Goal: Task Accomplishment & Management: Use online tool/utility

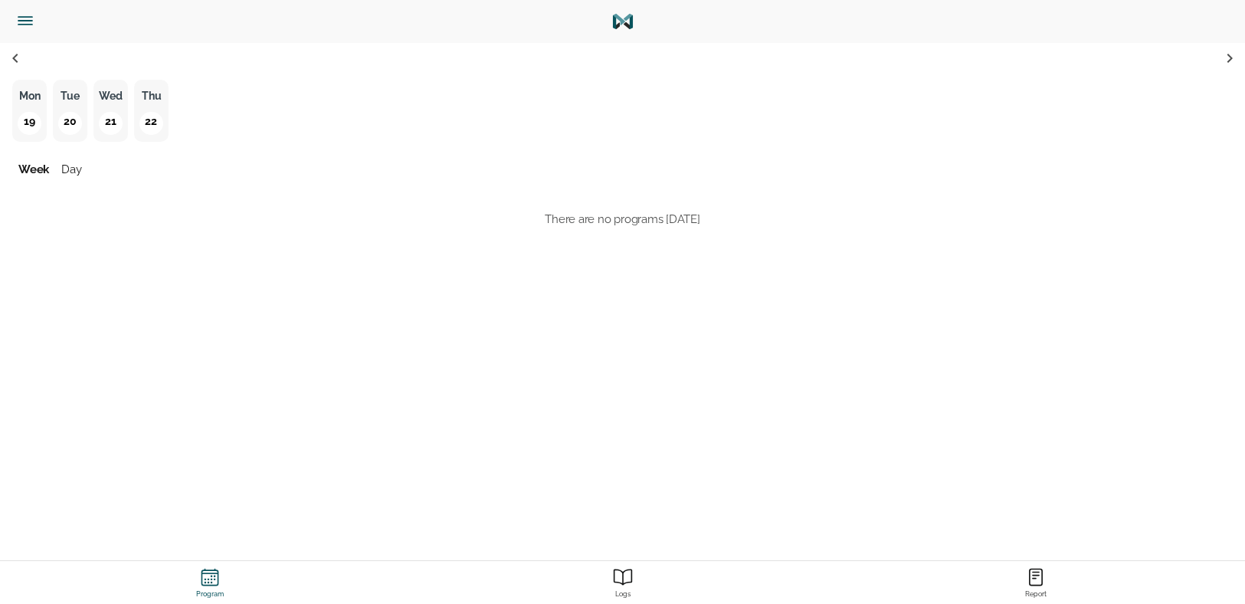
click at [20, 34] on button "button" at bounding box center [36, 21] width 61 height 43
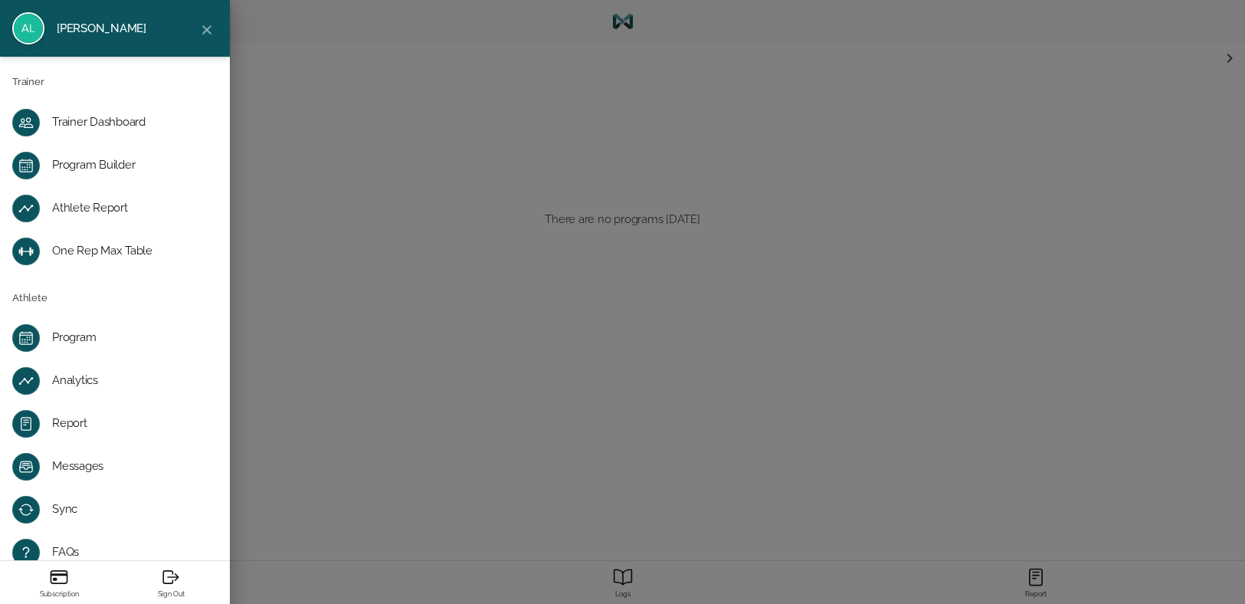
click at [77, 122] on div "Trainer Dashboard" at bounding box center [127, 122] width 150 height 15
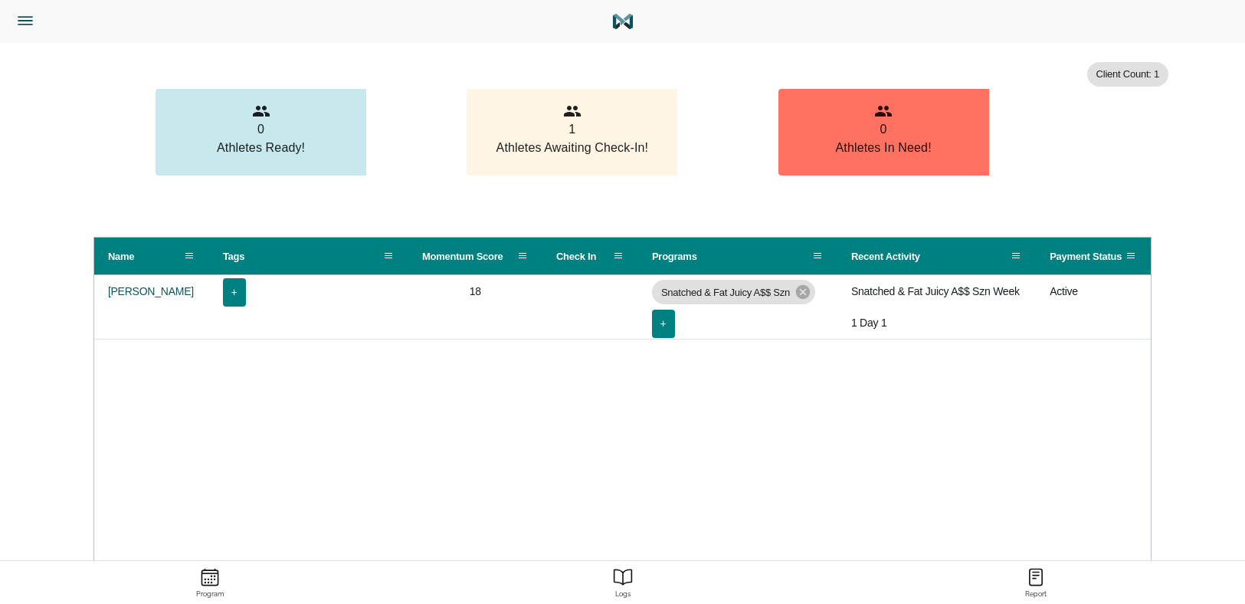
click at [34, 16] on icon "Menu" at bounding box center [25, 21] width 20 height 20
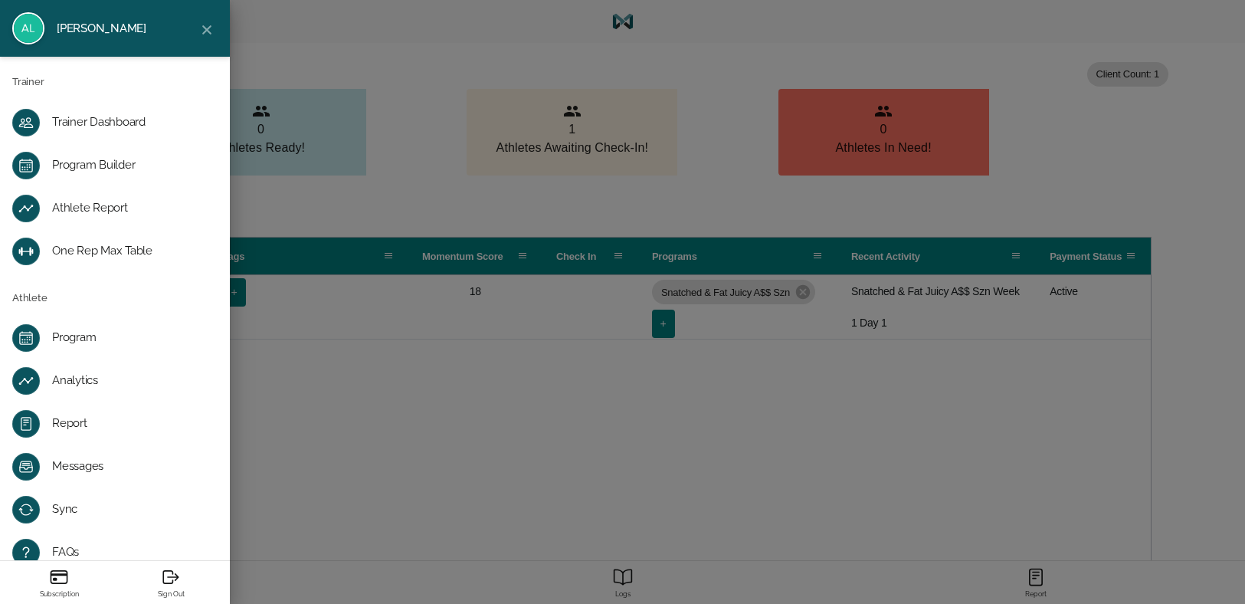
click at [99, 331] on div "Program" at bounding box center [127, 337] width 150 height 15
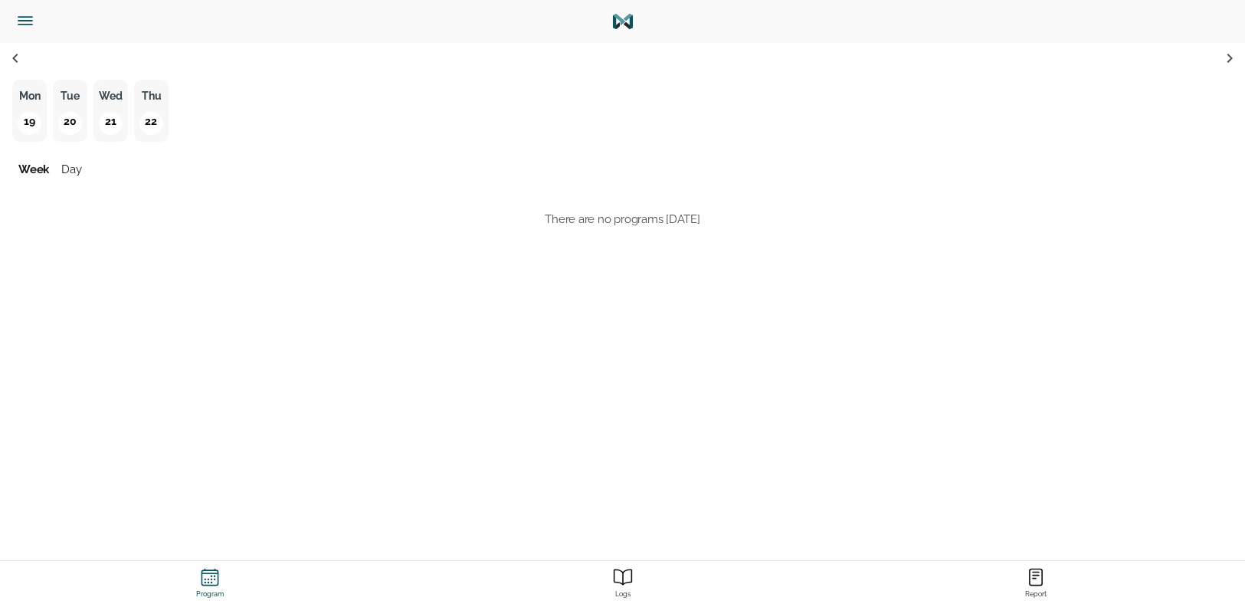
click at [34, 22] on icon "Menu" at bounding box center [25, 21] width 20 height 20
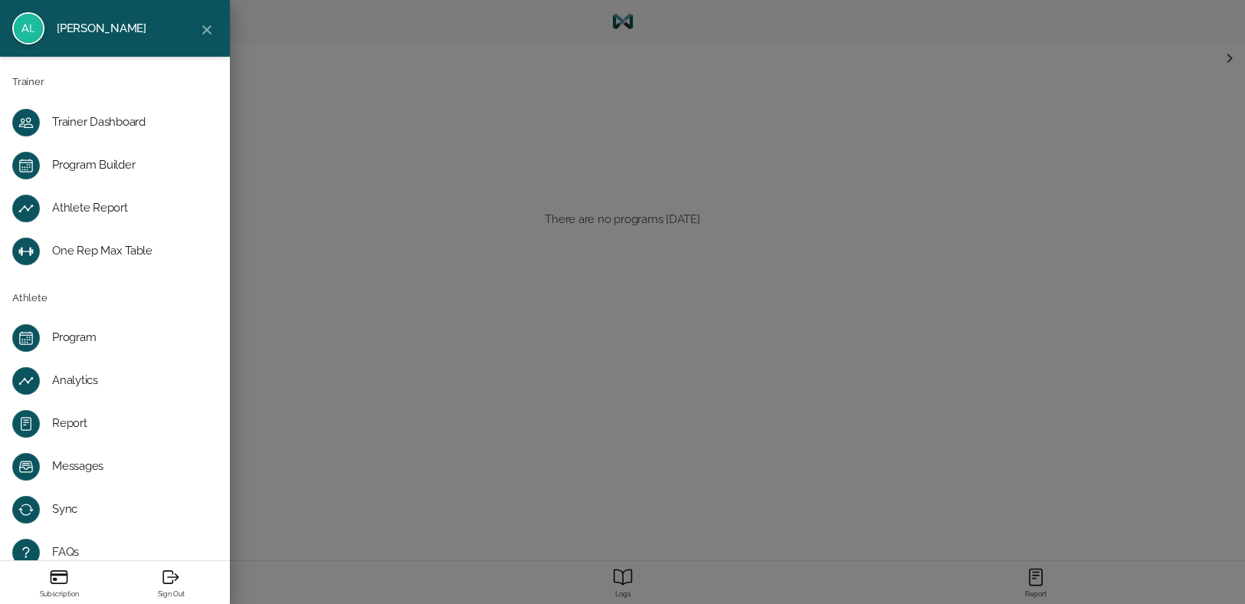
click at [103, 158] on div "Program Builder" at bounding box center [127, 165] width 150 height 15
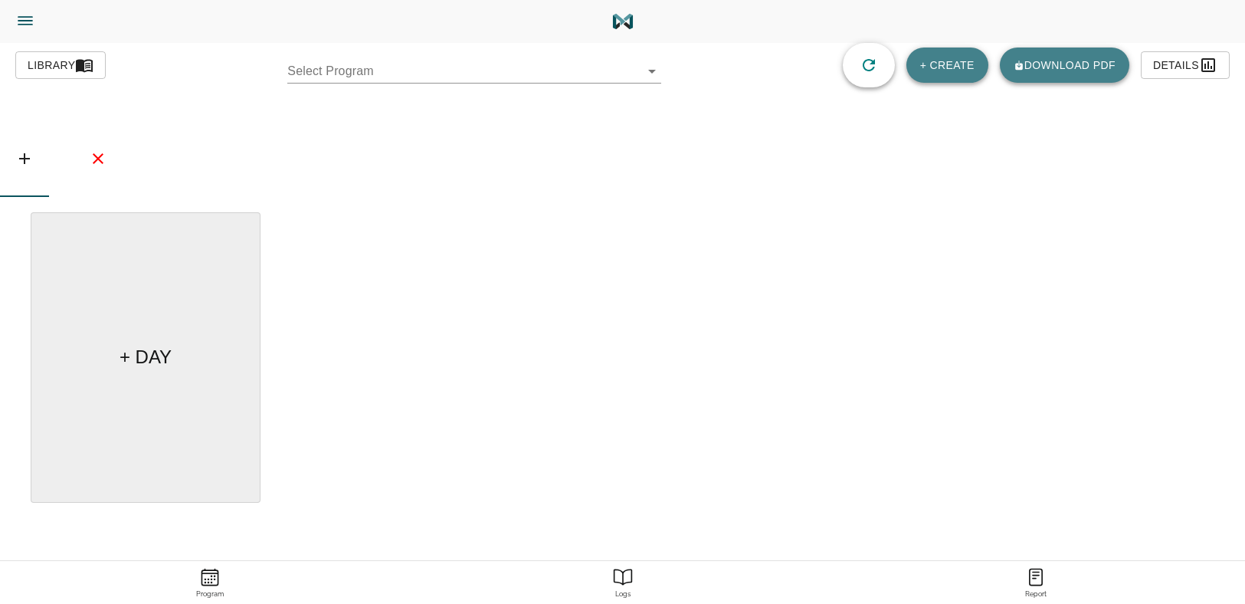
click at [325, 67] on body "[PERSON_NAME] Trainer Trainer Dashboard Program Builder Athlete Report One Rep …" at bounding box center [622, 345] width 1245 height 690
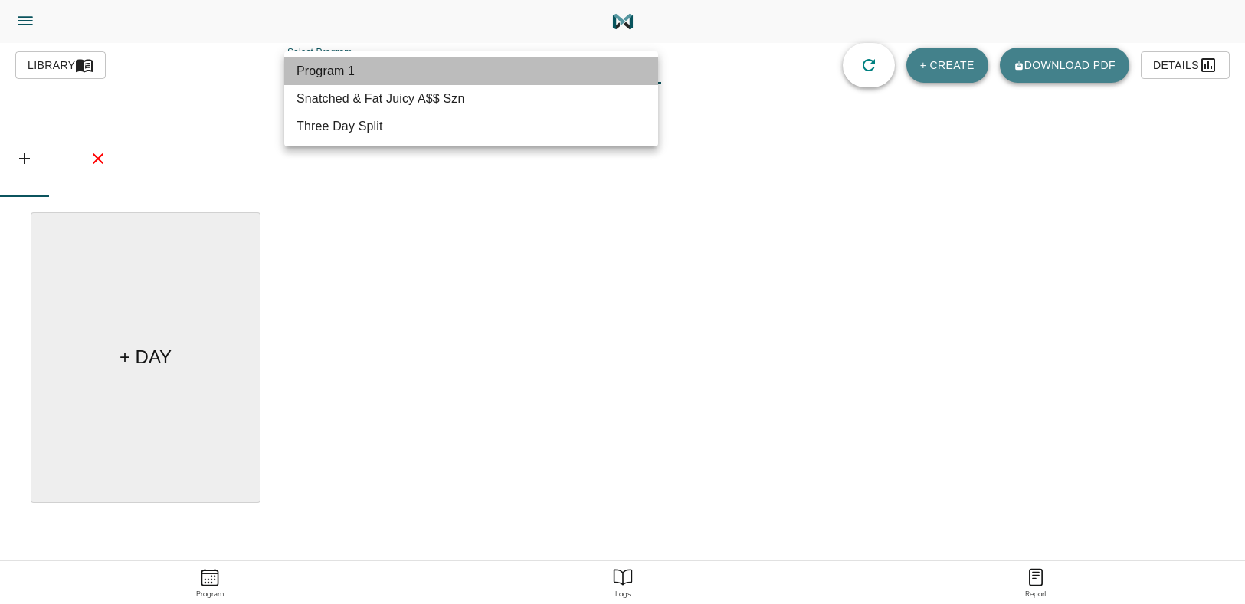
click at [325, 67] on li "Program 1" at bounding box center [471, 71] width 374 height 28
type input "599"
type input "Program 1"
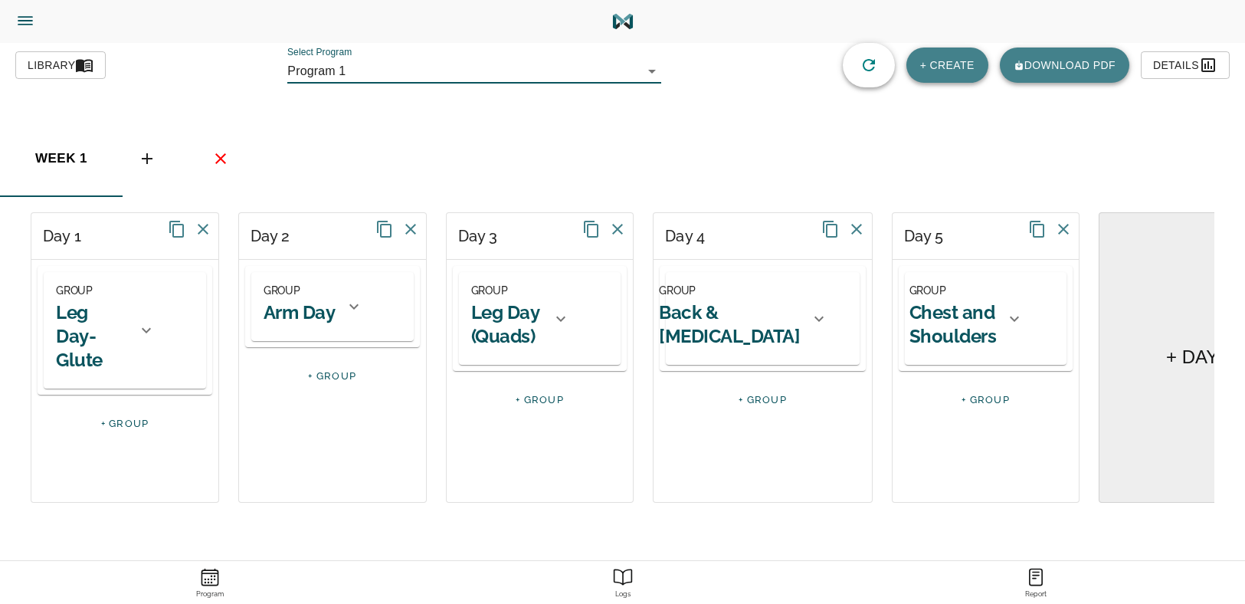
click at [353, 65] on body "alex jaimes Trainer Trainer Dashboard Program Builder Athlete Report One Rep Ma…" at bounding box center [622, 345] width 1245 height 690
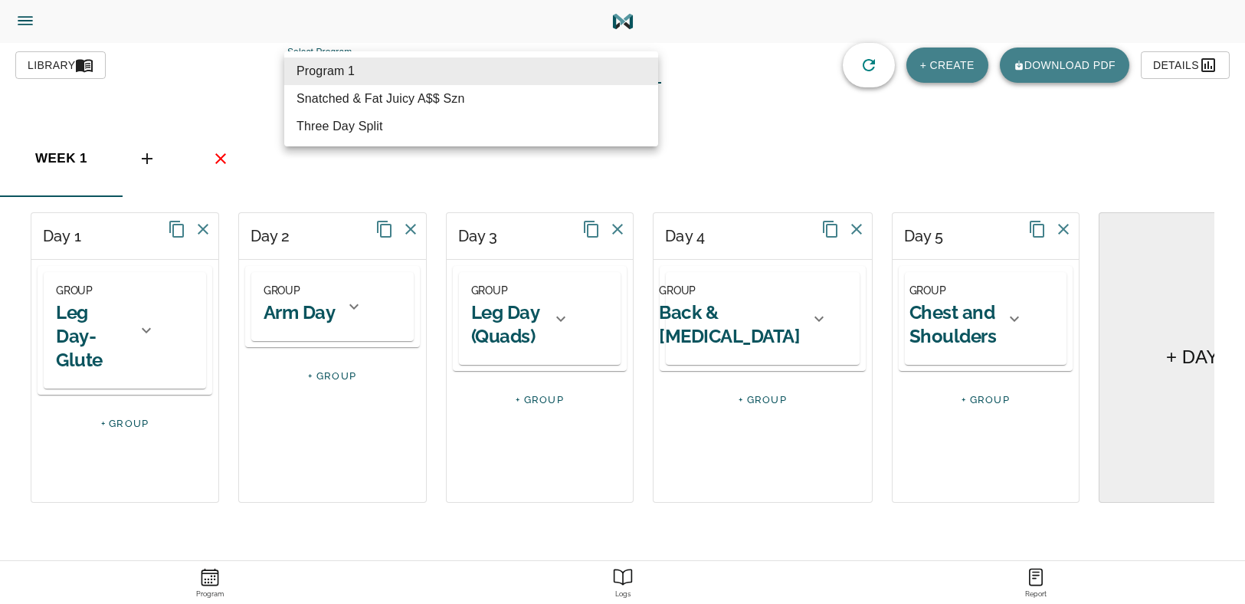
click at [794, 116] on div at bounding box center [622, 302] width 1245 height 604
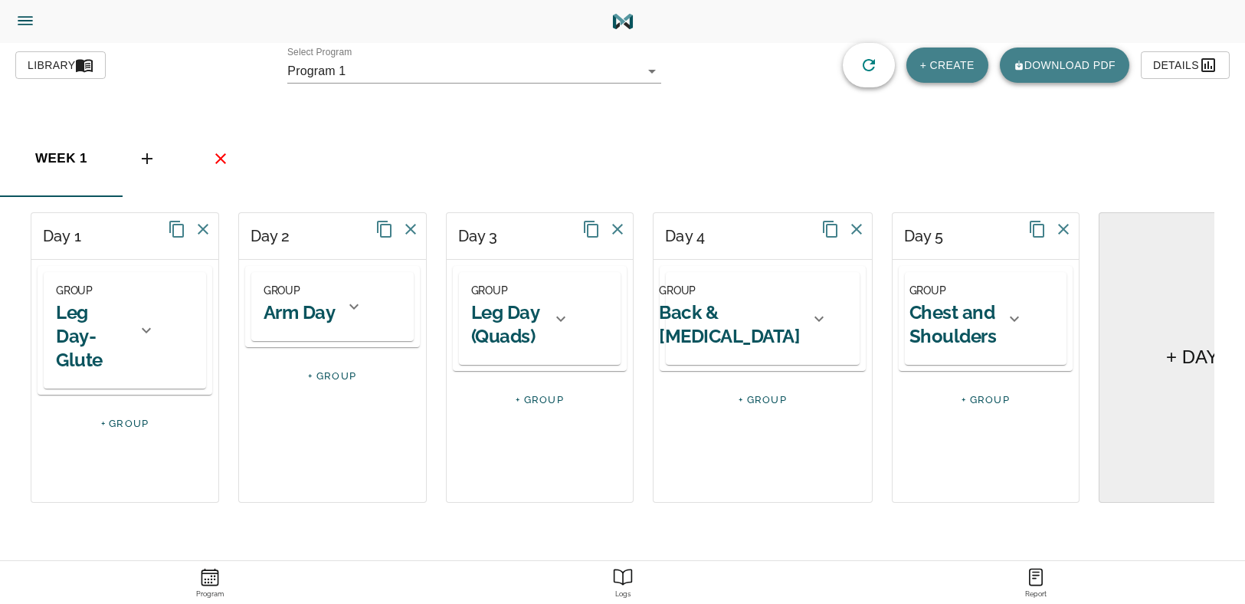
click at [135, 98] on div "Exercises blocks groups 30s Air Squats 30 Second Ski Erg Sprint 30s High Knees …" at bounding box center [622, 345] width 1245 height 604
click at [419, 51] on div "Select Program Program 1 599" at bounding box center [474, 65] width 374 height 37
click at [398, 71] on body "alex jaimes Trainer Trainer Dashboard Program Builder Athlete Report One Rep Ma…" at bounding box center [622, 345] width 1245 height 690
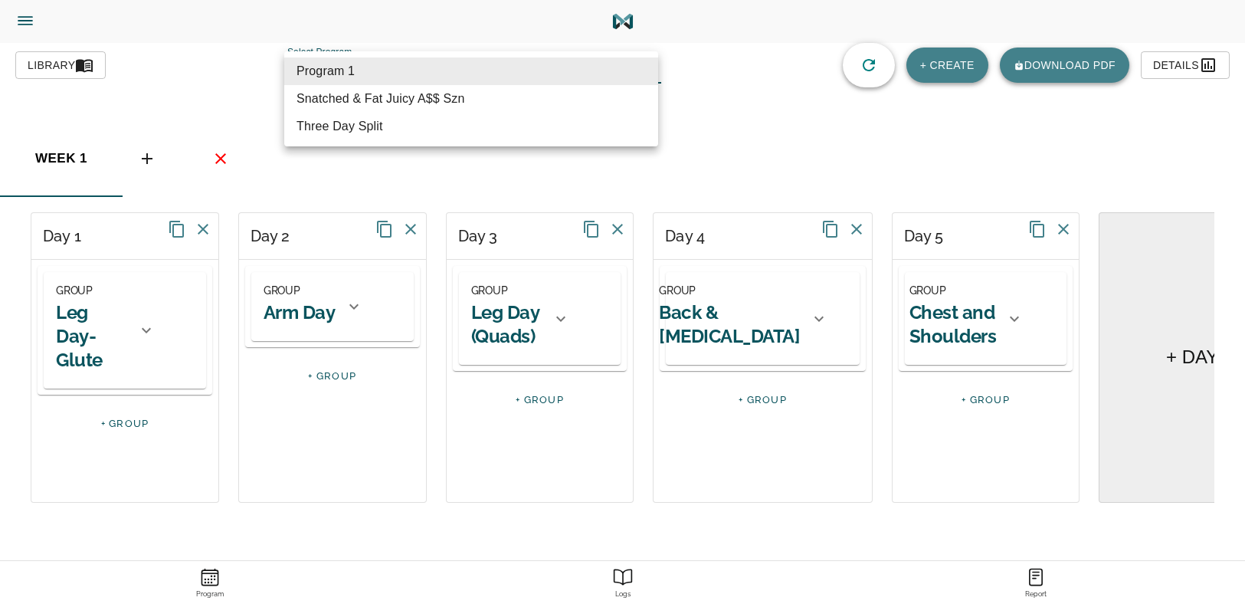
click at [903, 149] on div at bounding box center [622, 302] width 1245 height 604
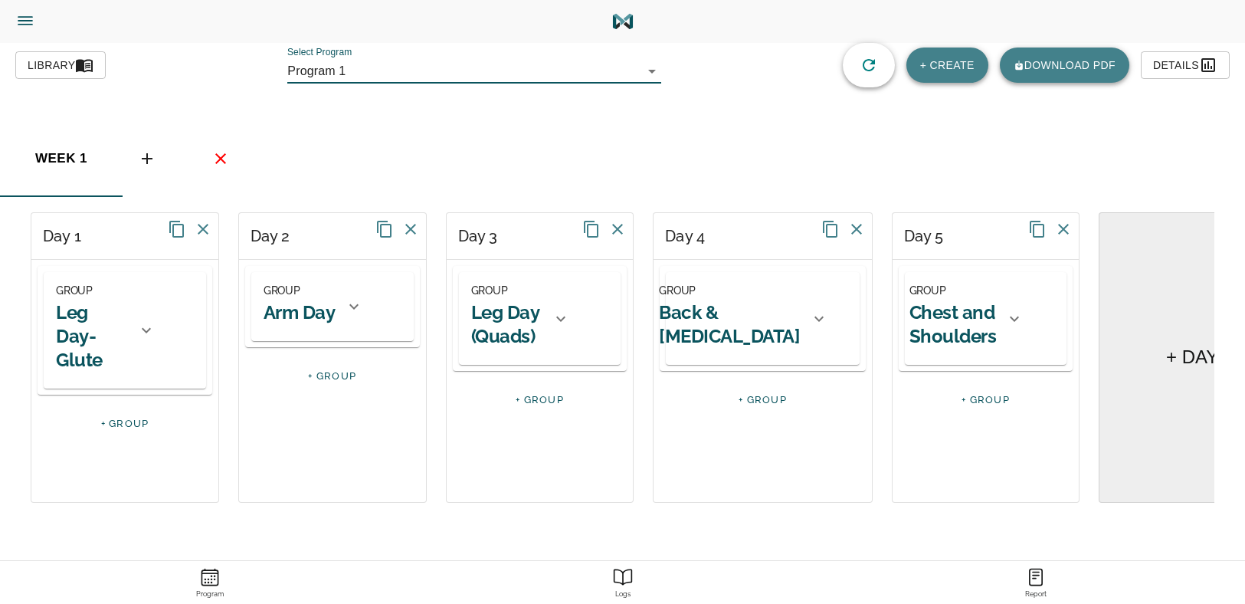
click at [920, 64] on span "+ CREATE" at bounding box center [947, 65] width 54 height 19
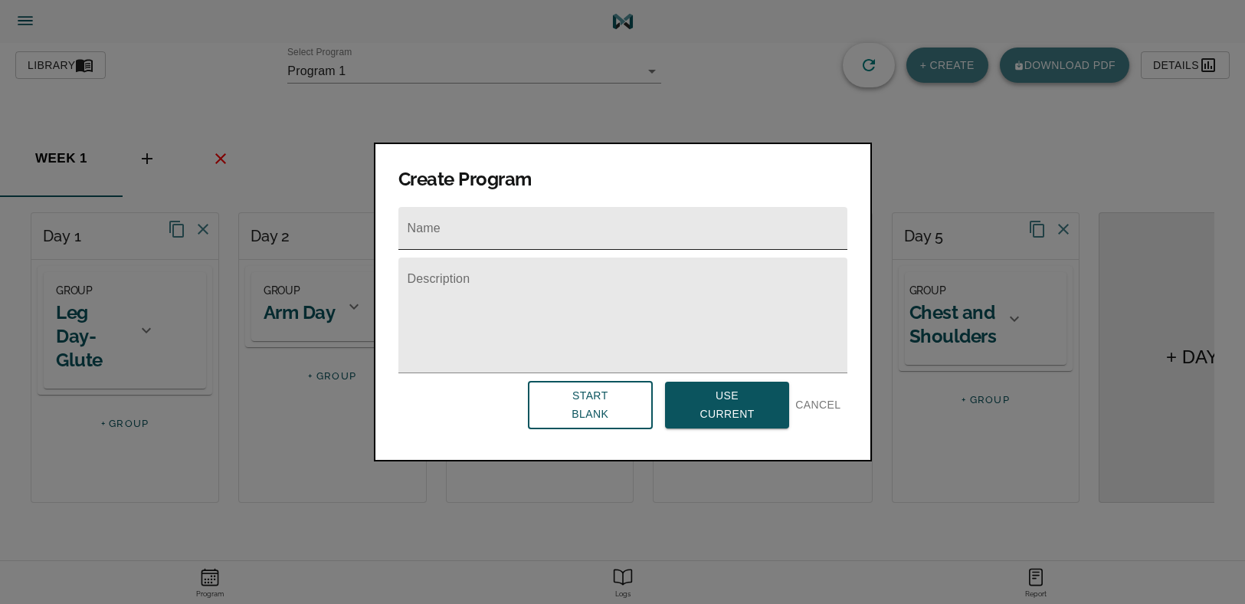
click at [484, 220] on input "text" at bounding box center [623, 228] width 449 height 43
type input "R"
type input "Strict Reset Szn"
click at [500, 271] on div at bounding box center [623, 315] width 449 height 116
click at [618, 421] on button "Start Blank" at bounding box center [590, 405] width 125 height 48
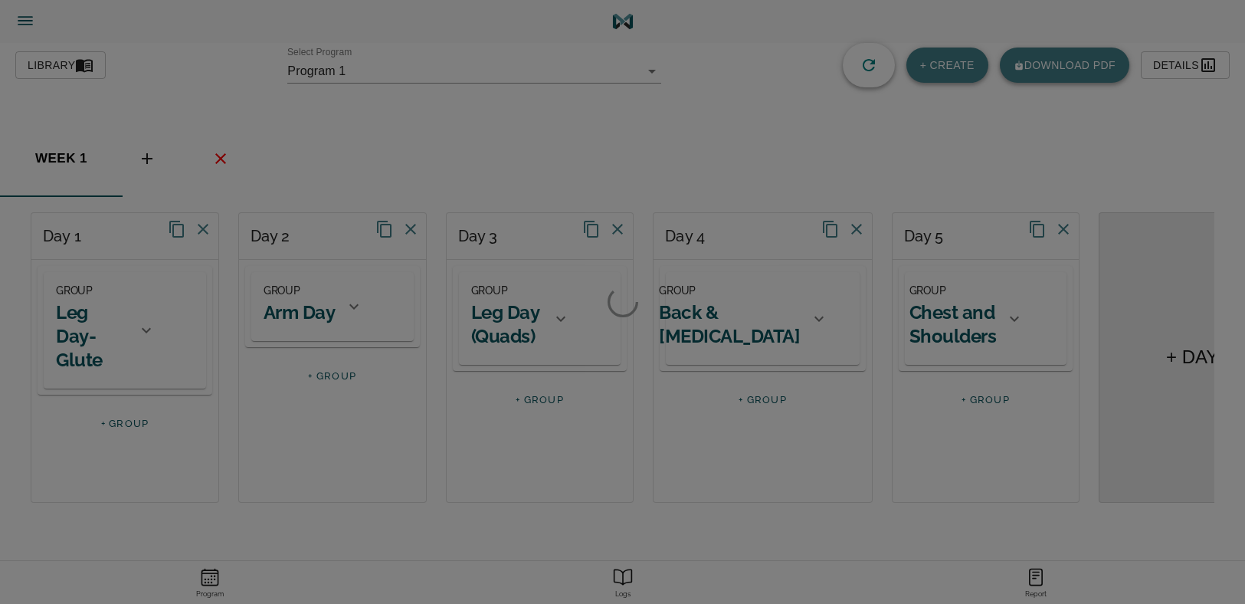
type input "618"
type input "Strict Reset Szn"
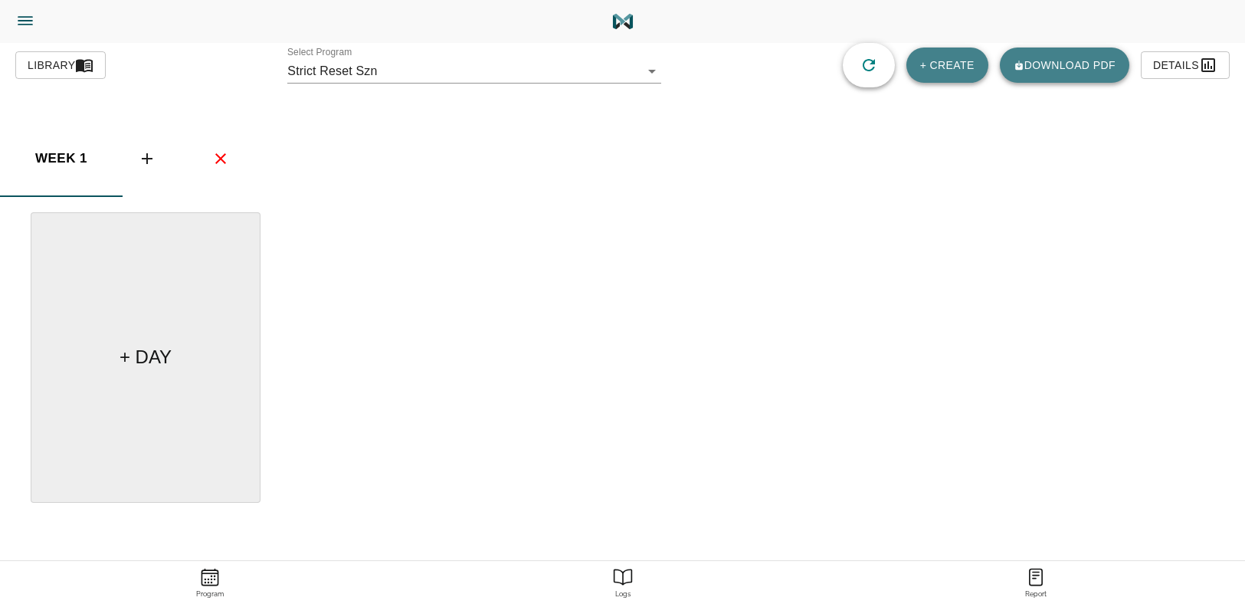
click at [60, 153] on span "week 1" at bounding box center [61, 158] width 104 height 23
click at [155, 159] on icon "basic tabs example" at bounding box center [147, 158] width 18 height 18
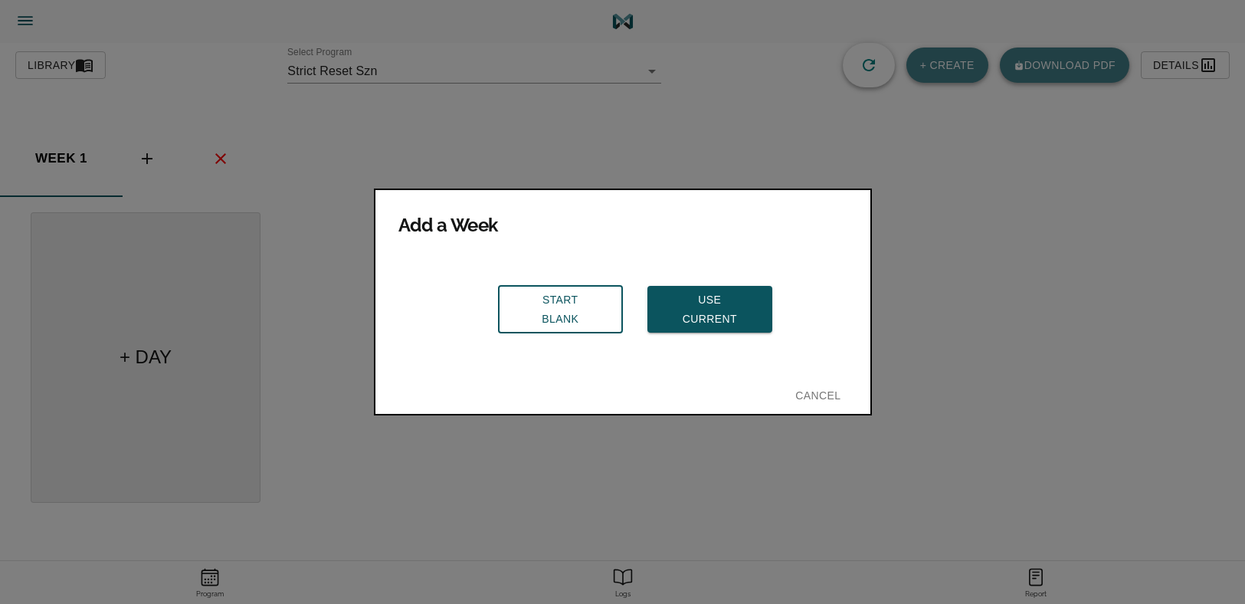
click at [829, 382] on button "Cancel" at bounding box center [817, 396] width 57 height 28
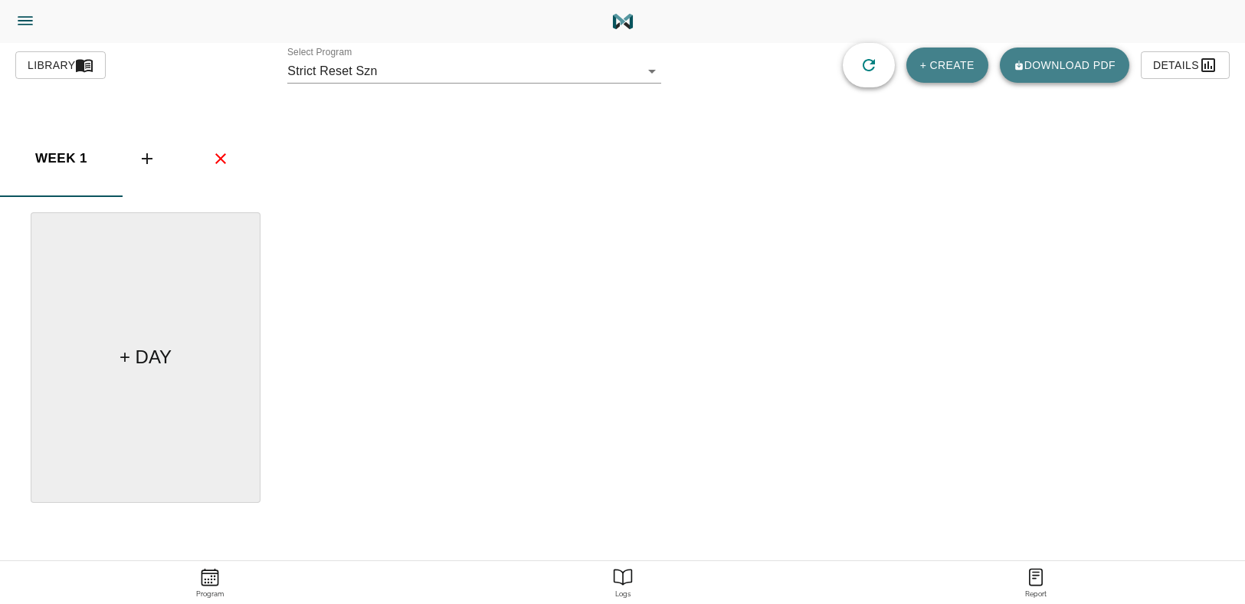
click at [140, 156] on icon "basic tabs example" at bounding box center [147, 158] width 18 height 18
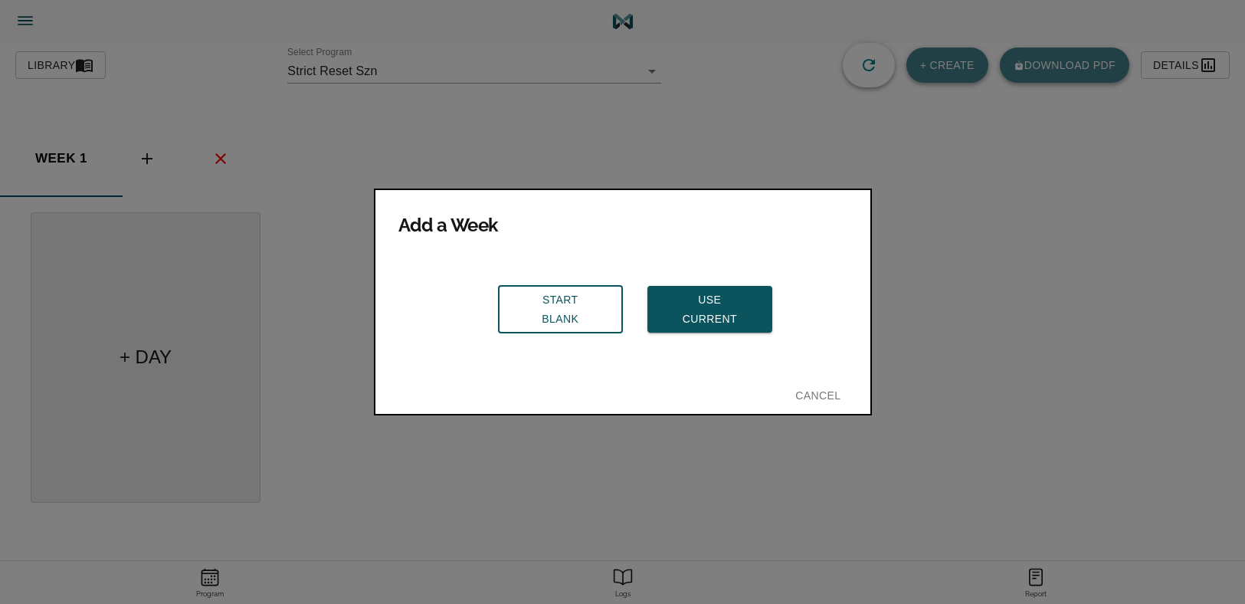
click at [847, 388] on button "Cancel" at bounding box center [817, 396] width 57 height 28
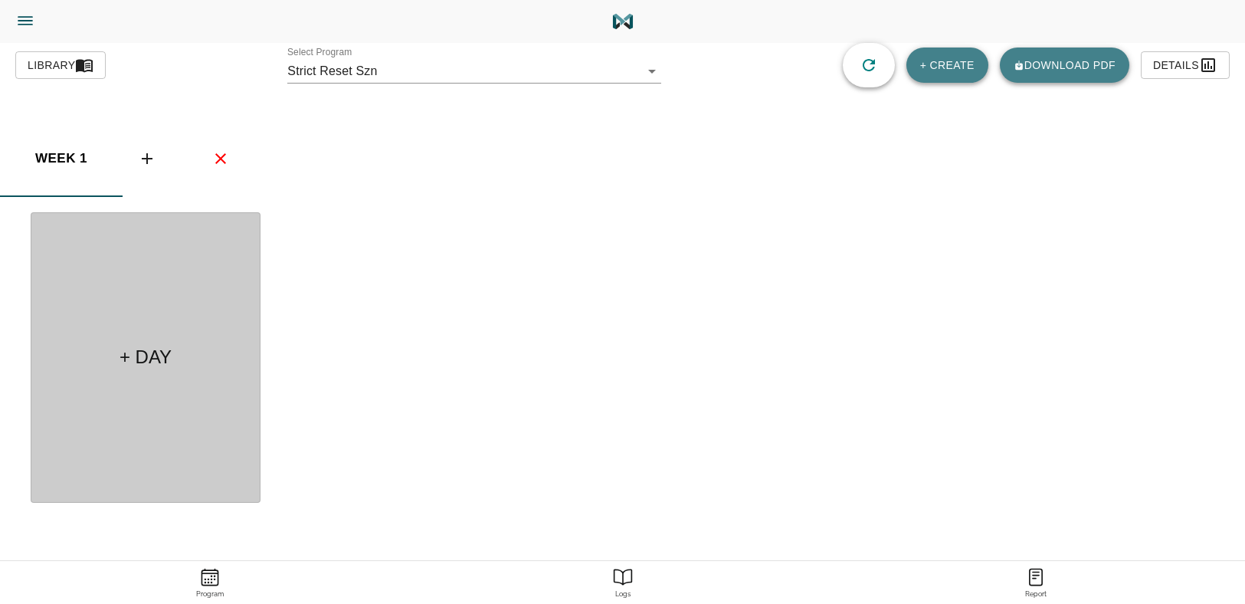
click at [149, 330] on div "+ DAY" at bounding box center [146, 357] width 230 height 290
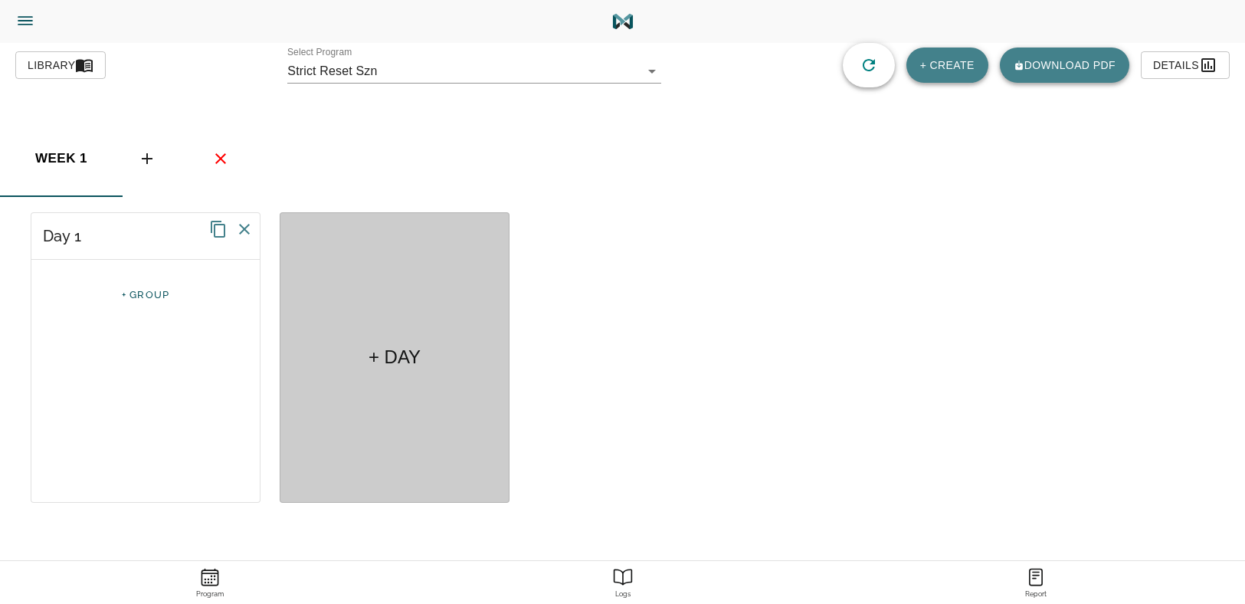
click at [364, 345] on div "+ DAY" at bounding box center [394, 357] width 64 height 37
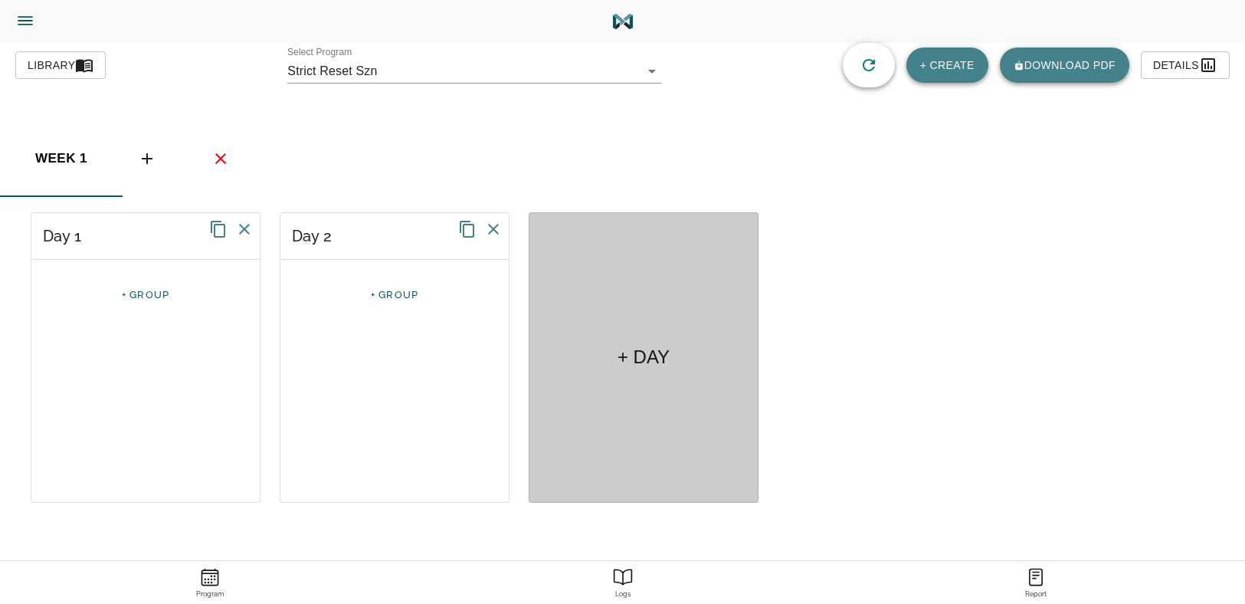
click at [659, 358] on h5 "+ DAY" at bounding box center [644, 357] width 52 height 25
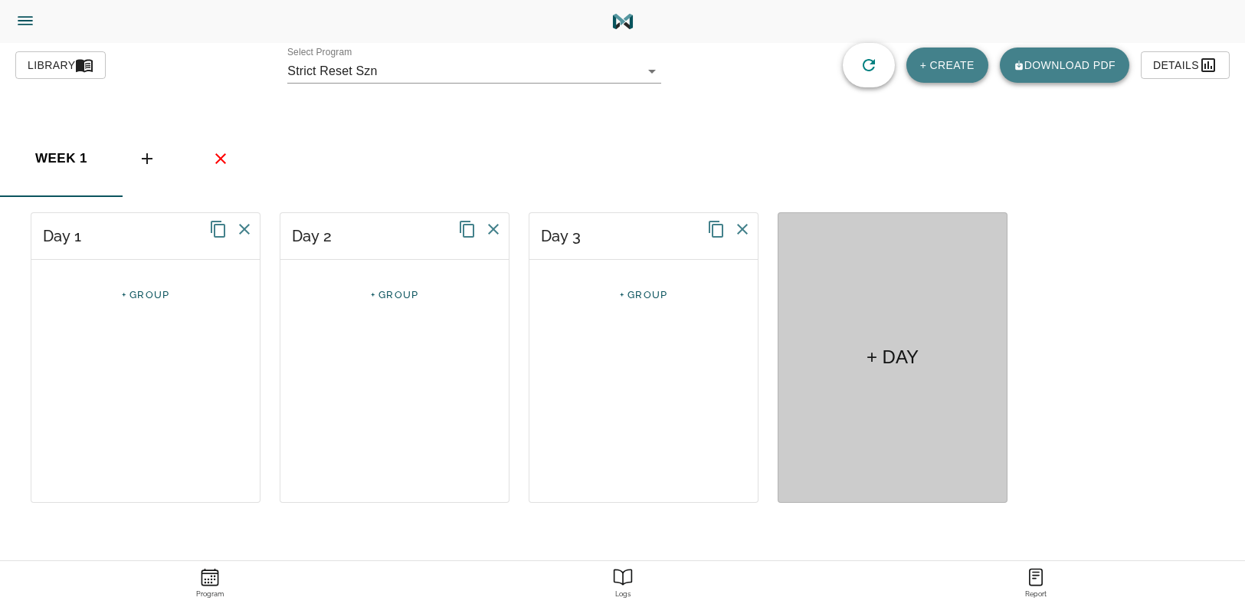
click at [848, 370] on div "+ DAY" at bounding box center [893, 357] width 230 height 290
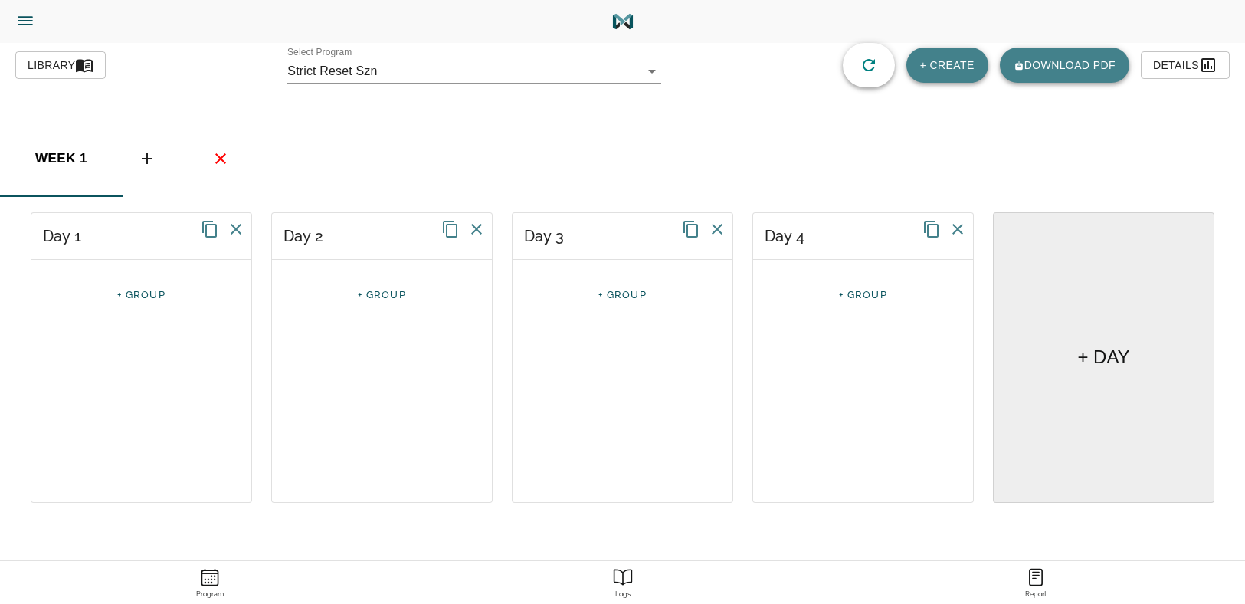
click at [70, 228] on div "Day 1" at bounding box center [141, 236] width 220 height 47
click at [79, 230] on div "Day 1" at bounding box center [141, 236] width 220 height 47
click at [204, 237] on icon at bounding box center [210, 229] width 18 height 18
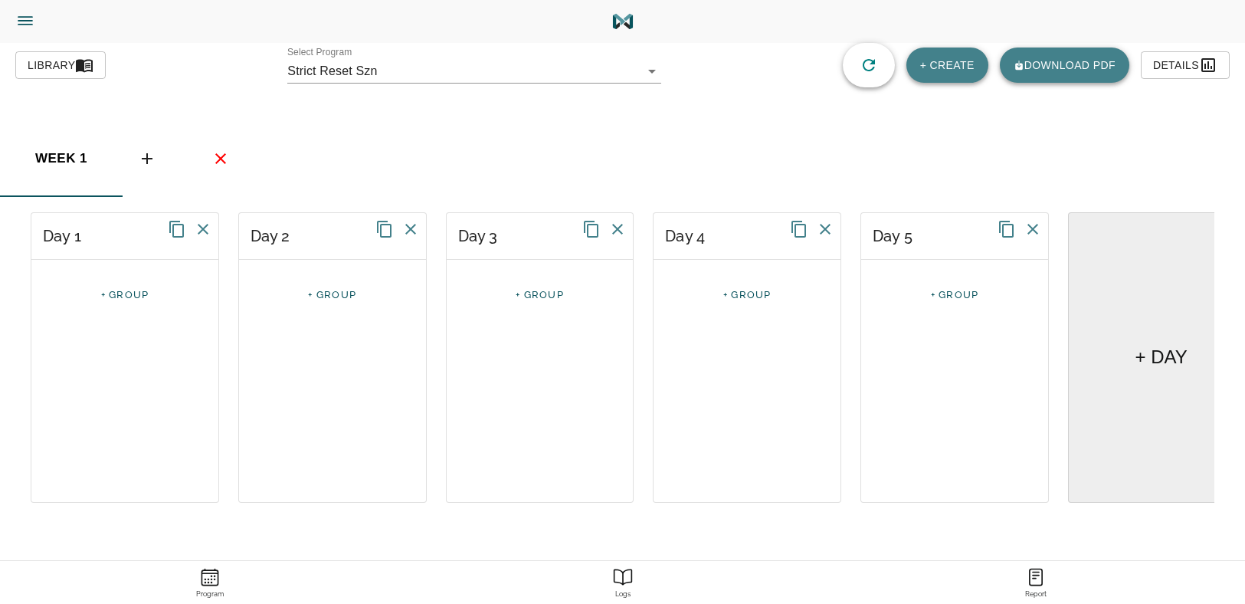
click at [1026, 233] on icon at bounding box center [1033, 229] width 18 height 18
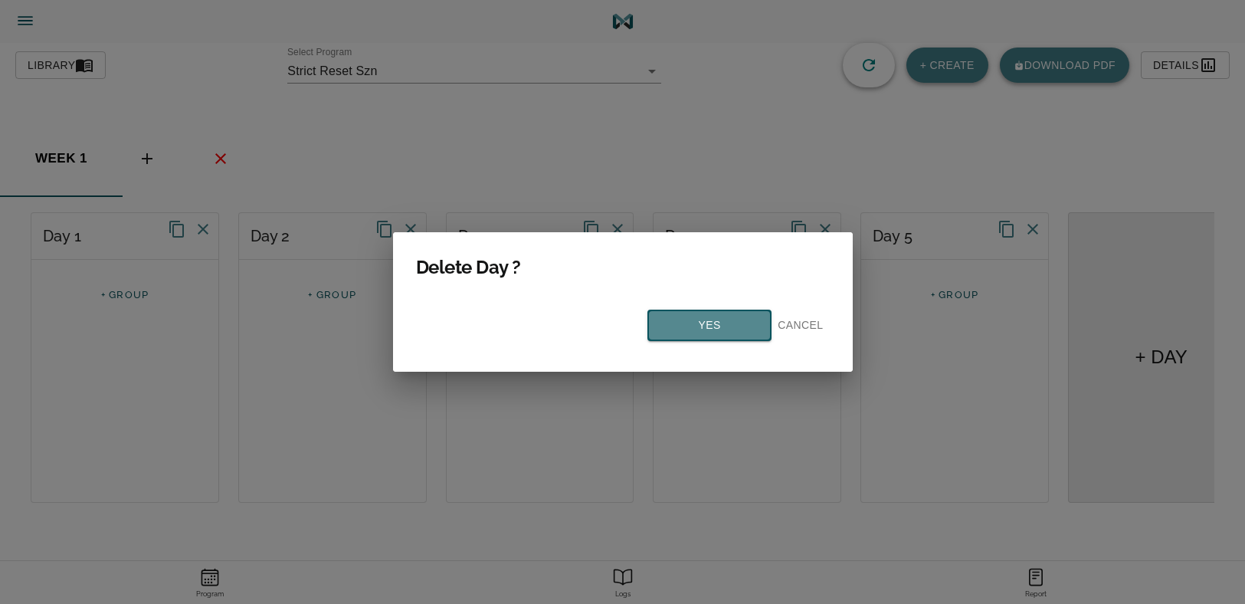
click at [695, 311] on button "Yes" at bounding box center [710, 325] width 125 height 31
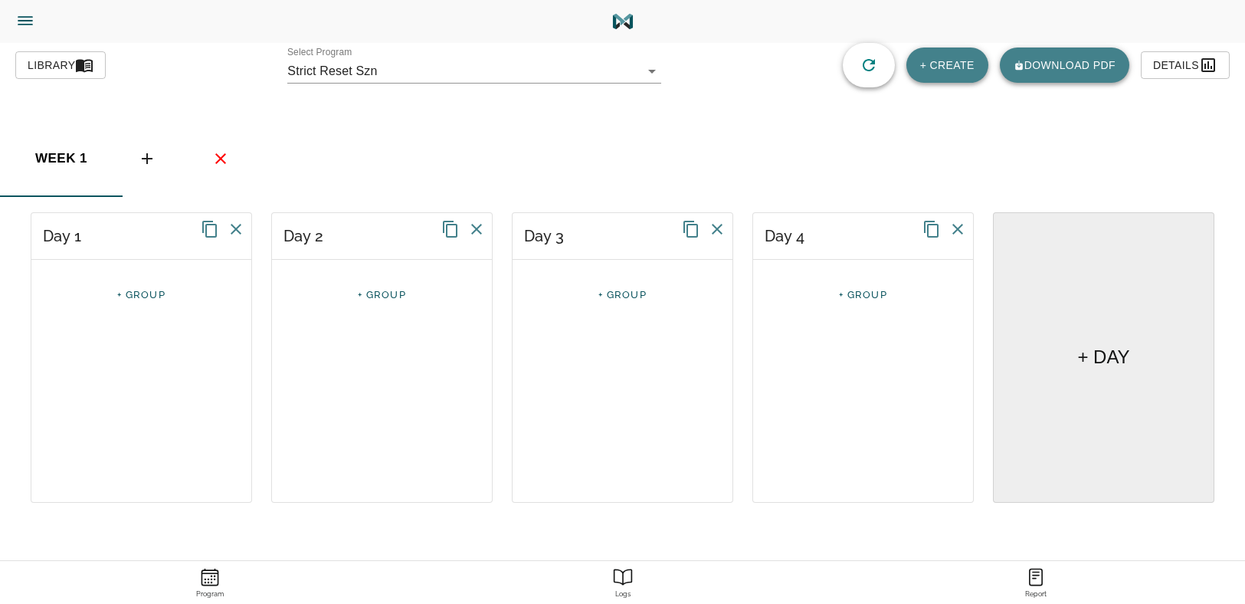
click at [140, 157] on icon "basic tabs example" at bounding box center [147, 158] width 18 height 18
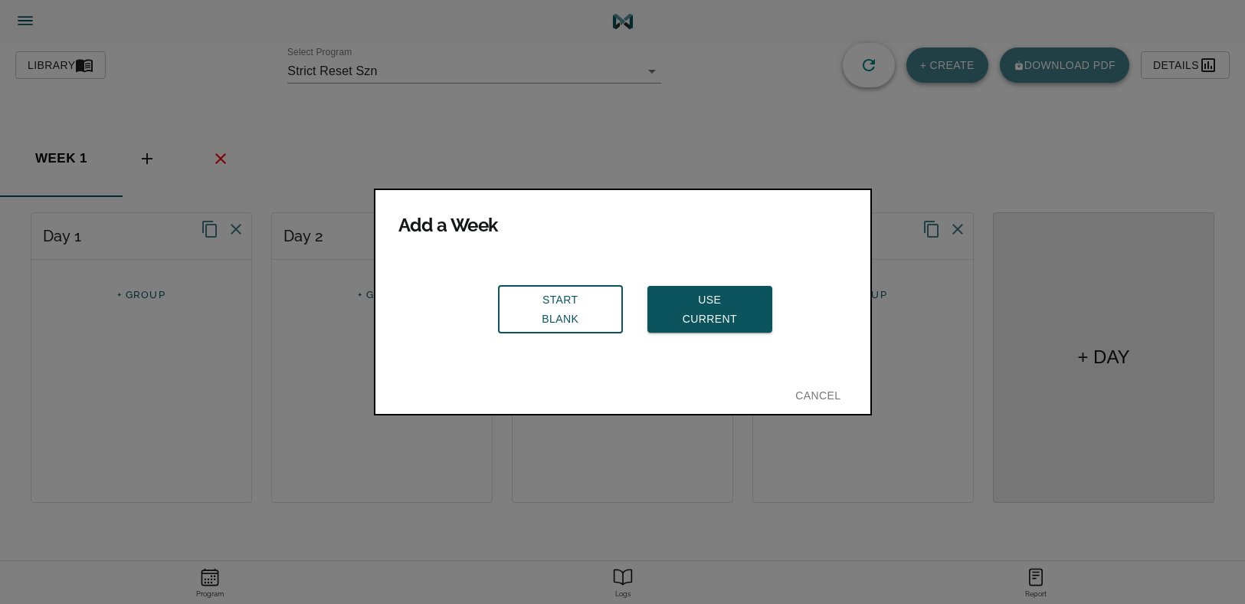
click at [553, 295] on span "Start Blank" at bounding box center [560, 309] width 99 height 38
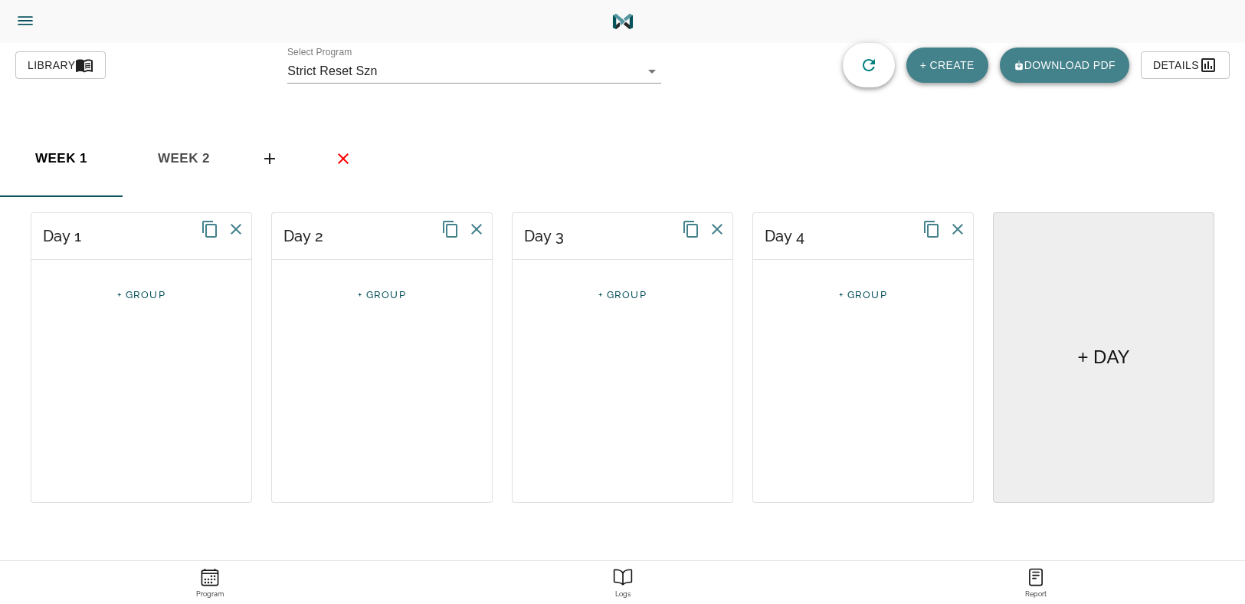
click at [636, 176] on div "week 1 week 2" at bounding box center [622, 158] width 1245 height 77
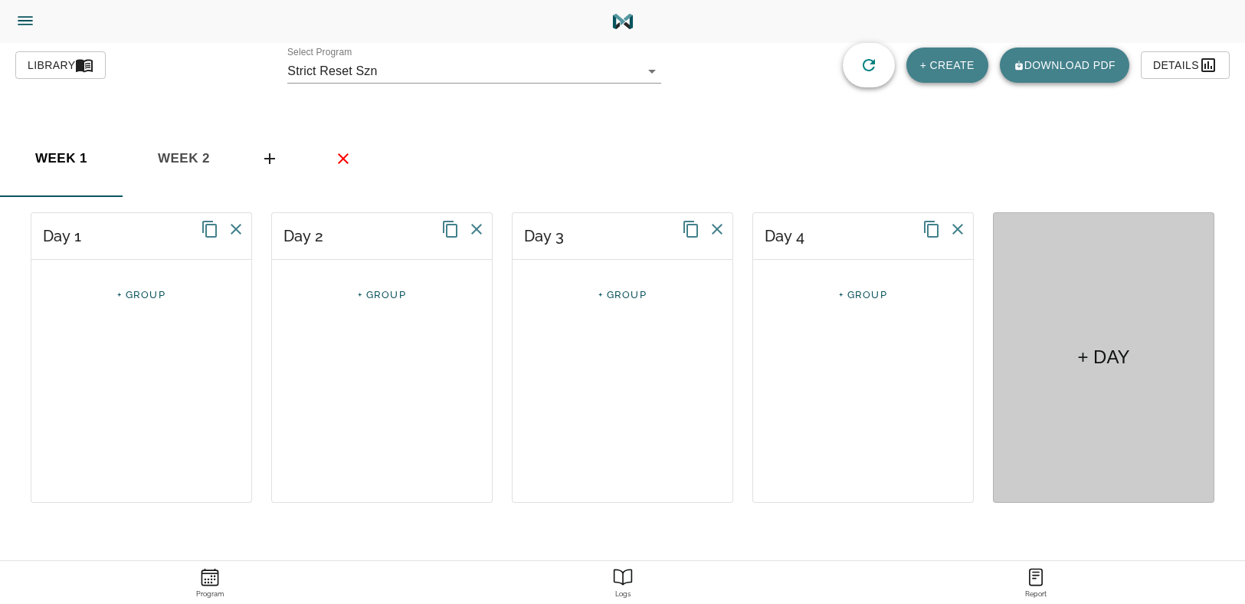
click at [1107, 355] on h5 "+ DAY" at bounding box center [1103, 357] width 52 height 25
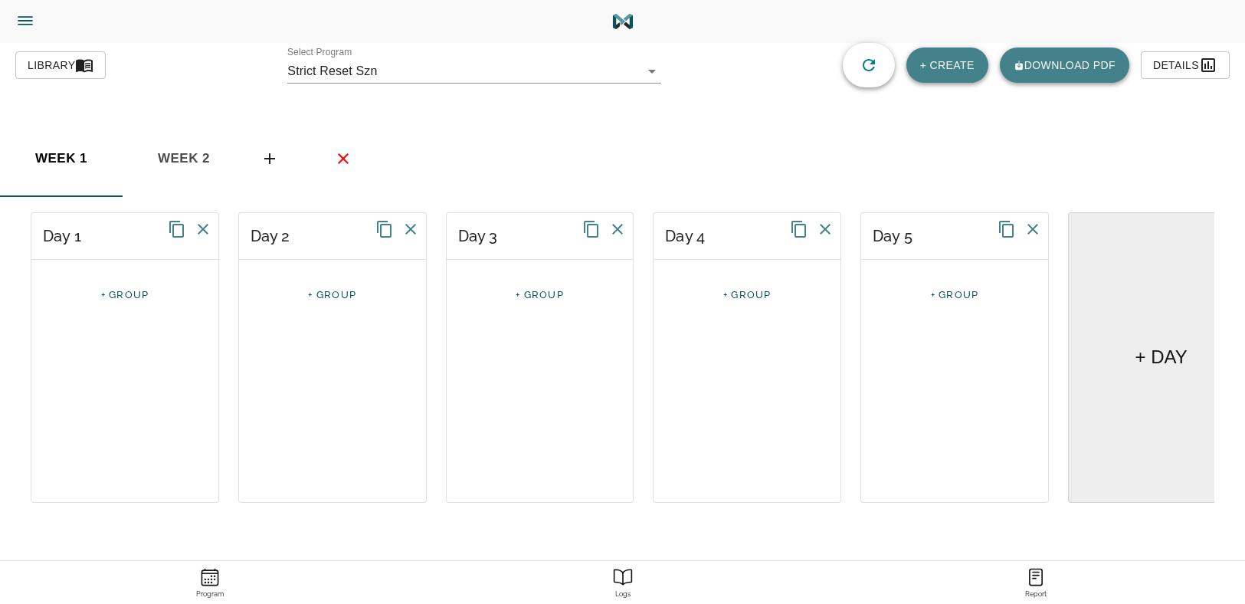
click at [89, 343] on div "Day 1 + GROUP" at bounding box center [125, 357] width 189 height 290
click at [122, 295] on link "+ GROUP" at bounding box center [125, 294] width 48 height 11
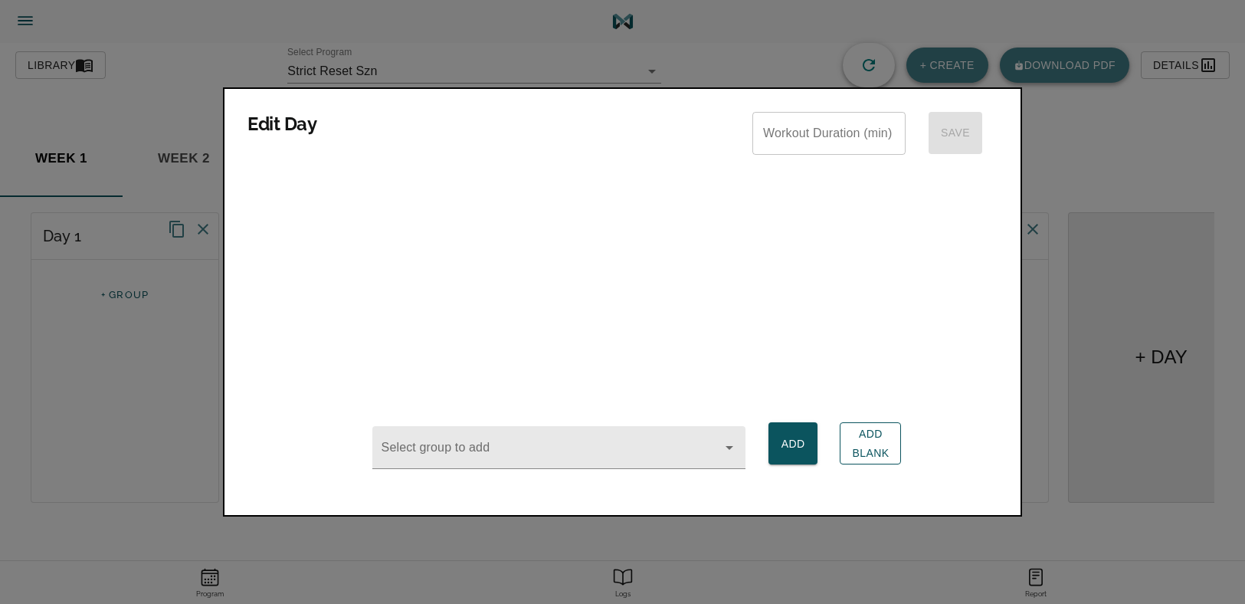
click at [864, 445] on span "Add Blank" at bounding box center [870, 444] width 37 height 38
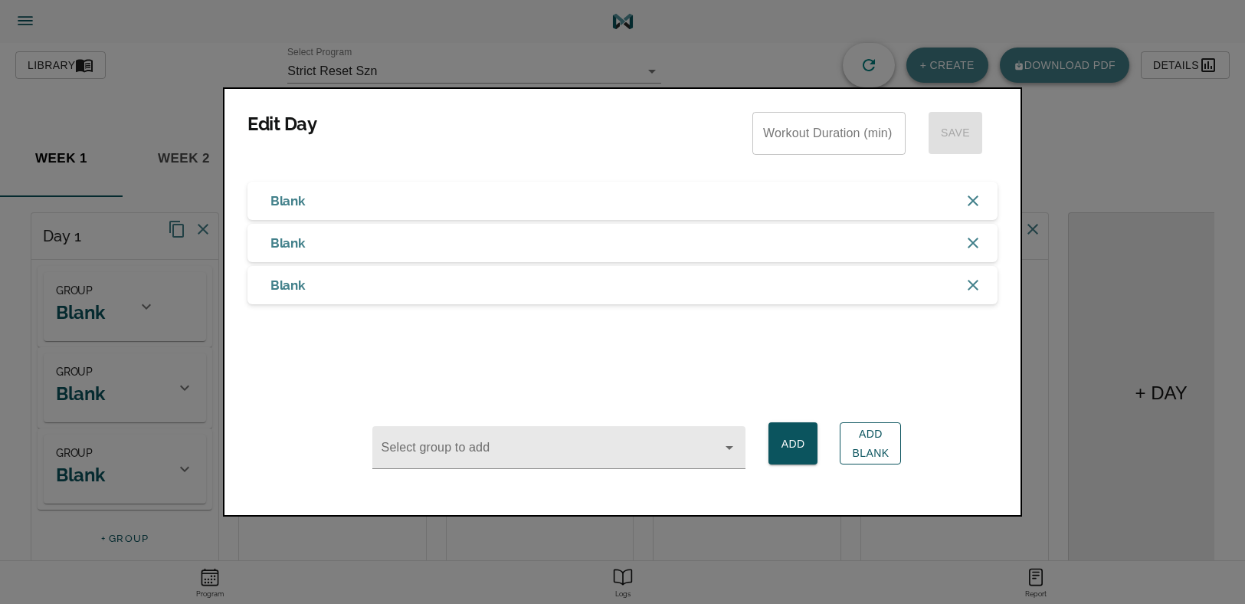
click at [864, 445] on span "Add Blank" at bounding box center [870, 444] width 37 height 38
click at [969, 330] on icon "button" at bounding box center [973, 327] width 18 height 18
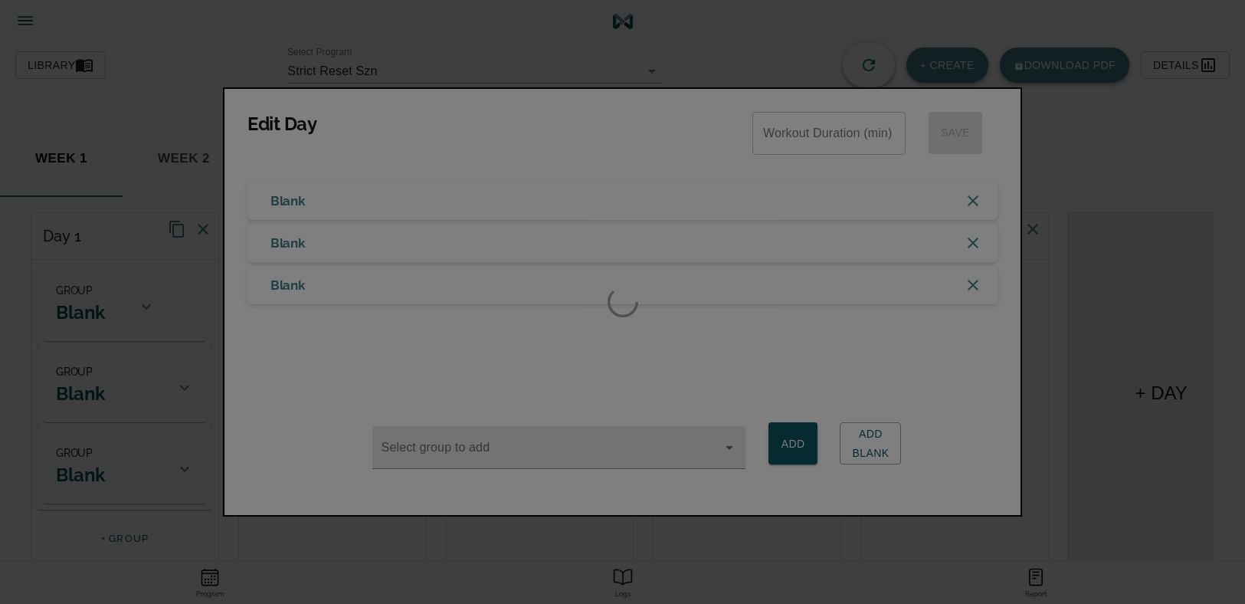
click at [976, 279] on div at bounding box center [622, 302] width 1245 height 604
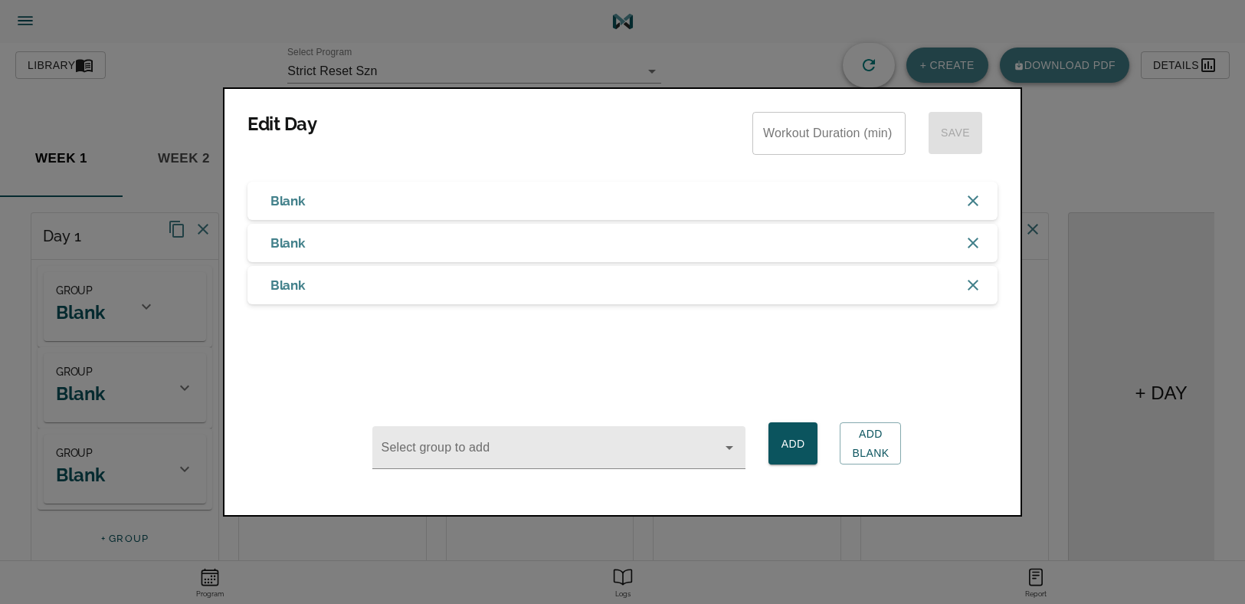
click at [968, 284] on icon "button" at bounding box center [973, 285] width 18 height 18
click at [971, 240] on icon "button" at bounding box center [973, 243] width 11 height 11
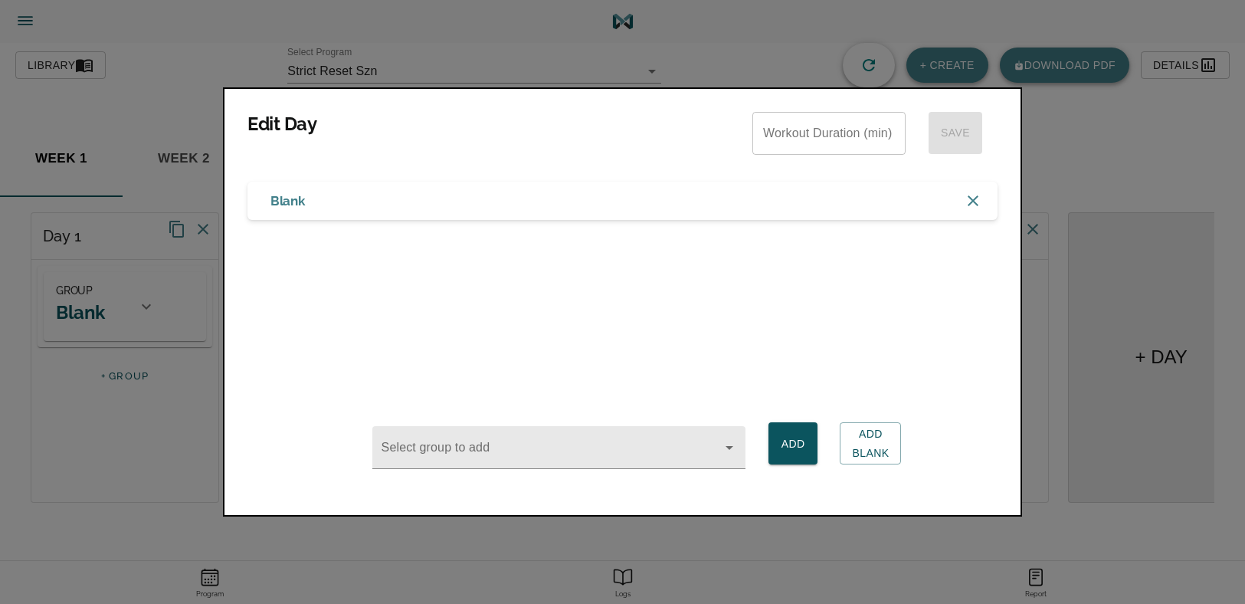
click at [359, 207] on div "Blank" at bounding box center [623, 201] width 750 height 38
click at [1129, 153] on div at bounding box center [622, 302] width 1245 height 604
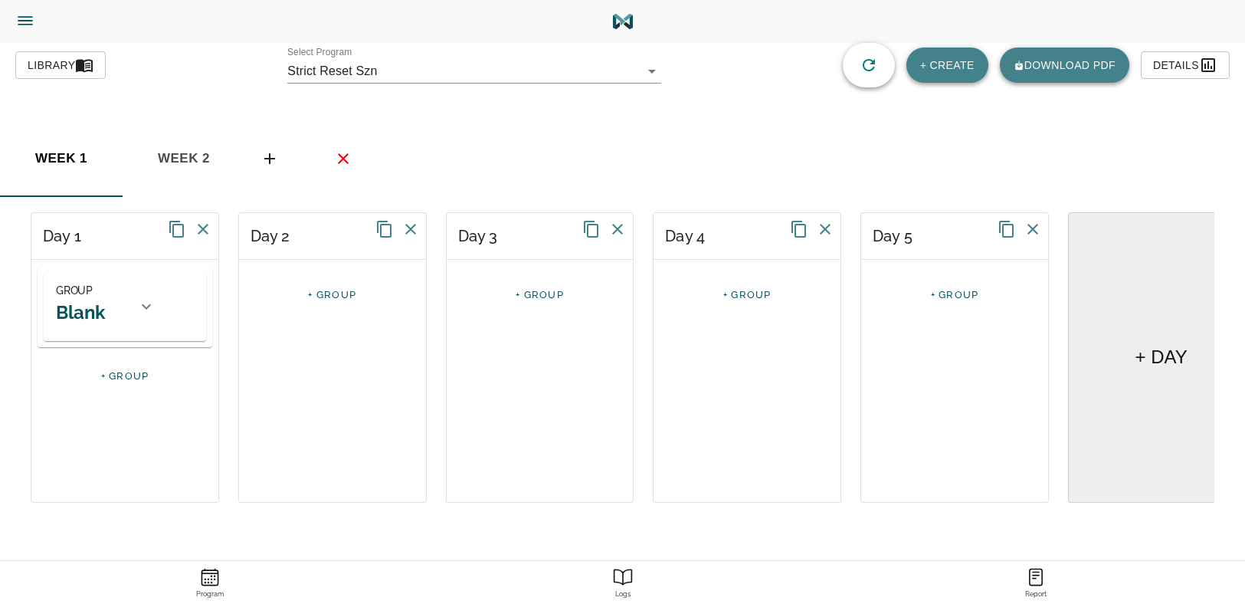
click at [117, 306] on div "GROUP Blank" at bounding box center [92, 306] width 72 height 51
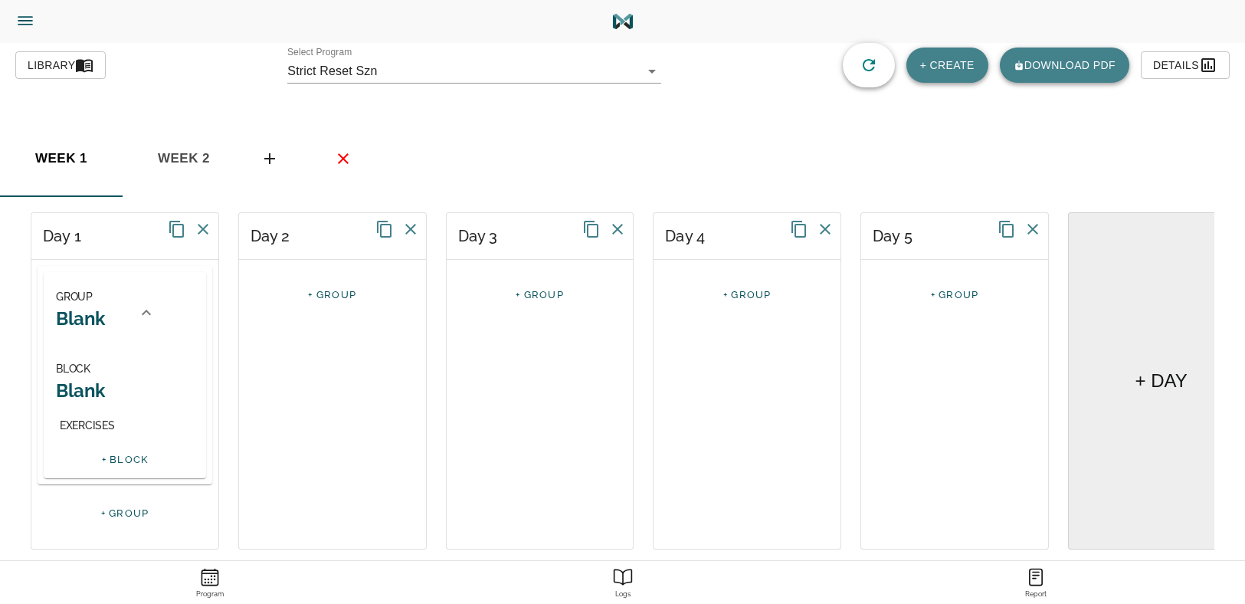
click at [86, 384] on h2 "Blank" at bounding box center [125, 391] width 138 height 24
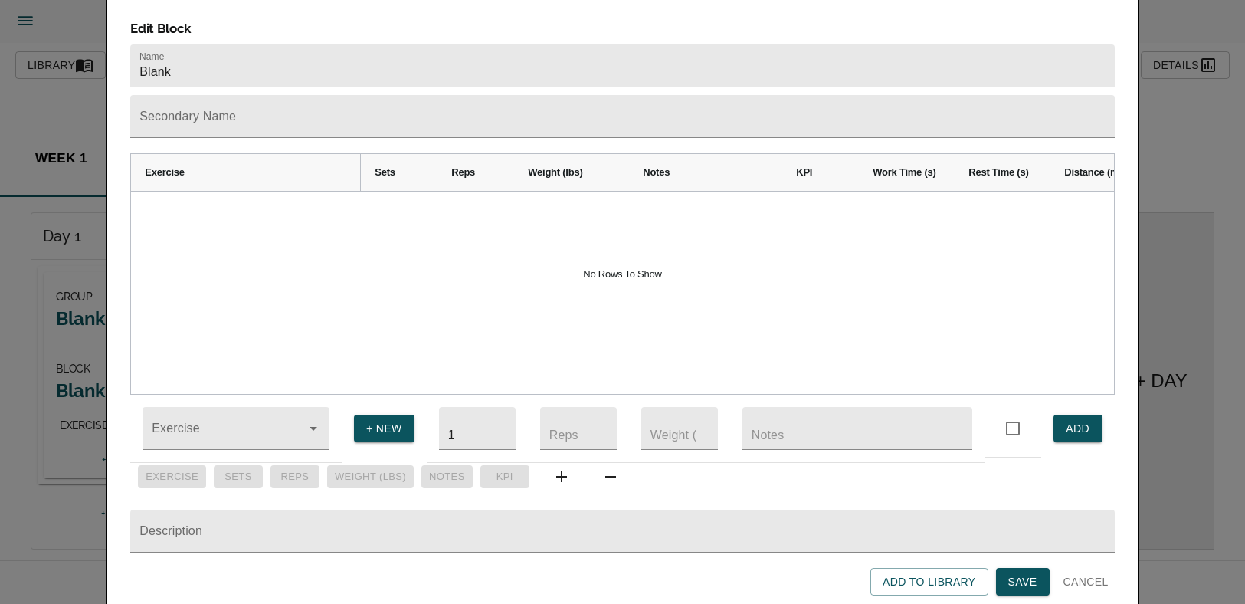
click at [1077, 580] on span "Cancel" at bounding box center [1086, 581] width 45 height 19
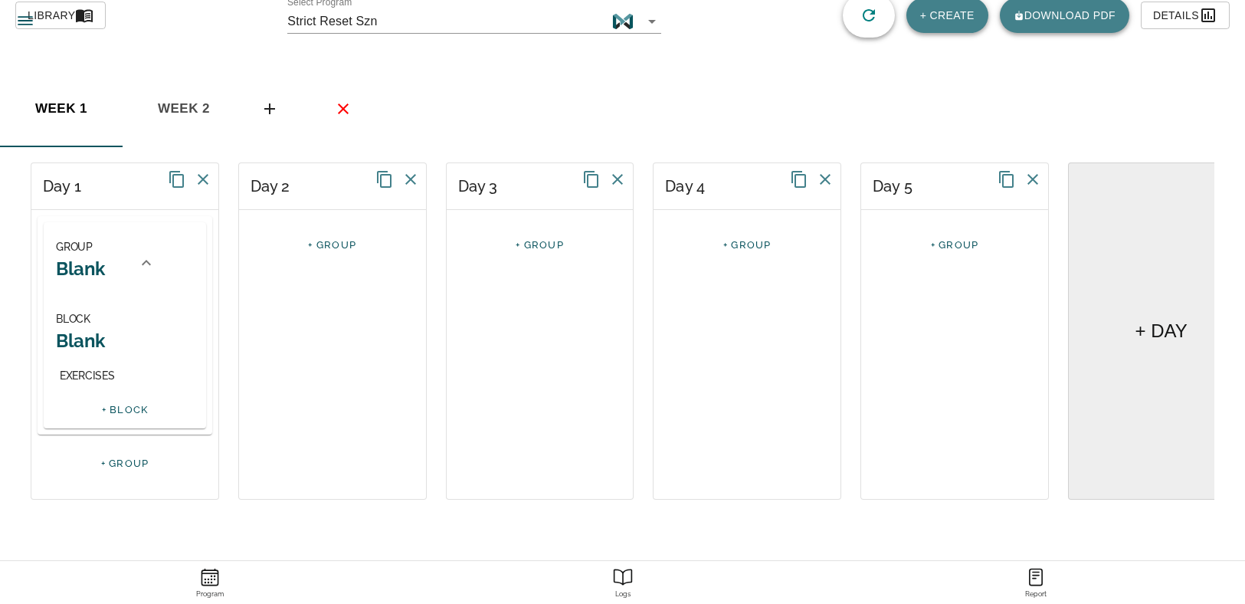
scroll to position [77, 0]
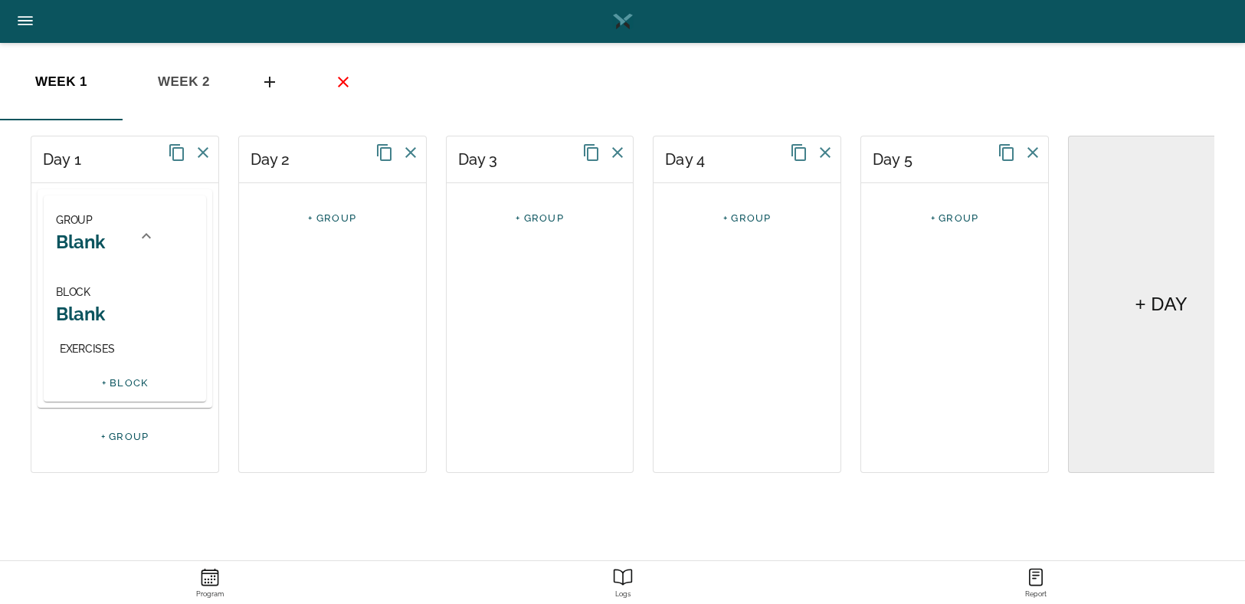
click at [92, 251] on h2 "Blank" at bounding box center [80, 242] width 49 height 24
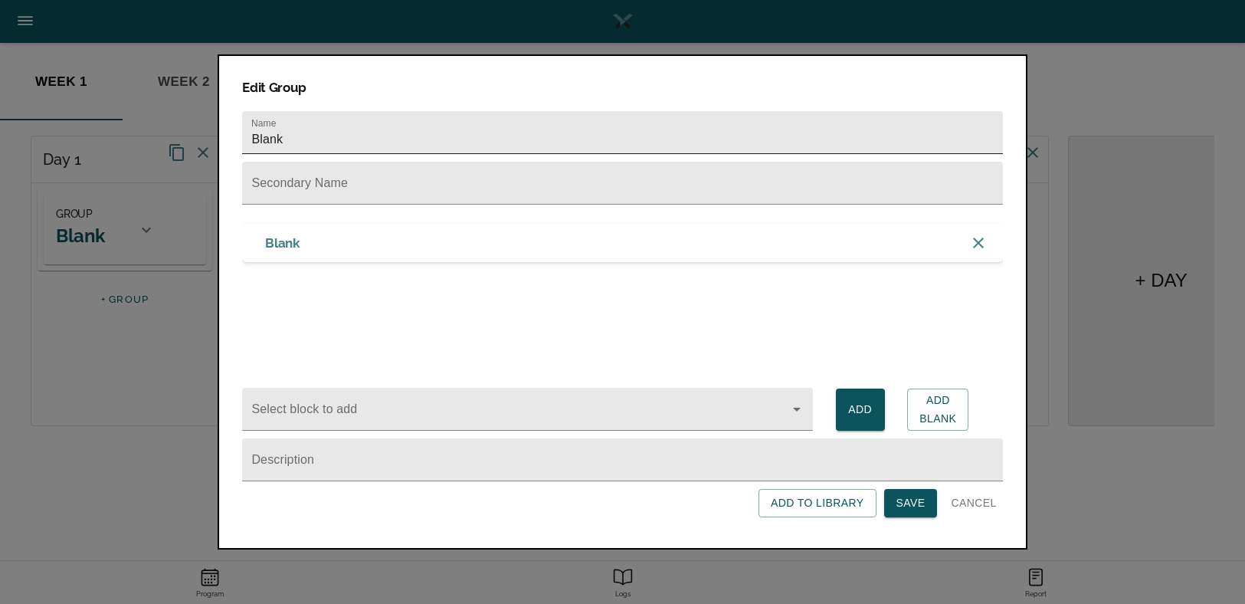
click at [318, 133] on input "Blank" at bounding box center [622, 132] width 760 height 43
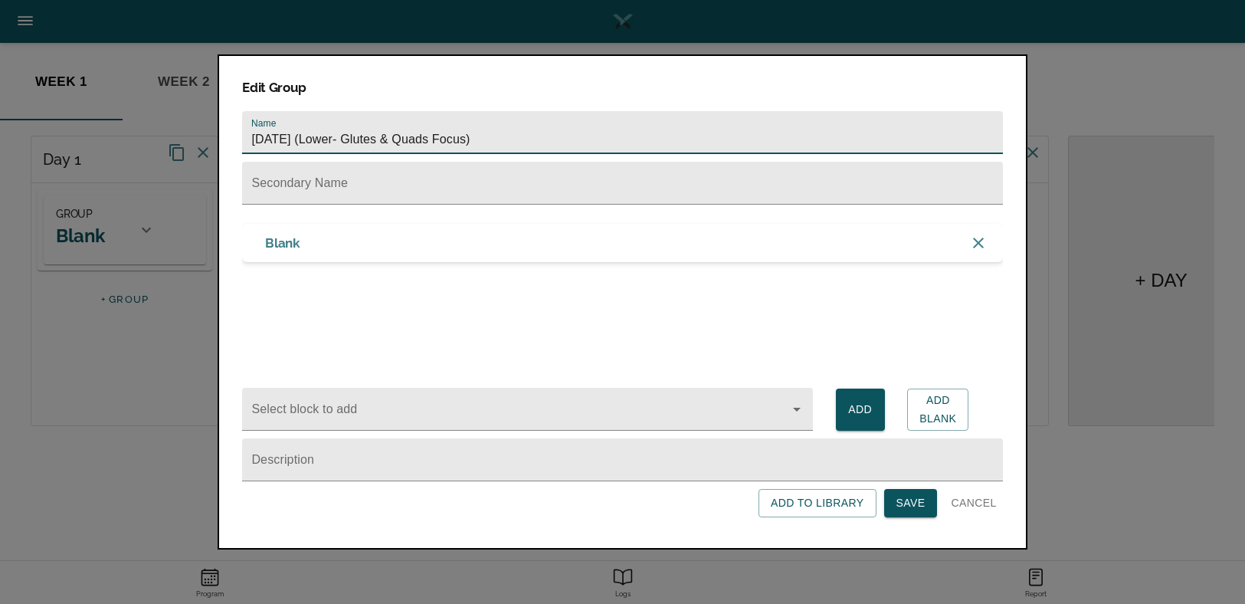
type input "Monday (Lower- Glutes & Quads Focus)"
click at [891, 497] on button "Save" at bounding box center [911, 503] width 54 height 28
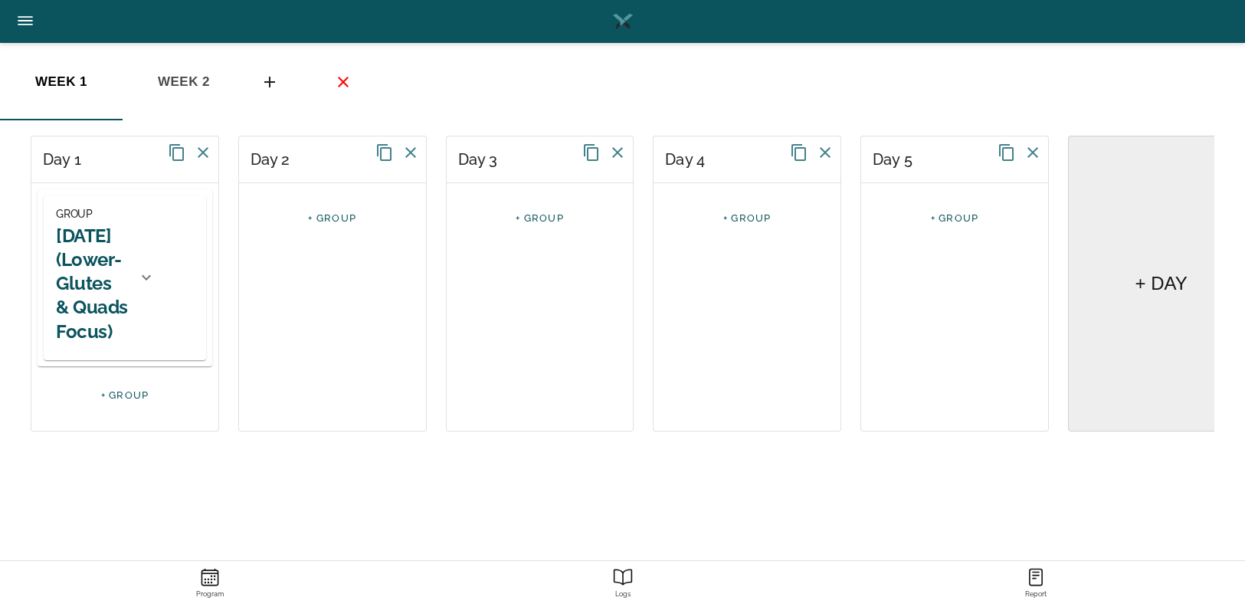
click at [89, 287] on h2 "Monday (Lower- Glutes & Quads Focus)" at bounding box center [92, 284] width 72 height 120
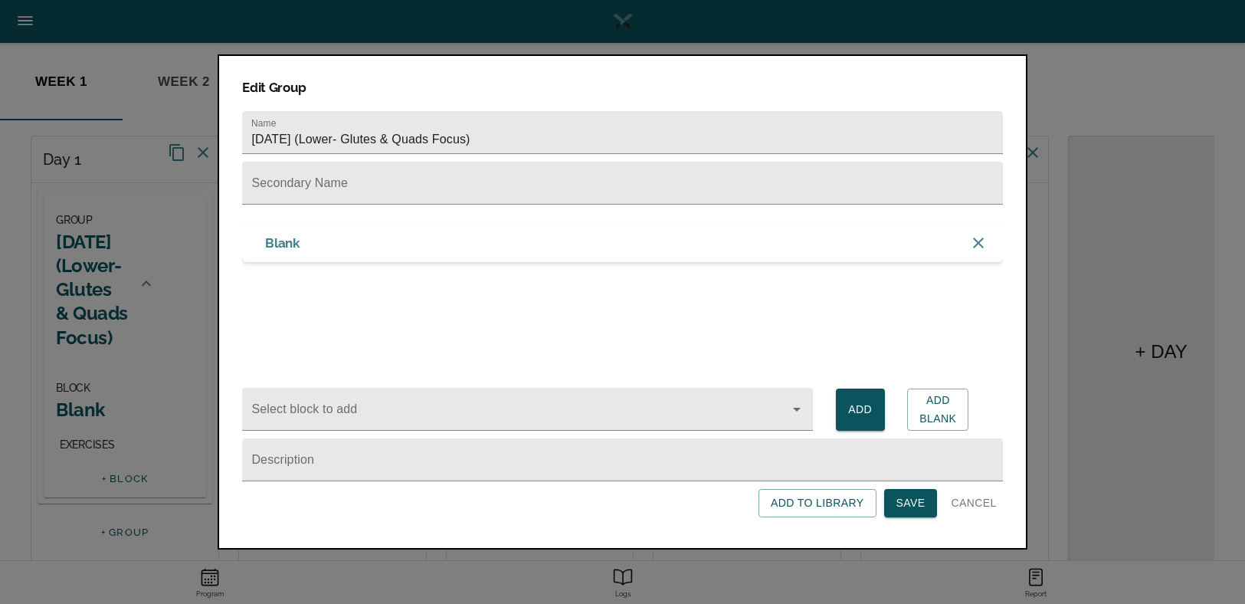
click at [989, 497] on span "Cancel" at bounding box center [973, 503] width 45 height 19
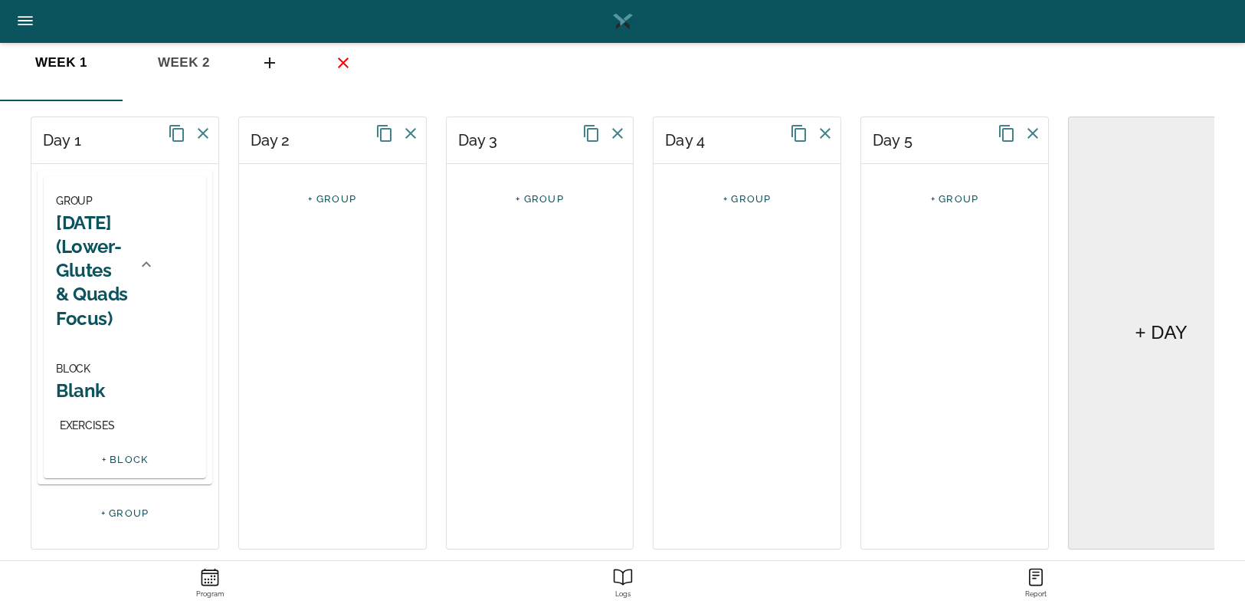
scroll to position [113, 0]
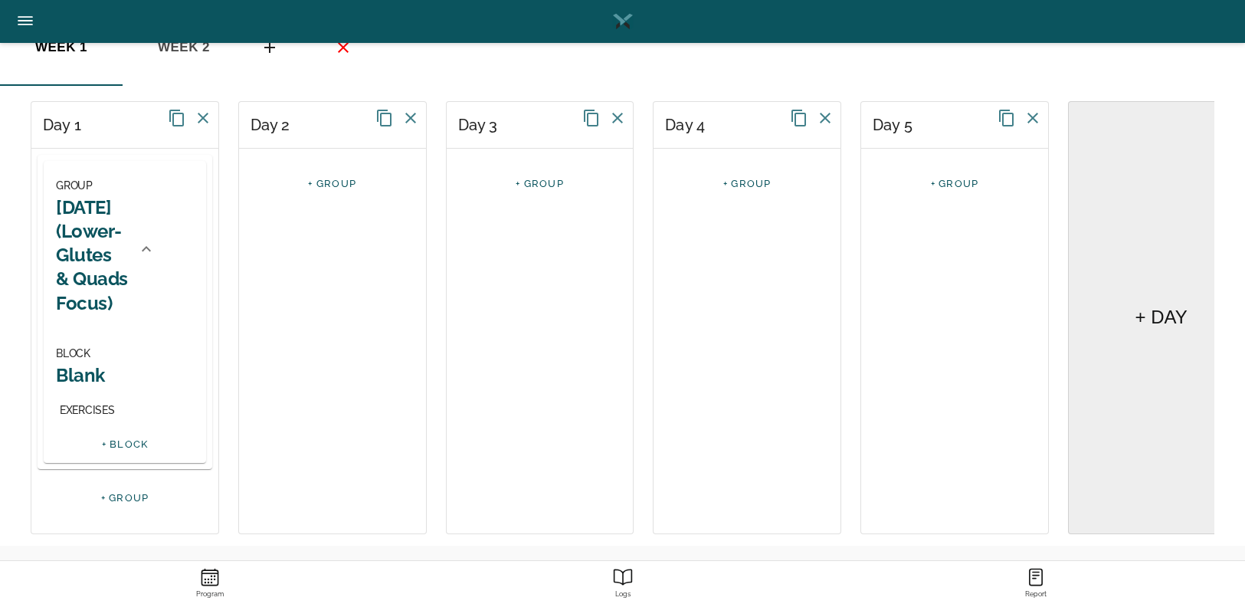
click at [77, 372] on h2 "Blank" at bounding box center [125, 375] width 138 height 24
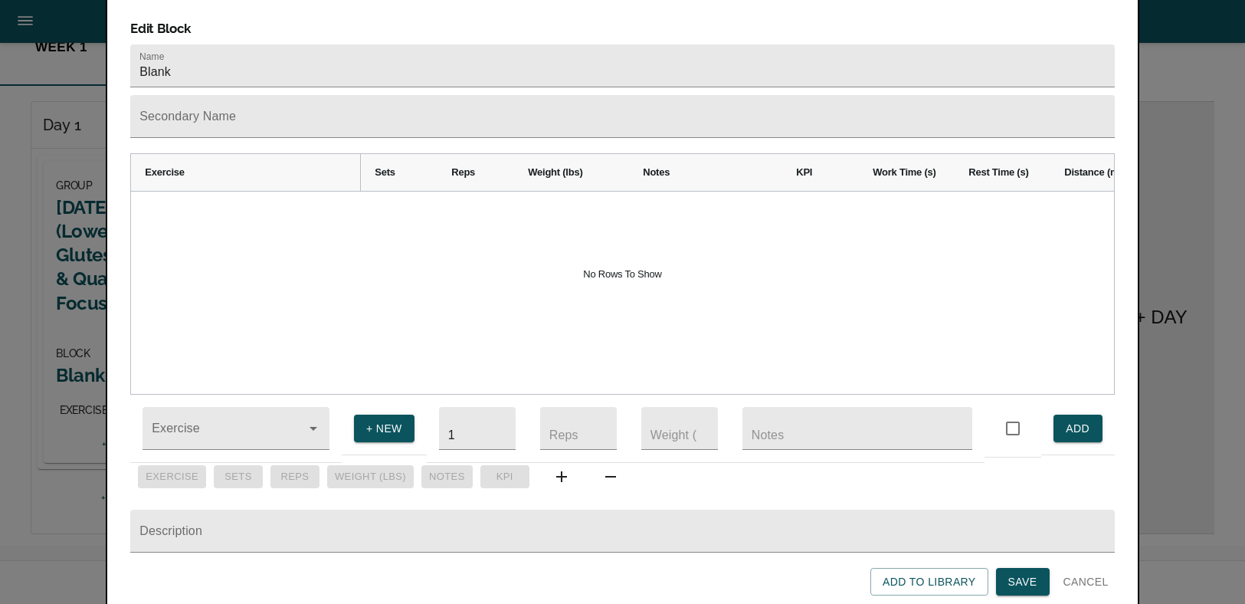
click at [1097, 582] on span "Cancel" at bounding box center [1086, 581] width 45 height 19
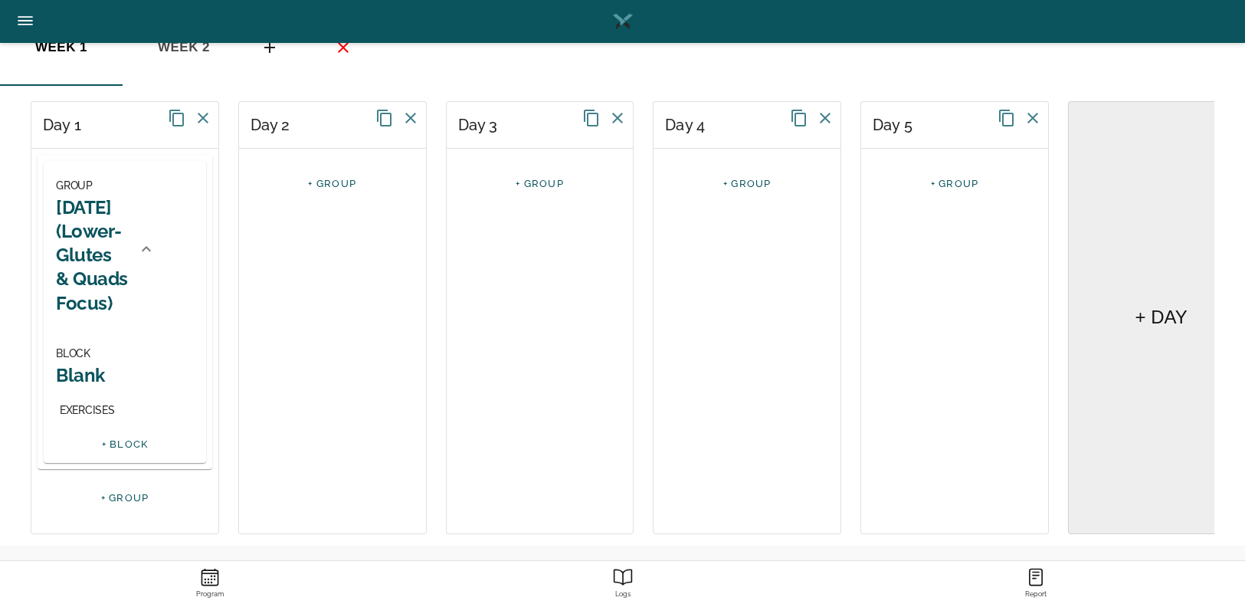
click at [90, 250] on h2 "Monday (Lower- Glutes & Quads Focus)" at bounding box center [92, 255] width 72 height 120
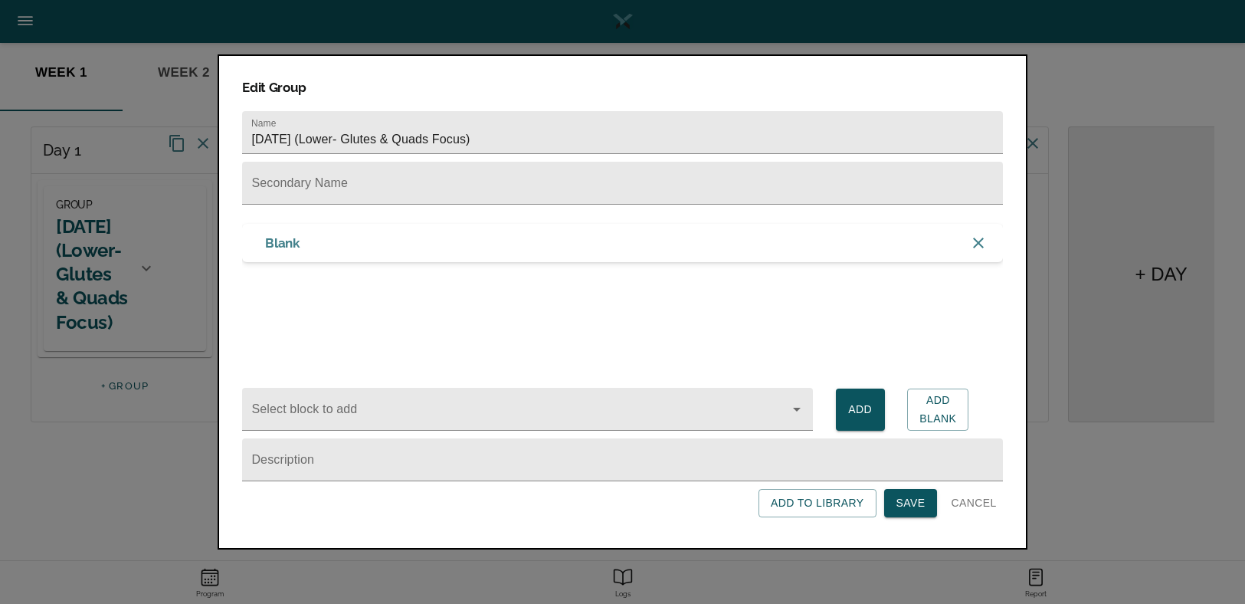
scroll to position [86, 0]
click at [513, 127] on input "Monday (Lower- Glutes & Quads Focus)" at bounding box center [622, 132] width 760 height 43
drag, startPoint x: 511, startPoint y: 136, endPoint x: 300, endPoint y: 136, distance: 211.5
click at [300, 136] on input "Monday (Lower- Glutes & Quads Focus)" at bounding box center [622, 132] width 760 height 43
type input "[DATE]"
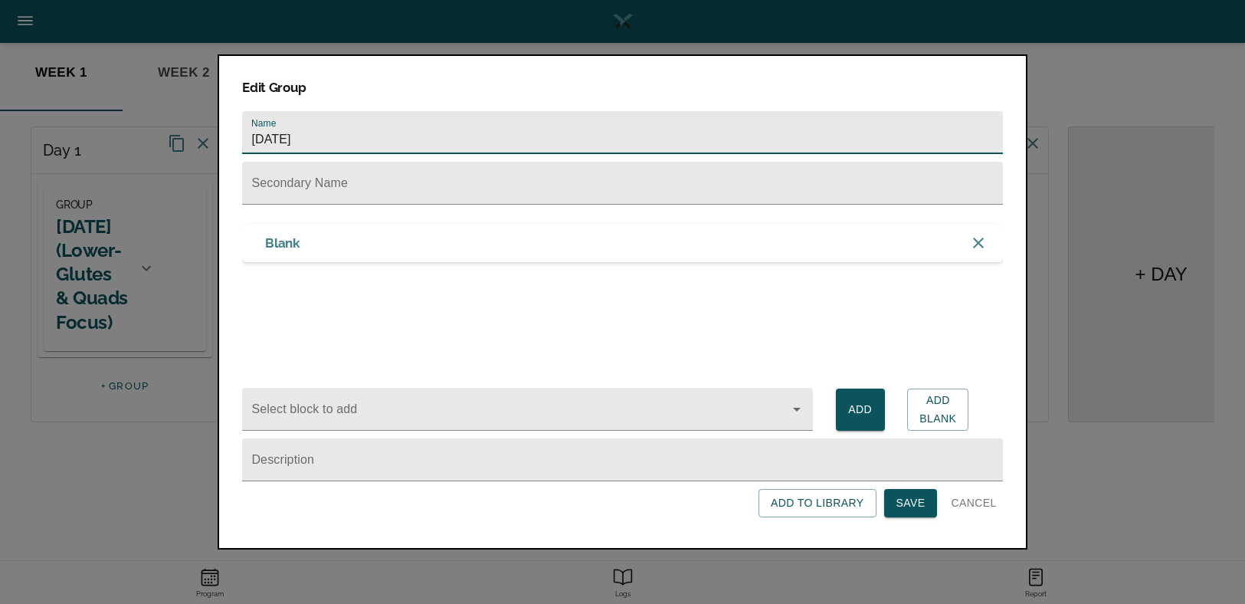
click at [900, 495] on span "Save" at bounding box center [911, 503] width 29 height 19
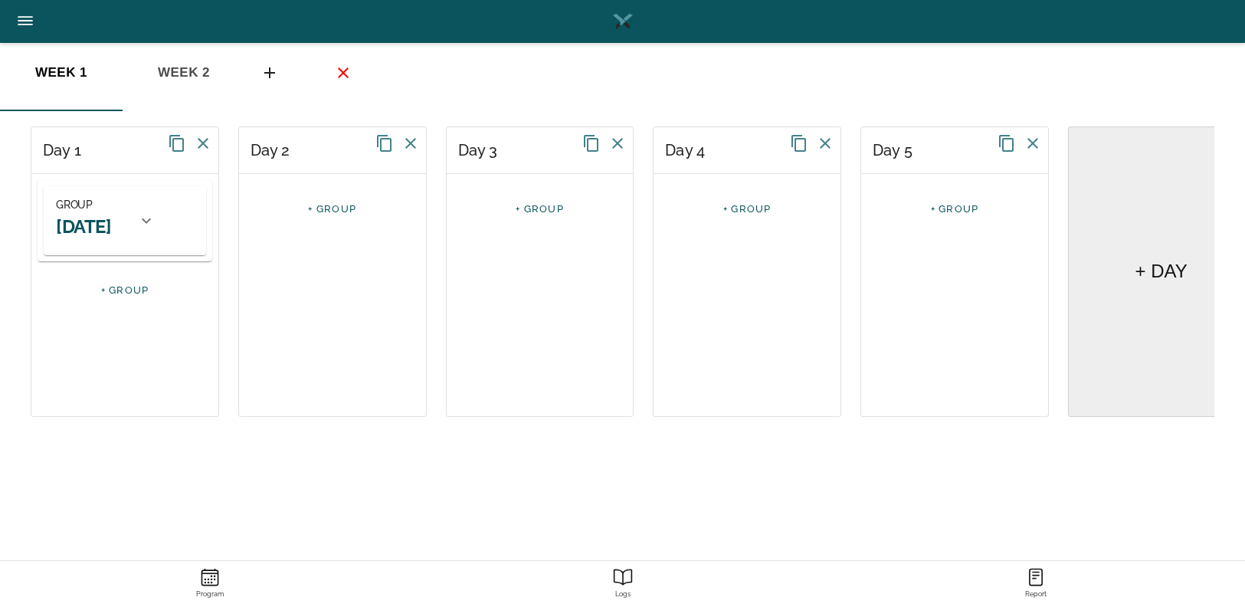
click at [98, 220] on h2 "[DATE]" at bounding box center [83, 227] width 55 height 24
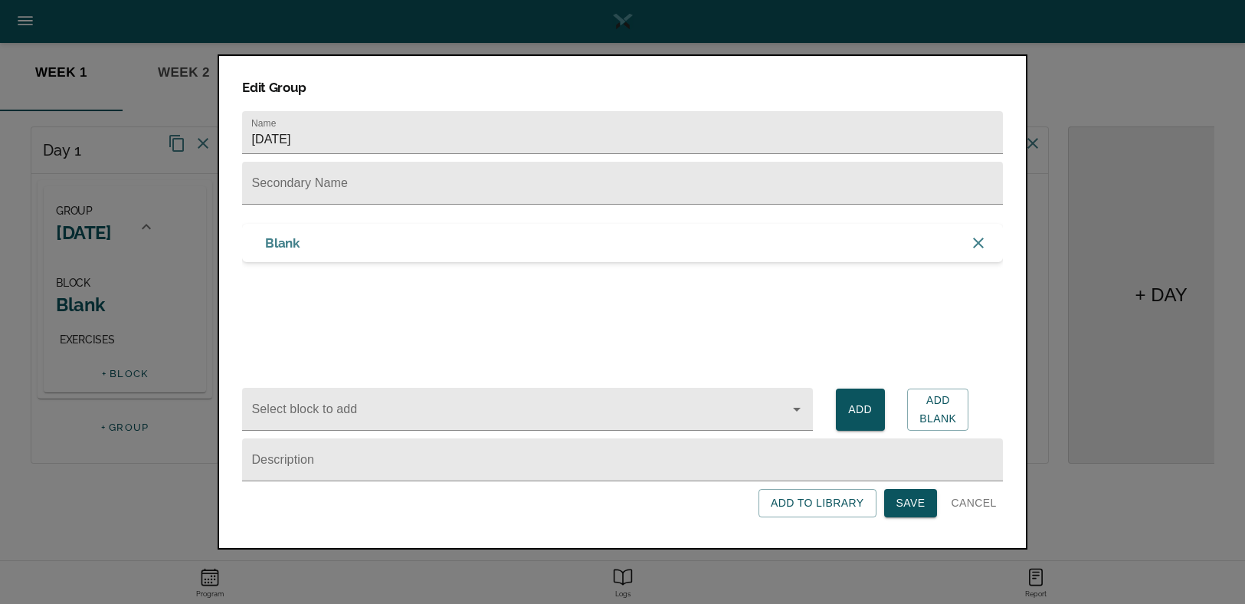
click at [976, 499] on span "Cancel" at bounding box center [973, 503] width 45 height 19
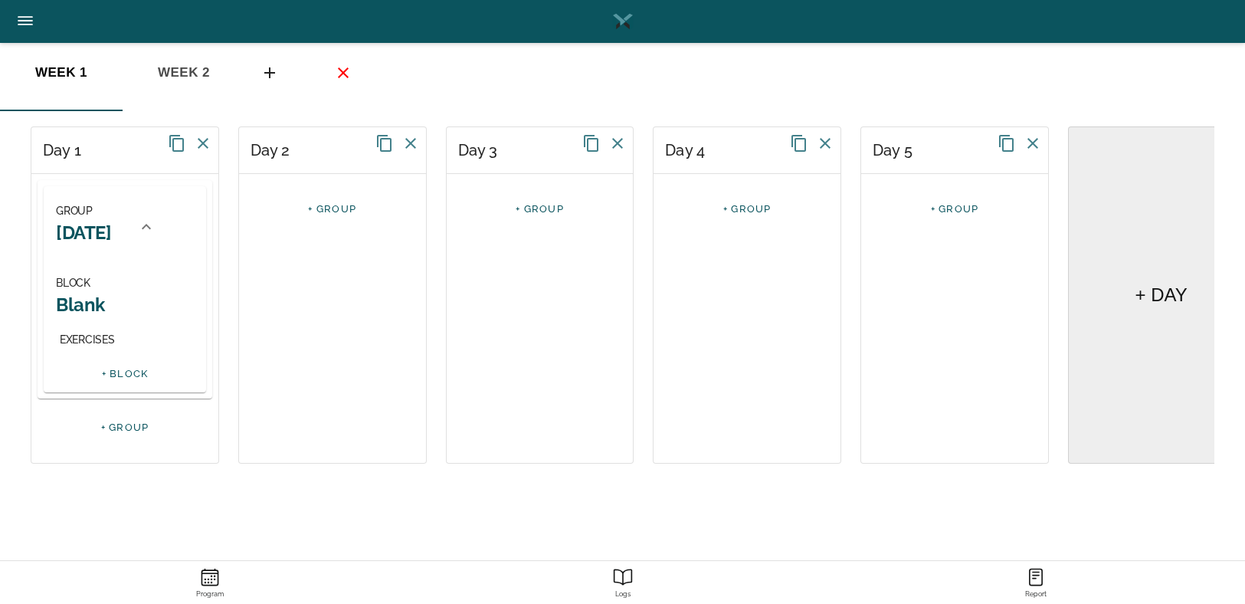
click at [70, 280] on span "BLOCK" at bounding box center [73, 283] width 34 height 12
click at [89, 300] on h2 "Blank" at bounding box center [125, 305] width 138 height 24
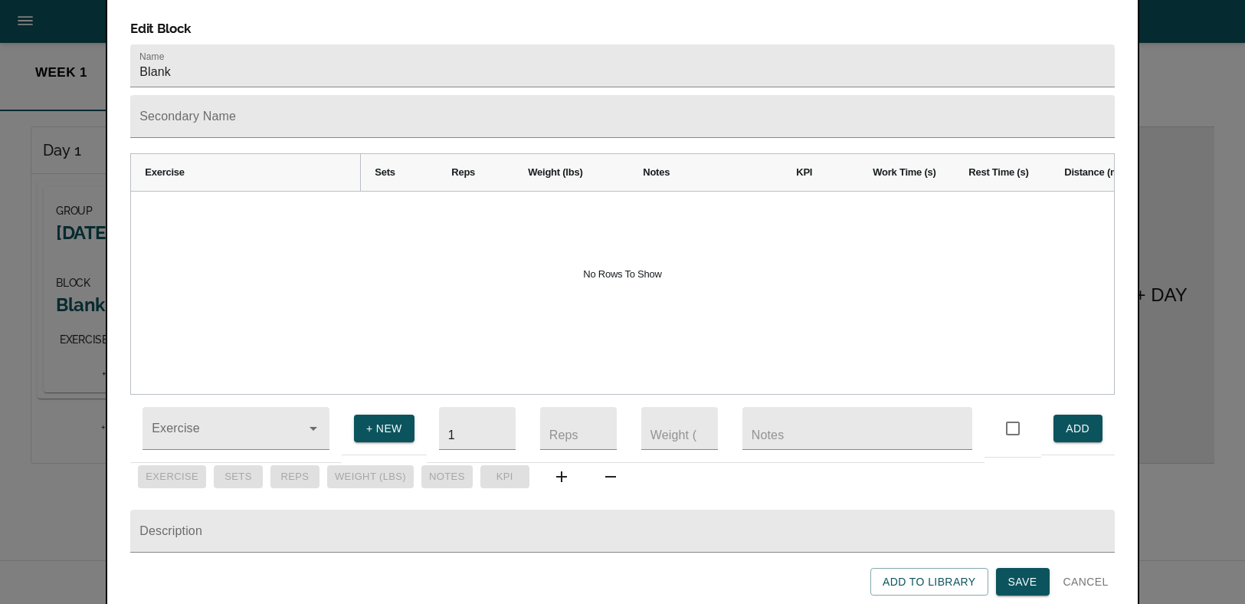
click at [89, 299] on div at bounding box center [622, 302] width 1245 height 604
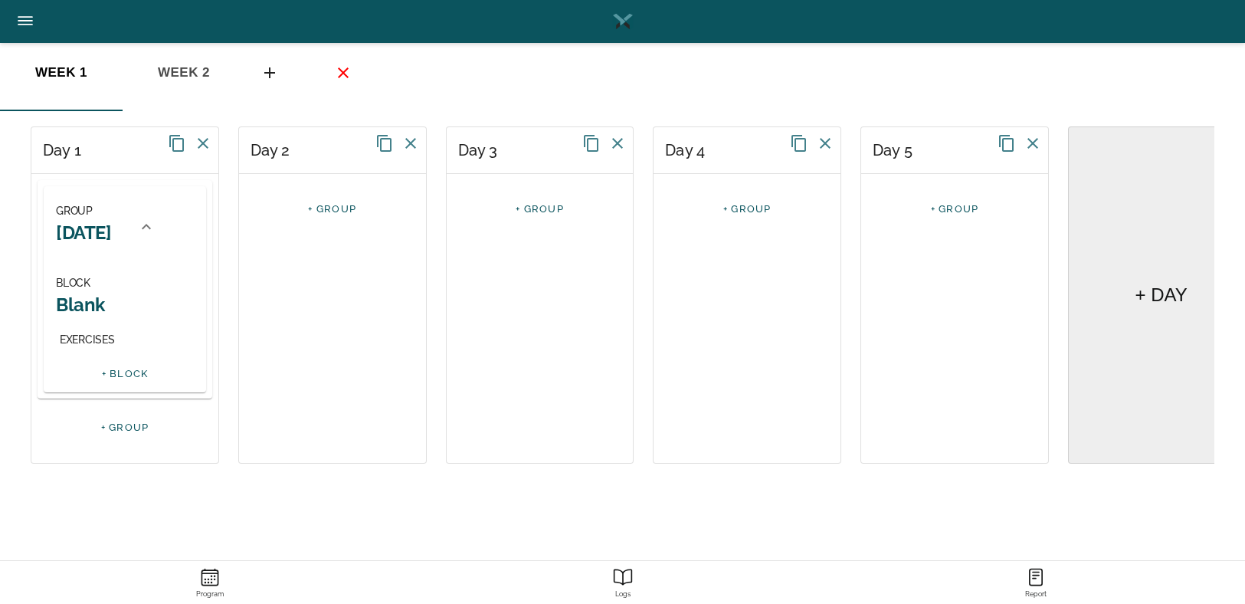
click at [87, 303] on h2 "Blank" at bounding box center [125, 305] width 138 height 24
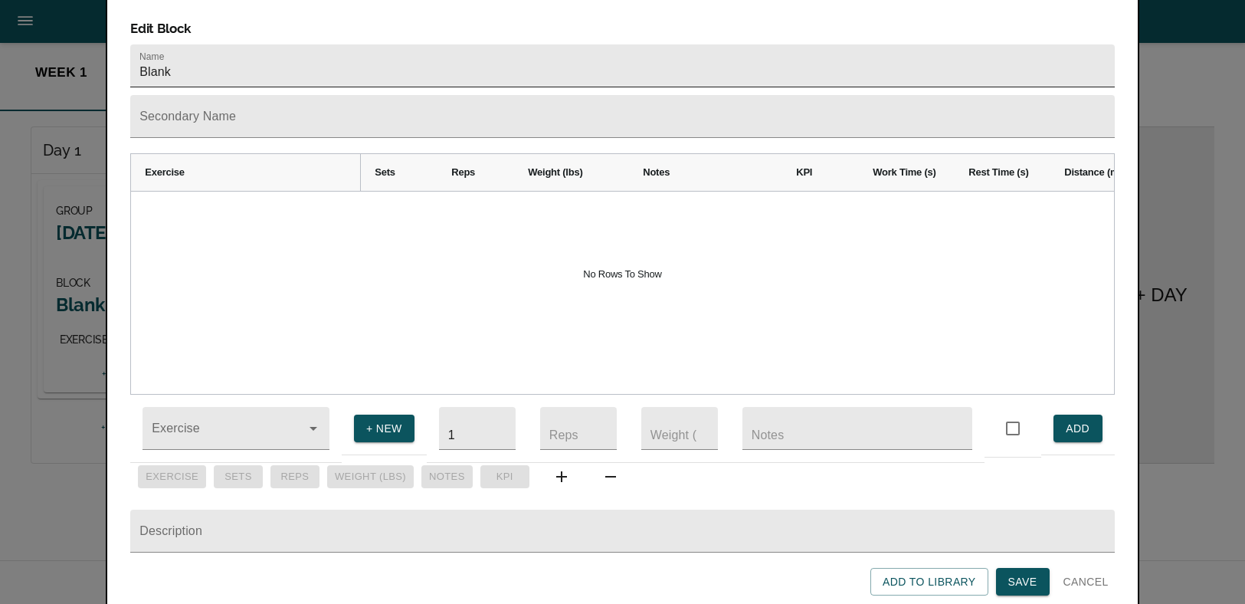
click at [247, 49] on input "Blank" at bounding box center [622, 65] width 984 height 43
type input "Lower- Glutes & Quad Focus"
click at [264, 425] on input "Exercise" at bounding box center [214, 435] width 131 height 28
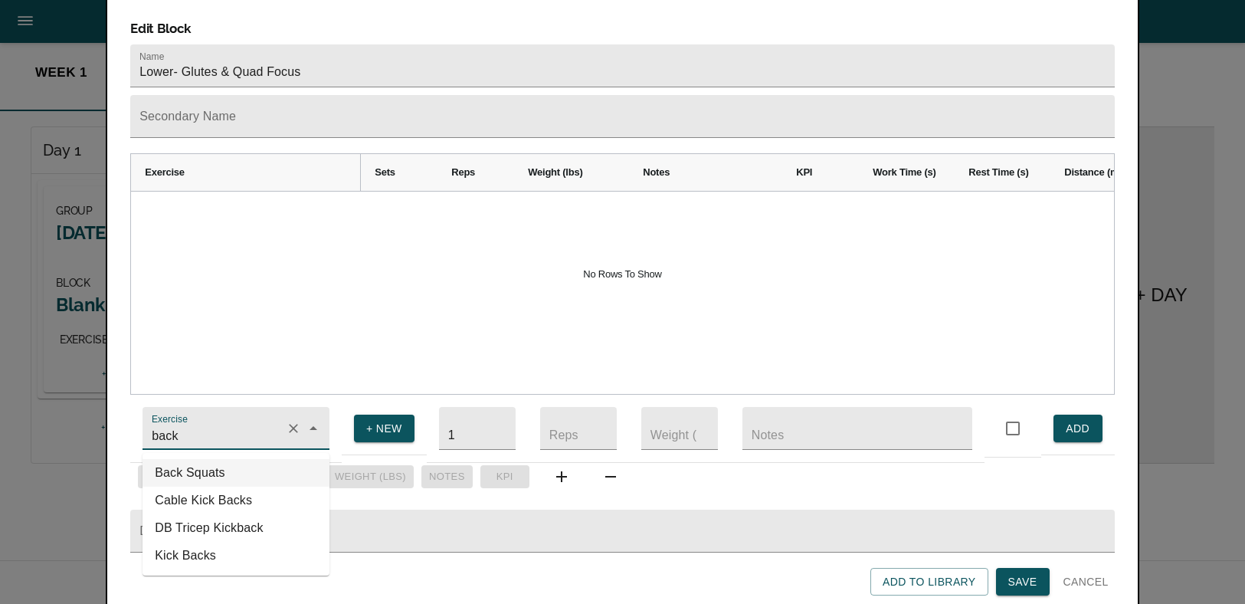
click at [168, 459] on li "Back Squats" at bounding box center [236, 473] width 187 height 28
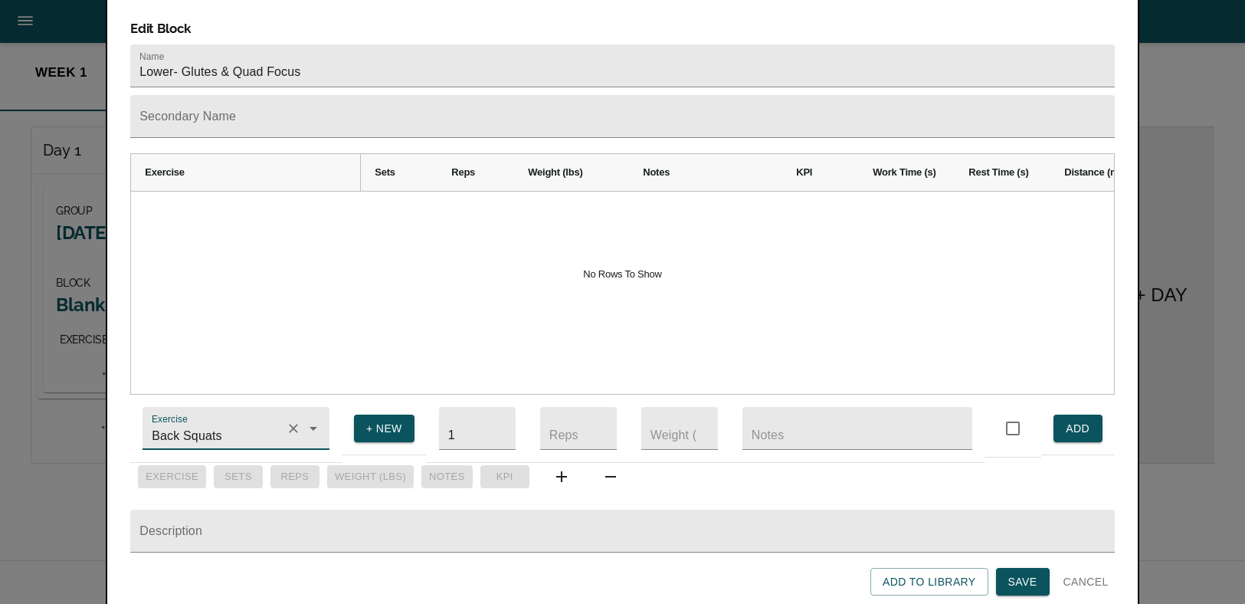
type input "Back Squats"
click at [471, 414] on input "1" at bounding box center [477, 428] width 77 height 43
type input "4"
click at [553, 416] on input "number" at bounding box center [578, 428] width 77 height 43
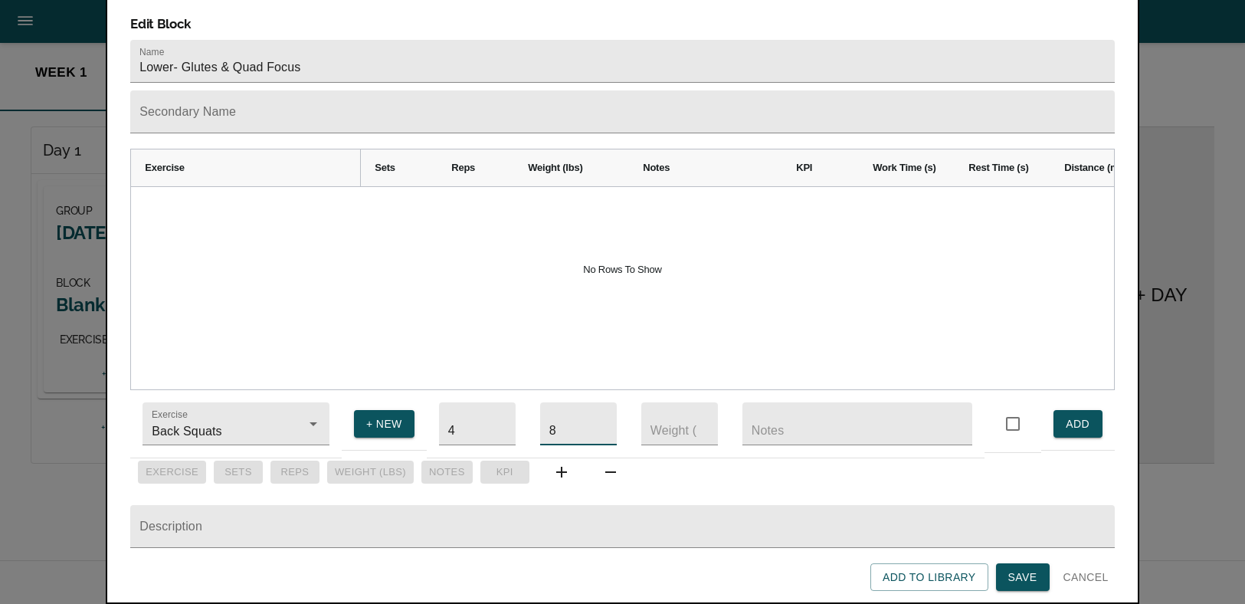
scroll to position [28, 0]
type input "8"
click at [1039, 563] on button "Save" at bounding box center [1023, 577] width 54 height 28
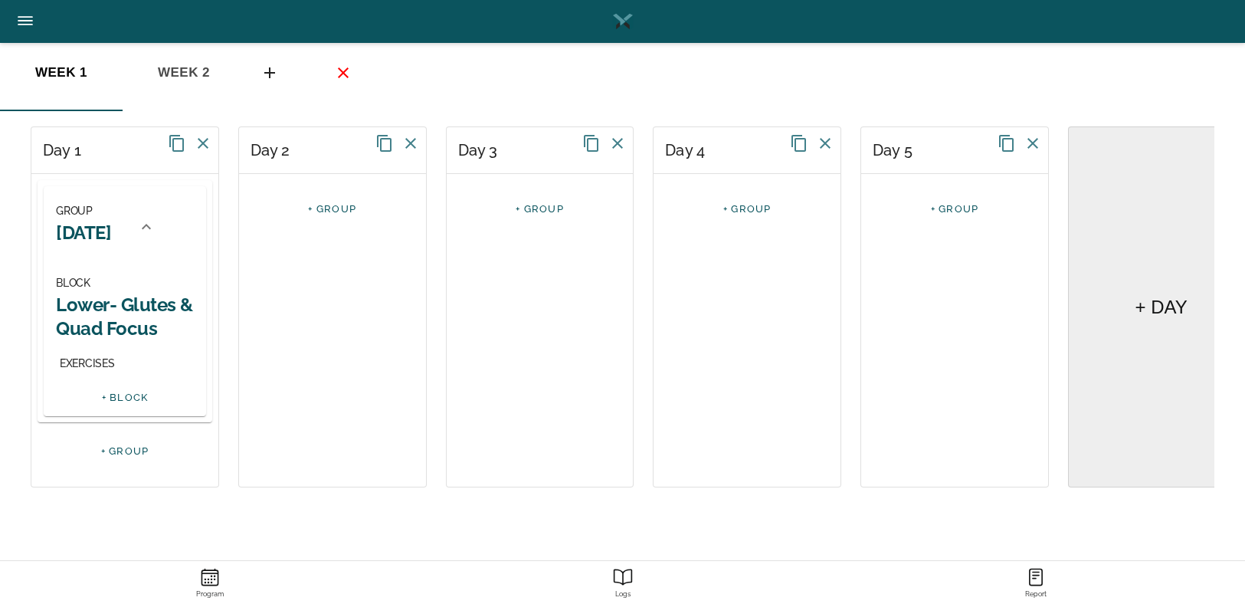
click at [90, 336] on h2 "Lower- Glutes & Quad Focus" at bounding box center [125, 317] width 138 height 48
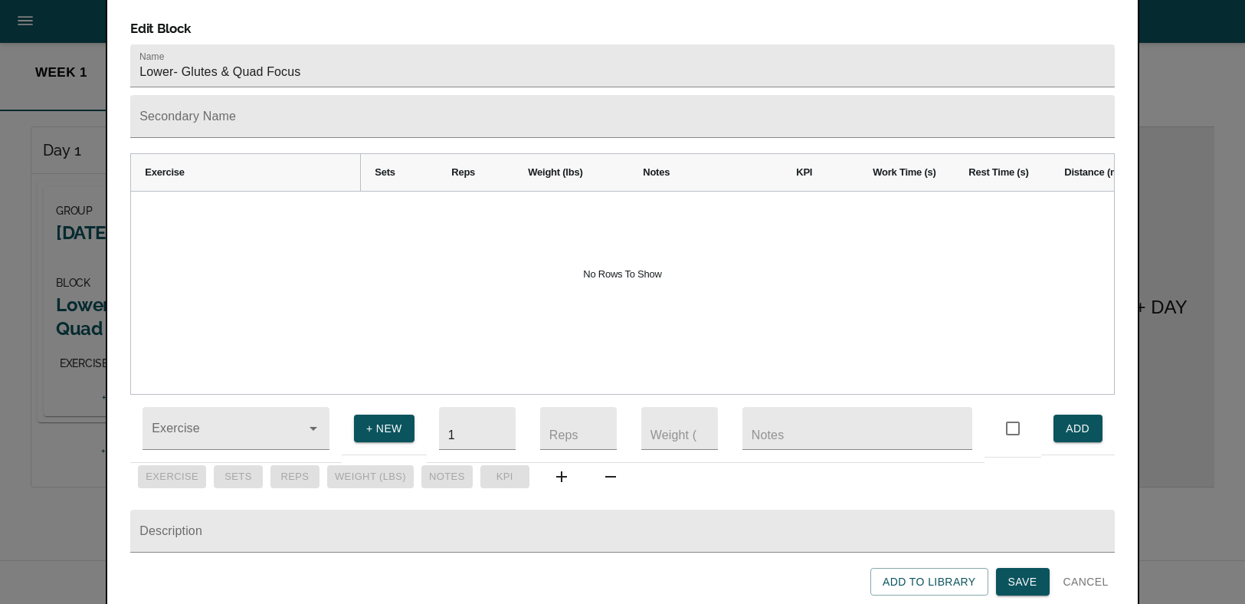
click at [1087, 576] on span "Cancel" at bounding box center [1086, 581] width 45 height 19
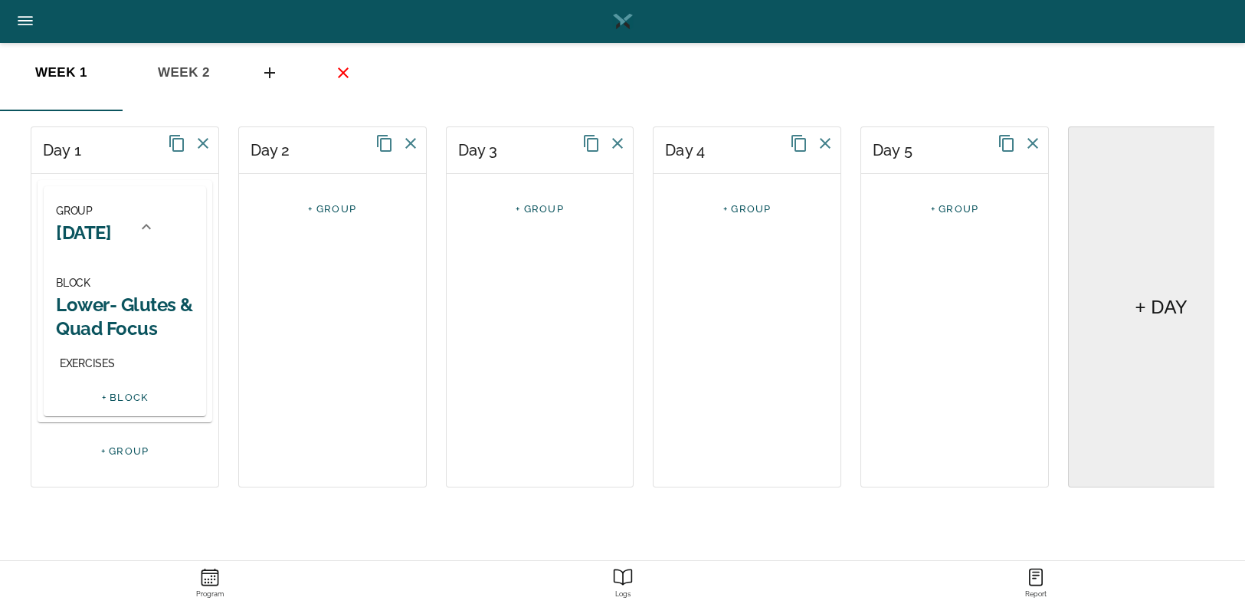
click at [122, 373] on div "EXERCISES" at bounding box center [127, 363] width 134 height 19
click at [72, 373] on div "EXERCISES" at bounding box center [127, 363] width 134 height 19
click at [109, 328] on h2 "Lower- Glutes & Quad Focus" at bounding box center [125, 317] width 138 height 48
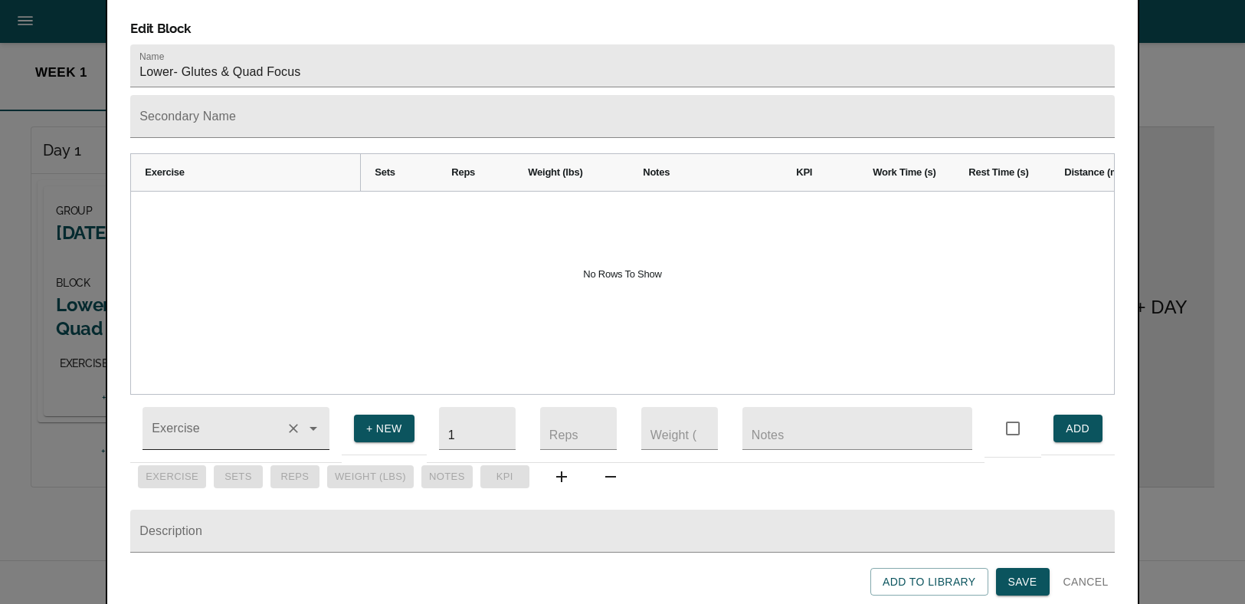
click at [219, 421] on input "Exercise" at bounding box center [214, 435] width 131 height 28
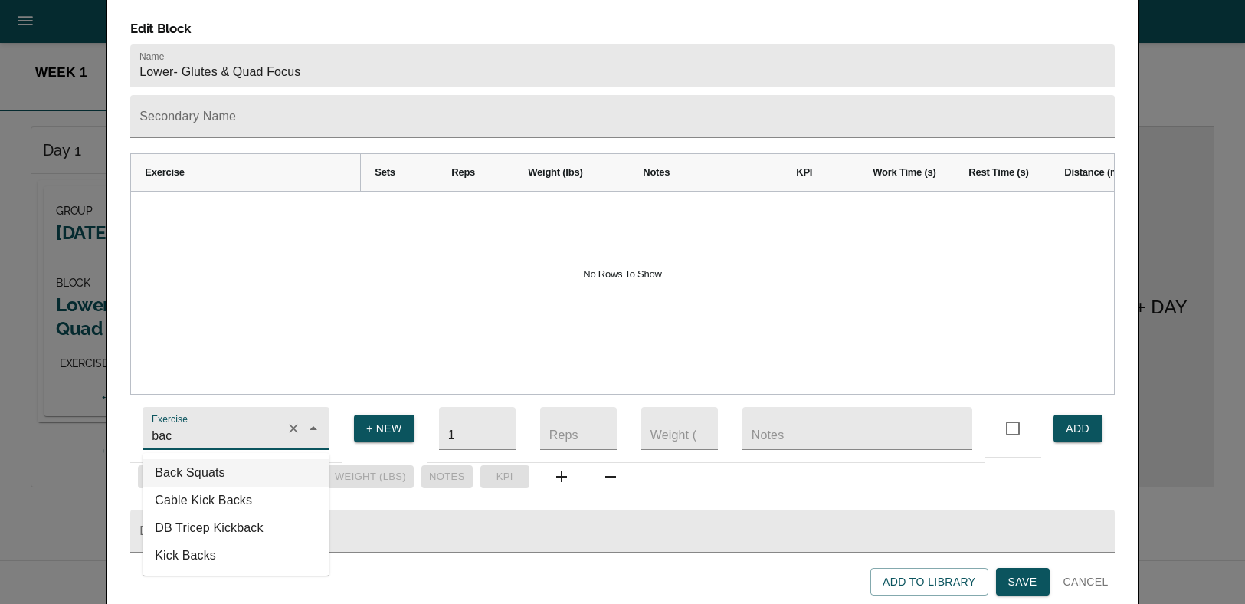
click at [232, 461] on li "Back Squats" at bounding box center [236, 473] width 187 height 28
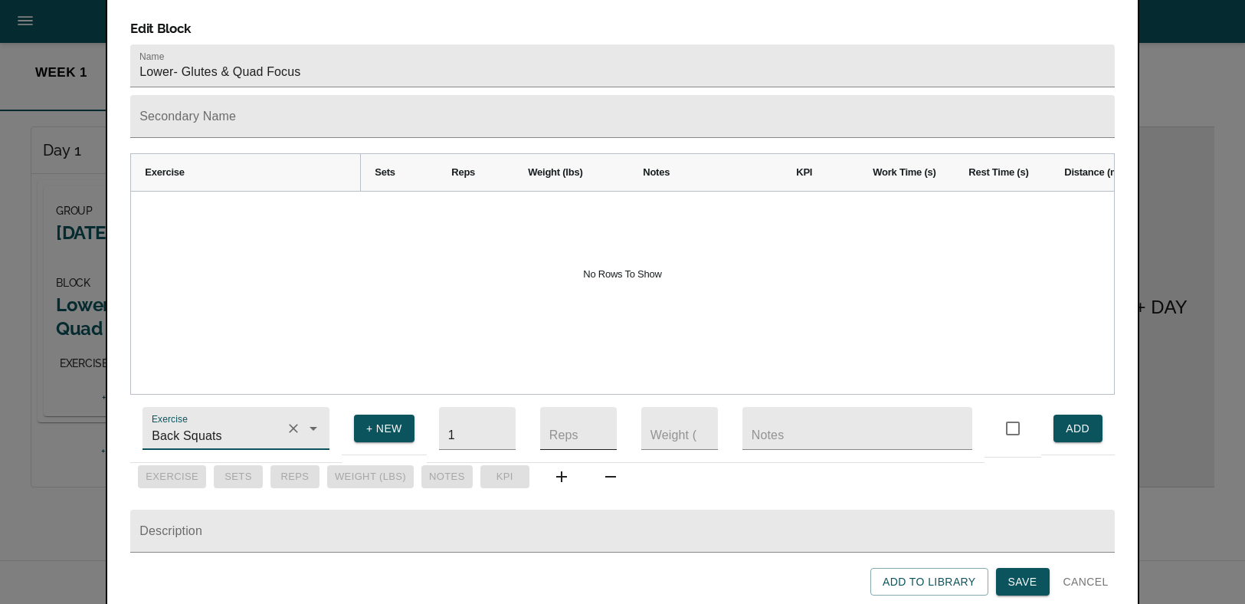
type input "Back Squats"
click at [568, 421] on input "number" at bounding box center [578, 428] width 77 height 43
type input "8"
click at [1068, 419] on span "ADD" at bounding box center [1078, 428] width 25 height 19
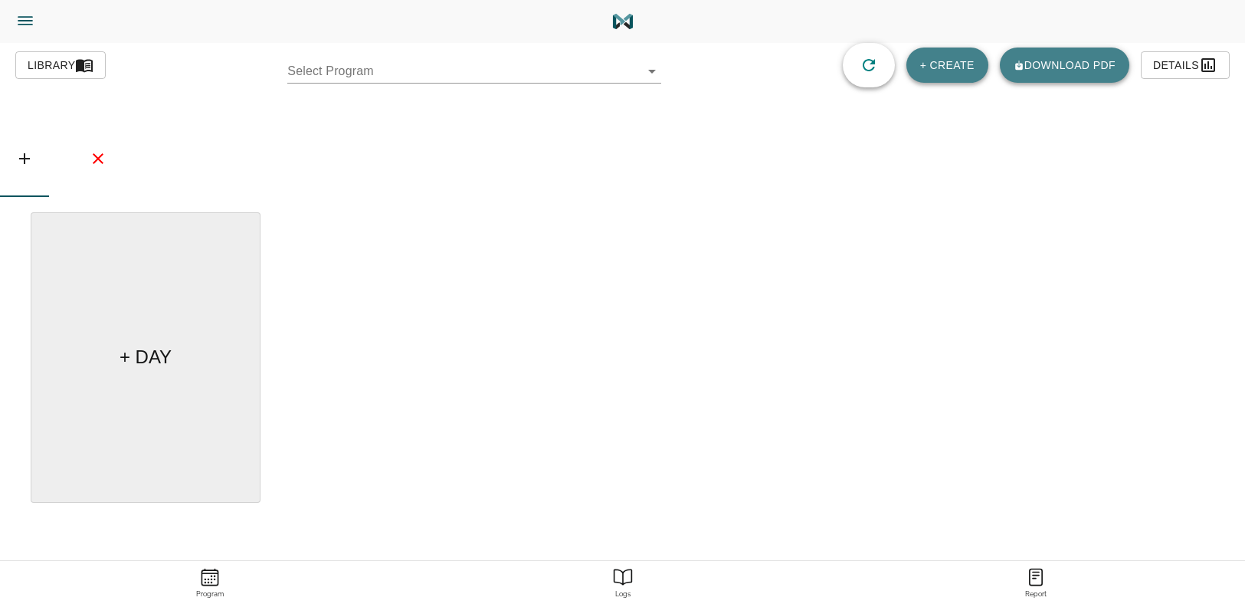
click at [427, 76] on body "[PERSON_NAME] Trainer Trainer Dashboard Program Builder Athlete Report One Rep …" at bounding box center [622, 345] width 1245 height 690
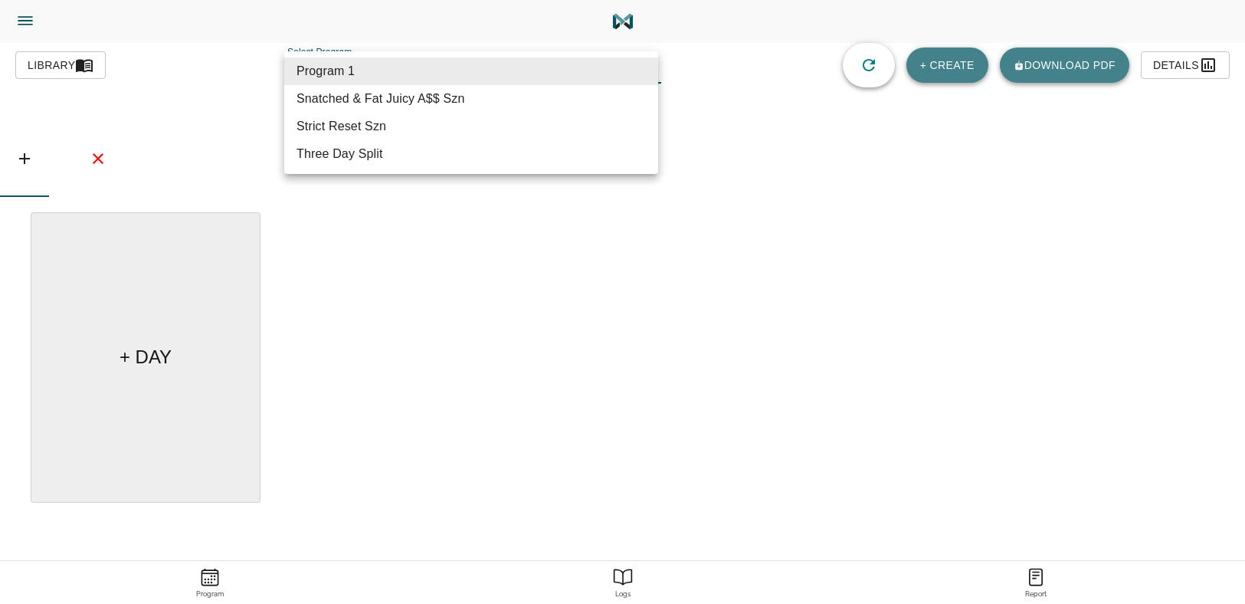
click at [390, 134] on li "Strict Reset Szn" at bounding box center [471, 127] width 374 height 28
type input "618"
type input "Strict Reset Szn"
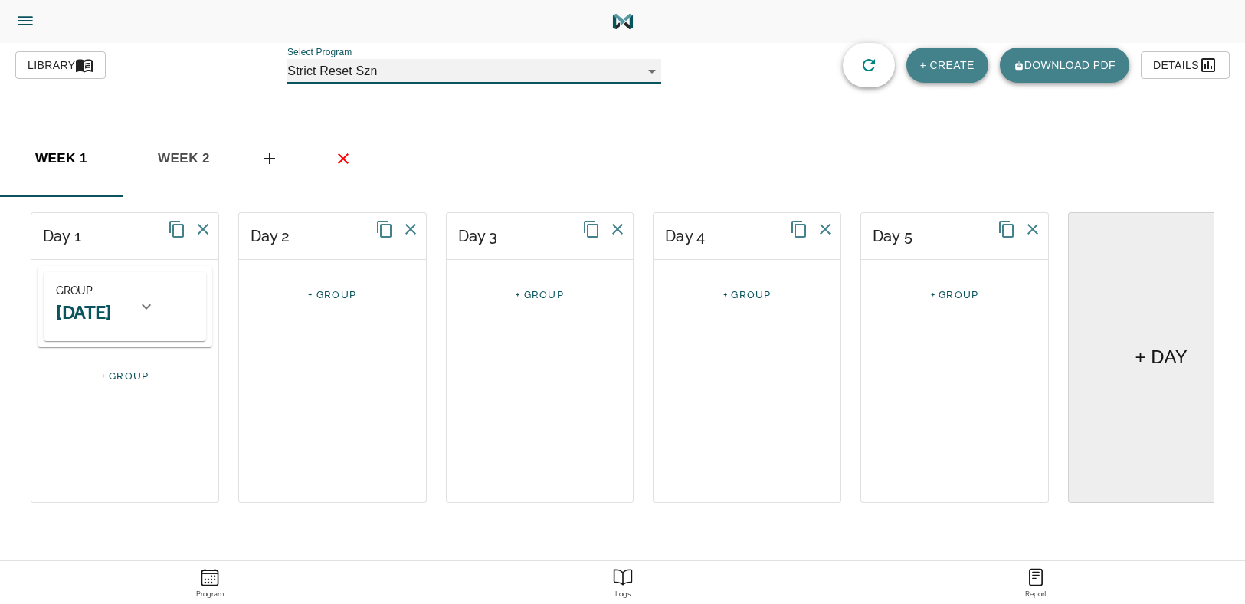
click at [111, 306] on h2 "[DATE]" at bounding box center [83, 312] width 55 height 24
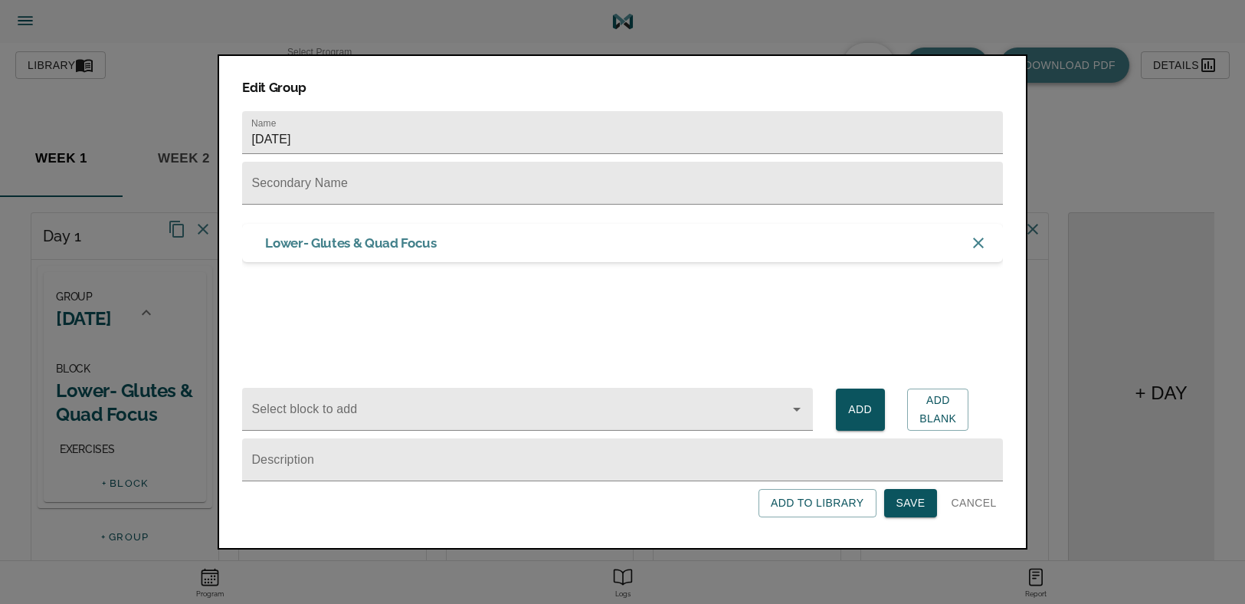
click at [356, 236] on h3 "Lower- Glutes & Quad Focus" at bounding box center [350, 243] width 171 height 17
click at [965, 500] on span "Cancel" at bounding box center [973, 503] width 45 height 19
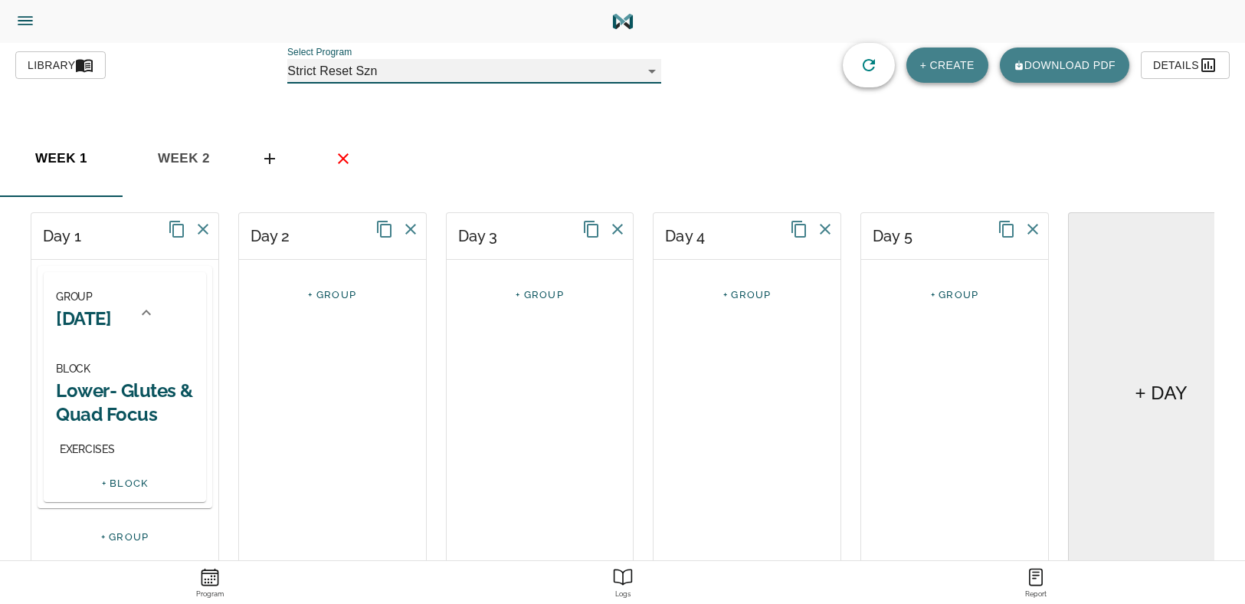
click at [100, 462] on div "BLOCK Lower- Glutes & Quad Focus EXERCISES" at bounding box center [125, 412] width 162 height 118
click at [138, 494] on div "+ BLOCK" at bounding box center [125, 486] width 162 height 31
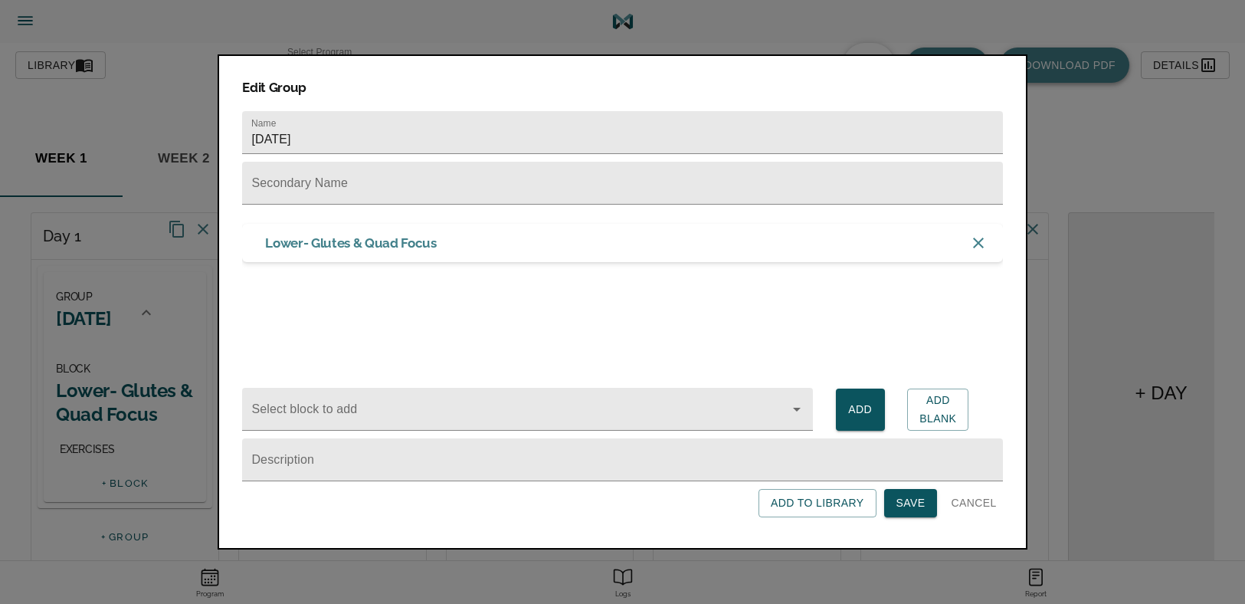
click at [976, 501] on span "Cancel" at bounding box center [973, 503] width 45 height 19
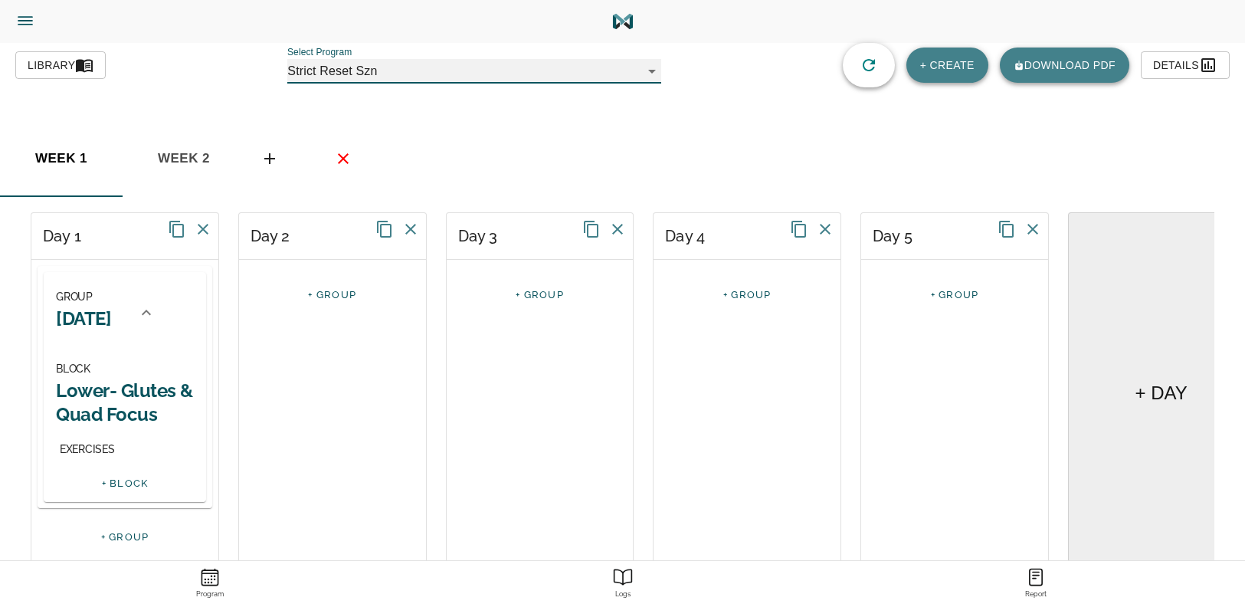
click at [115, 408] on h2 "Lower- Glutes & Quad Focus" at bounding box center [125, 403] width 138 height 48
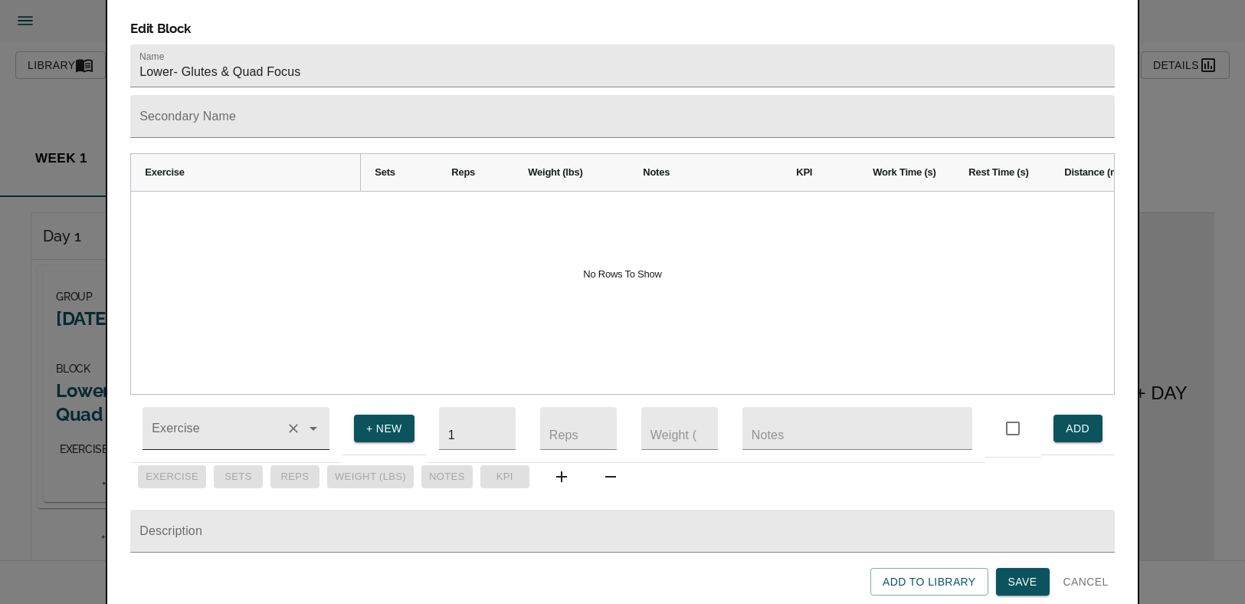
click at [242, 407] on div at bounding box center [236, 428] width 187 height 43
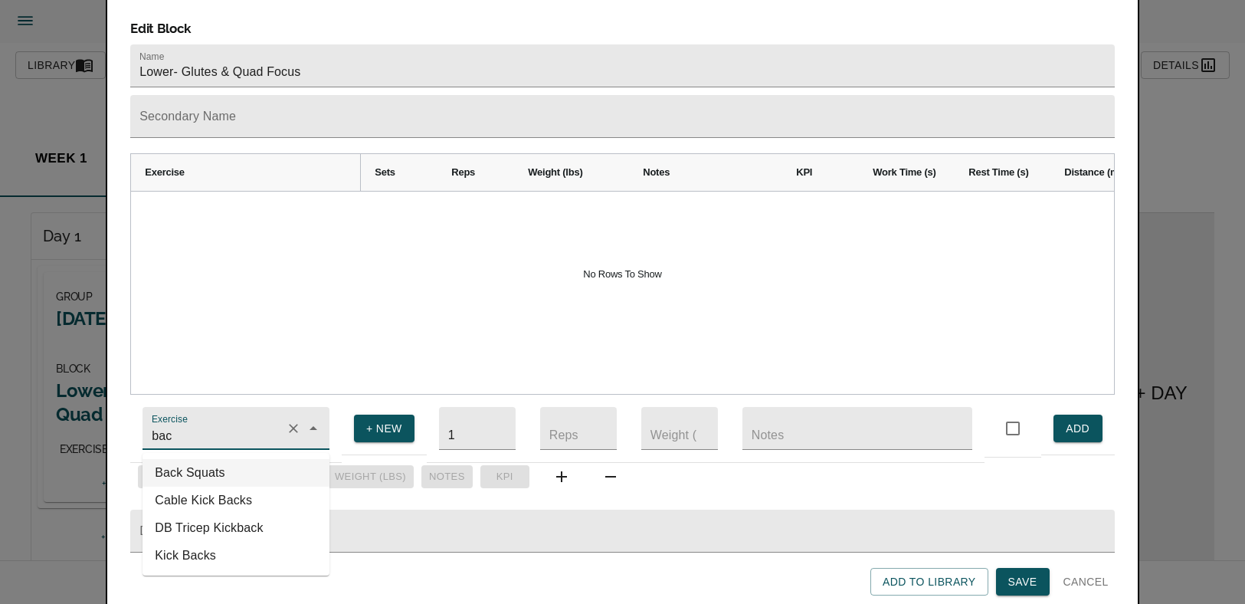
click at [212, 459] on li "Back Squats" at bounding box center [236, 473] width 187 height 28
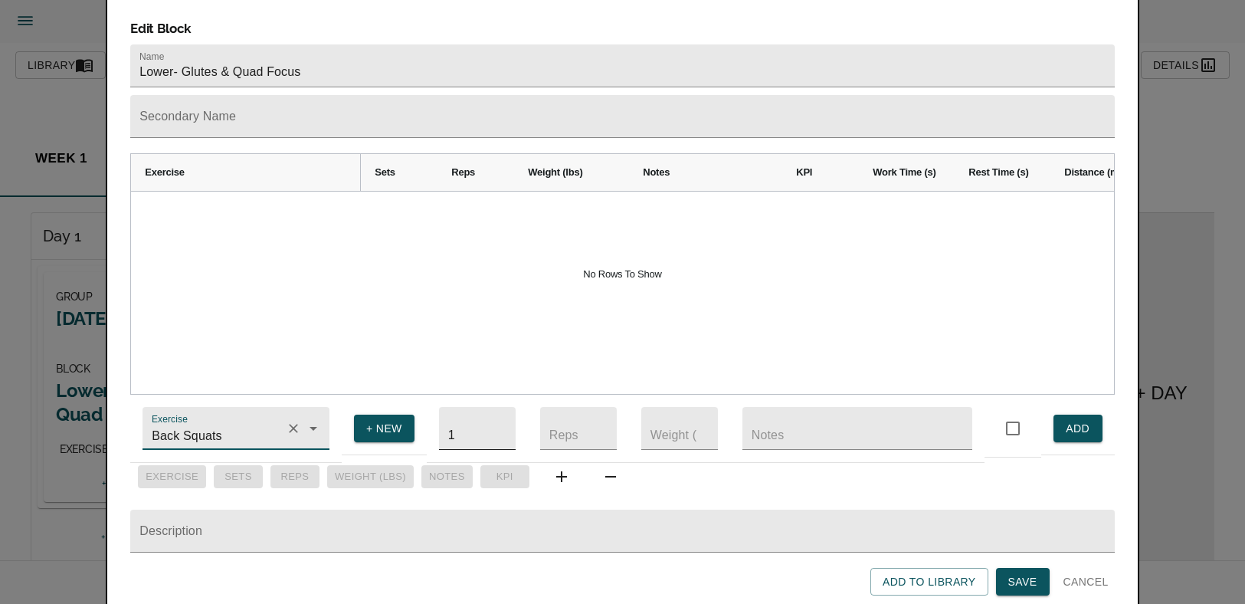
type input "Back Squats"
click at [467, 407] on input "1" at bounding box center [477, 428] width 77 height 43
type input "4"
click at [577, 409] on input "number" at bounding box center [578, 428] width 77 height 43
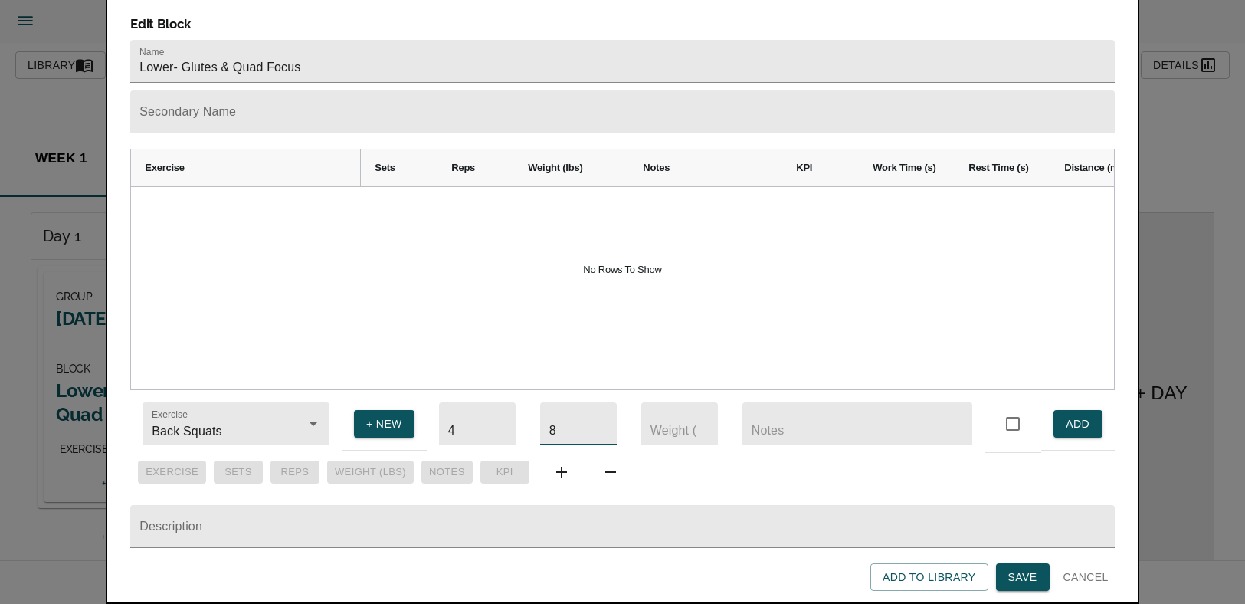
scroll to position [28, 0]
type input "8"
click at [1014, 408] on input "controlled" at bounding box center [1013, 424] width 32 height 32
checkbox input "true"
click at [1059, 410] on button "ADD" at bounding box center [1078, 424] width 49 height 28
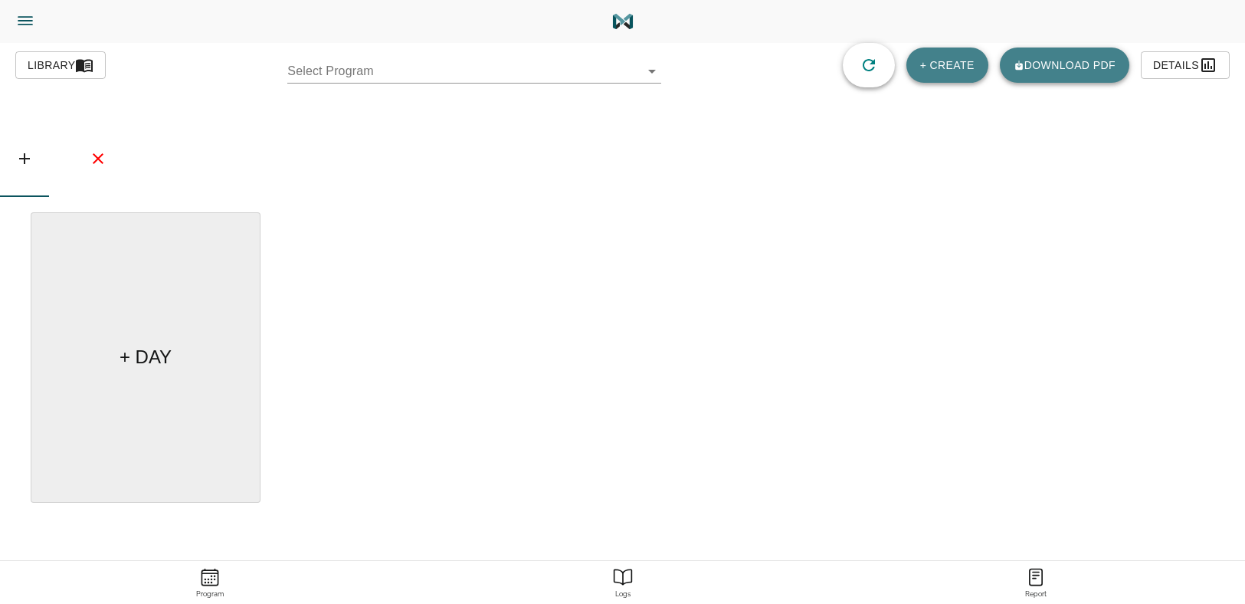
click at [325, 84] on div "Library Select Program ​ + CREATE Download pdf Details" at bounding box center [622, 65] width 1215 height 44
click at [331, 71] on body "[PERSON_NAME] Trainer Trainer Dashboard Program Builder Athlete Report One Rep …" at bounding box center [622, 345] width 1245 height 690
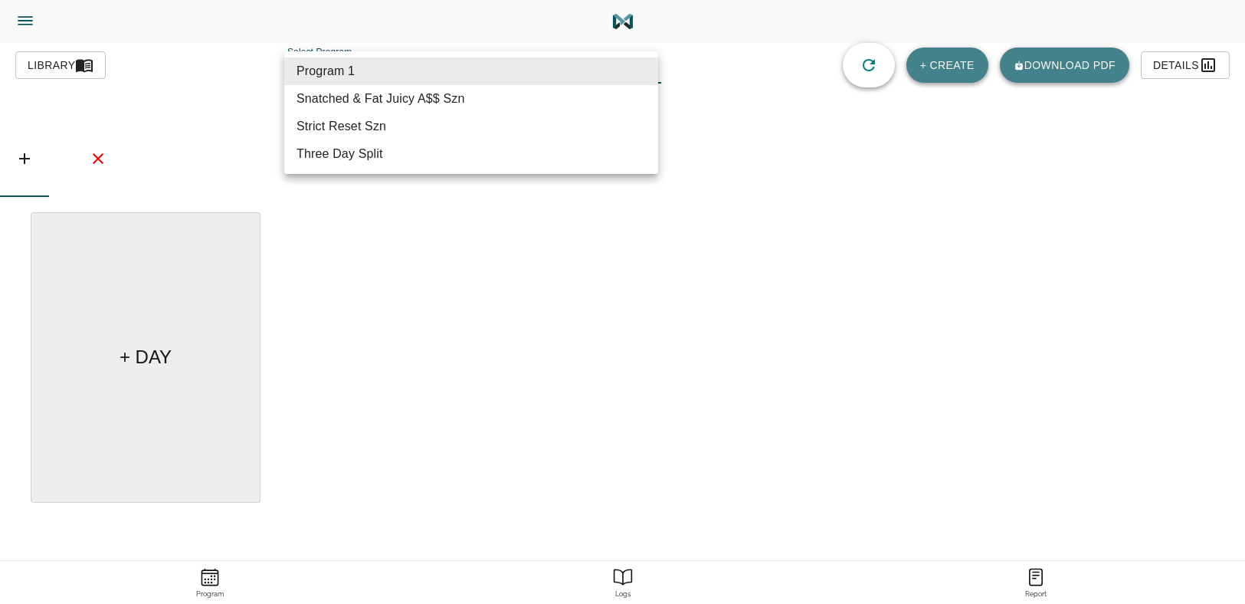
click at [391, 128] on li "Strict Reset Szn" at bounding box center [471, 127] width 374 height 28
type input "618"
type input "Strict Reset Szn"
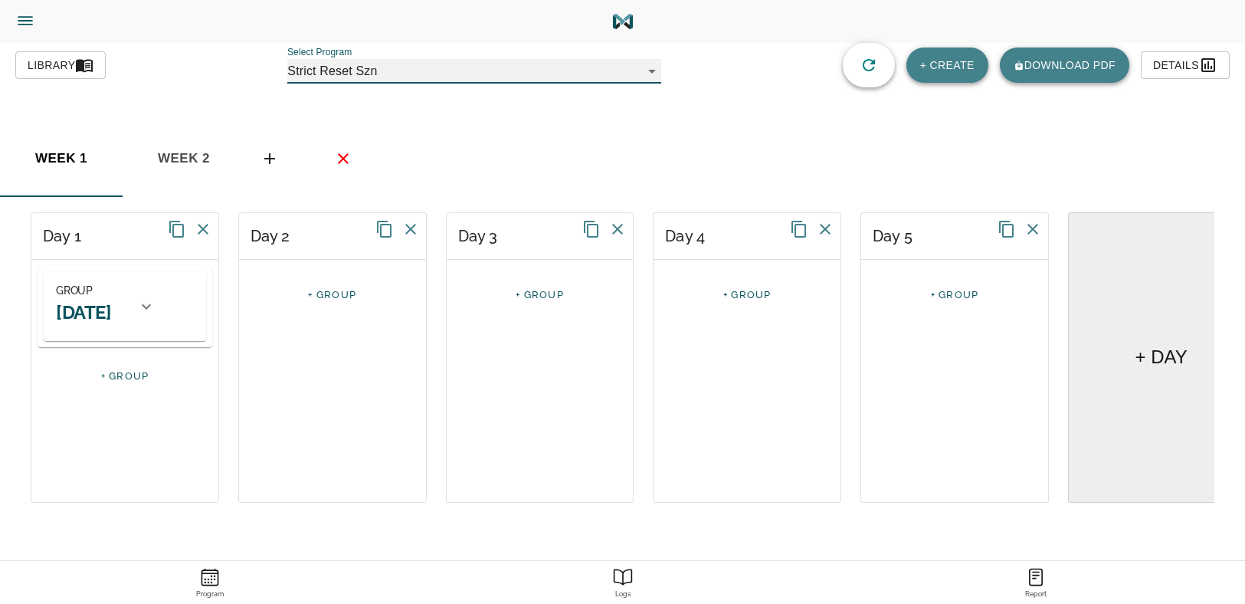
click at [111, 294] on div "GROUP Monday" at bounding box center [83, 306] width 55 height 51
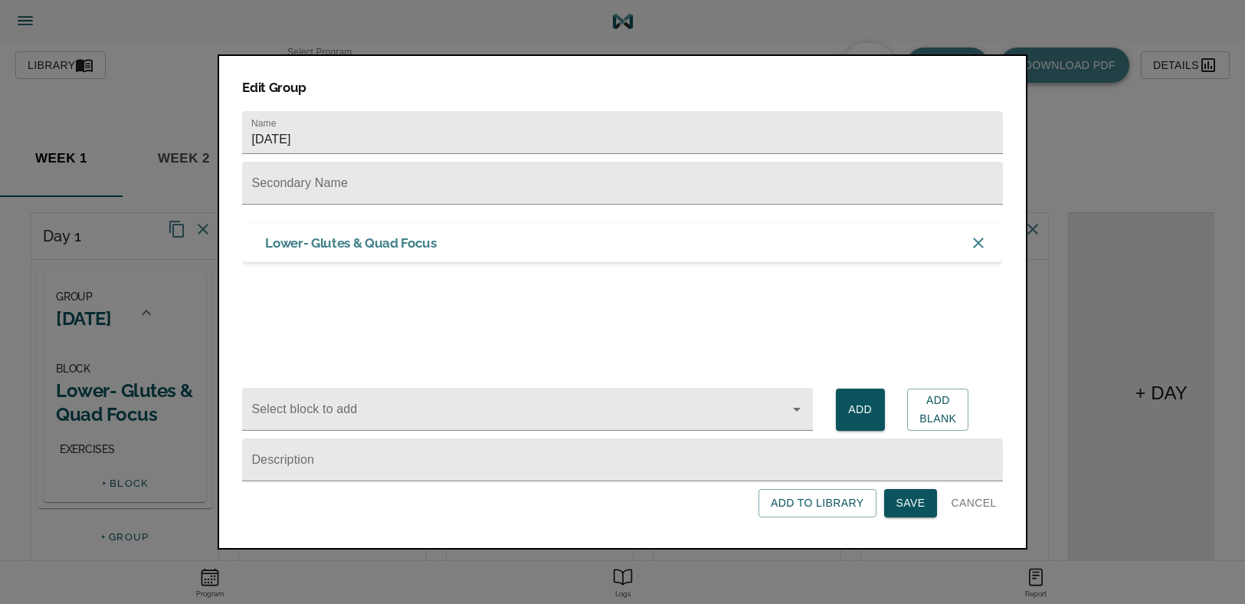
click at [314, 247] on h3 "Lower- Glutes & Quad Focus" at bounding box center [350, 243] width 171 height 17
click at [981, 502] on span "Cancel" at bounding box center [973, 503] width 45 height 19
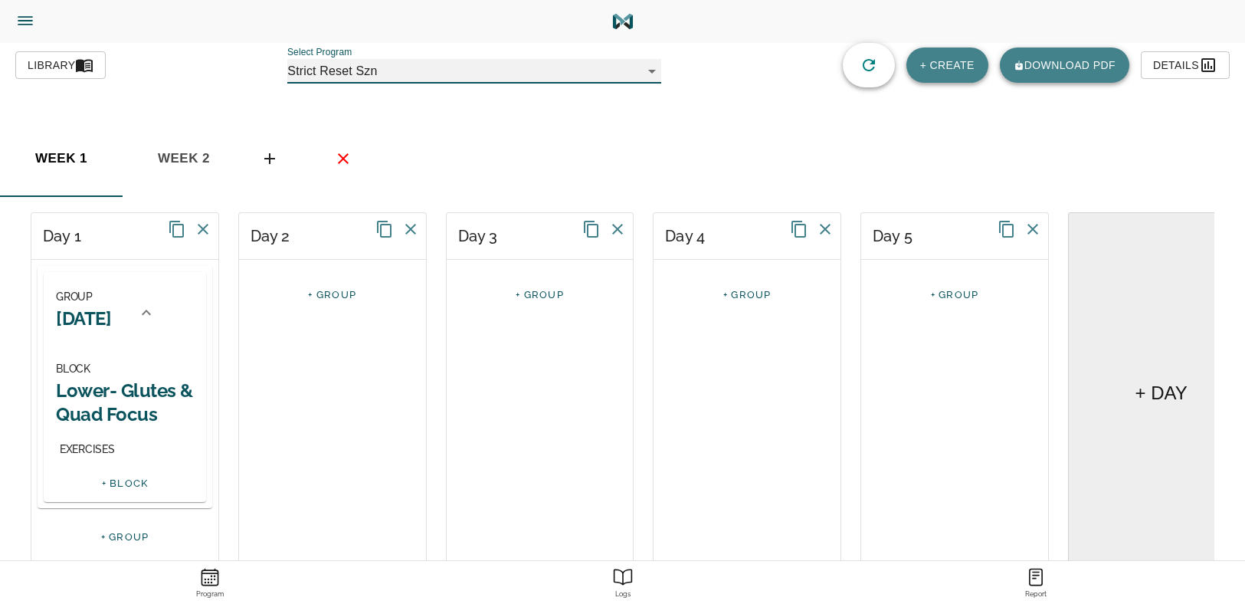
click at [151, 402] on h2 "Lower- Glutes & Quad Focus" at bounding box center [125, 403] width 138 height 48
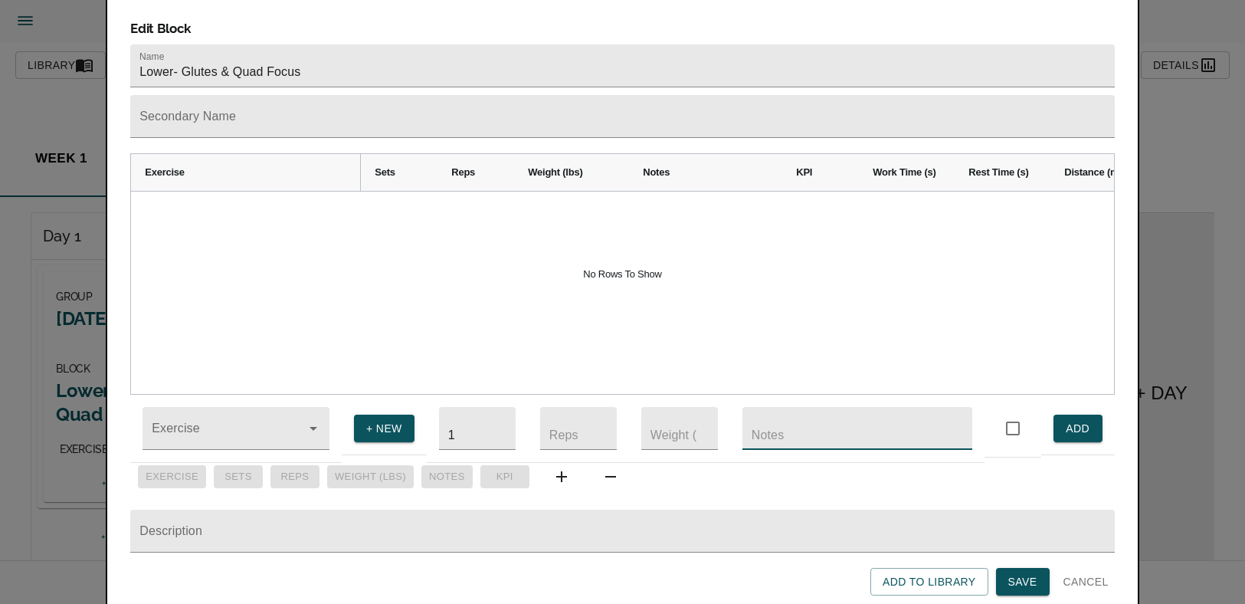
click at [835, 425] on input "text" at bounding box center [858, 428] width 230 height 43
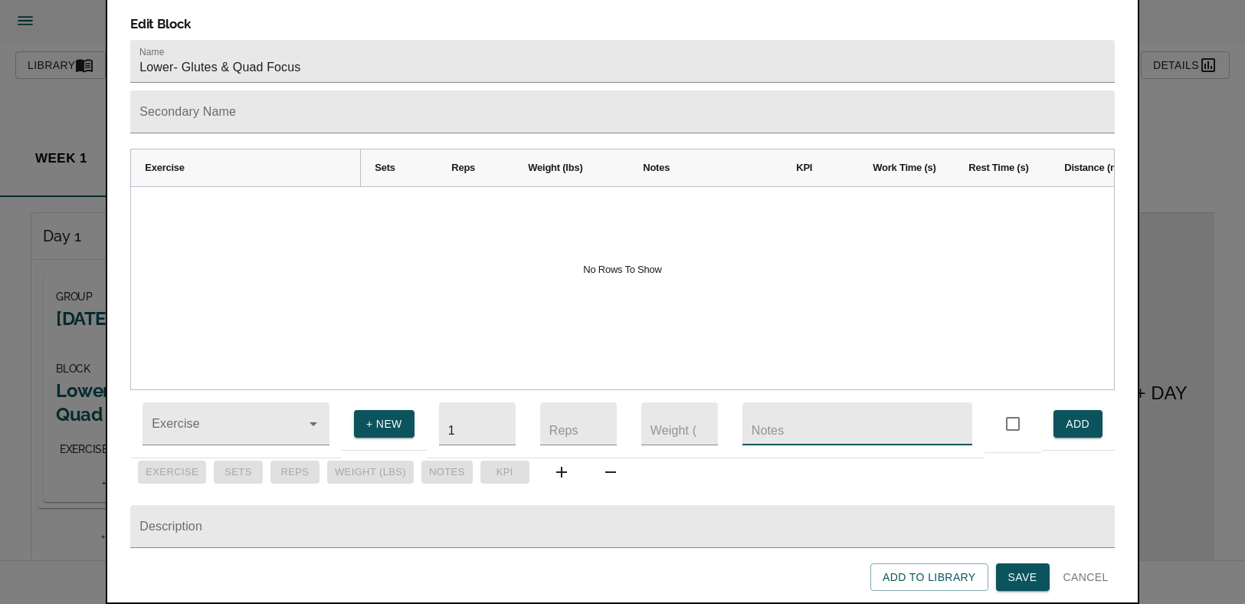
scroll to position [28, 0]
click at [214, 390] on td "Exercise" at bounding box center [236, 424] width 212 height 68
click at [207, 417] on input "Exercise" at bounding box center [214, 431] width 131 height 28
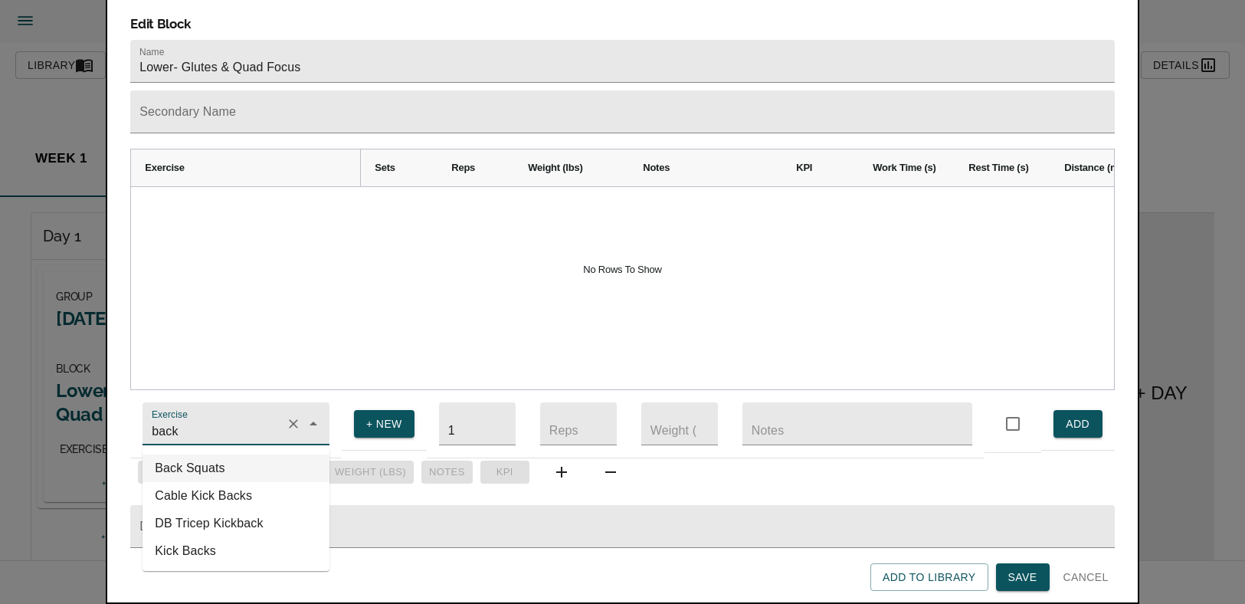
click at [182, 454] on li "Back Squats" at bounding box center [236, 468] width 187 height 28
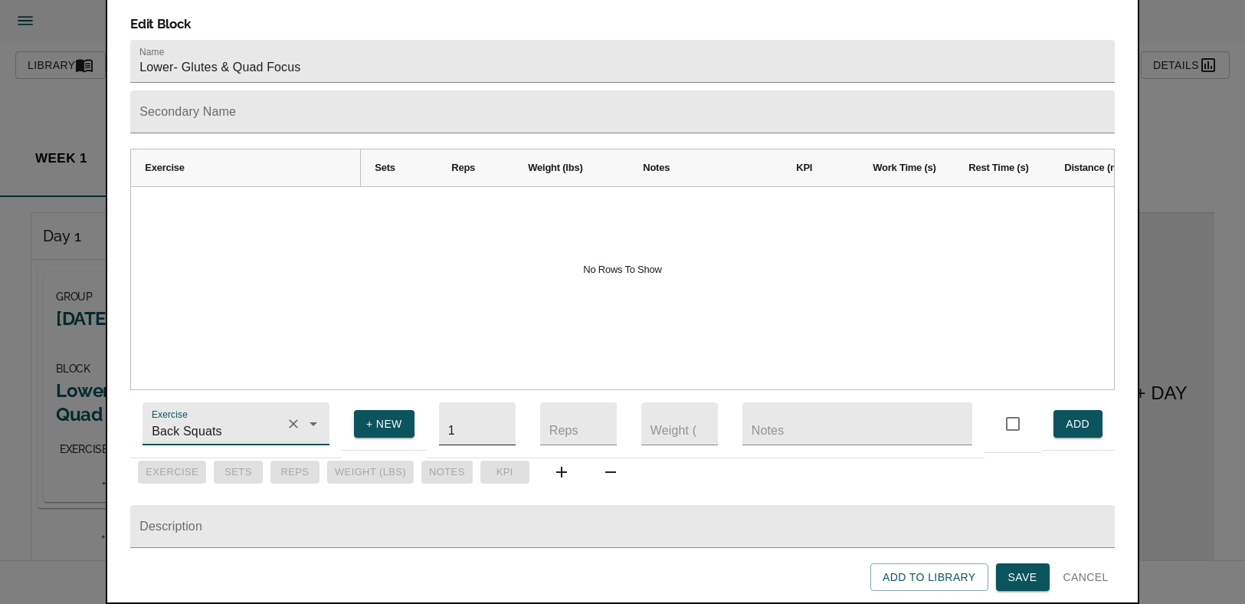
type input "Back Squats"
click at [481, 402] on input "1" at bounding box center [477, 423] width 77 height 43
type input "4"
click at [576, 402] on input "number" at bounding box center [578, 423] width 77 height 43
type input "8"
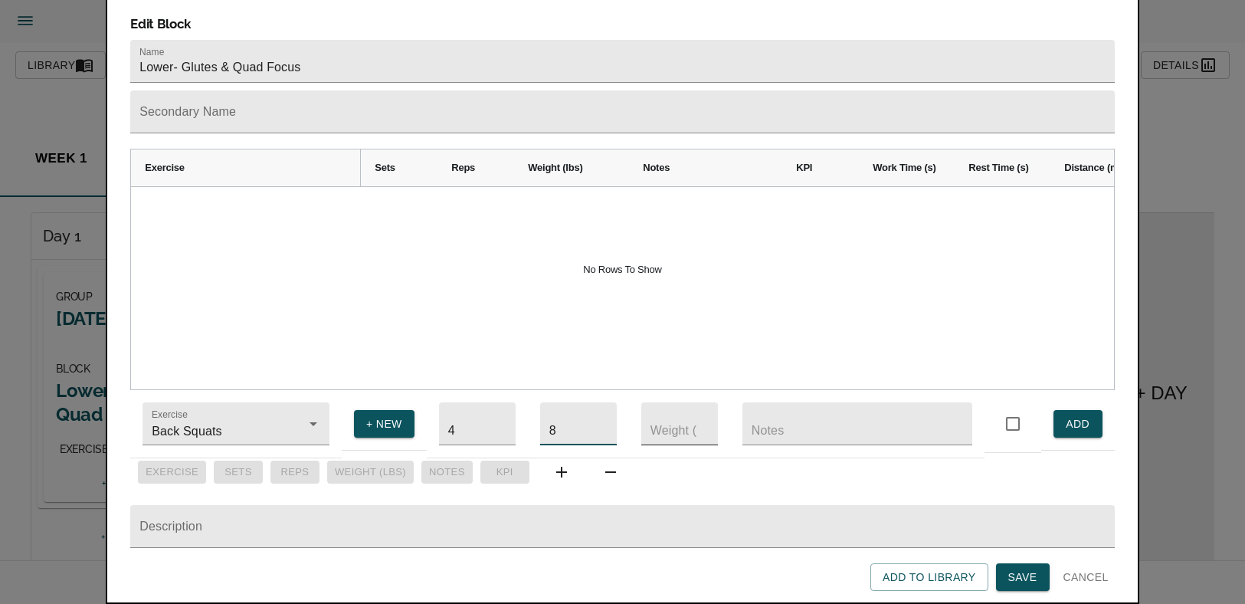
click at [661, 402] on input "number" at bounding box center [679, 423] width 77 height 43
type input "115"
click at [1068, 415] on span "ADD" at bounding box center [1078, 424] width 25 height 19
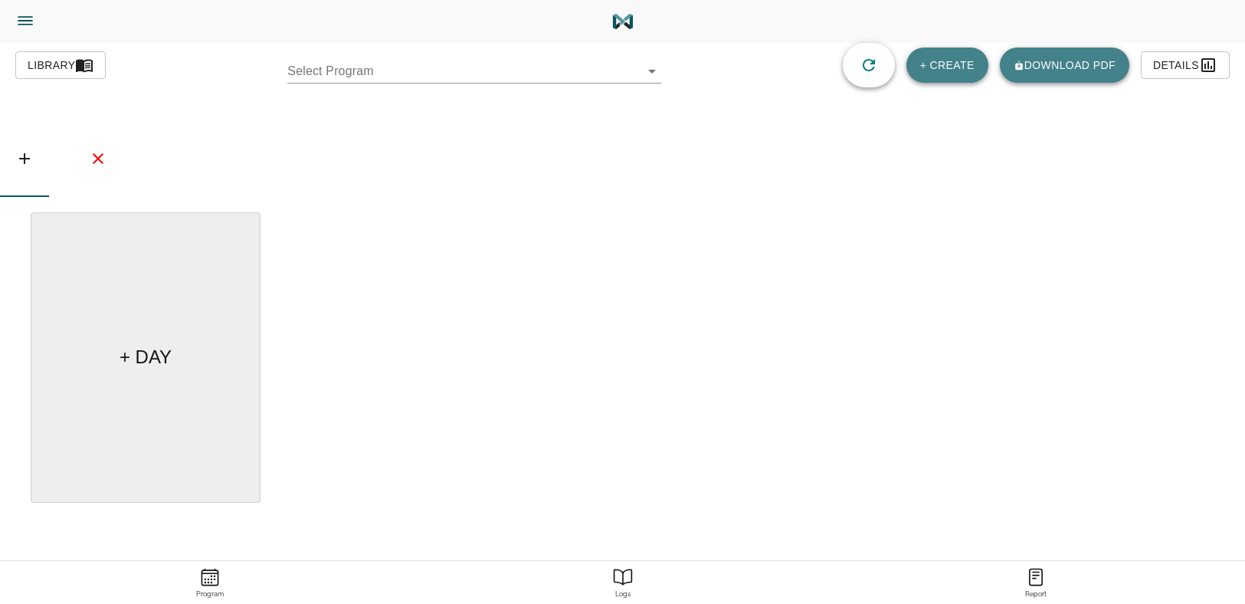
click at [362, 70] on body "[PERSON_NAME] Trainer Trainer Dashboard Program Builder Athlete Report One Rep …" at bounding box center [622, 345] width 1245 height 690
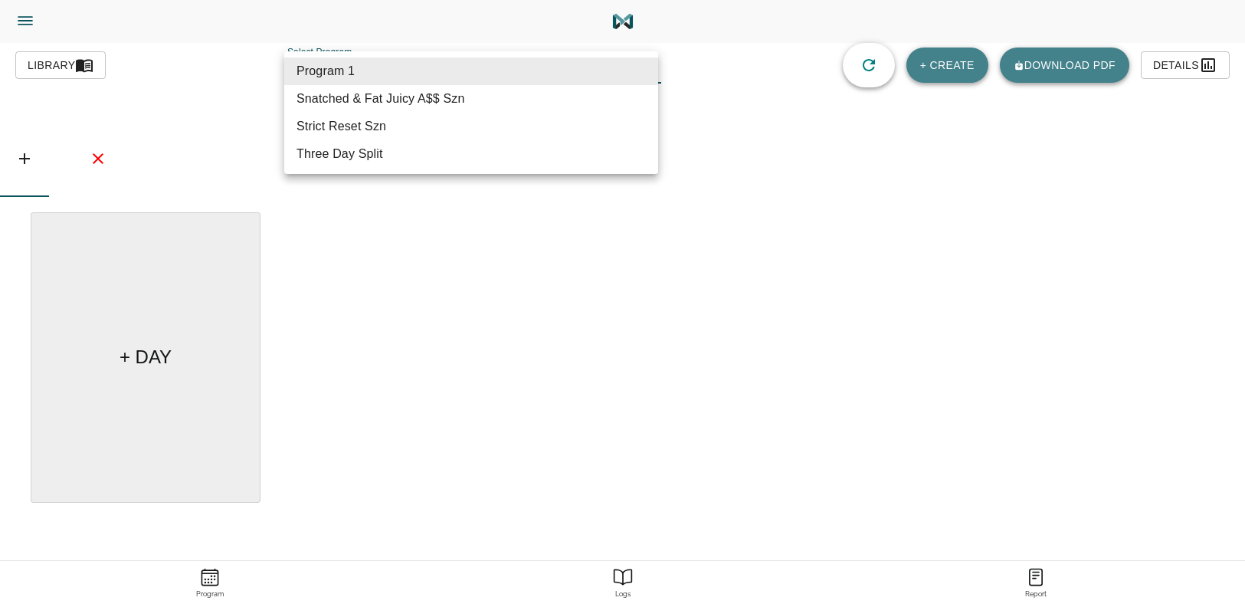
click at [385, 123] on li "Strict Reset Szn" at bounding box center [471, 127] width 374 height 28
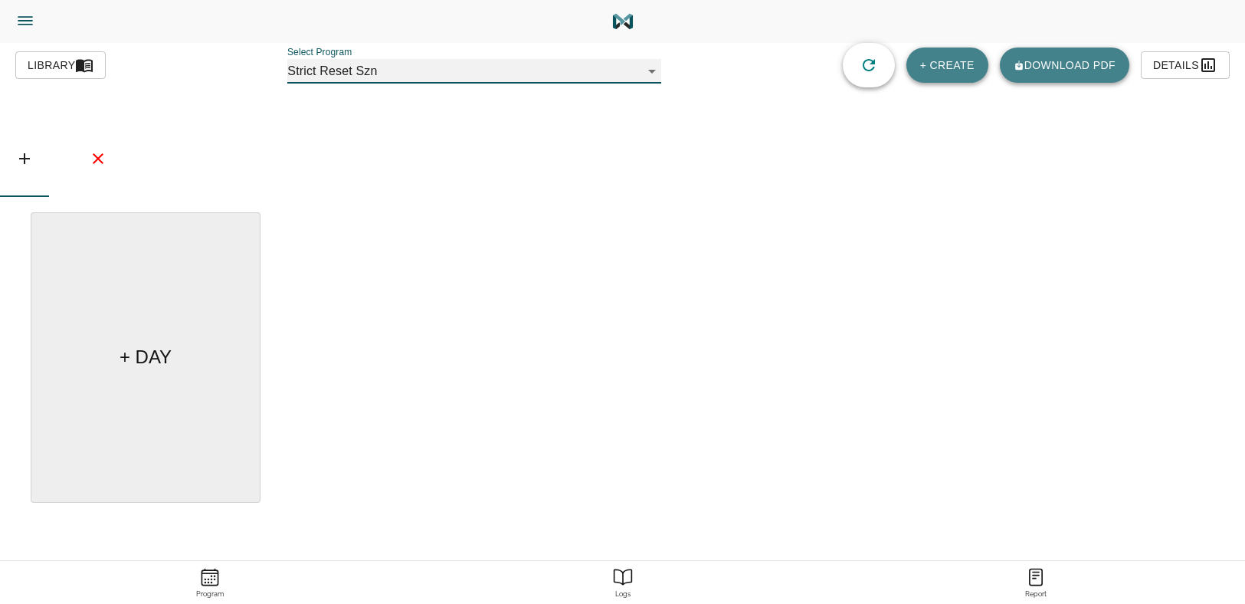
type input "618"
type input "Strict Reset Szn"
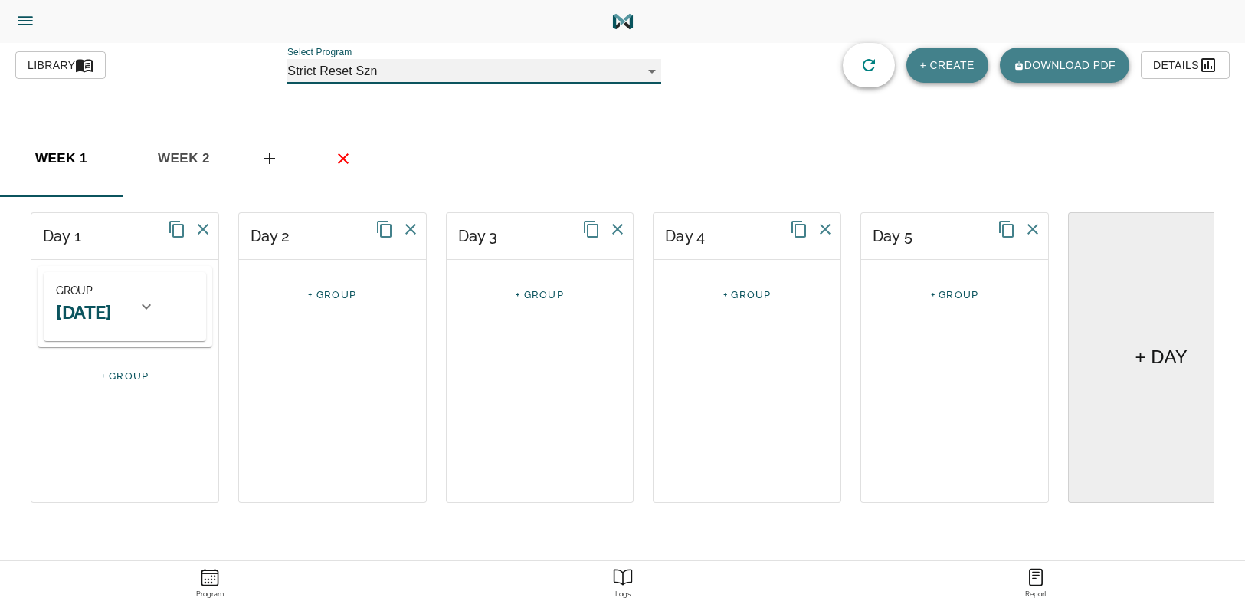
click at [166, 326] on div "GROUP Monday" at bounding box center [106, 306] width 124 height 69
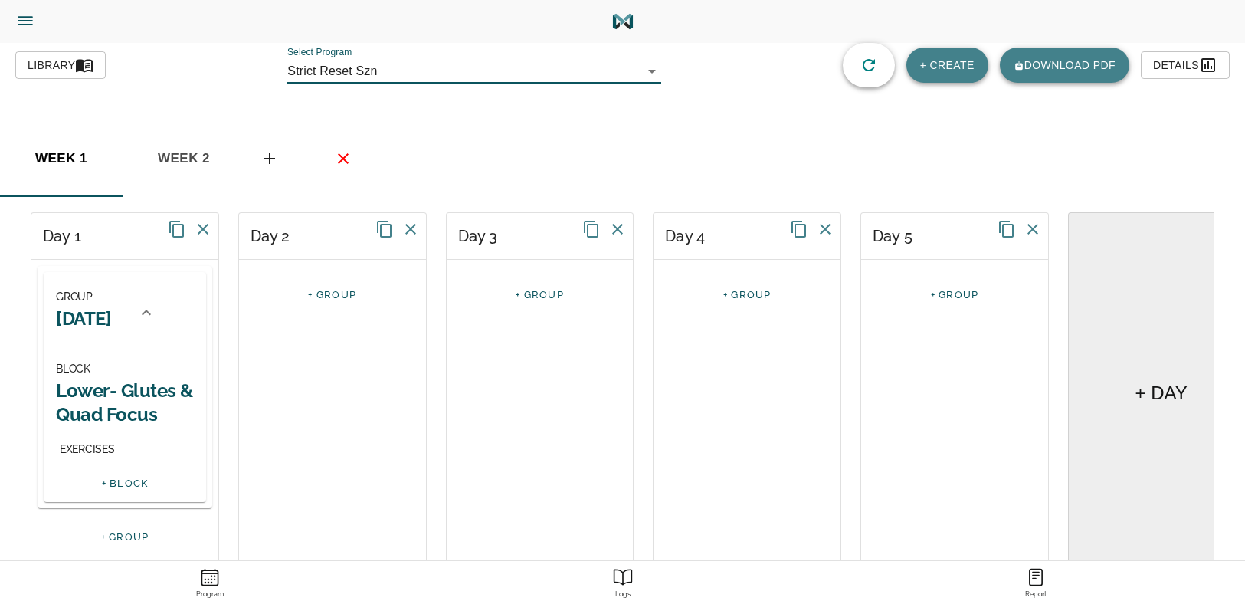
click at [410, 70] on body "[PERSON_NAME] Trainer Trainer Dashboard Program Builder Athlete Report One Rep …" at bounding box center [622, 345] width 1245 height 690
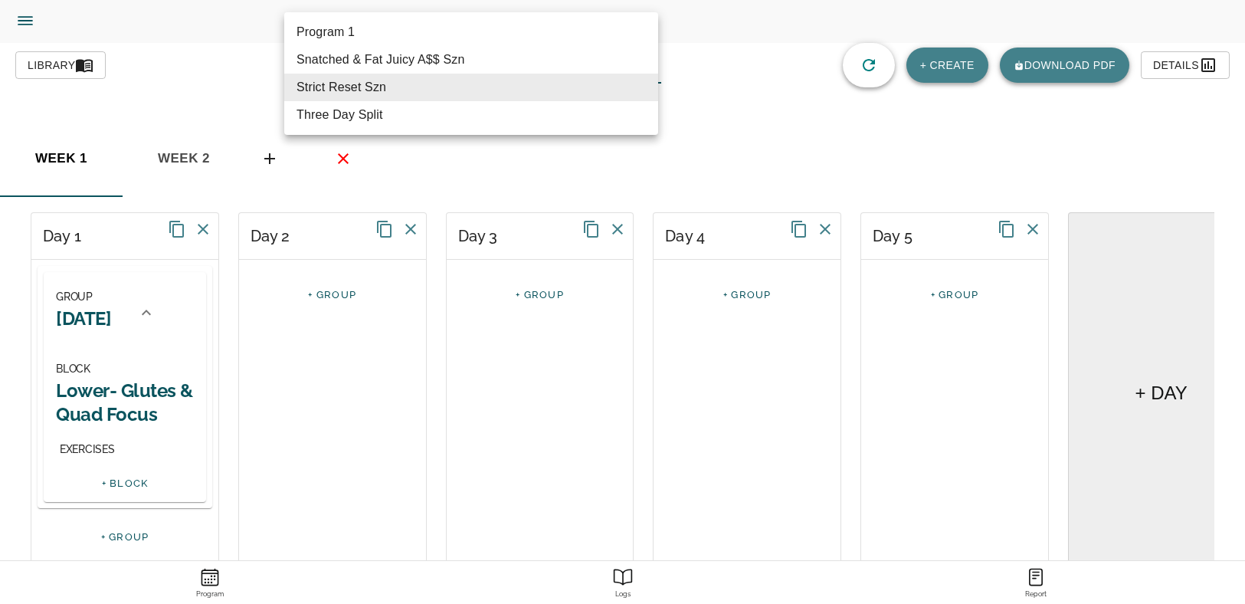
click at [418, 60] on li "Snatched & Fat Juicy A$$ Szn" at bounding box center [471, 60] width 374 height 28
type input "614"
type input "Snatched & Fat Juicy A$$ Szn"
type textarea "Progressive Overload Focus, Increase in Cardio, Mobility/Form"
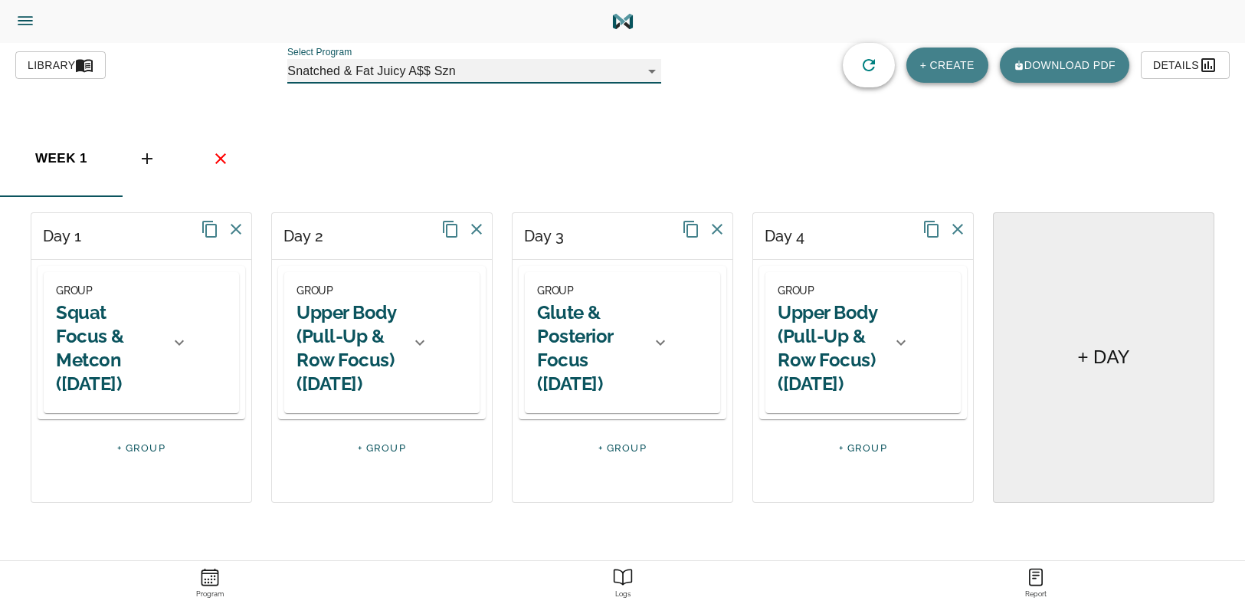
click at [161, 337] on div "GROUP Squat Focus & Metcon (Tuesday)" at bounding box center [122, 342] width 157 height 141
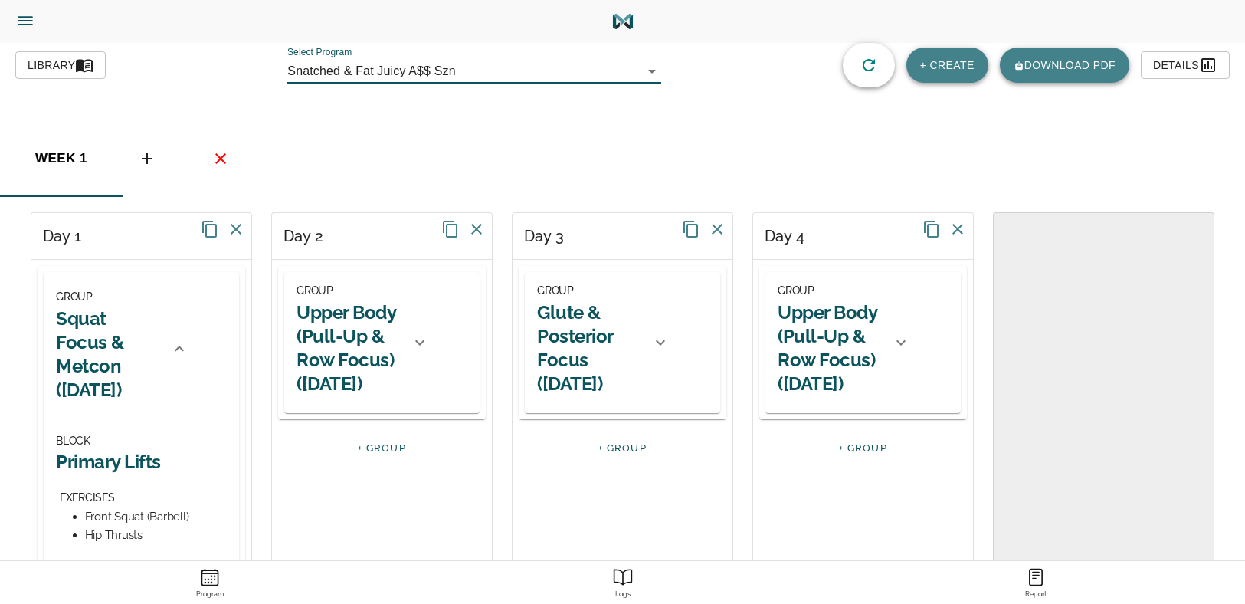
click at [372, 78] on body "[PERSON_NAME] Trainer Trainer Dashboard Program Builder Athlete Report One Rep …" at bounding box center [622, 506] width 1245 height 1012
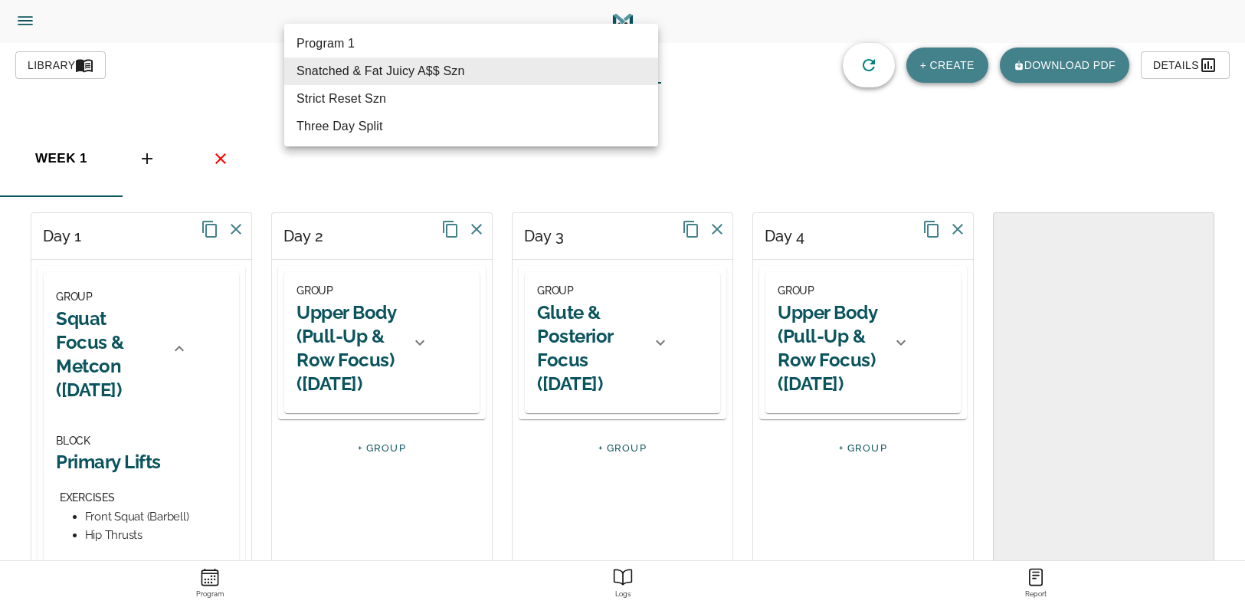
click at [404, 95] on li "Strict Reset Szn" at bounding box center [471, 99] width 374 height 28
type input "618"
type input "Strict Reset Szn"
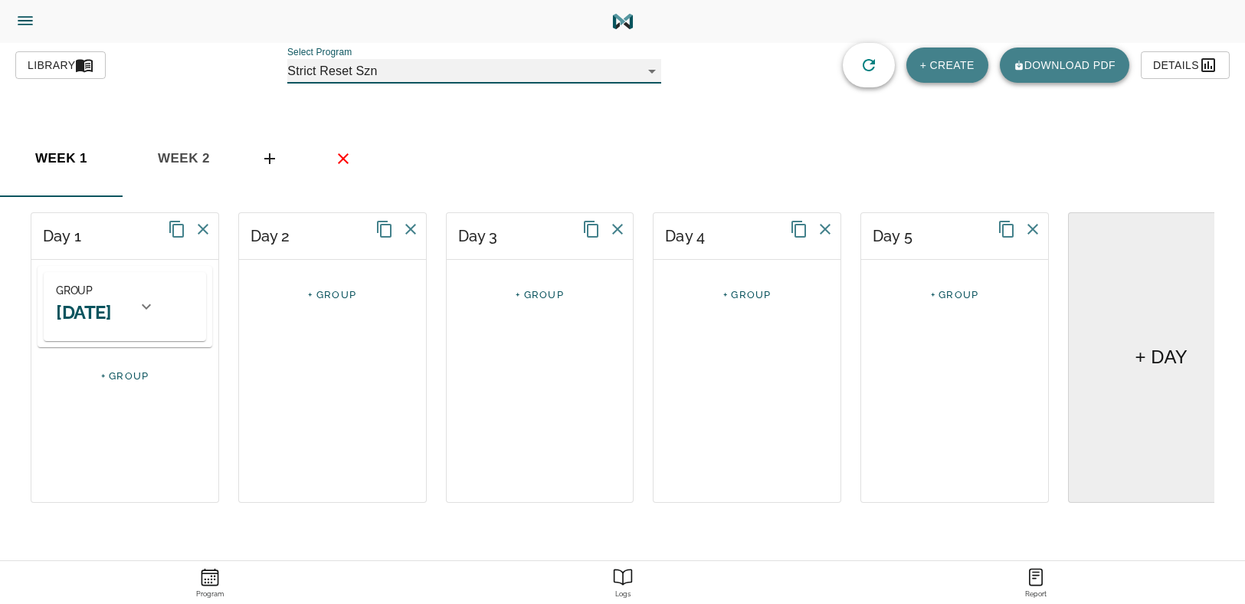
click at [111, 317] on h2 "[DATE]" at bounding box center [83, 312] width 55 height 24
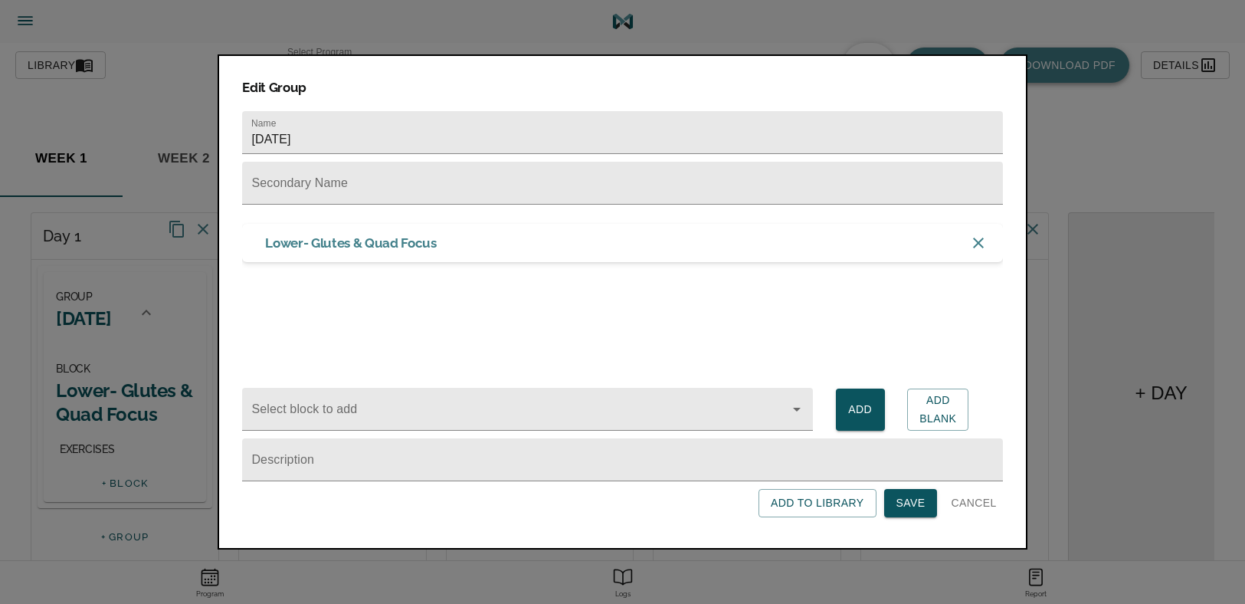
click at [327, 248] on h3 "Lower- Glutes & Quad Focus" at bounding box center [350, 243] width 171 height 17
click at [865, 415] on span "Add" at bounding box center [860, 409] width 25 height 19
click at [334, 406] on input "Select block to add" at bounding box center [505, 416] width 514 height 28
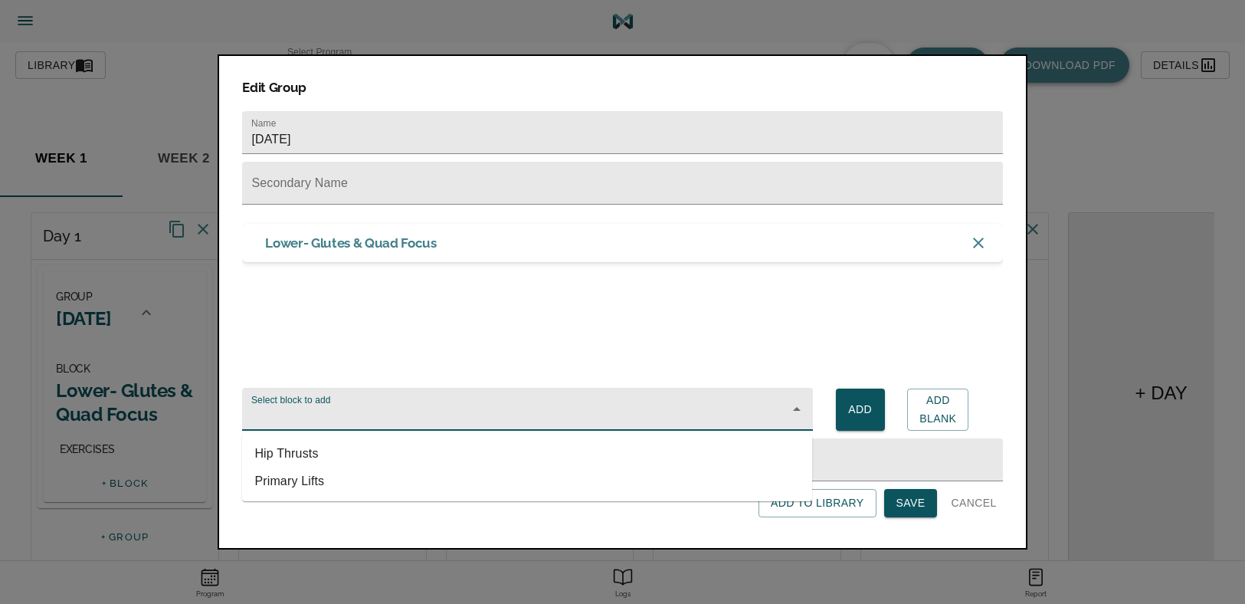
click at [334, 406] on input "Select block to add" at bounding box center [505, 416] width 514 height 28
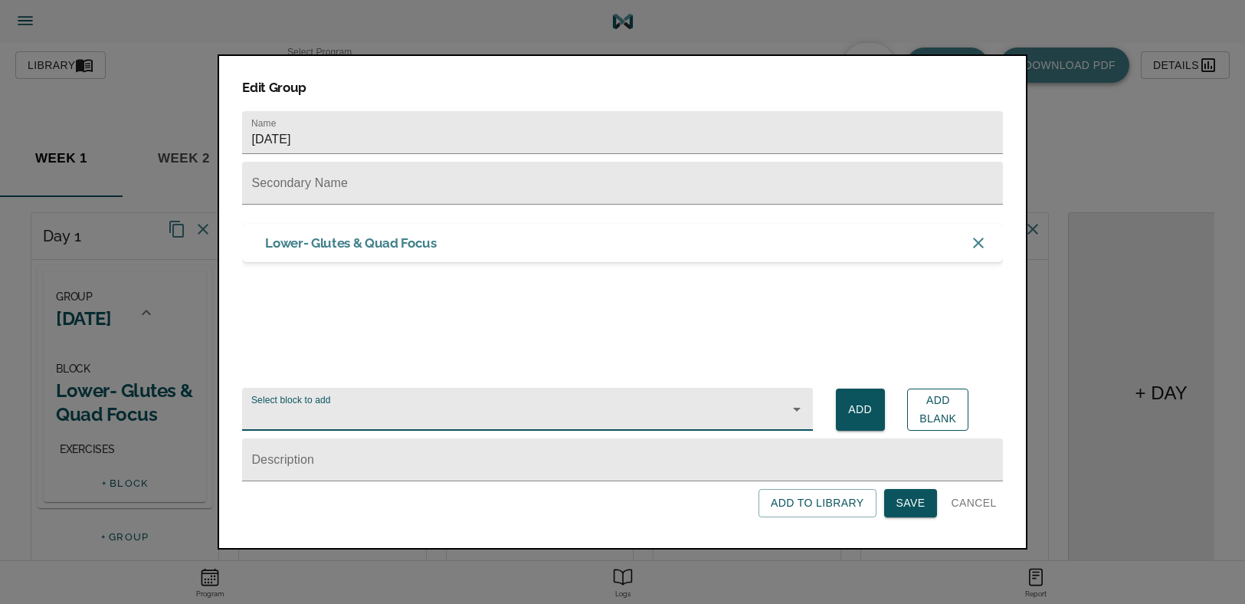
click at [931, 405] on span "Add Blank" at bounding box center [938, 410] width 37 height 38
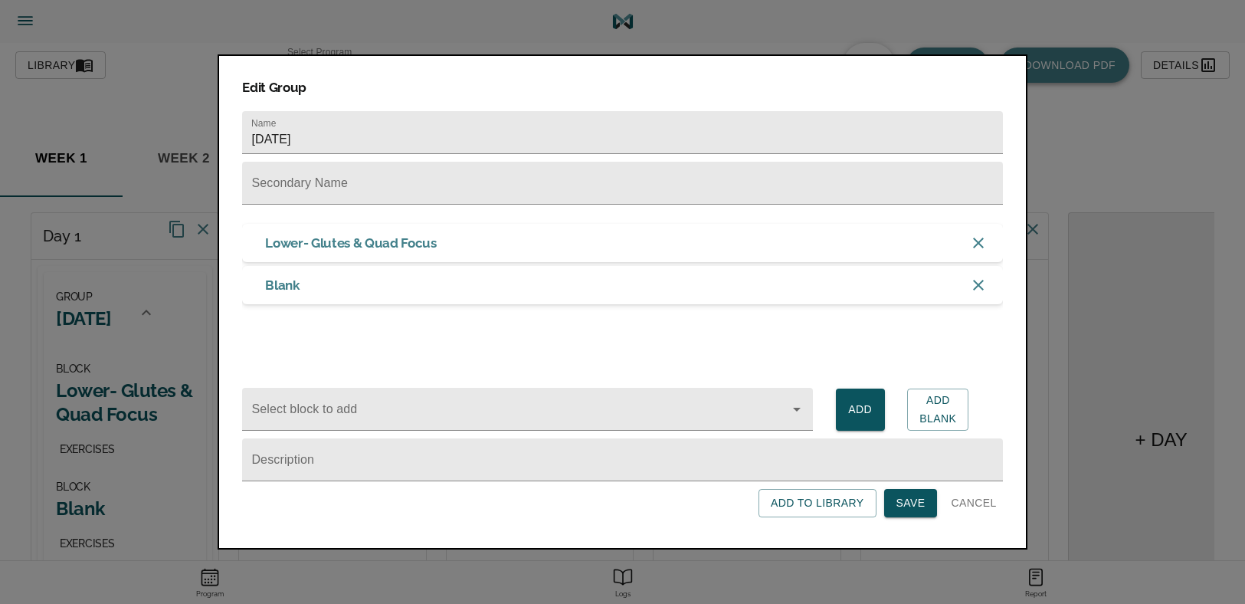
click at [344, 292] on div "Blank" at bounding box center [622, 285] width 760 height 38
click at [339, 292] on div "Blank" at bounding box center [622, 285] width 760 height 38
click at [904, 503] on span "Save" at bounding box center [911, 503] width 29 height 19
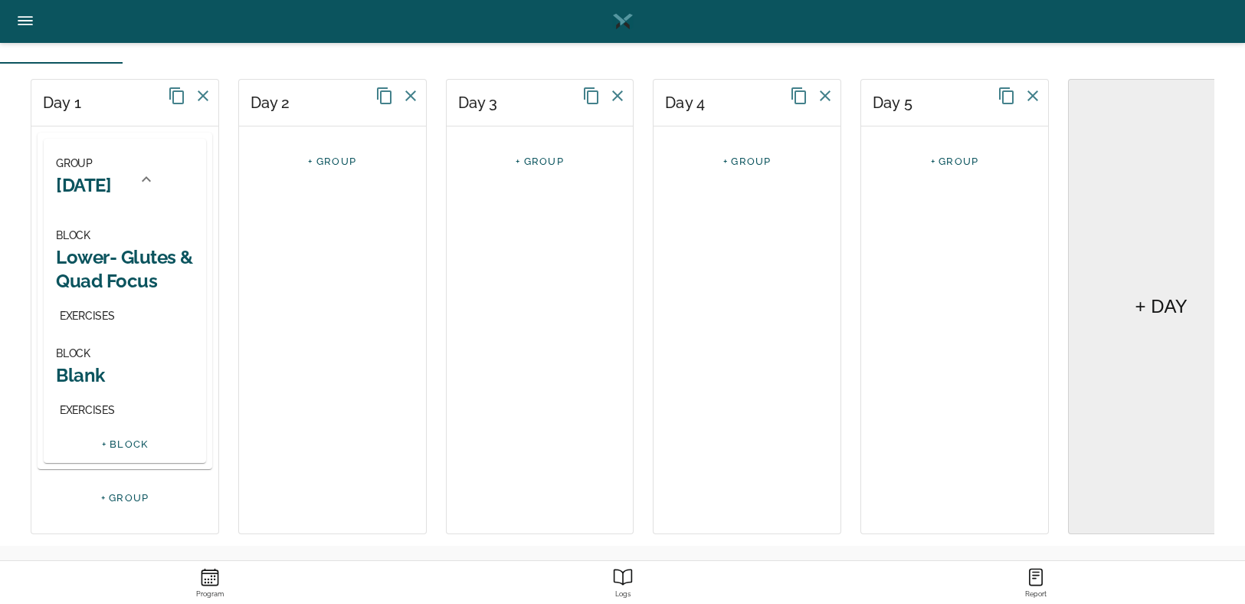
scroll to position [135, 0]
click at [87, 366] on h2 "Blank" at bounding box center [125, 375] width 138 height 24
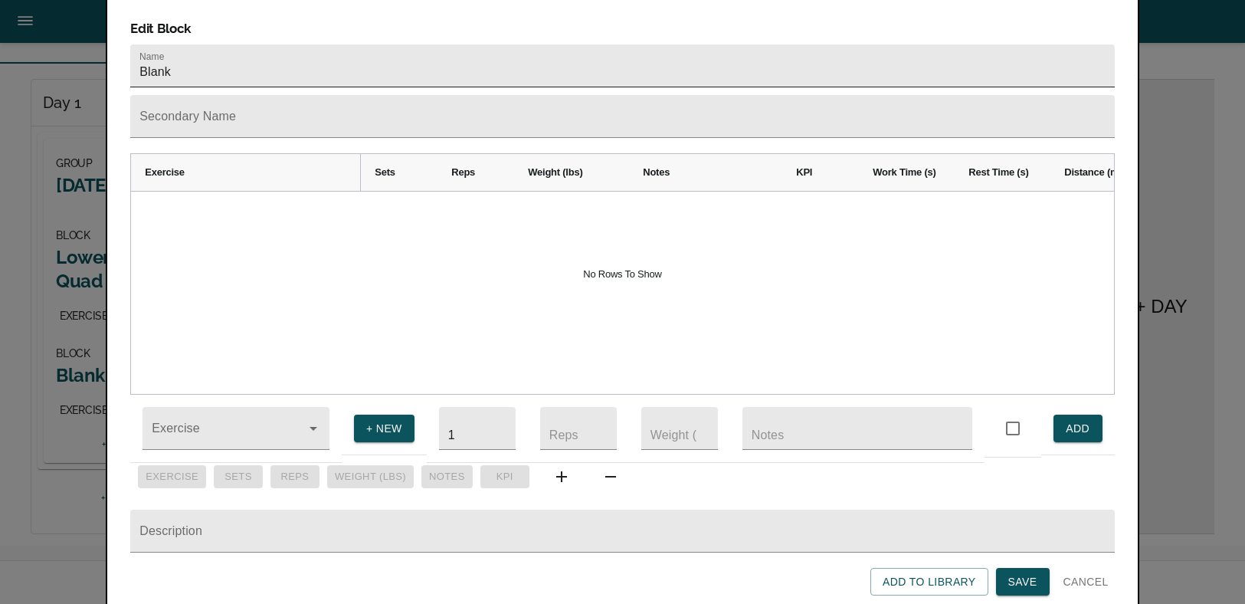
click at [260, 44] on input "Blank" at bounding box center [622, 65] width 984 height 43
type input "A"
type input "METCON"
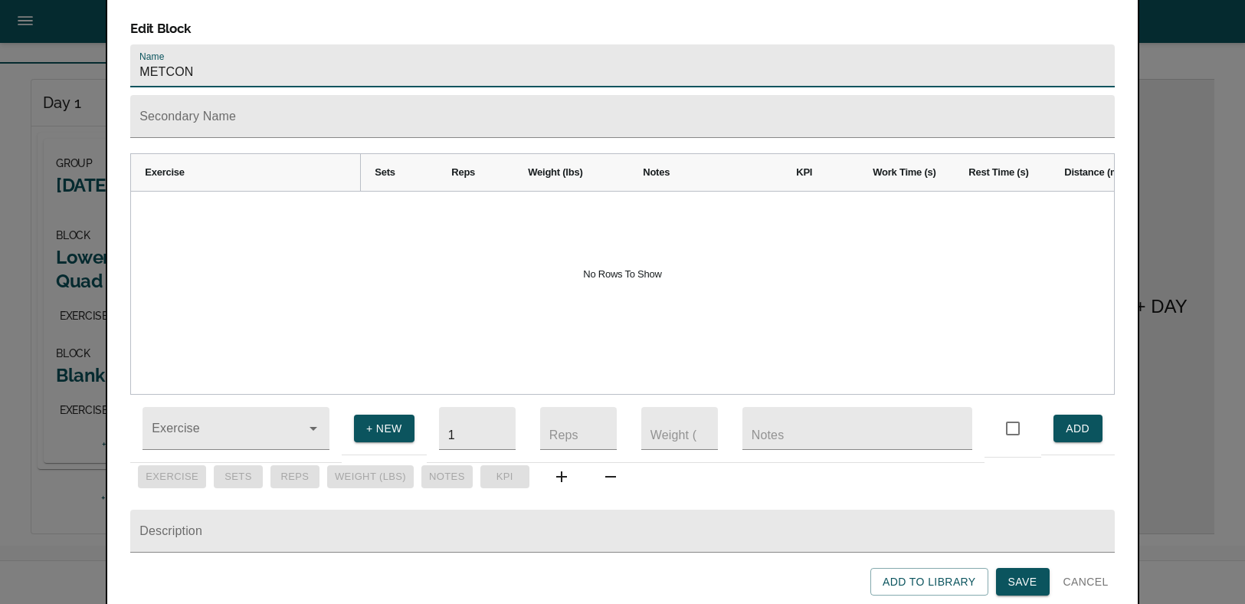
click at [1012, 573] on span "Save" at bounding box center [1023, 581] width 29 height 19
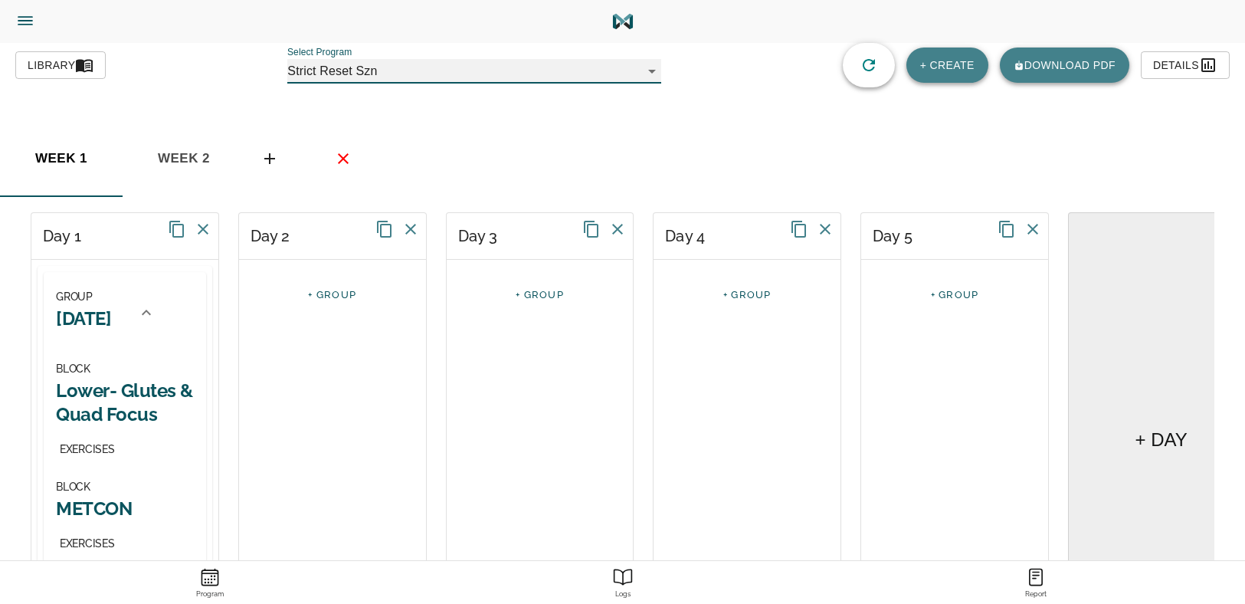
scroll to position [77, 0]
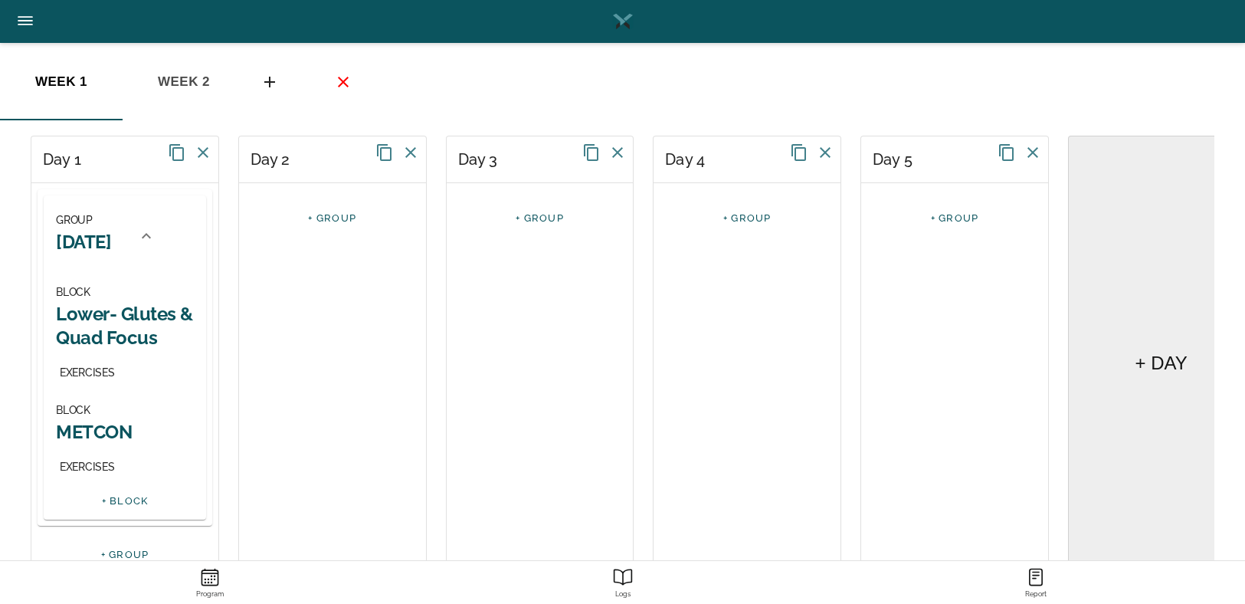
click at [103, 332] on h2 "Lower- Glutes & Quad Focus" at bounding box center [125, 326] width 138 height 48
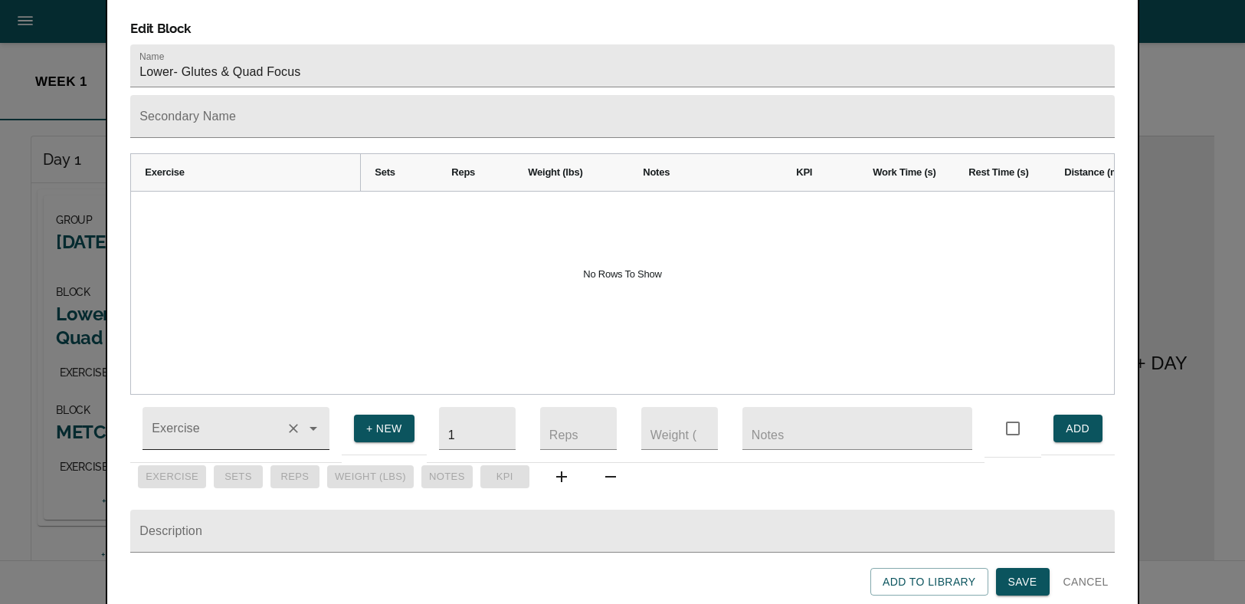
click at [215, 421] on input "Exercise" at bounding box center [214, 435] width 131 height 28
click at [185, 463] on li "Bulgarian Split Squat" at bounding box center [236, 473] width 187 height 28
click at [200, 421] on input "Bulgarian Split Squat" at bounding box center [214, 435] width 131 height 28
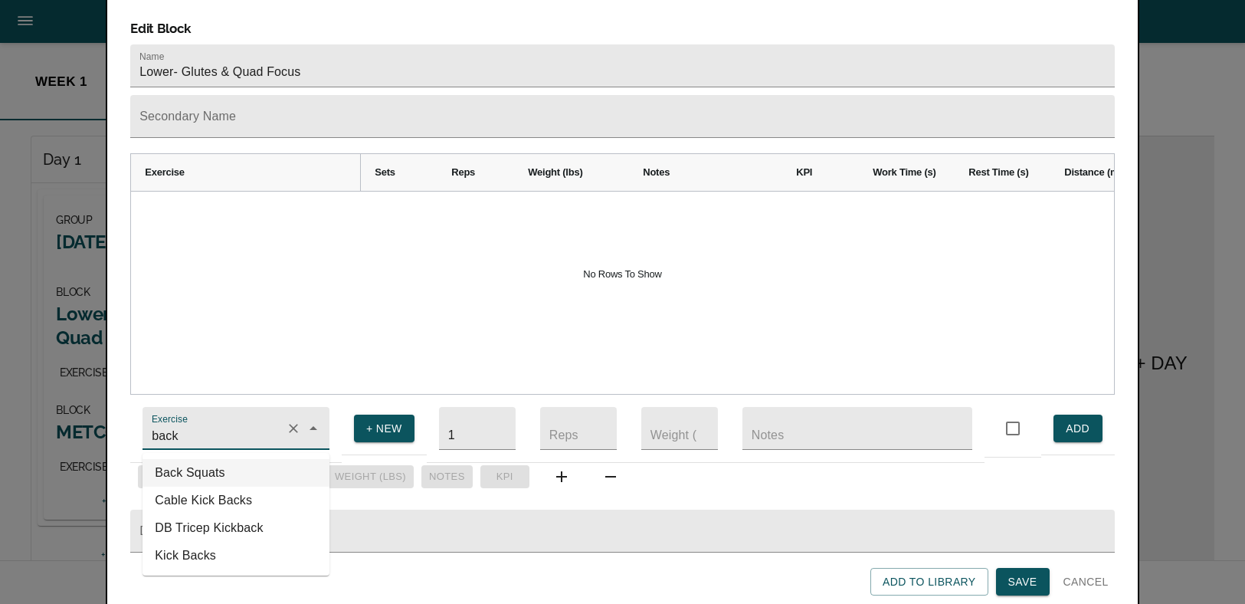
click at [240, 459] on li "Back Squats" at bounding box center [236, 473] width 187 height 28
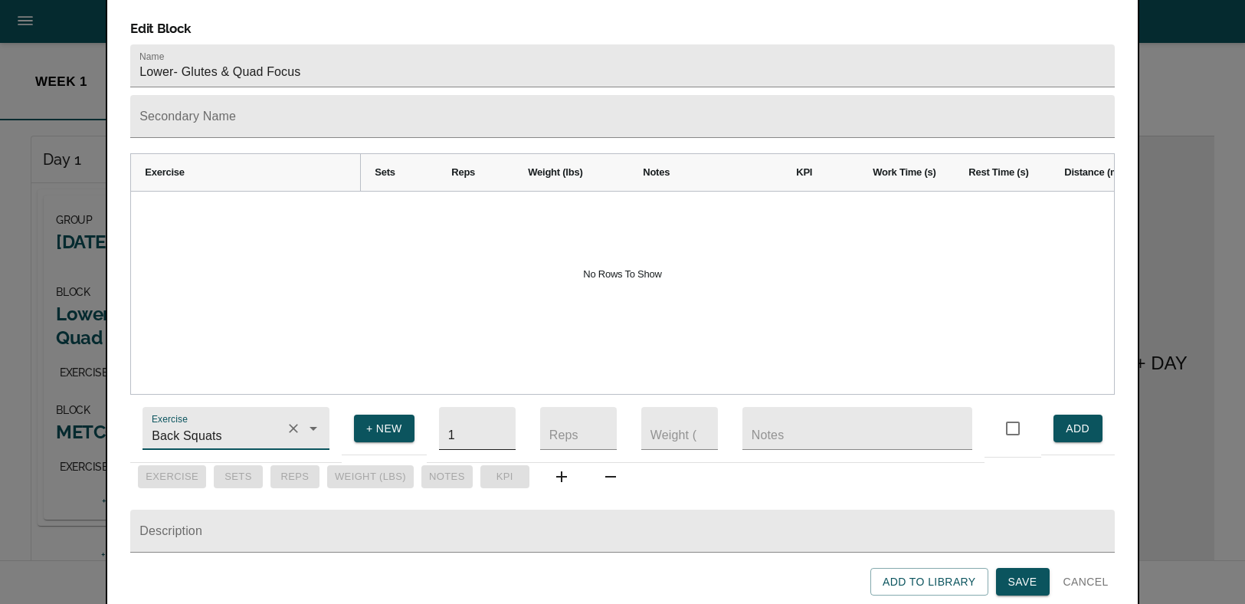
type input "Back Squats"
click at [473, 418] on input "1" at bounding box center [477, 428] width 77 height 43
type input "4"
click at [582, 416] on input "number" at bounding box center [578, 428] width 77 height 43
type input "8"
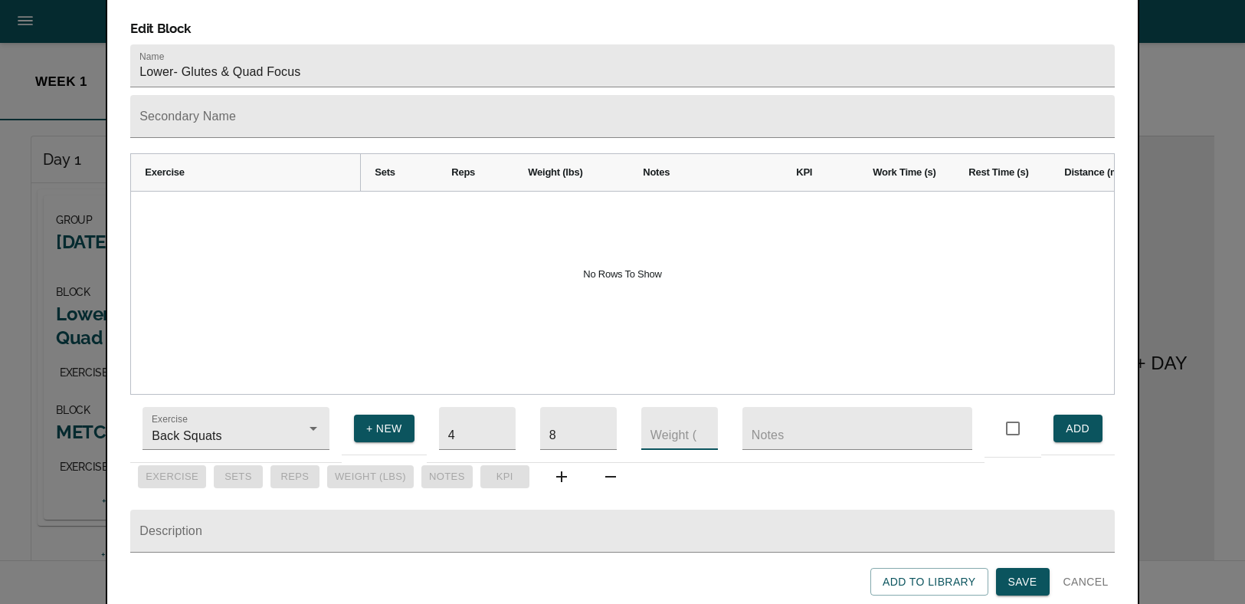
click at [658, 408] on input "number" at bounding box center [679, 428] width 77 height 43
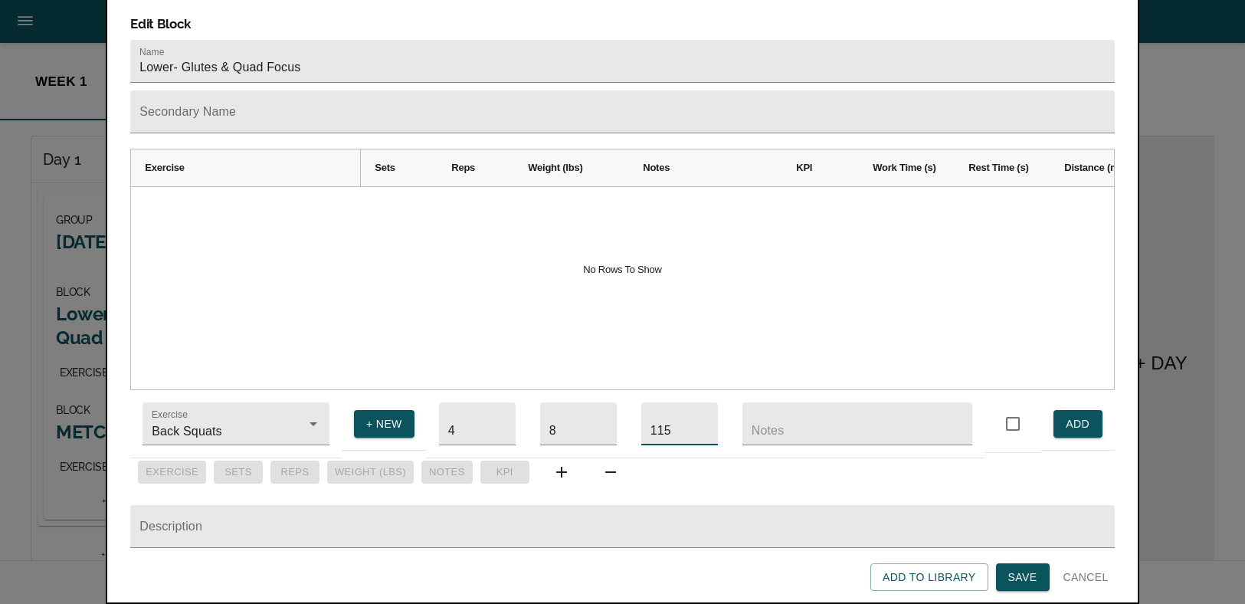
scroll to position [28, 0]
type input "115"
click at [178, 458] on div "Exercise Sets Reps Weight (lbs) Notes Kpi" at bounding box center [622, 472] width 984 height 28
click at [281, 458] on div "Exercise Sets Reps Weight (lbs) Notes Kpi" at bounding box center [622, 472] width 984 height 28
click at [561, 467] on icon "button" at bounding box center [561, 472] width 11 height 11
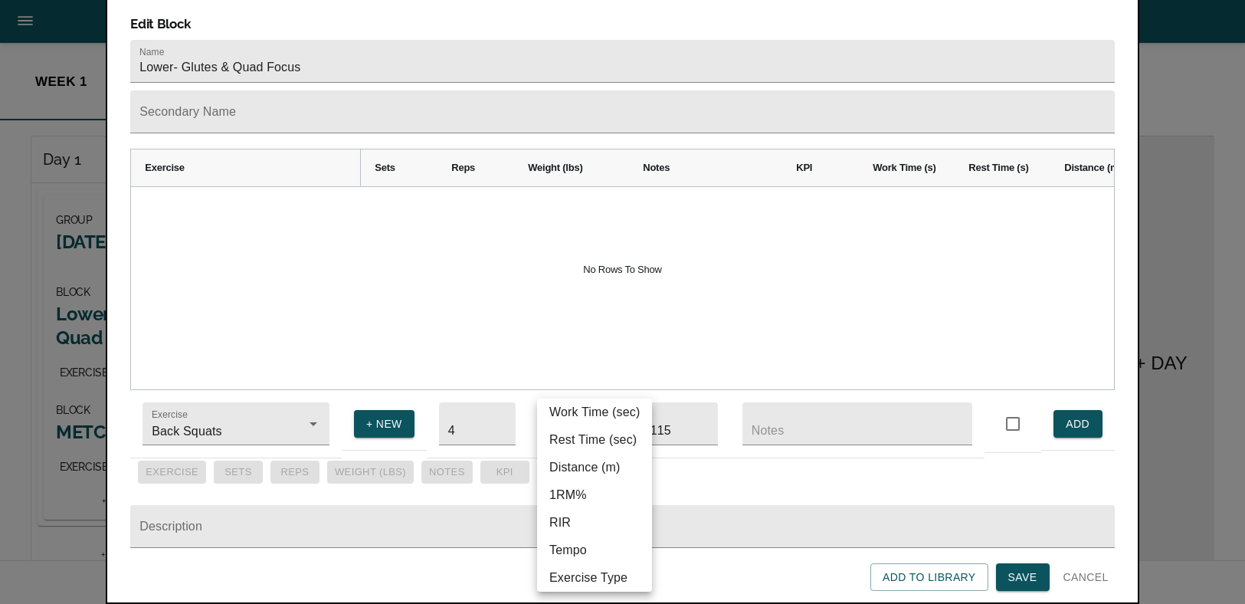
click at [301, 459] on div at bounding box center [622, 302] width 1245 height 604
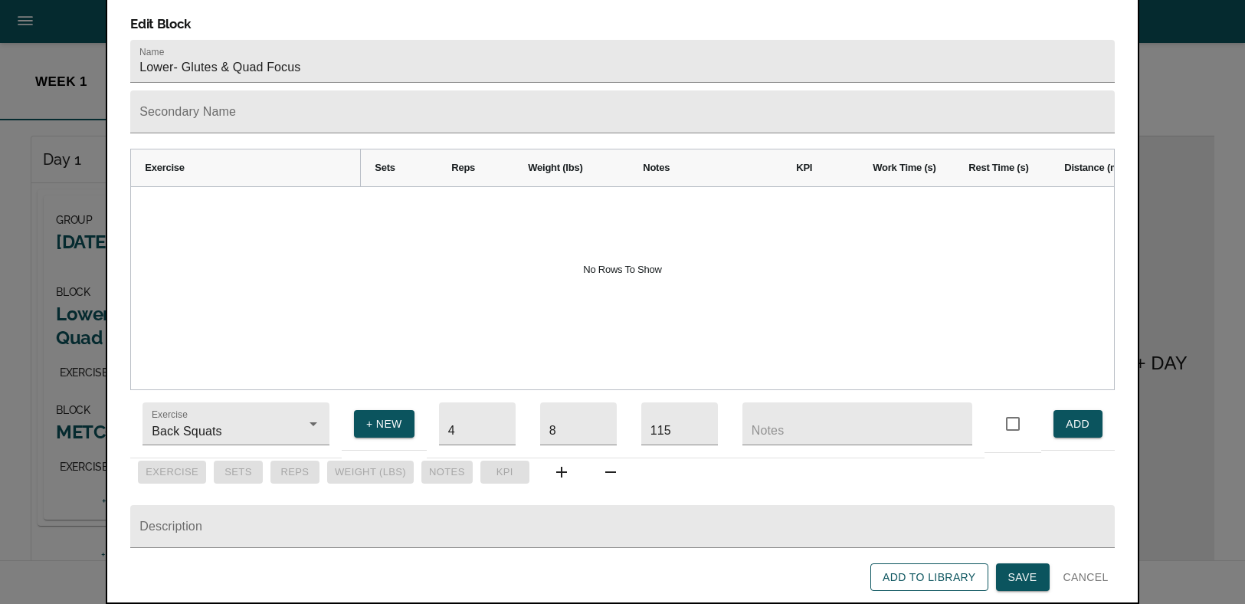
click at [913, 568] on span "Add to Library" at bounding box center [929, 577] width 93 height 19
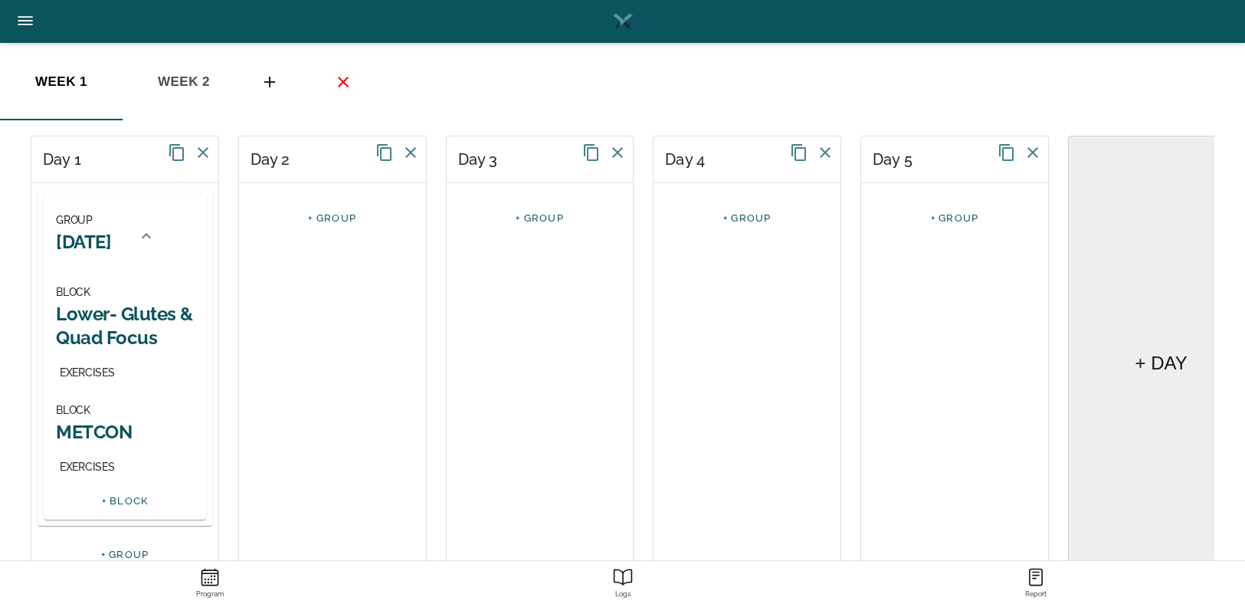
scroll to position [59, 0]
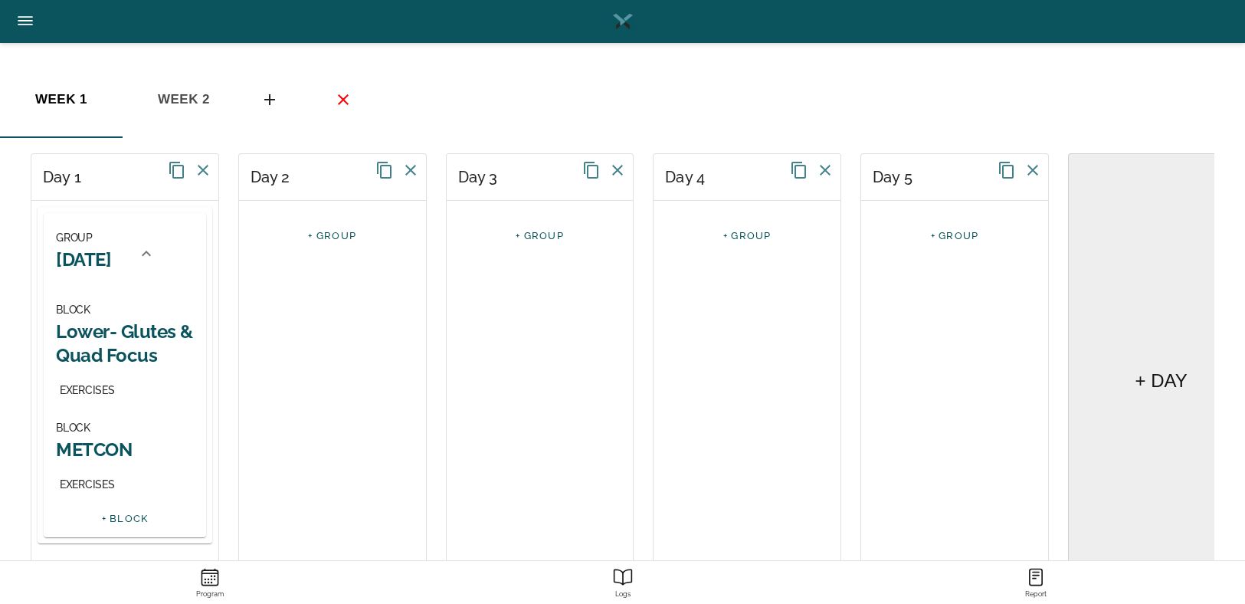
click at [114, 366] on h2 "Lower- Glutes & Quad Focus" at bounding box center [125, 344] width 138 height 48
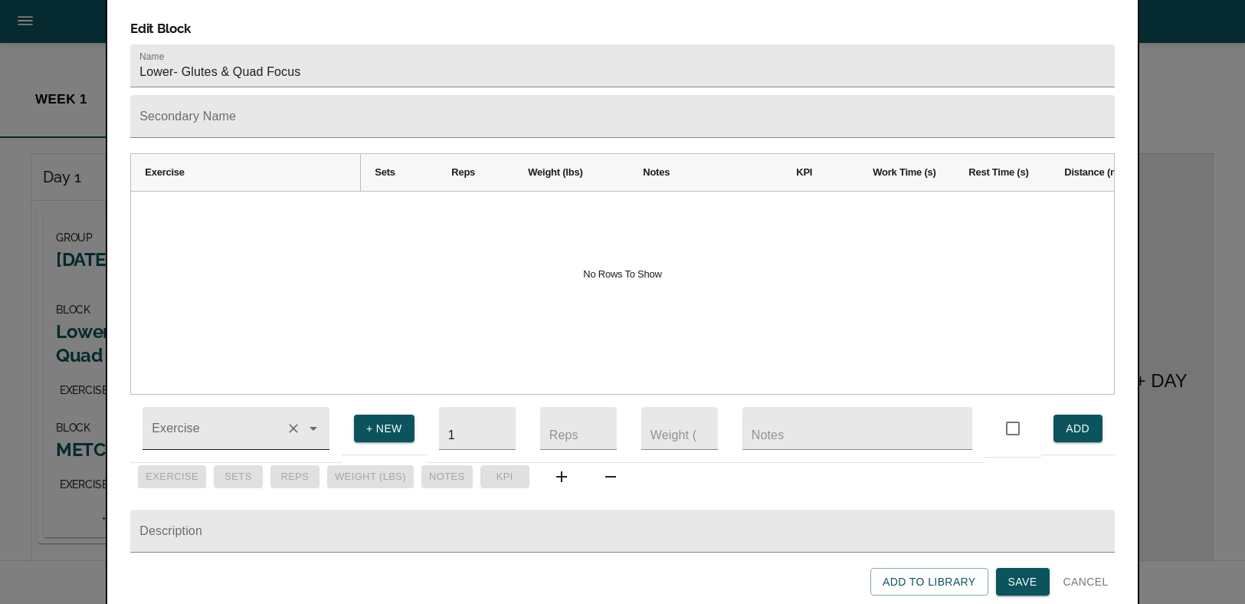
click at [257, 407] on div at bounding box center [236, 428] width 187 height 43
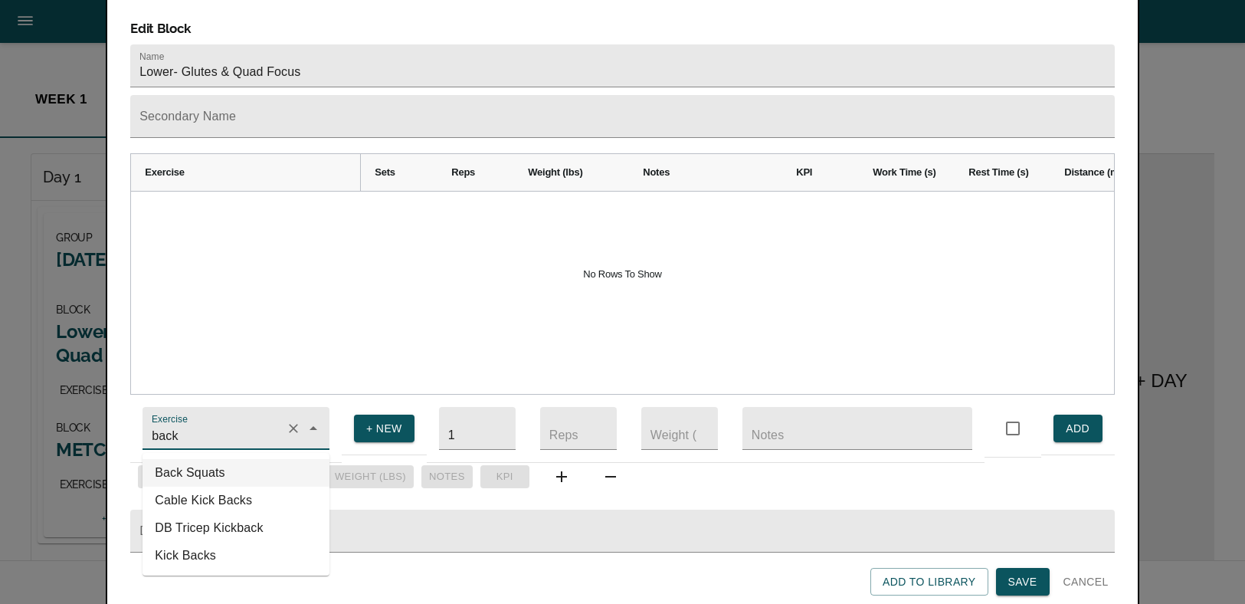
click at [237, 459] on li "Back Squats" at bounding box center [236, 473] width 187 height 28
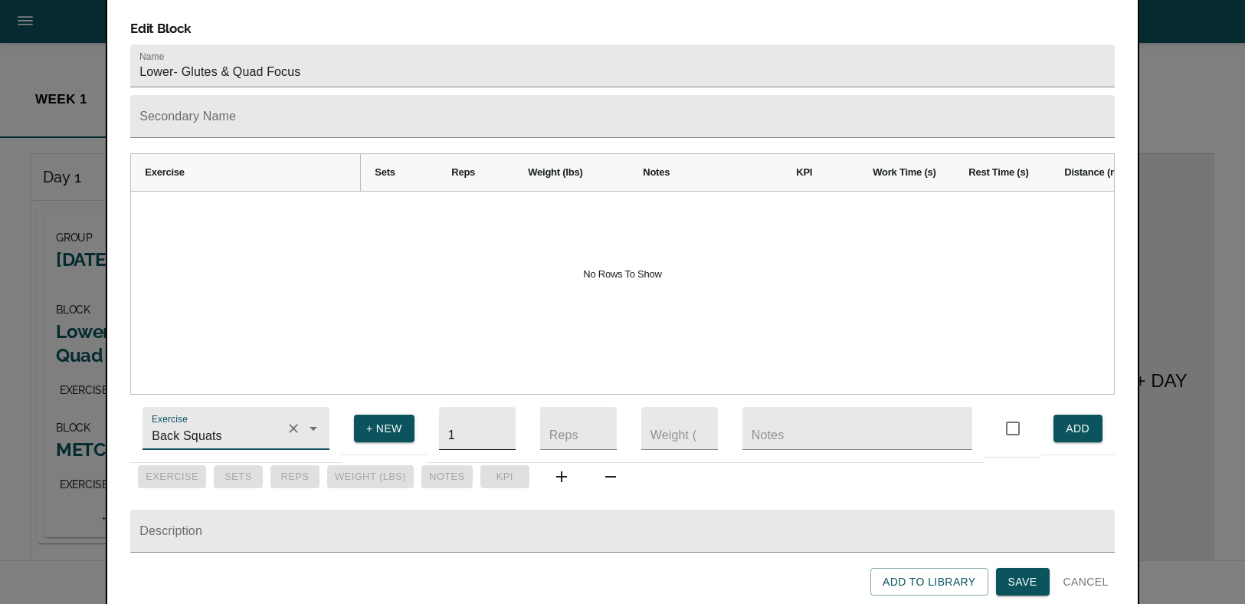
type input "Back Squats"
click at [484, 421] on input "1" at bounding box center [477, 428] width 77 height 43
click at [463, 421] on input "1" at bounding box center [477, 428] width 77 height 43
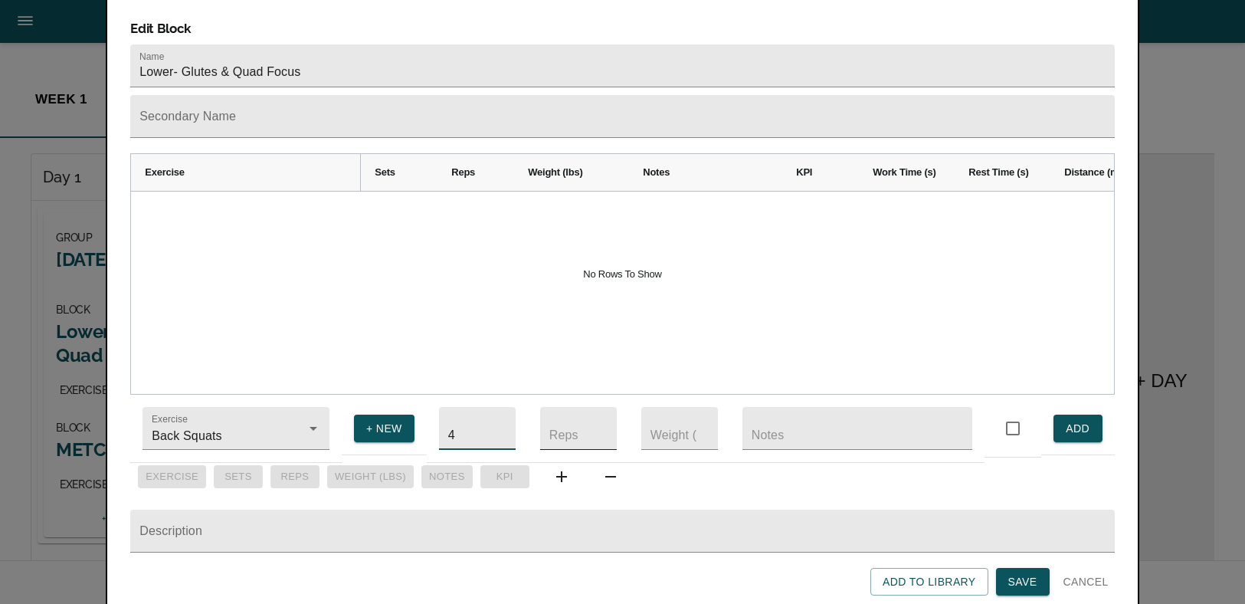
type input "4"
click at [579, 407] on input "number" at bounding box center [578, 428] width 77 height 43
type input "8"
click at [652, 416] on input "number" at bounding box center [679, 428] width 77 height 43
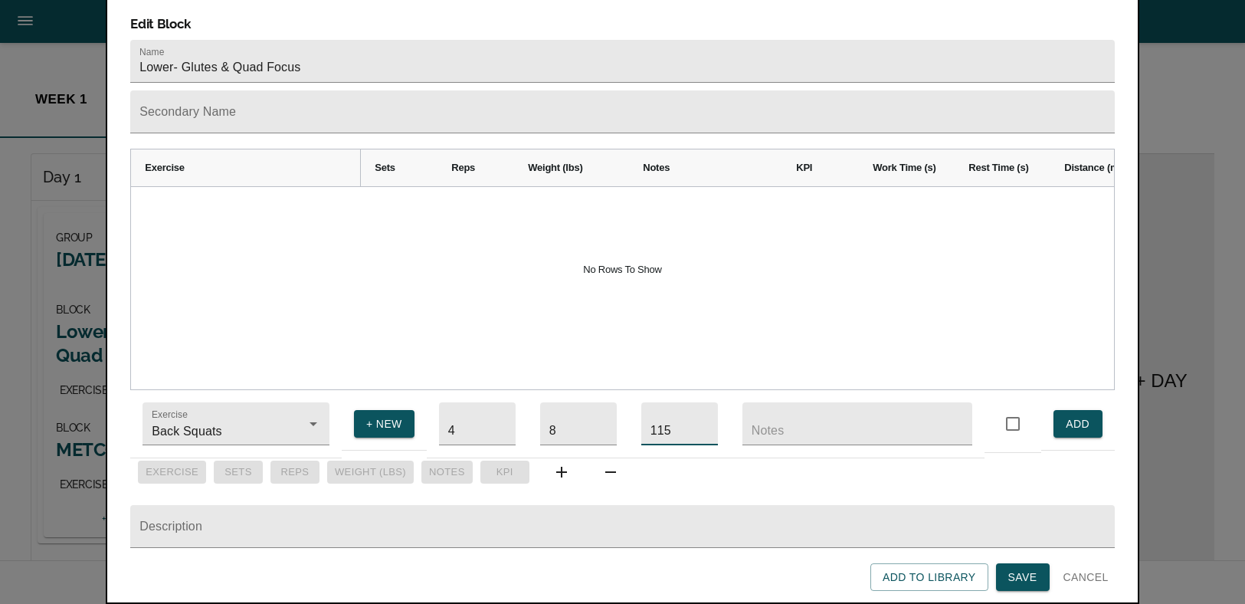
type input "115"
drag, startPoint x: 991, startPoint y: 121, endPoint x: 899, endPoint y: 130, distance: 92.4
drag, startPoint x: 1007, startPoint y: 118, endPoint x: 760, endPoint y: 110, distance: 246.9
drag, startPoint x: 1055, startPoint y: 116, endPoint x: 765, endPoint y: 117, distance: 290.4
drag, startPoint x: 1097, startPoint y: 122, endPoint x: 714, endPoint y: 120, distance: 382.4
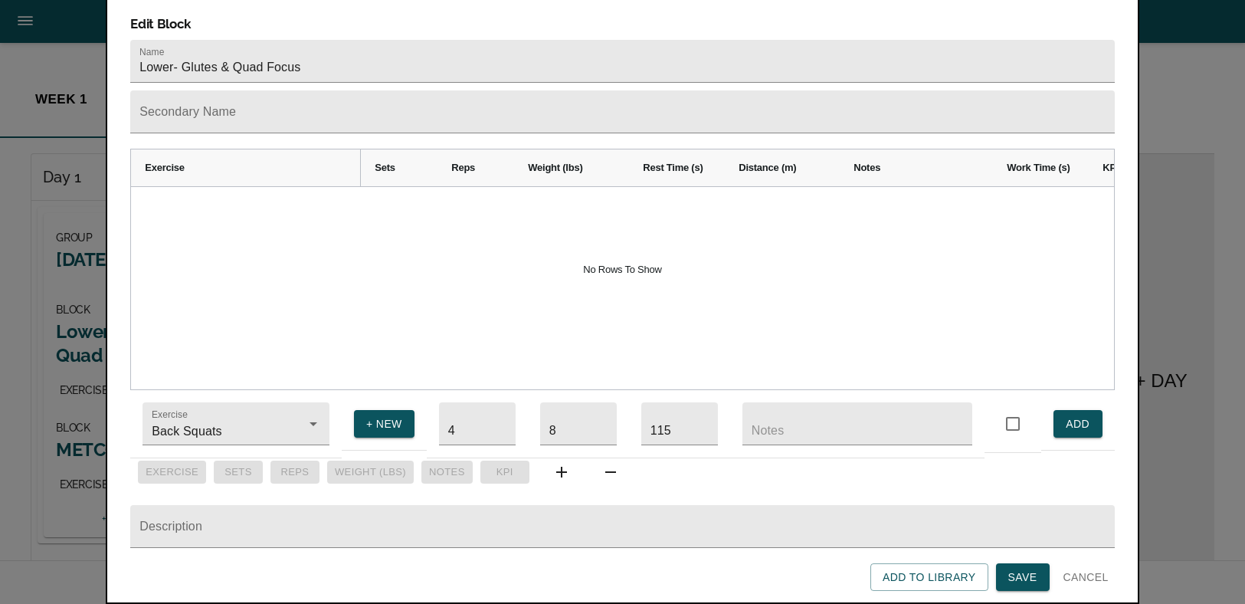
click at [1071, 415] on span "ADD" at bounding box center [1078, 424] width 25 height 19
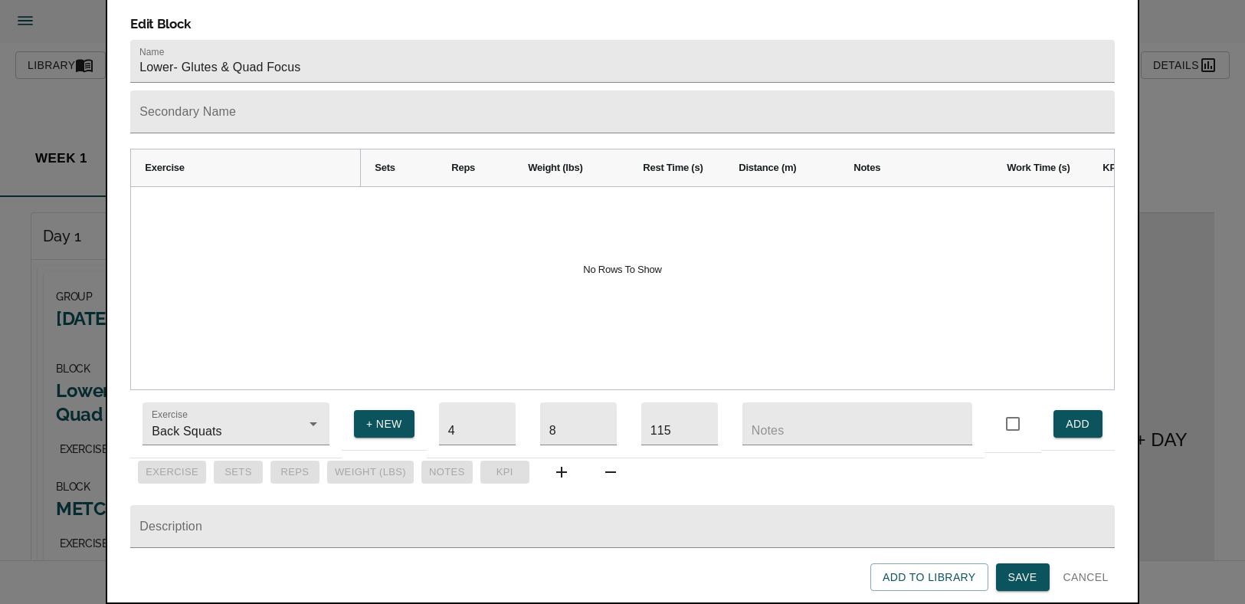
click at [1071, 415] on span "ADD" at bounding box center [1078, 424] width 25 height 19
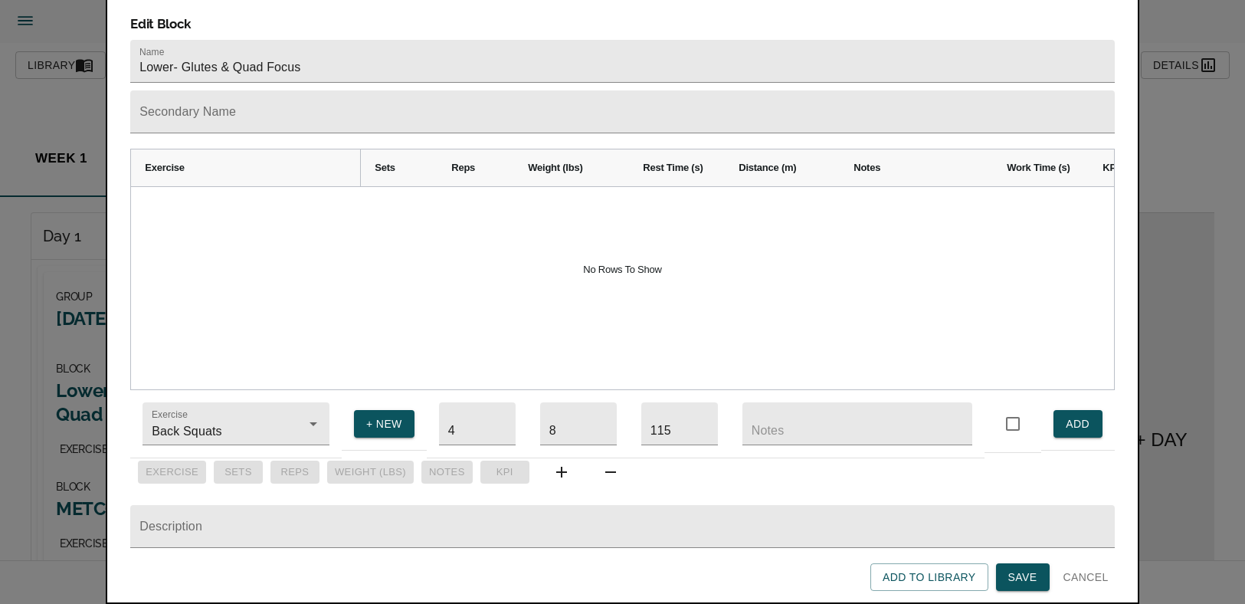
click at [1071, 415] on span "ADD" at bounding box center [1078, 424] width 25 height 19
click at [1077, 410] on button "ADD" at bounding box center [1078, 424] width 49 height 28
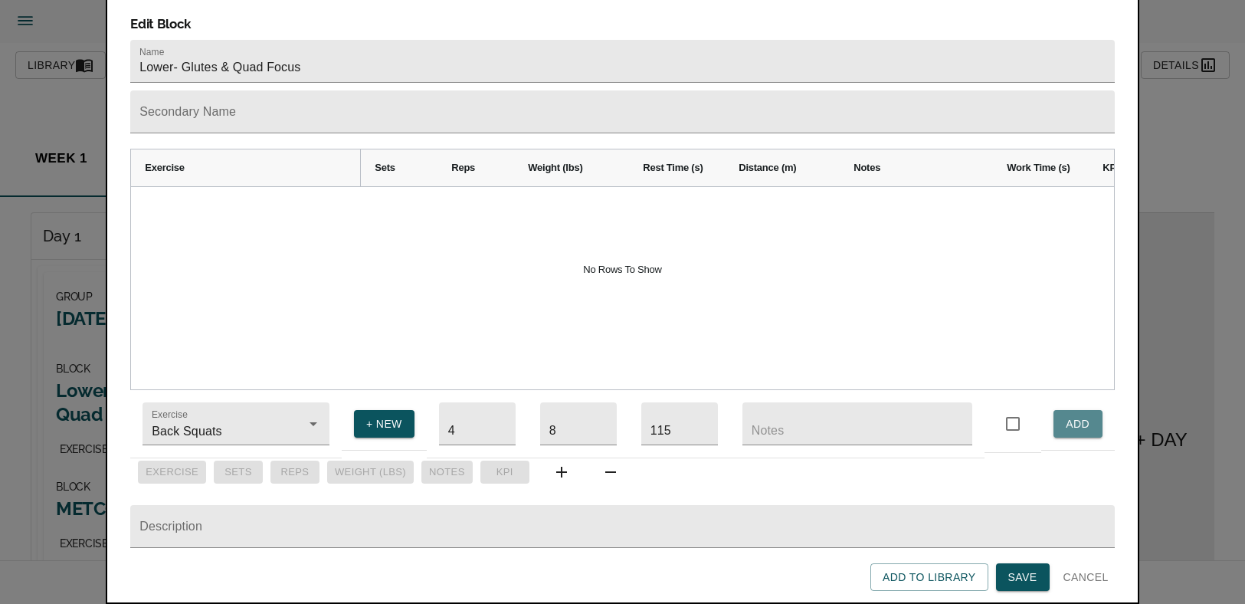
click at [1077, 410] on button "ADD" at bounding box center [1078, 424] width 49 height 28
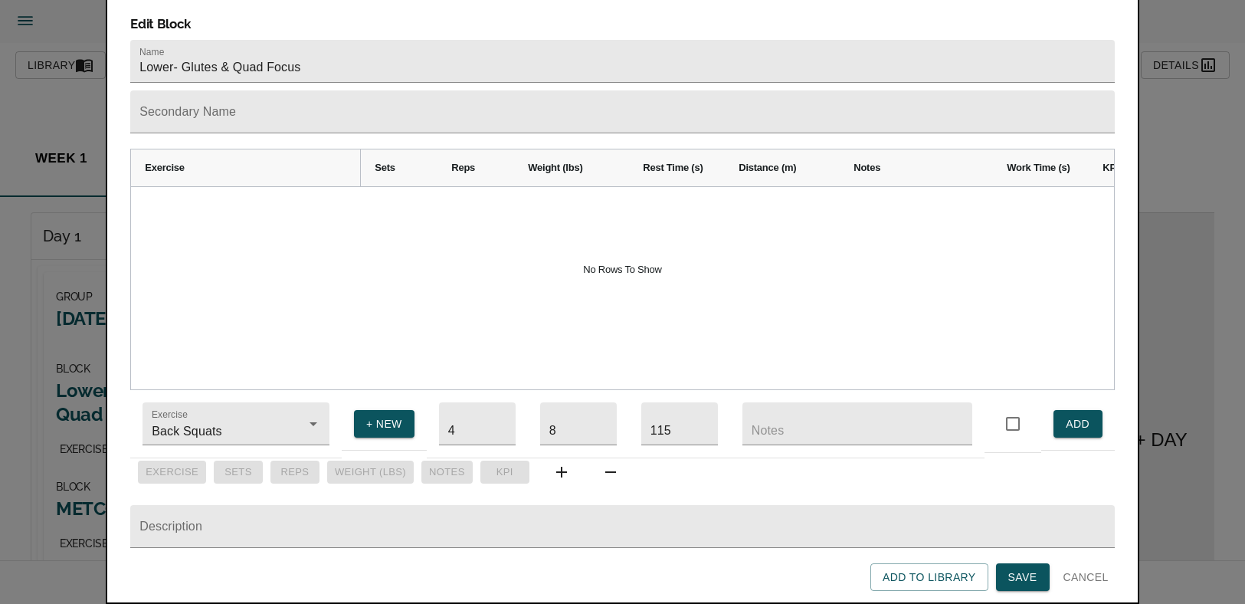
scroll to position [28, 0]
click at [376, 415] on span "+ NEW" at bounding box center [384, 424] width 36 height 19
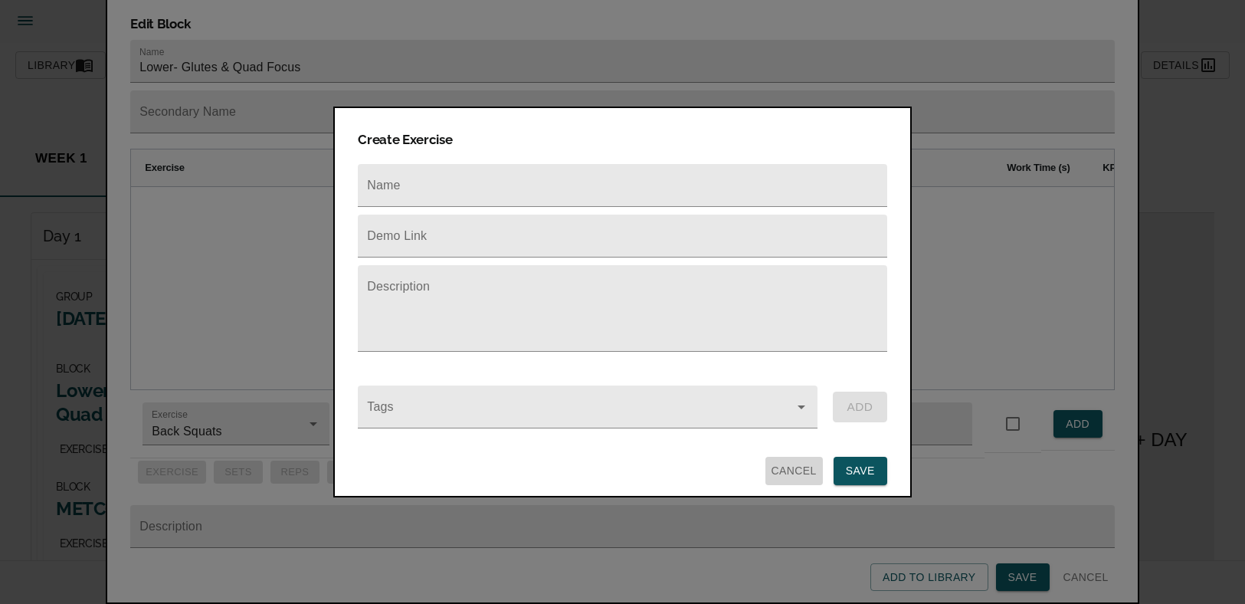
click at [799, 461] on span "Cancel" at bounding box center [794, 470] width 45 height 19
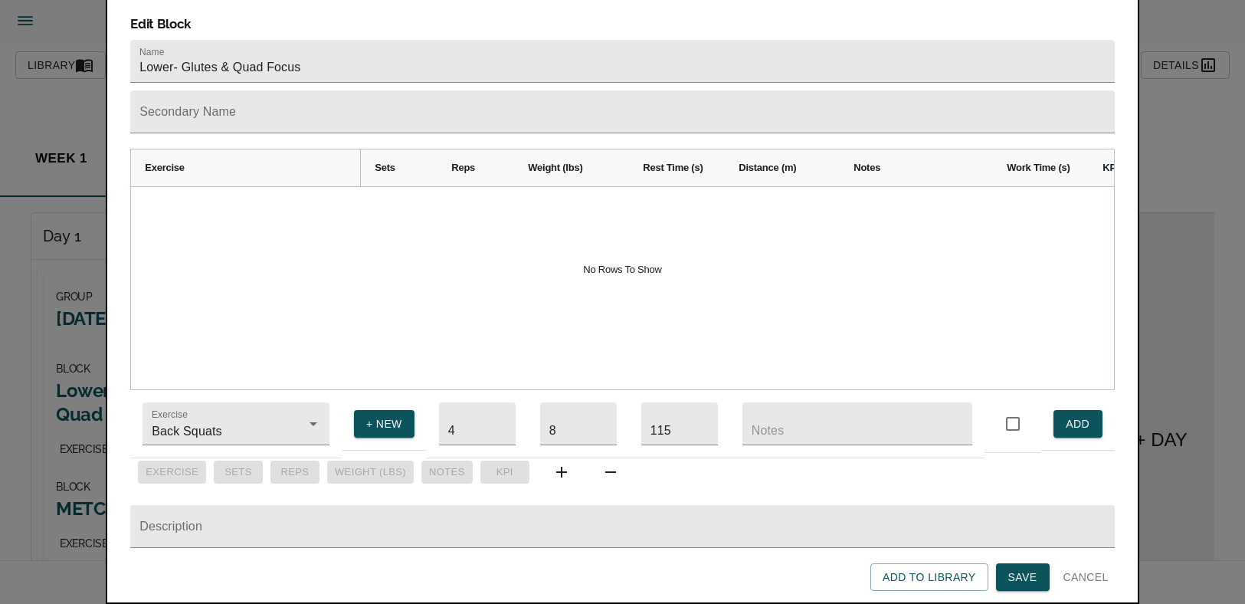
click at [1012, 408] on input "controlled" at bounding box center [1013, 424] width 32 height 32
checkbox input "true"
click at [1065, 410] on button "ADD" at bounding box center [1078, 424] width 49 height 28
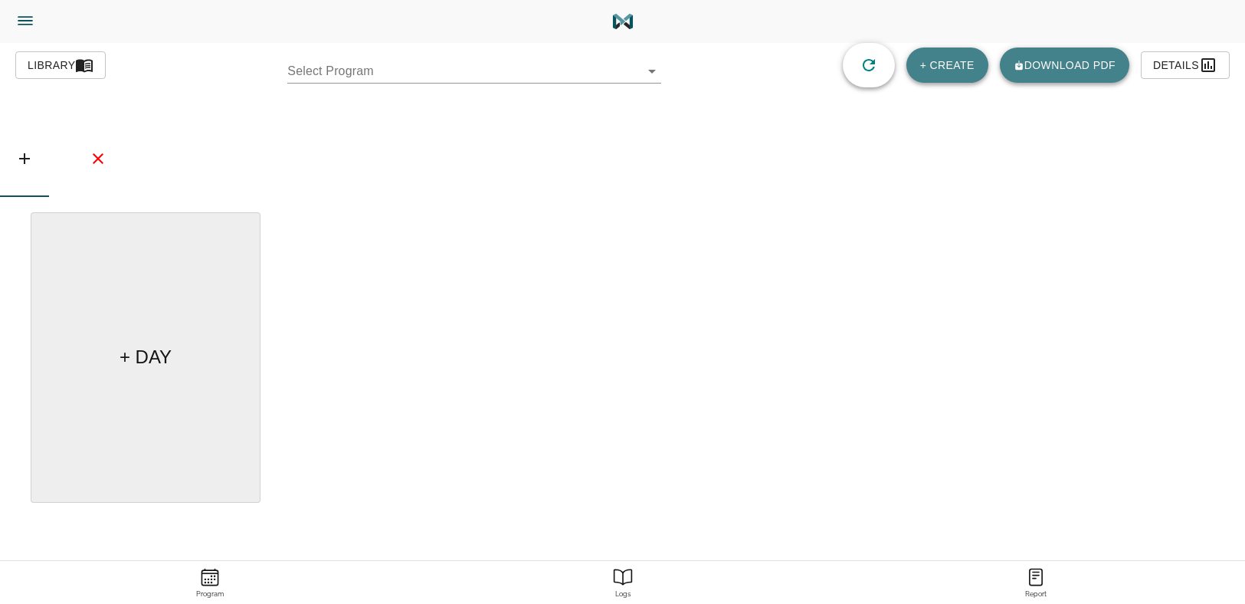
click at [324, 63] on body "[PERSON_NAME] Trainer Trainer Dashboard Program Builder Athlete Report One Rep …" at bounding box center [622, 345] width 1245 height 690
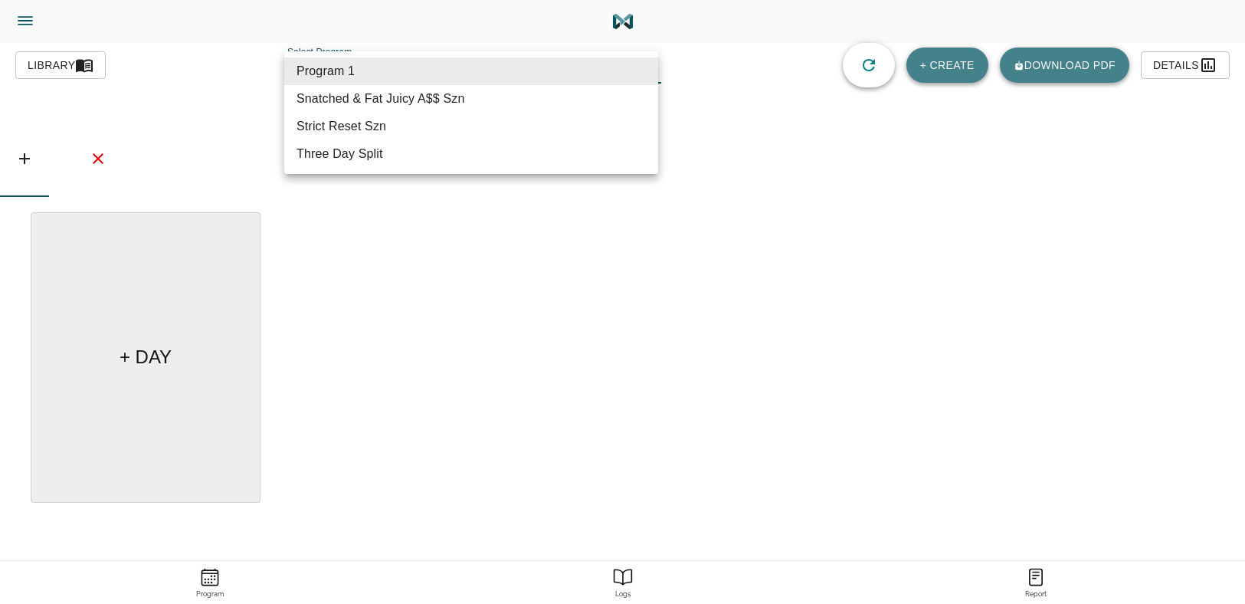
click at [404, 125] on li "Strict Reset Szn" at bounding box center [471, 127] width 374 height 28
type input "618"
type input "Strict Reset Szn"
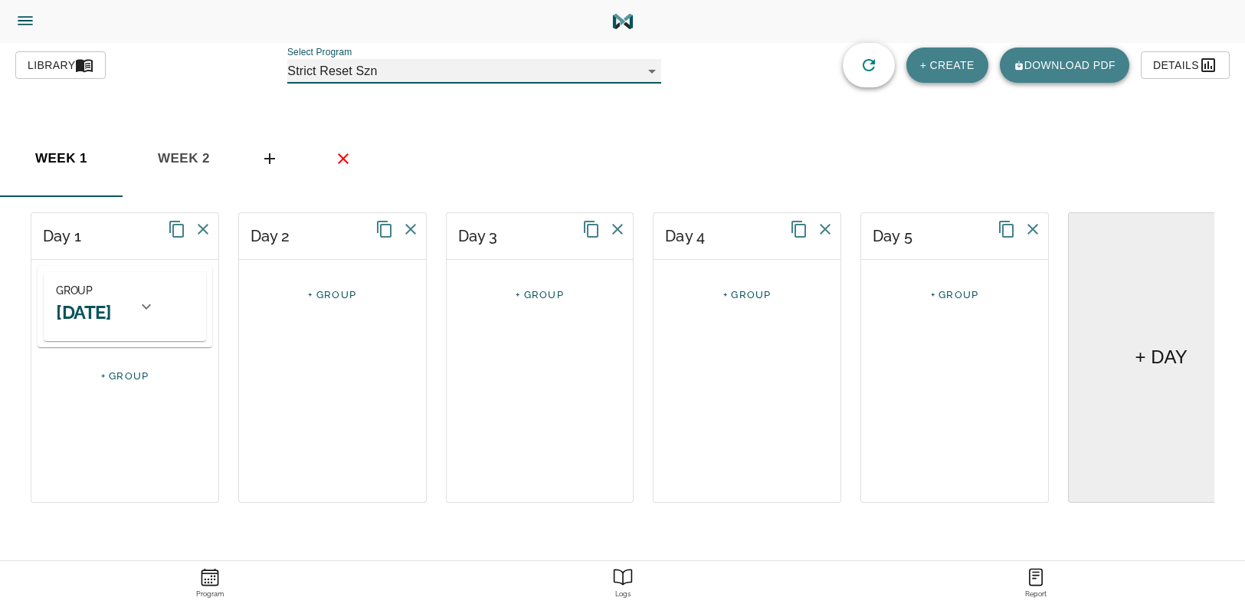
click at [169, 304] on div "GROUP [DATE] BLOCK Lower- Glutes & Quad Focus EXERCISES BLOCK METCON EXERCISES …" at bounding box center [125, 306] width 162 height 69
click at [111, 319] on h2 "[DATE]" at bounding box center [83, 312] width 55 height 24
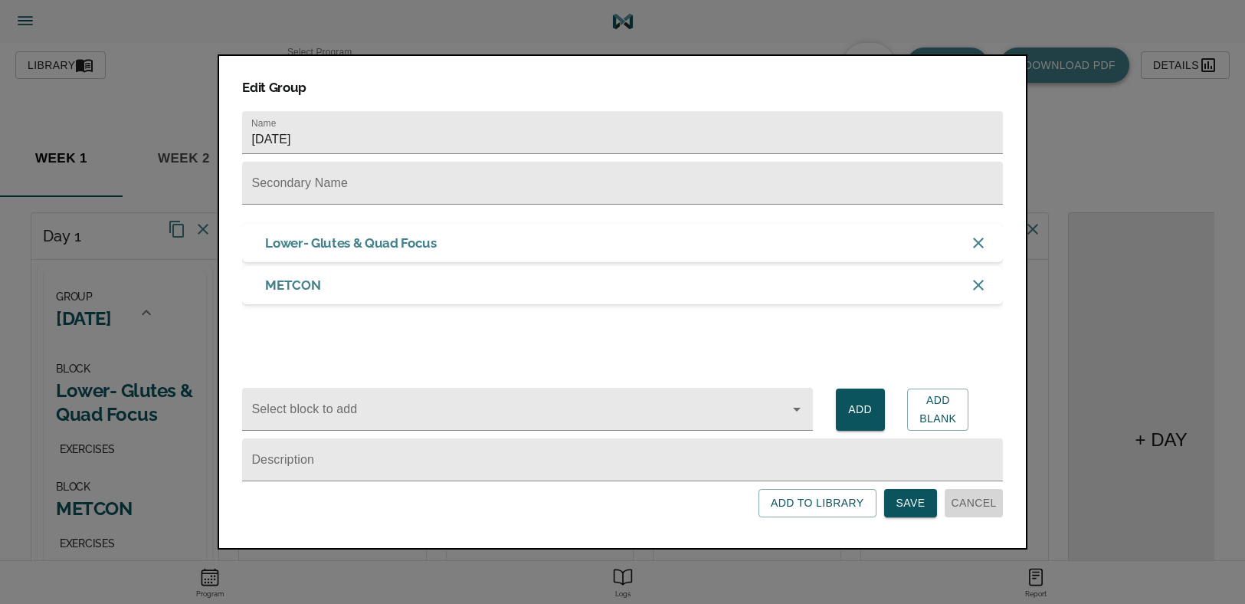
click at [966, 500] on span "Cancel" at bounding box center [973, 503] width 45 height 19
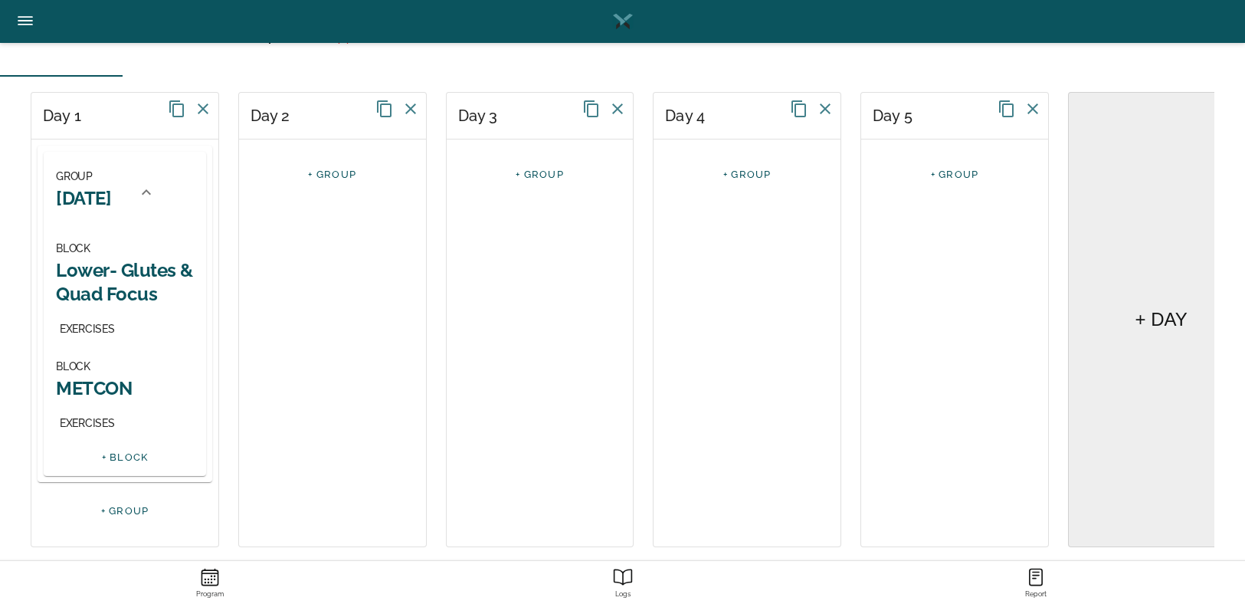
scroll to position [135, 0]
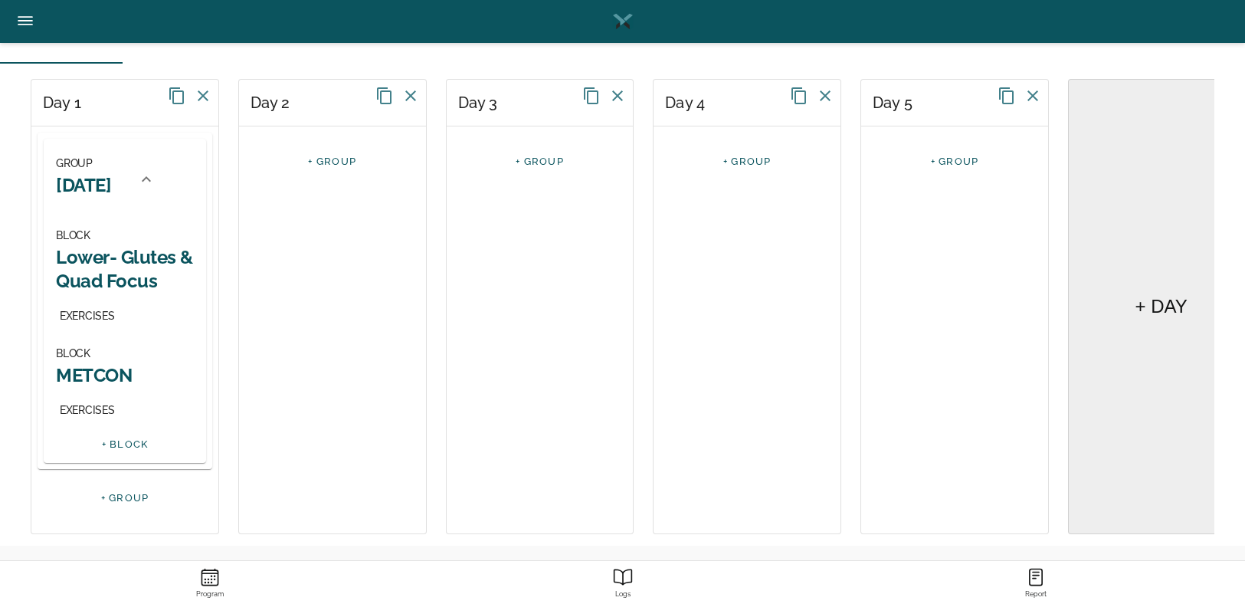
click at [330, 158] on link "+ GROUP" at bounding box center [332, 161] width 48 height 11
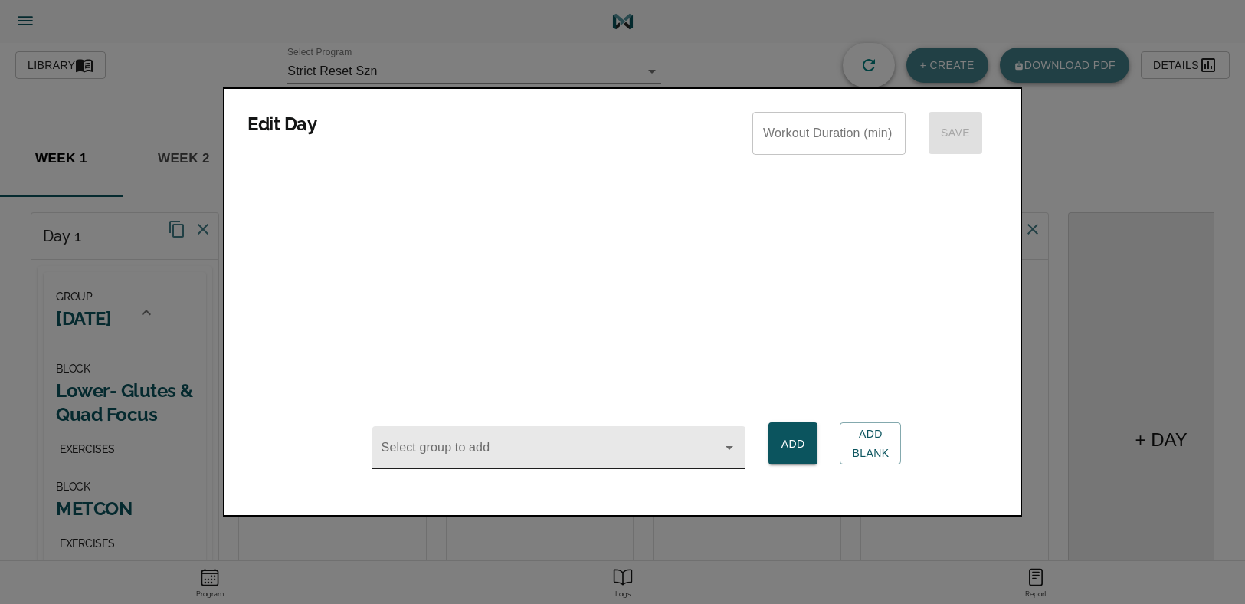
click at [470, 453] on input "Select group to add" at bounding box center [538, 455] width 318 height 28
type input "Tuesda"
click at [1017, 282] on div "Edit Day Workout Duration (min) Workout Duration (min) Save Select group to add…" at bounding box center [622, 301] width 799 height 429
click at [733, 455] on icon "Open" at bounding box center [729, 447] width 18 height 18
click at [615, 448] on input "Select group to add" at bounding box center [538, 455] width 318 height 28
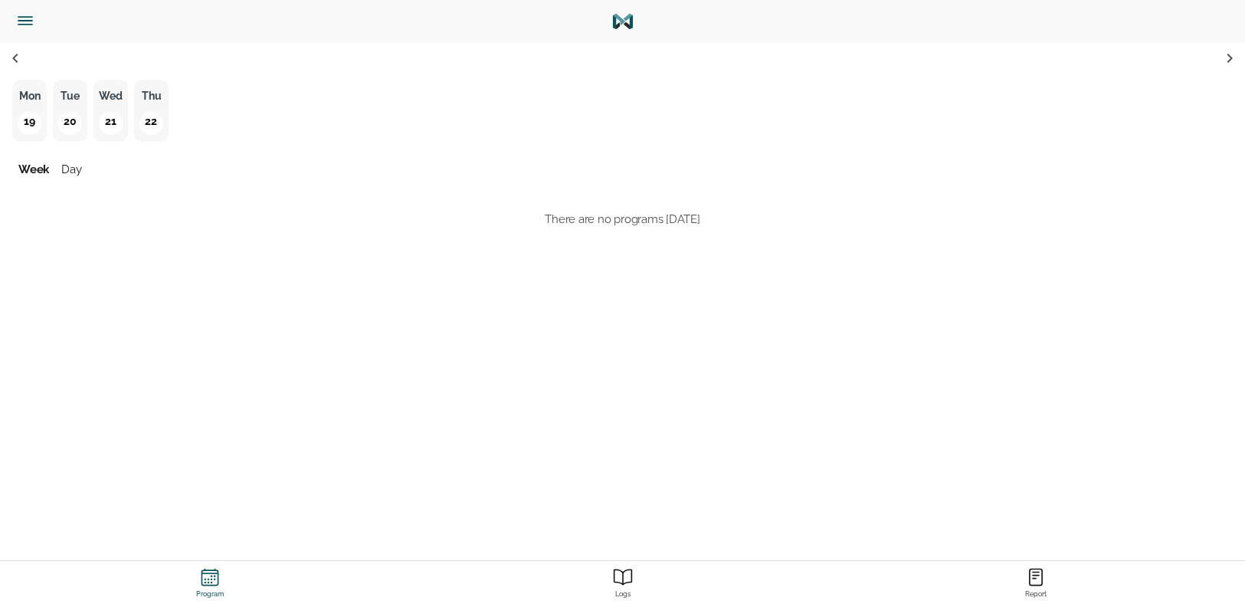
click at [22, 31] on button "button" at bounding box center [36, 21] width 61 height 43
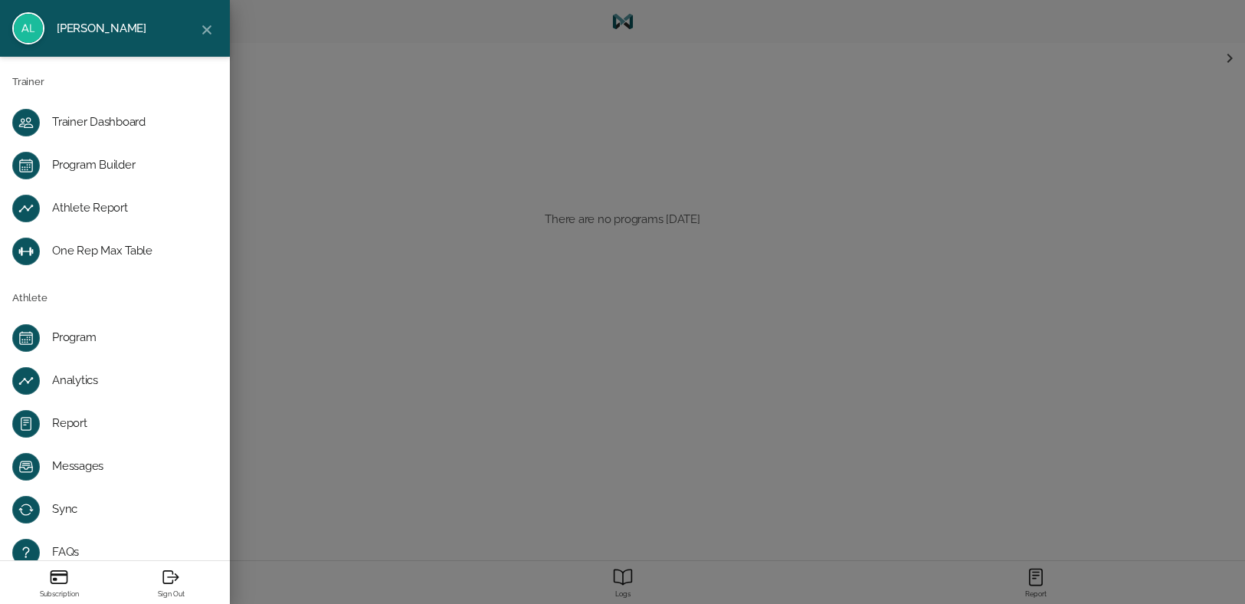
click at [78, 163] on div "Program Builder" at bounding box center [127, 165] width 150 height 15
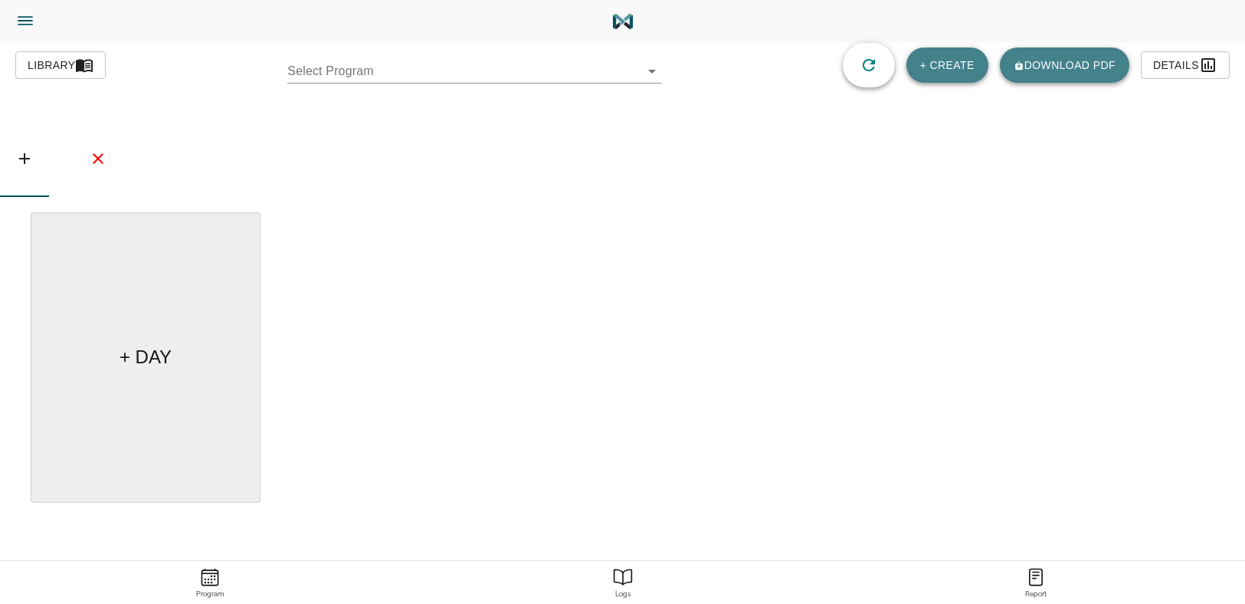
click at [466, 63] on body "[PERSON_NAME] Trainer Trainer Dashboard Program Builder Athlete Report One Rep …" at bounding box center [622, 345] width 1245 height 690
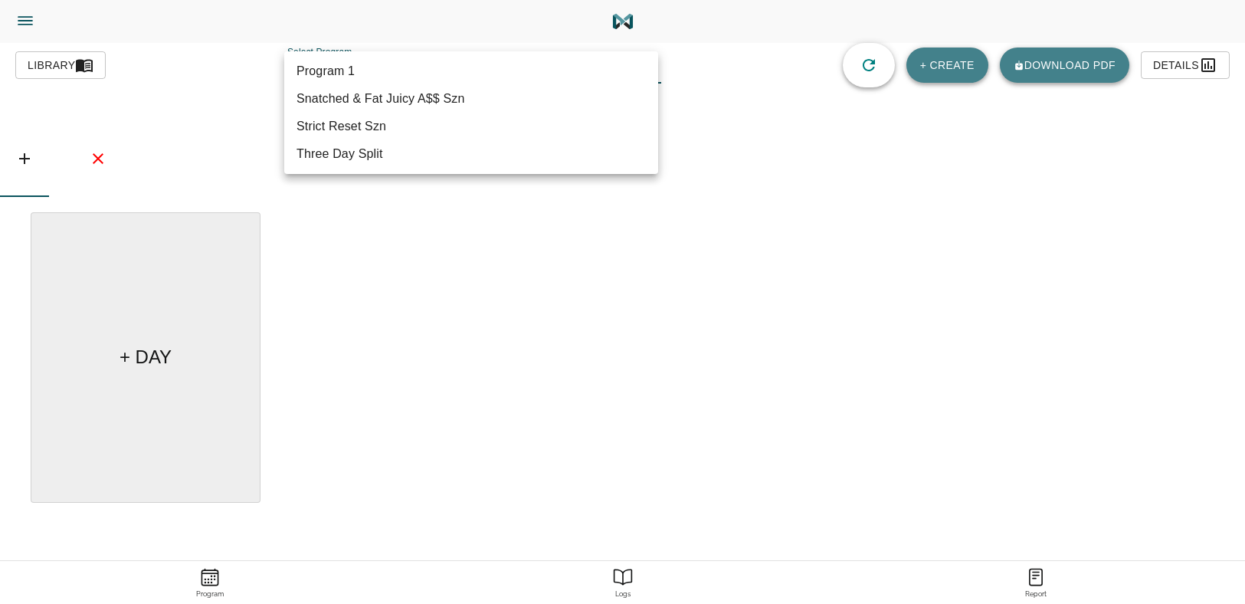
click at [428, 130] on li "Strict Reset Szn" at bounding box center [471, 127] width 374 height 28
type input "618"
type input "Strict Reset Szn"
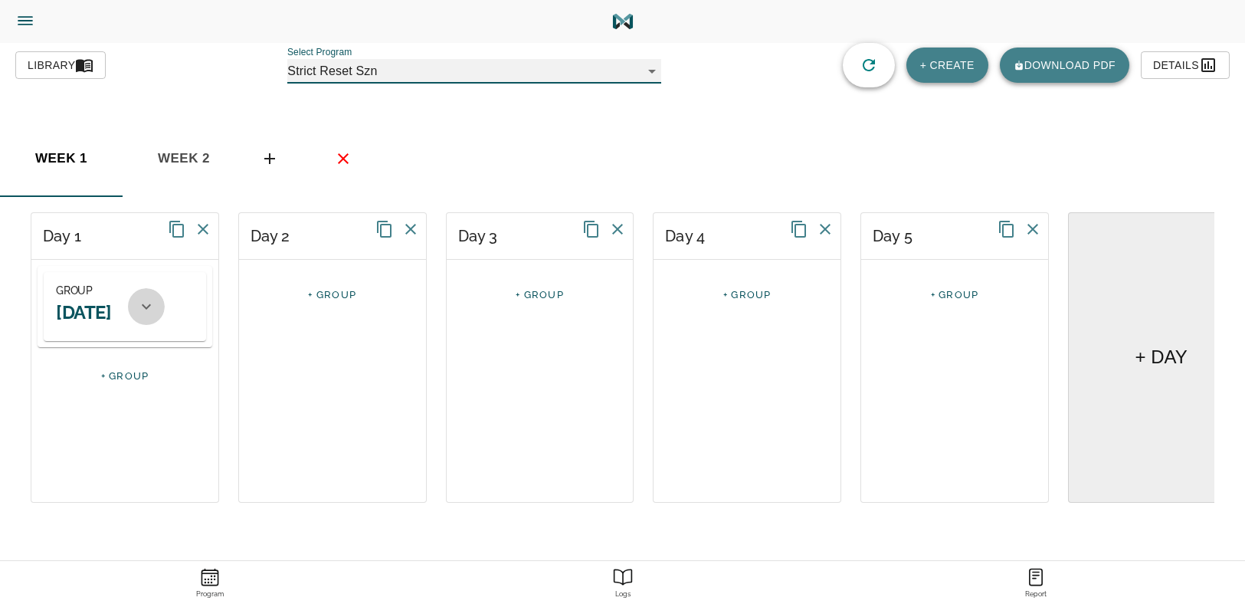
click at [159, 307] on div at bounding box center [146, 306] width 37 height 37
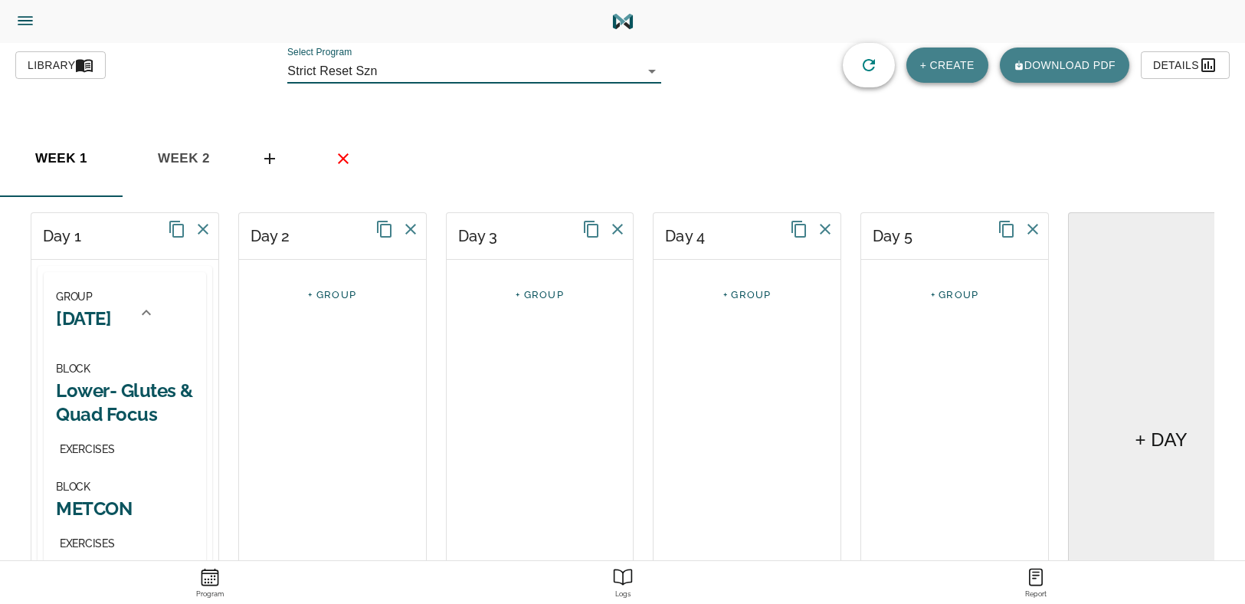
click at [343, 292] on link "+ GROUP" at bounding box center [332, 294] width 48 height 11
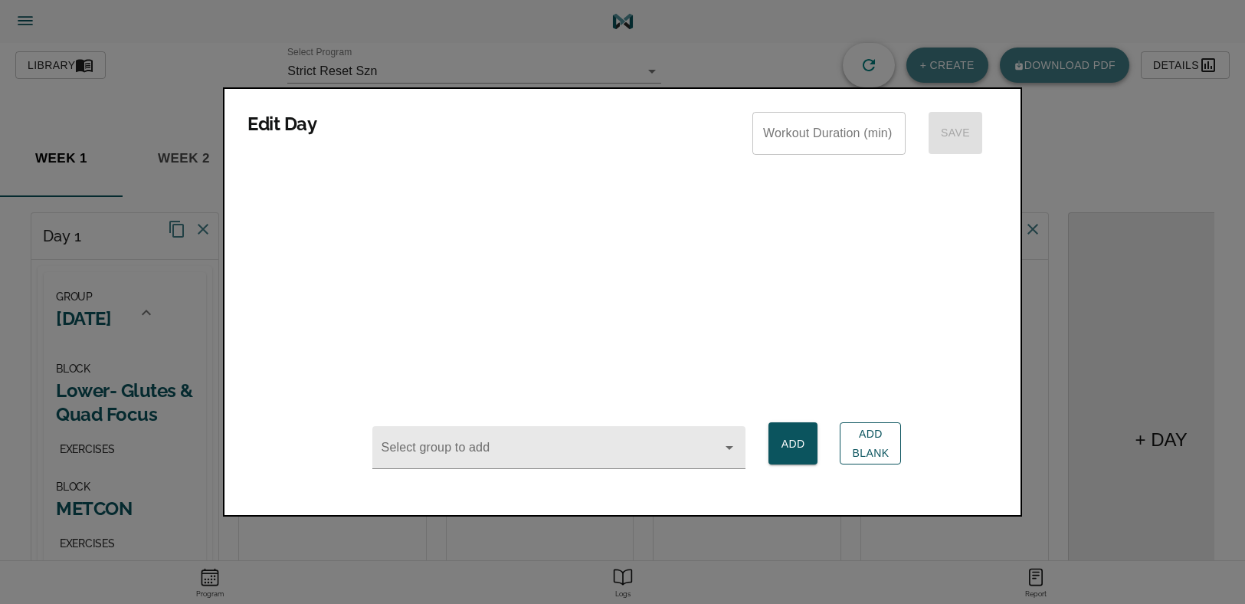
click at [862, 435] on span "Add Blank" at bounding box center [870, 444] width 37 height 38
click at [754, 559] on div at bounding box center [622, 302] width 1245 height 604
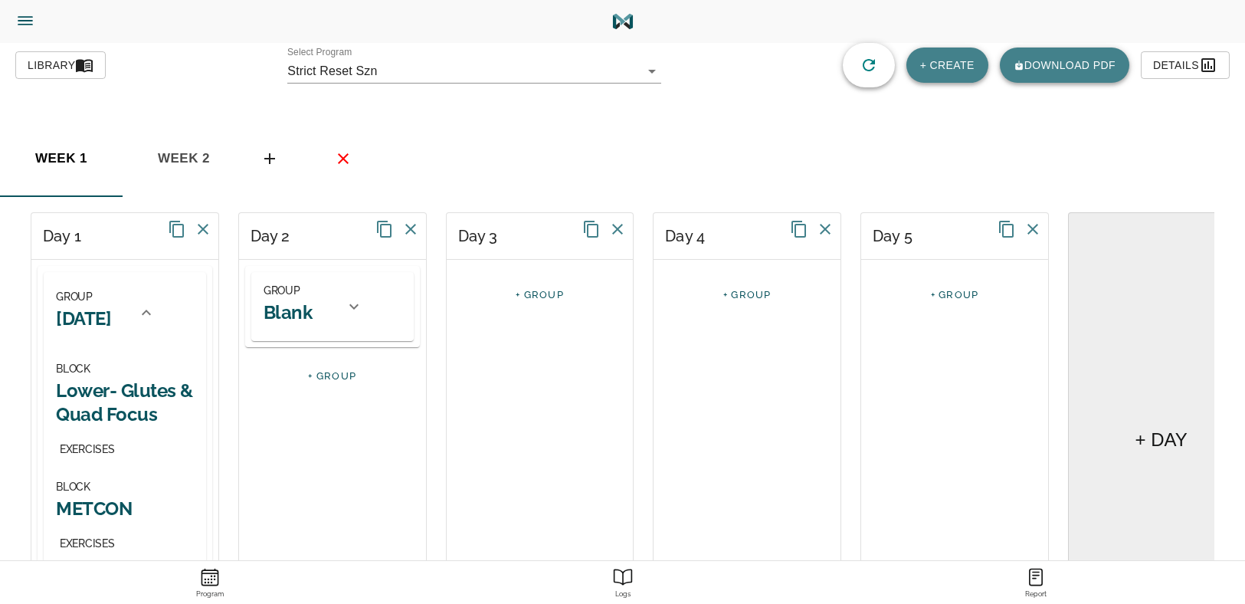
click at [312, 314] on div "GROUP Blank" at bounding box center [300, 306] width 72 height 51
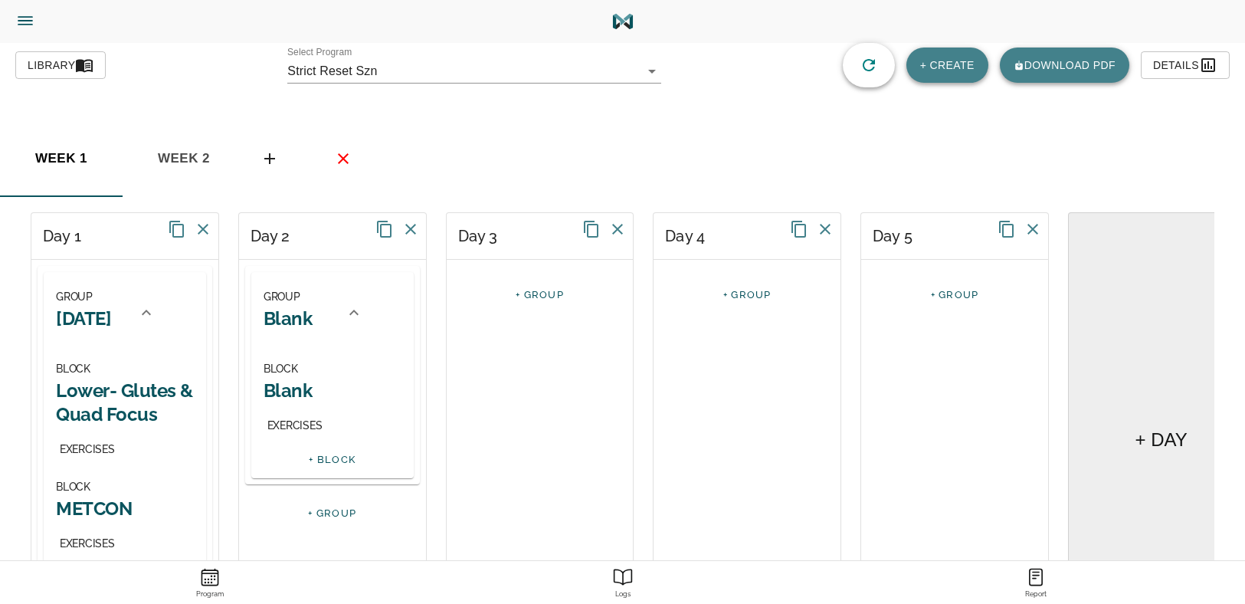
click at [294, 320] on h2 "Blank" at bounding box center [288, 319] width 49 height 24
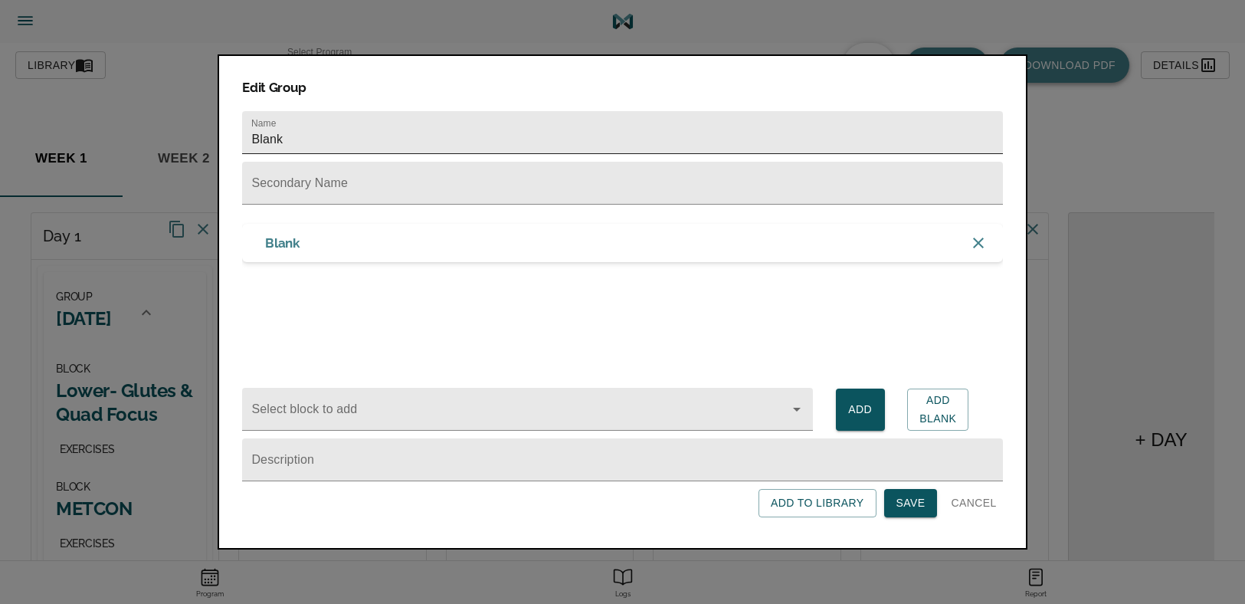
click at [343, 132] on input "Blank" at bounding box center [622, 132] width 760 height 43
type input "[DATE]"
click at [910, 510] on span "Save" at bounding box center [911, 503] width 29 height 19
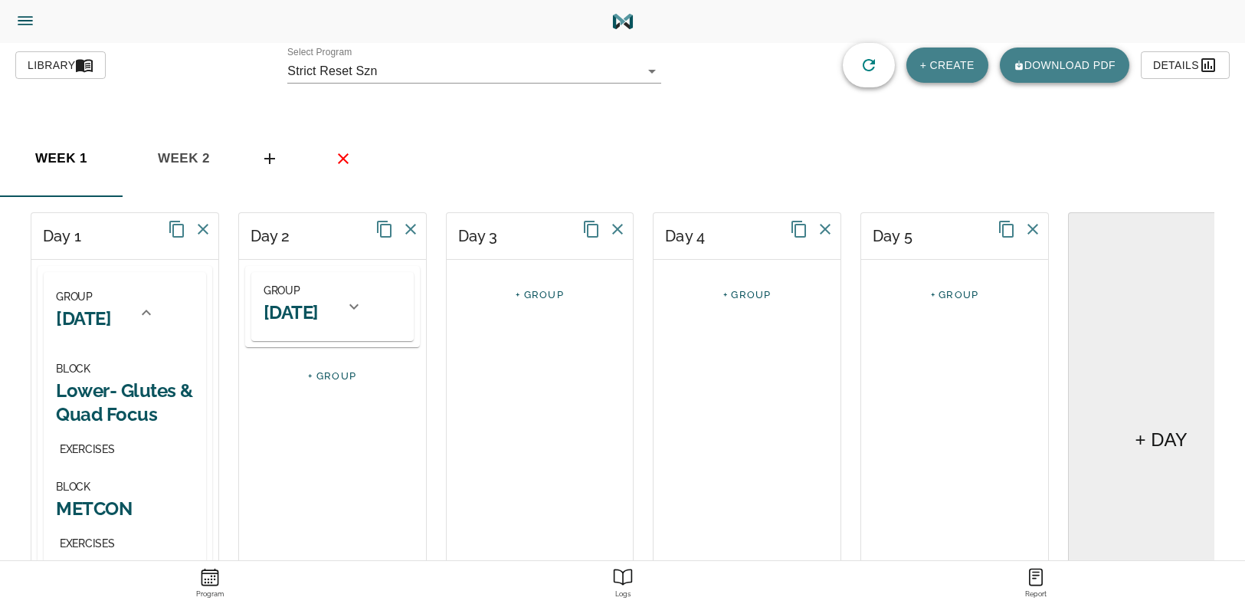
click at [319, 310] on h2 "[DATE]" at bounding box center [291, 312] width 55 height 24
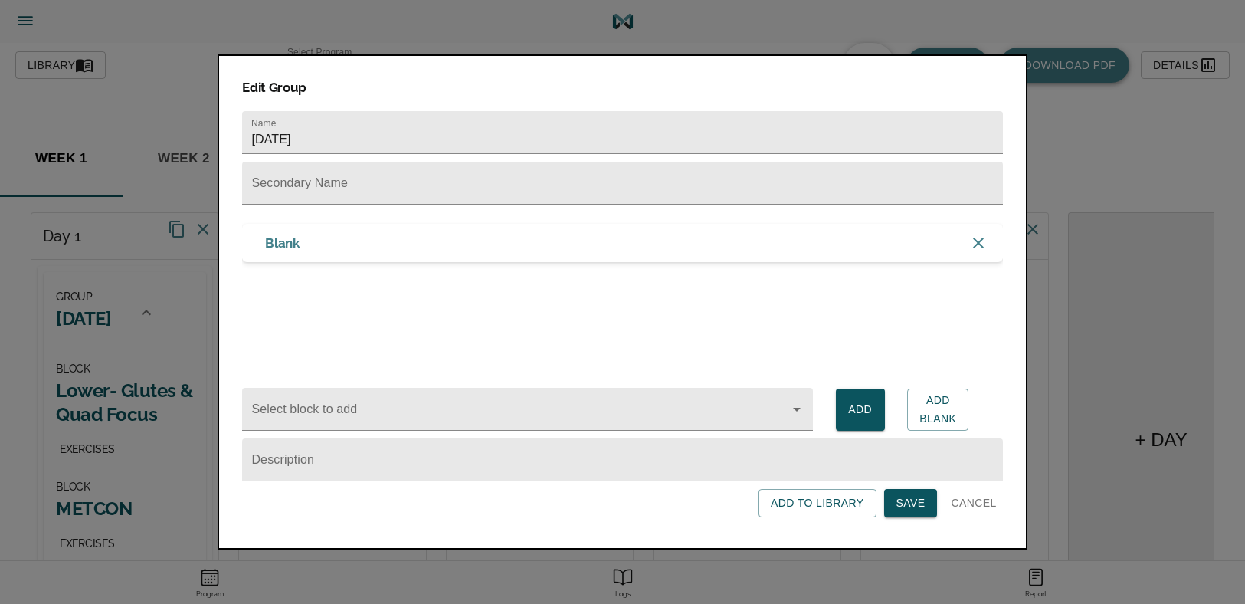
click at [990, 500] on span "Cancel" at bounding box center [973, 503] width 45 height 19
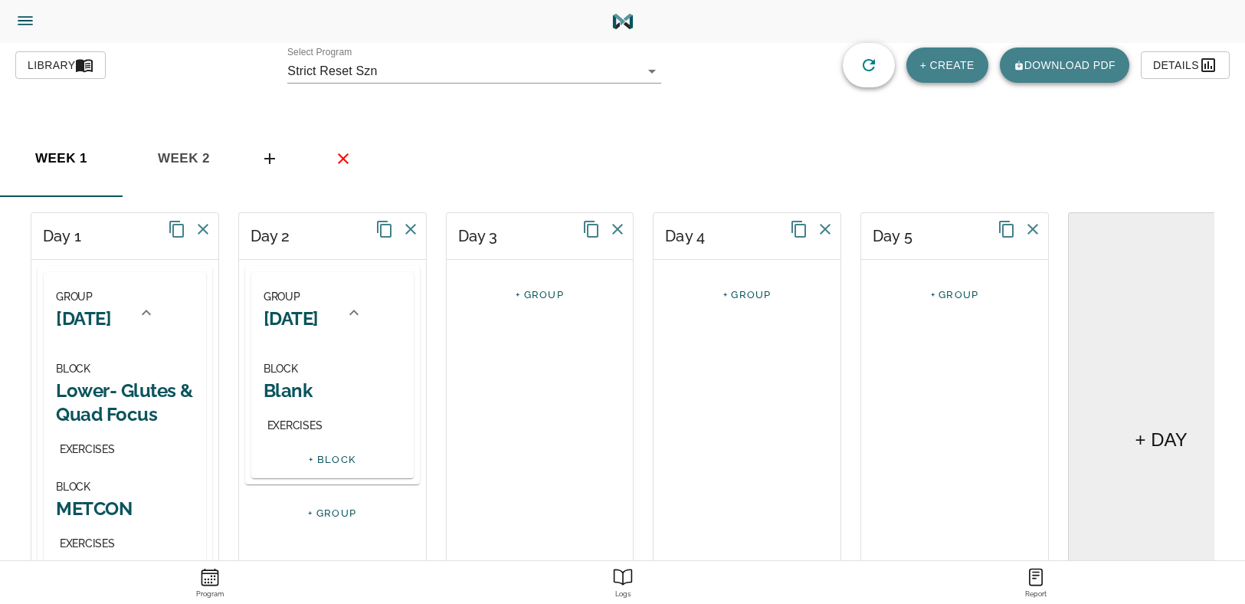
click at [288, 389] on h2 "Blank" at bounding box center [333, 391] width 138 height 24
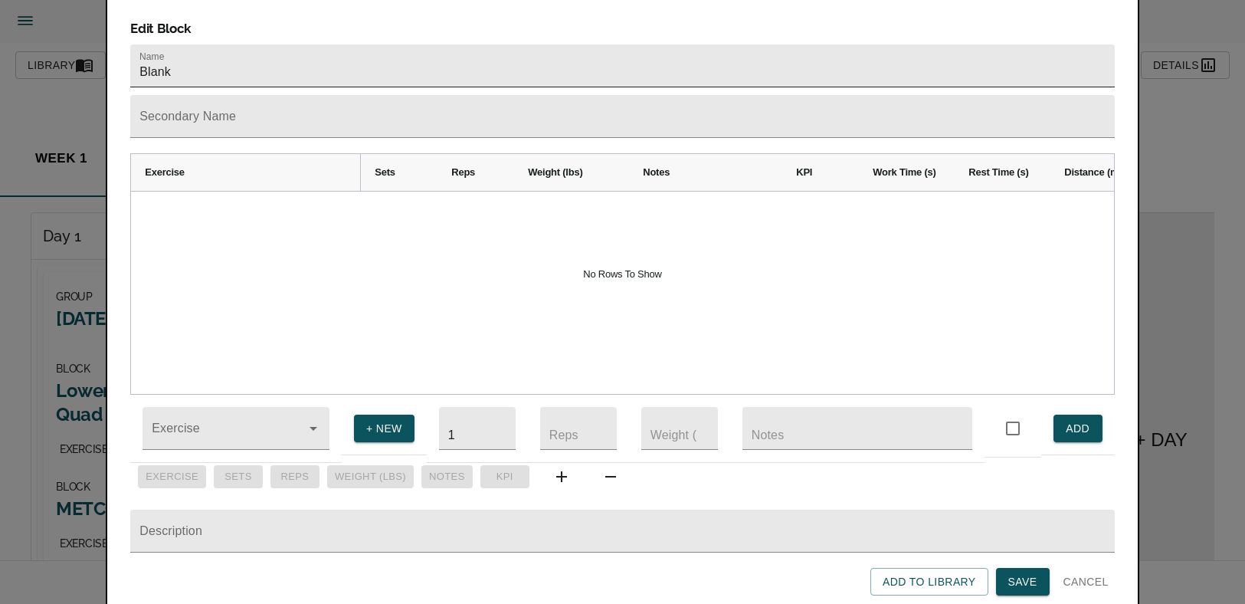
click at [212, 47] on input "Blank" at bounding box center [622, 65] width 984 height 43
type input "Upper Body (Back and Arms)"
click at [1019, 576] on span "Save" at bounding box center [1023, 581] width 29 height 19
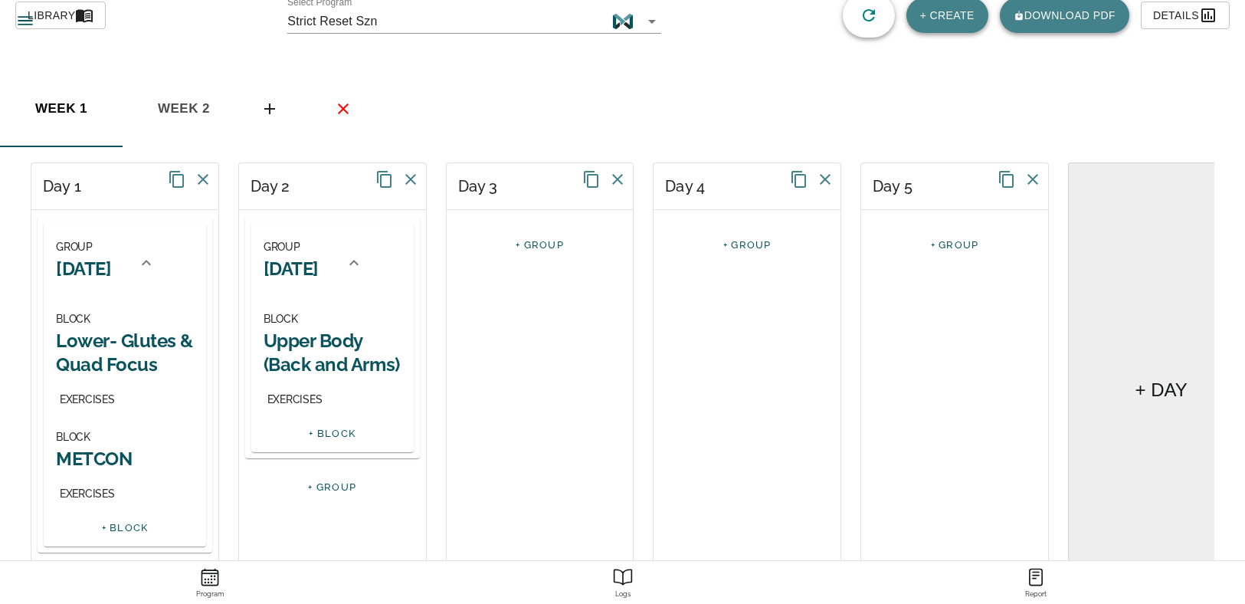
scroll to position [77, 0]
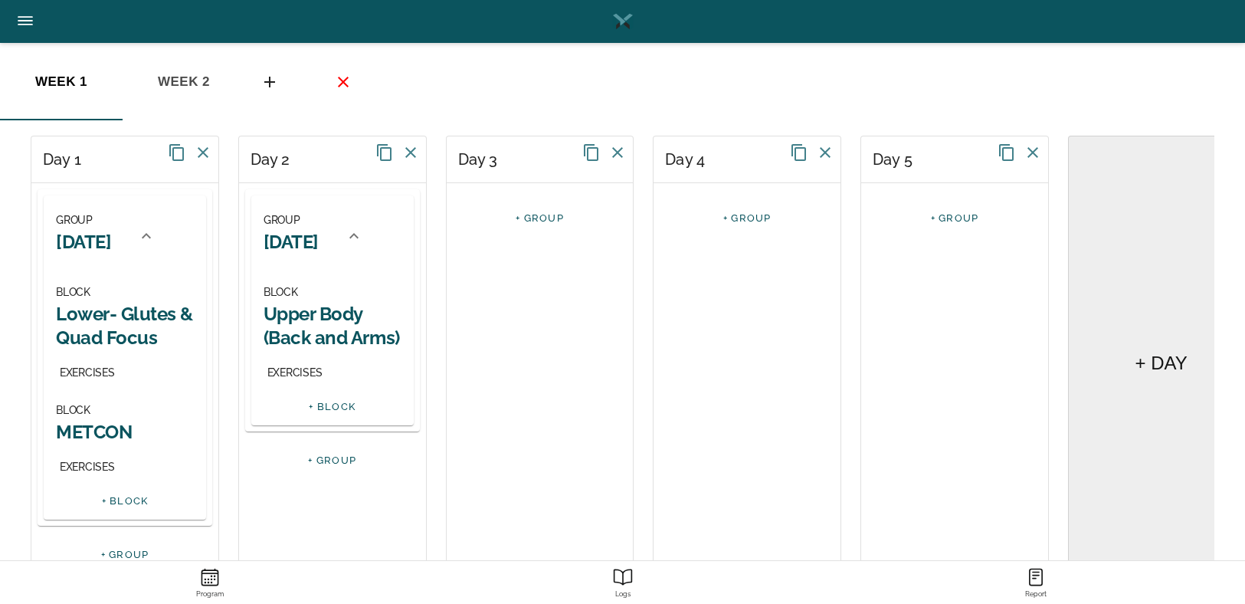
click at [336, 407] on link "+ BLOCK" at bounding box center [332, 406] width 47 height 11
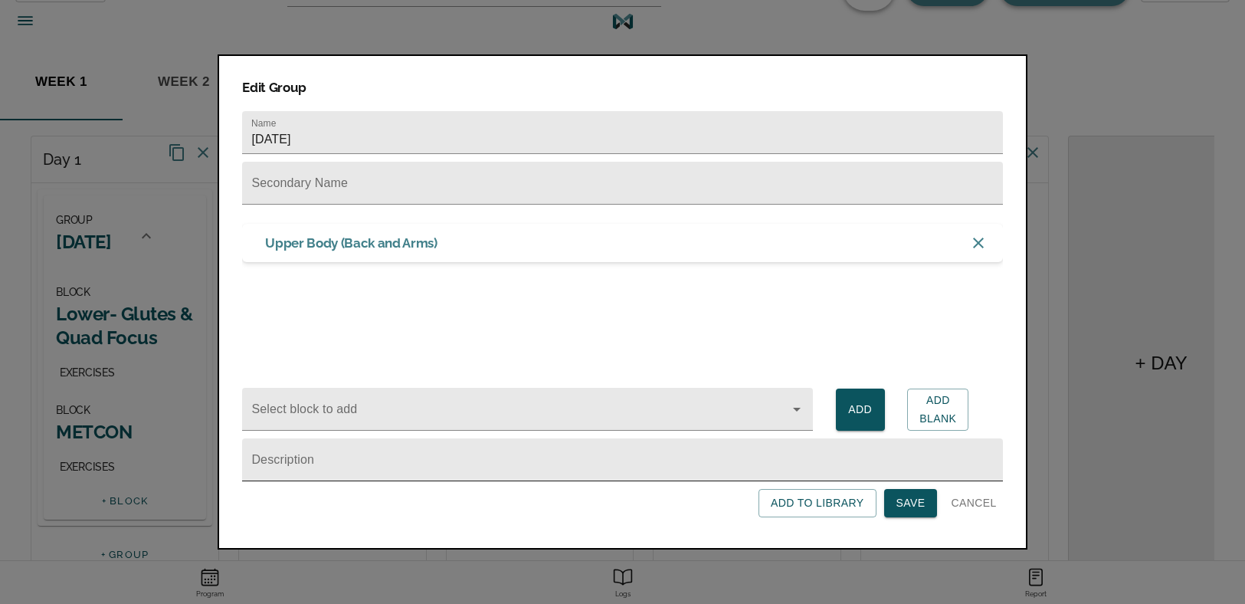
scroll to position [0, 0]
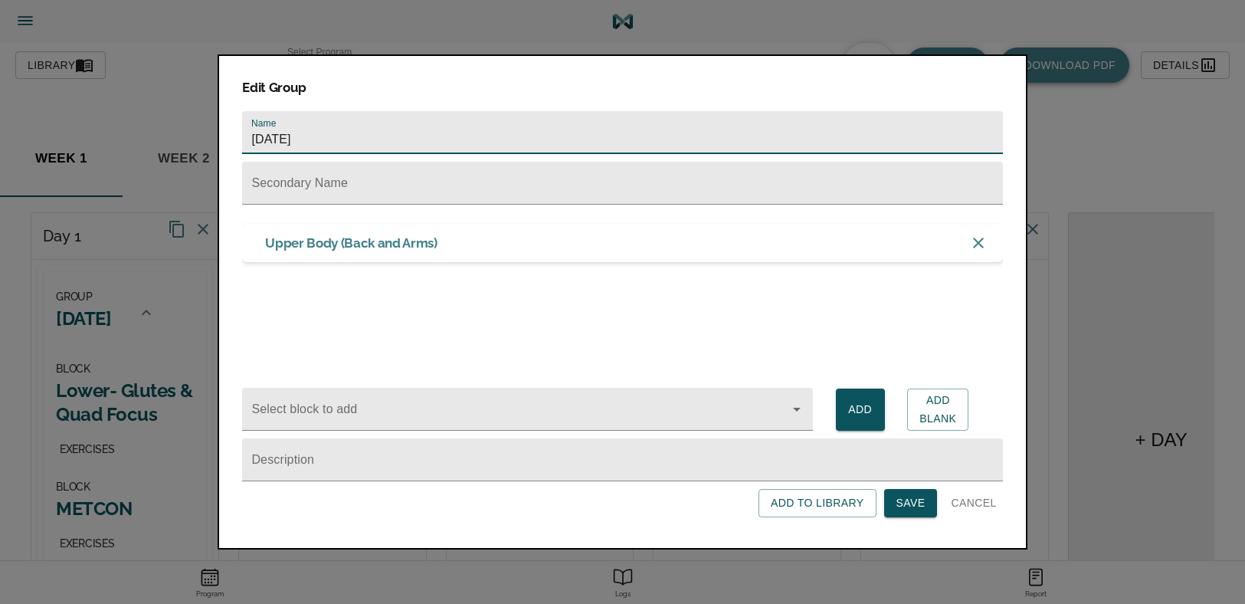
click at [337, 135] on input "[DATE]" at bounding box center [622, 132] width 760 height 43
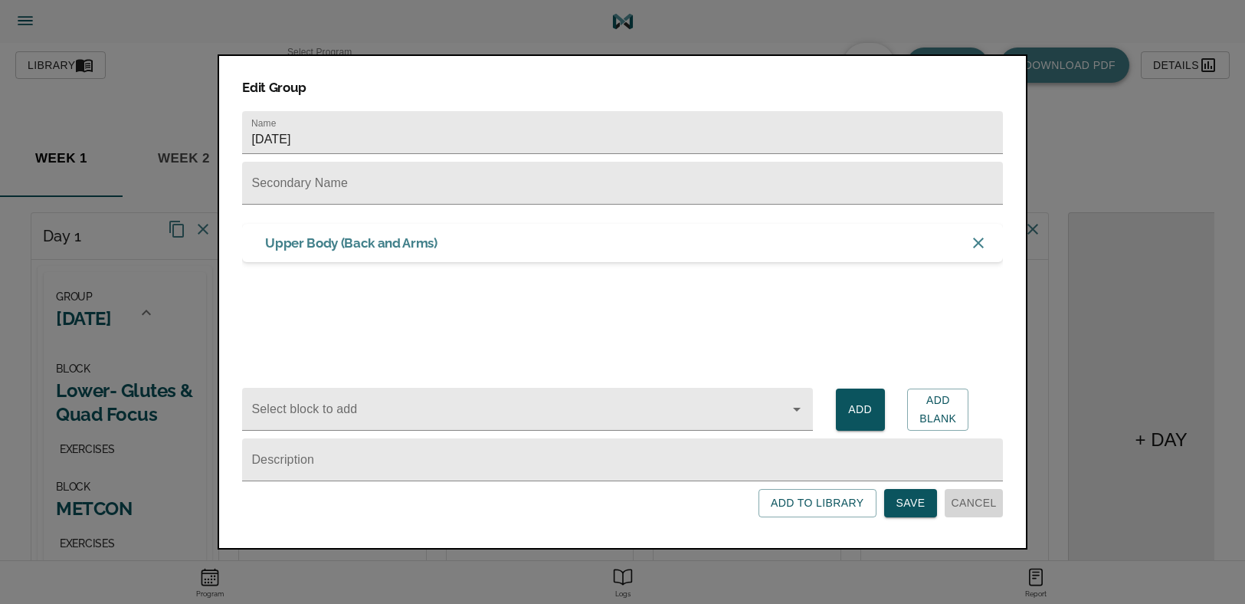
click at [982, 505] on span "Cancel" at bounding box center [973, 503] width 45 height 19
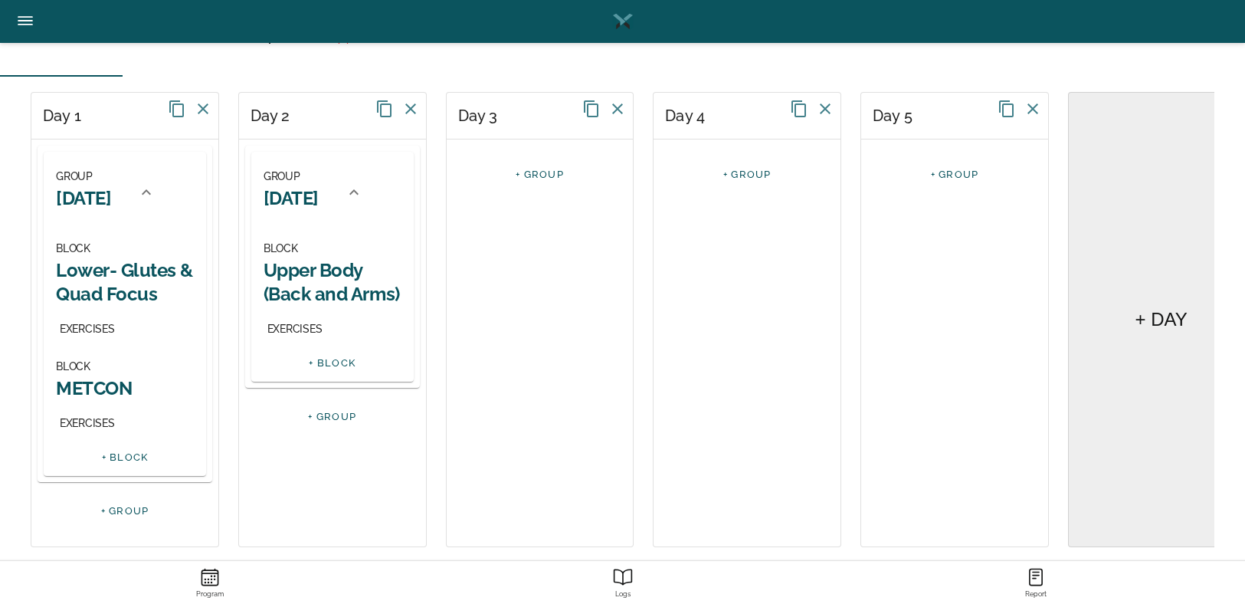
scroll to position [135, 0]
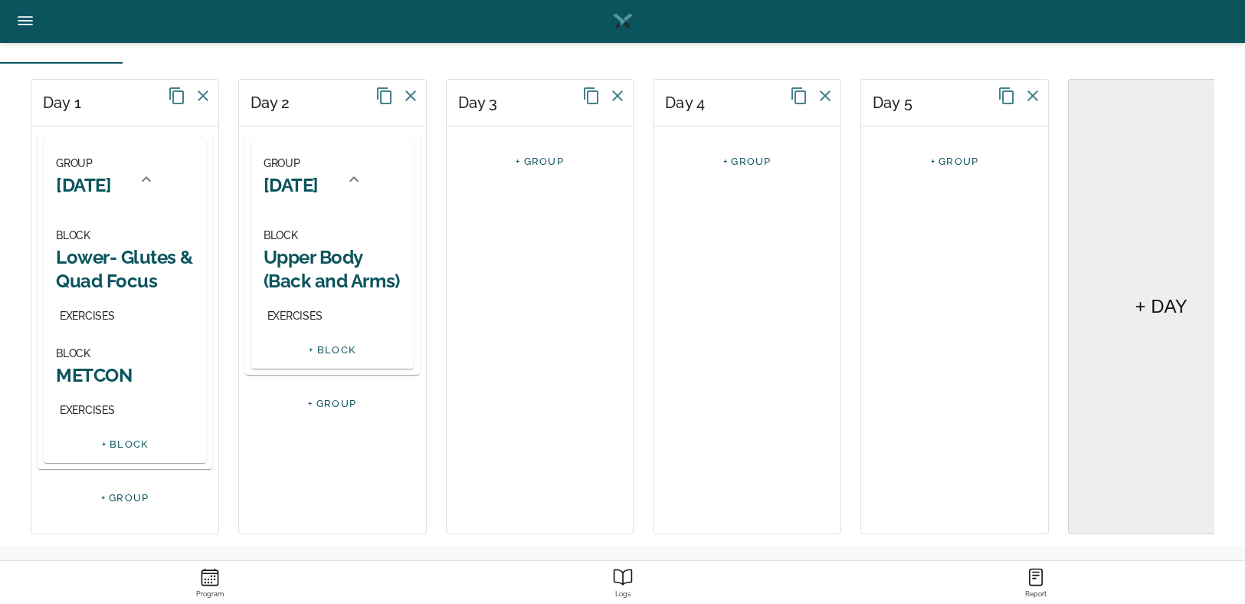
click at [340, 349] on link "+ BLOCK" at bounding box center [332, 349] width 47 height 11
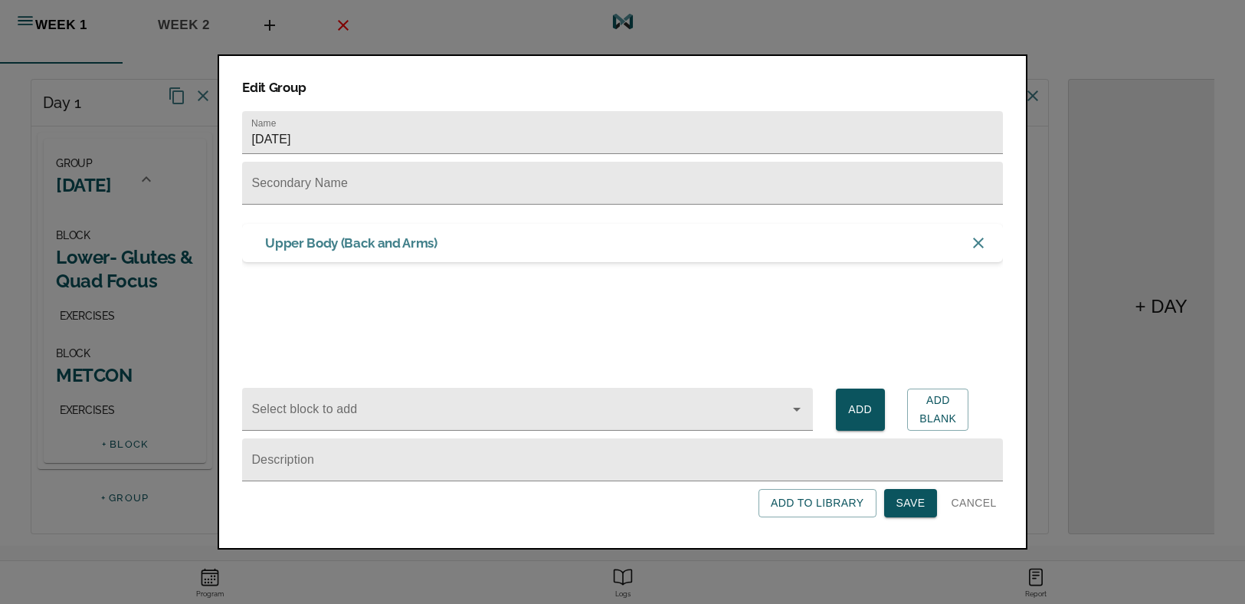
scroll to position [0, 0]
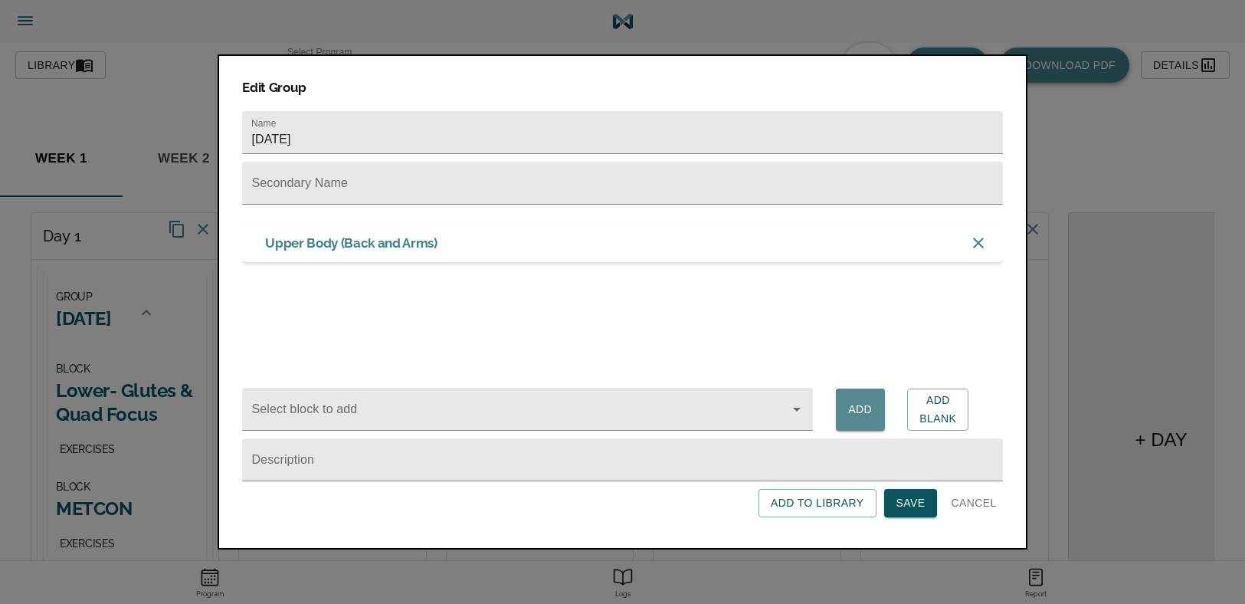
click at [868, 410] on span "Add" at bounding box center [860, 409] width 25 height 19
click at [928, 402] on span "Add Blank" at bounding box center [938, 410] width 37 height 38
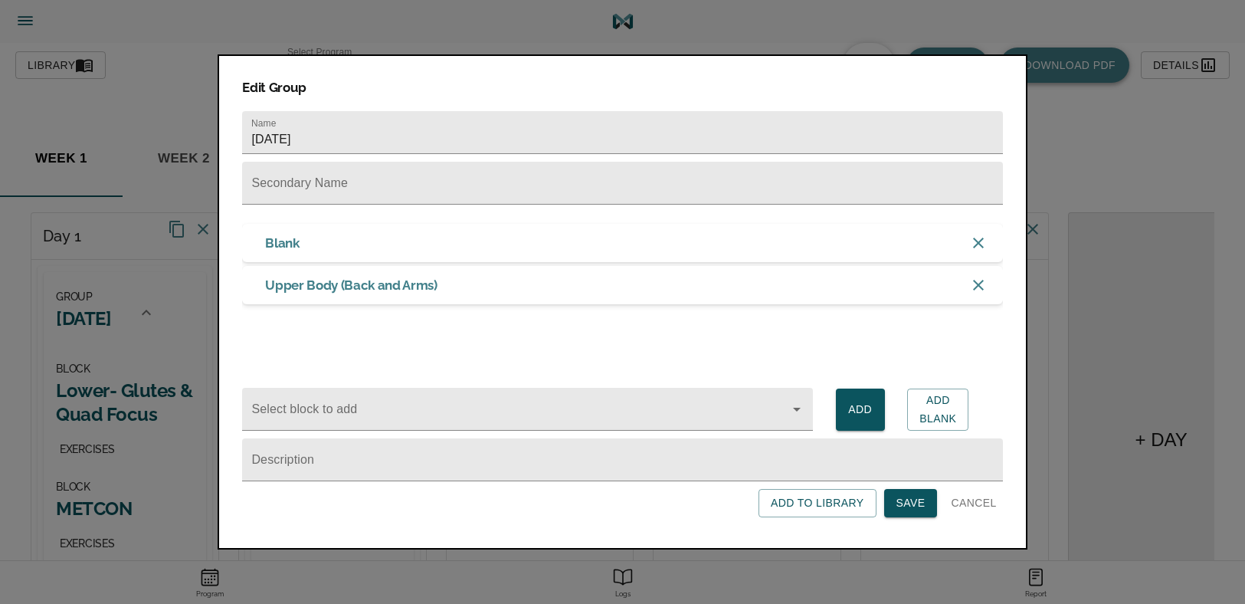
click at [304, 241] on div "Blank" at bounding box center [622, 243] width 760 height 38
click at [920, 507] on span "Save" at bounding box center [911, 503] width 29 height 19
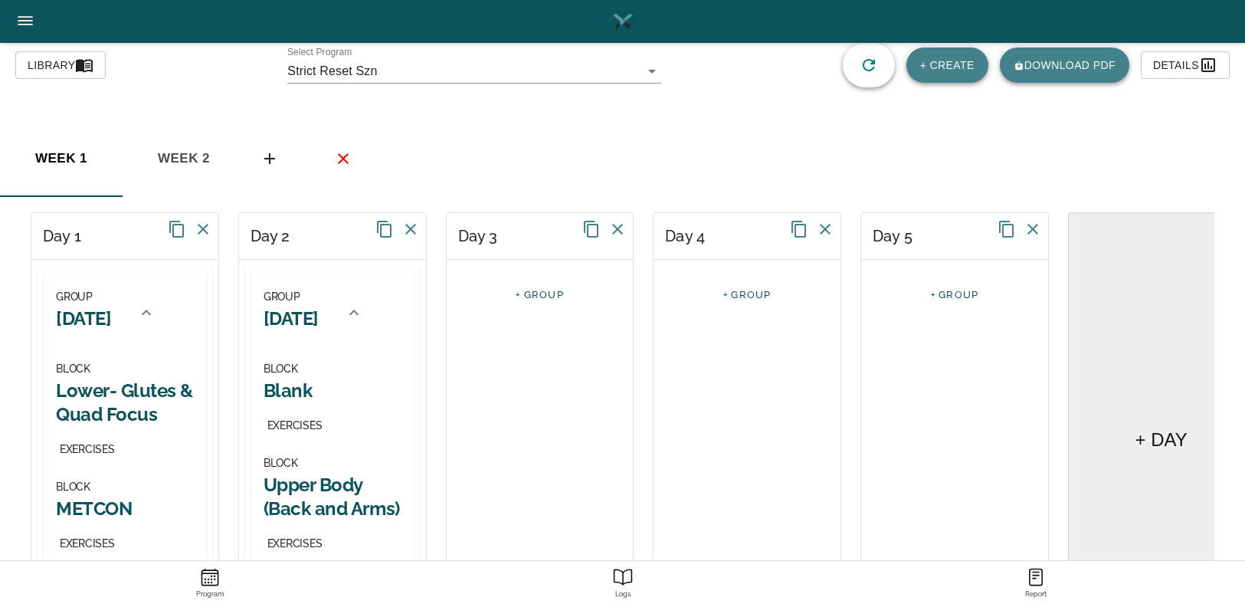
scroll to position [135, 0]
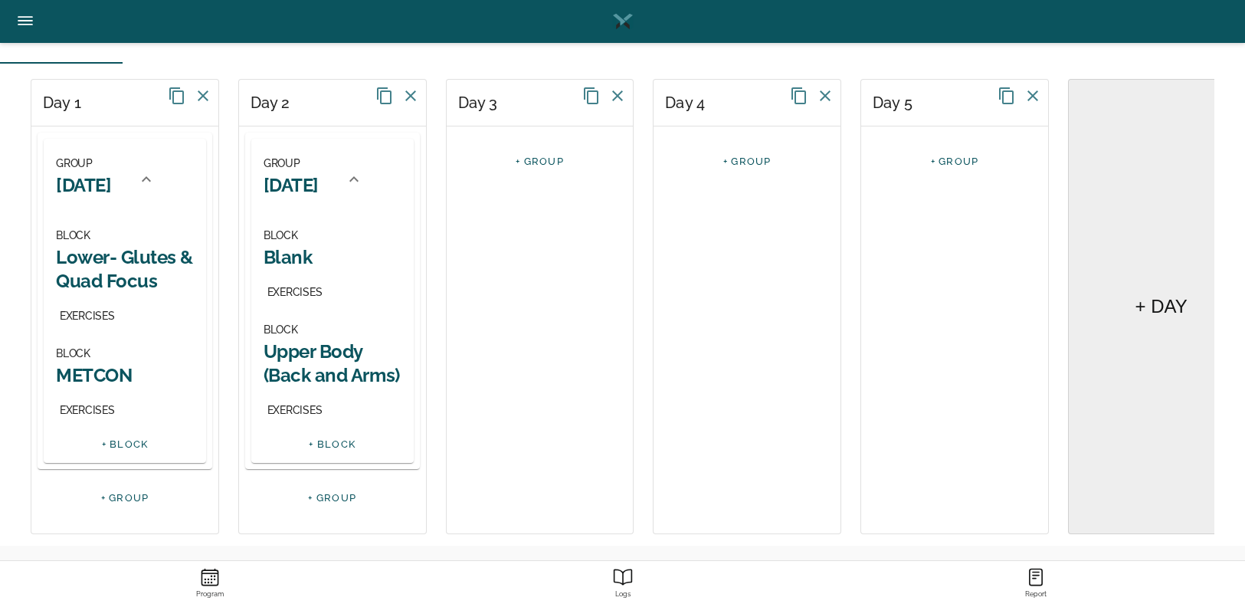
click at [303, 264] on h2 "Blank" at bounding box center [333, 257] width 138 height 24
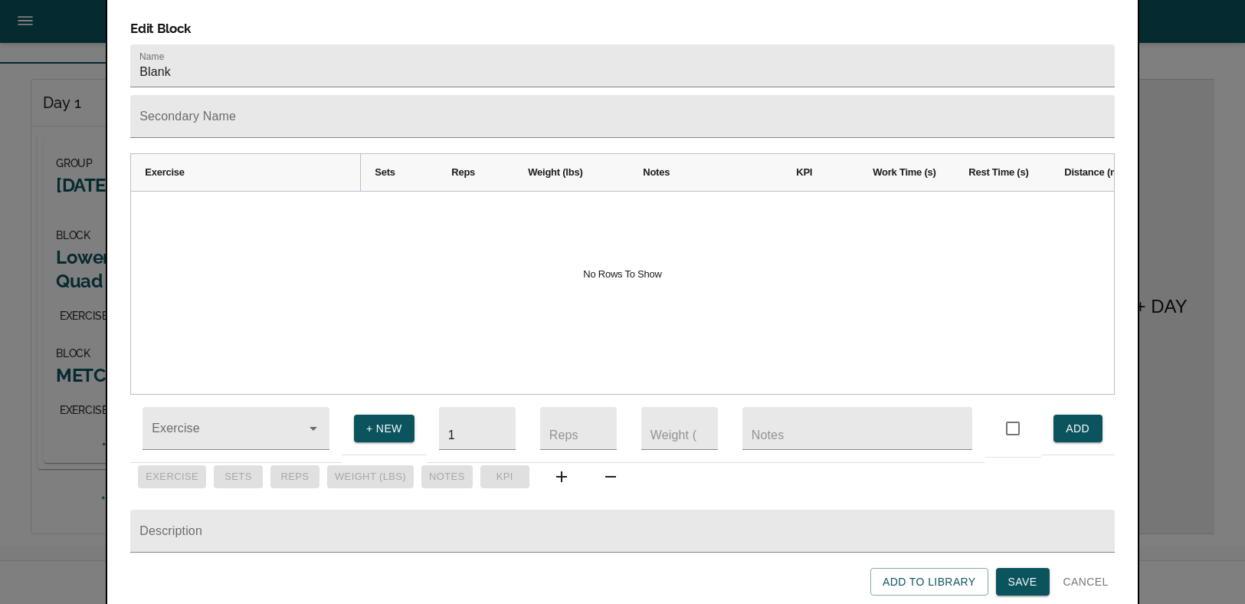
click at [1098, 576] on span "Cancel" at bounding box center [1086, 581] width 45 height 19
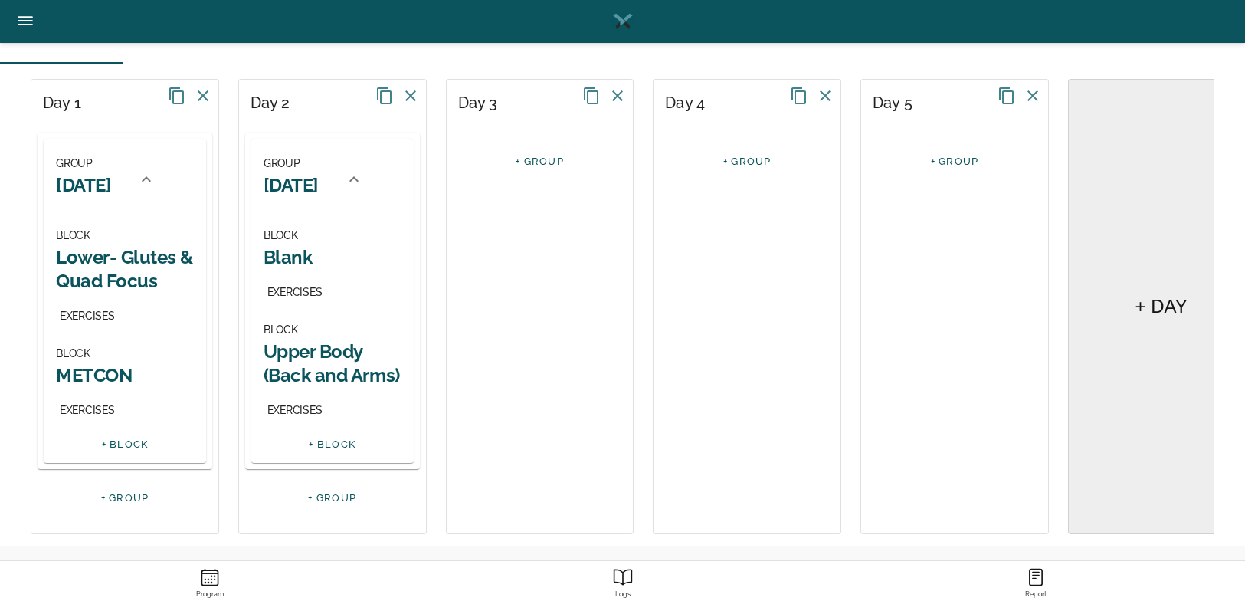
click at [293, 261] on h2 "Blank" at bounding box center [333, 257] width 138 height 24
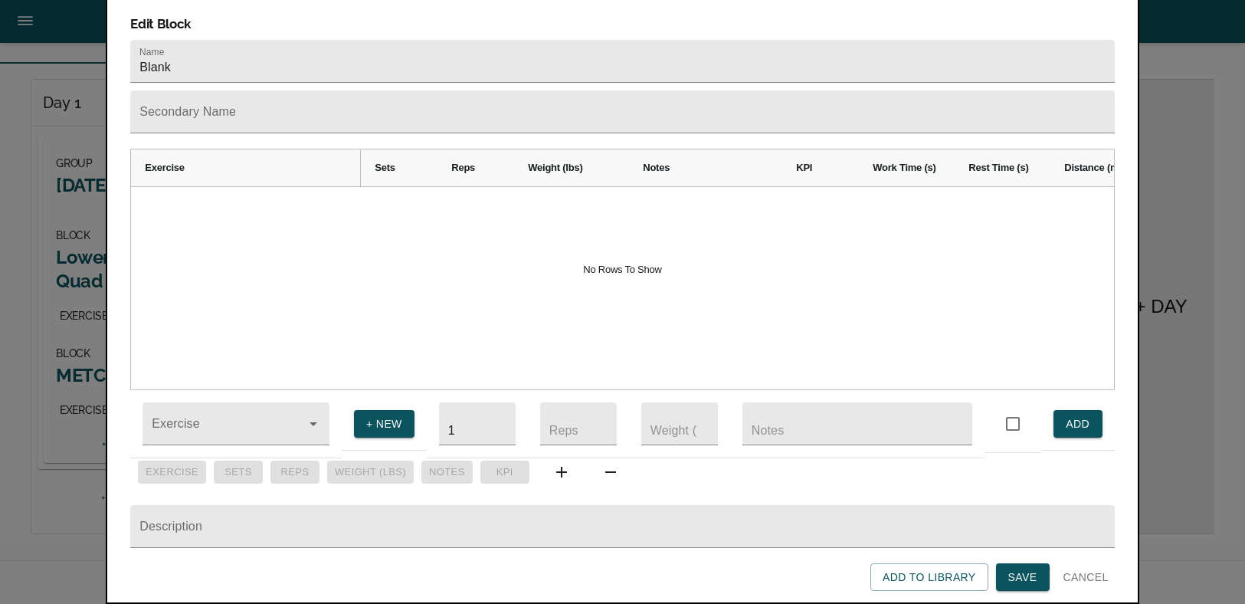
scroll to position [0, 0]
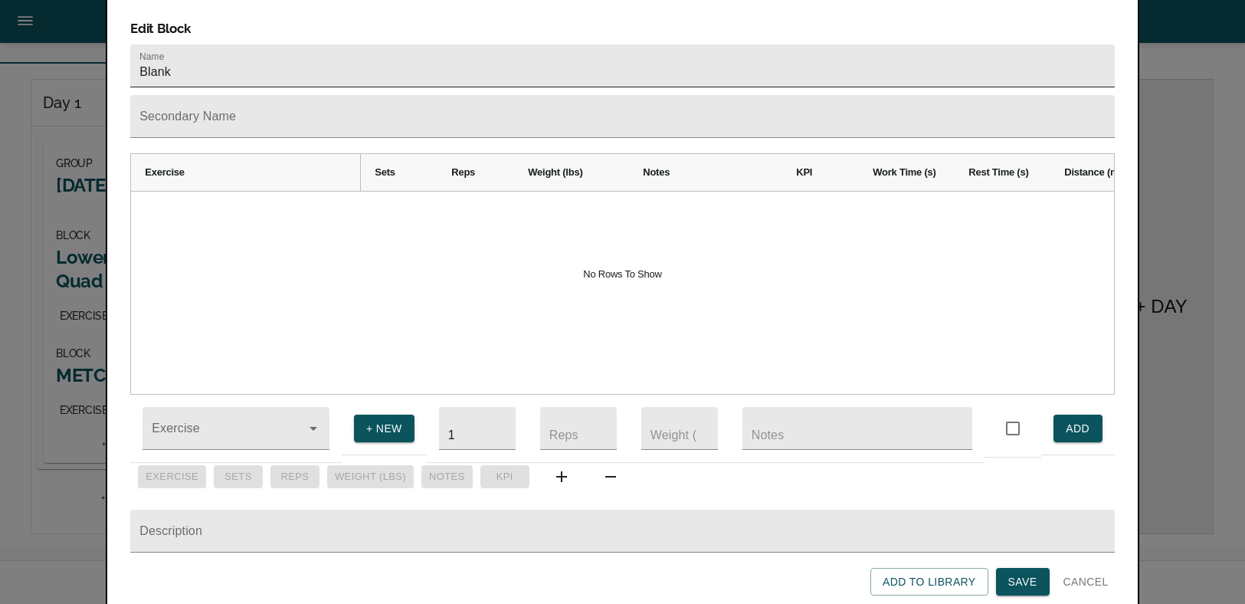
click at [205, 44] on input "Blank" at bounding box center [622, 65] width 984 height 43
type input "METCON"
click at [1028, 585] on span "Save" at bounding box center [1023, 581] width 29 height 19
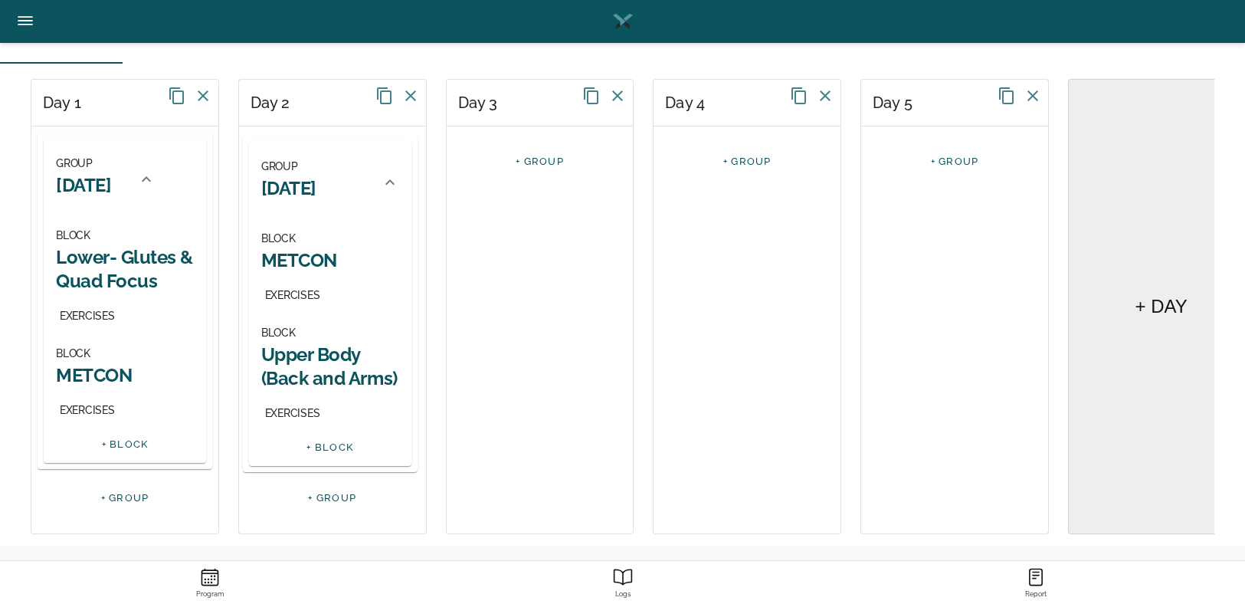
click at [309, 359] on div "GROUP Tuesday BLOCK METCON EXERCISES BLOCK Upper Body (Back and Arms) EXERCISES…" at bounding box center [332, 329] width 187 height 407
click at [100, 294] on div "BLOCK Lower- Glutes & Quad Focus EXERCISES" at bounding box center [125, 276] width 138 height 100
click at [276, 367] on h2 "Upper Body (Back and Arms)" at bounding box center [333, 363] width 138 height 48
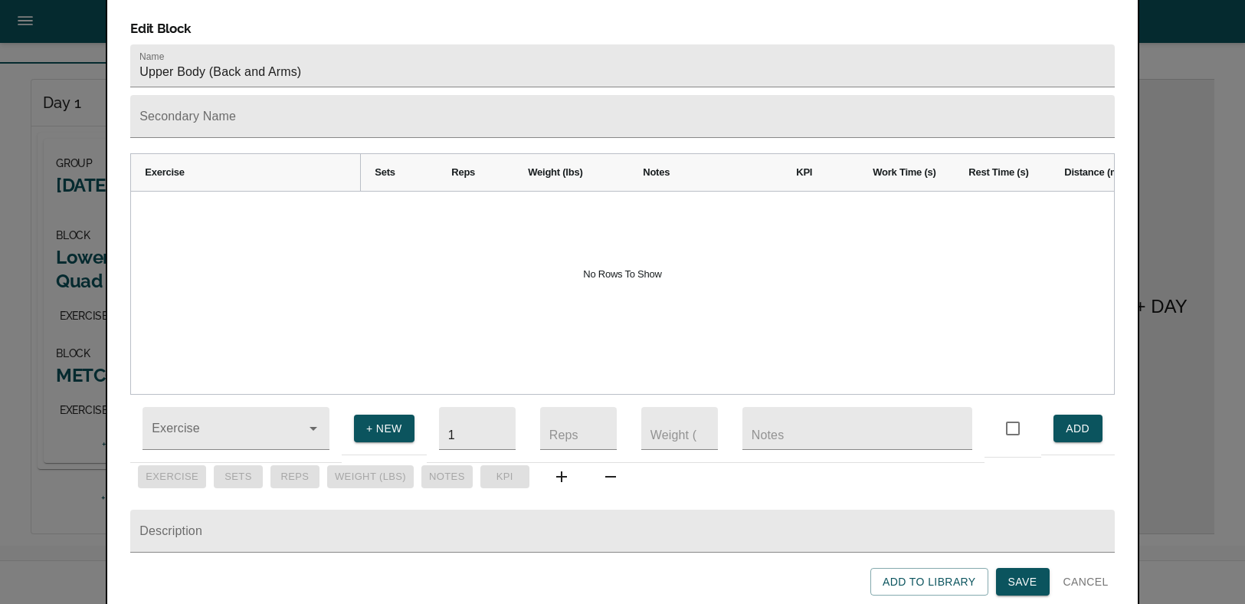
click at [1080, 579] on span "Cancel" at bounding box center [1086, 581] width 45 height 19
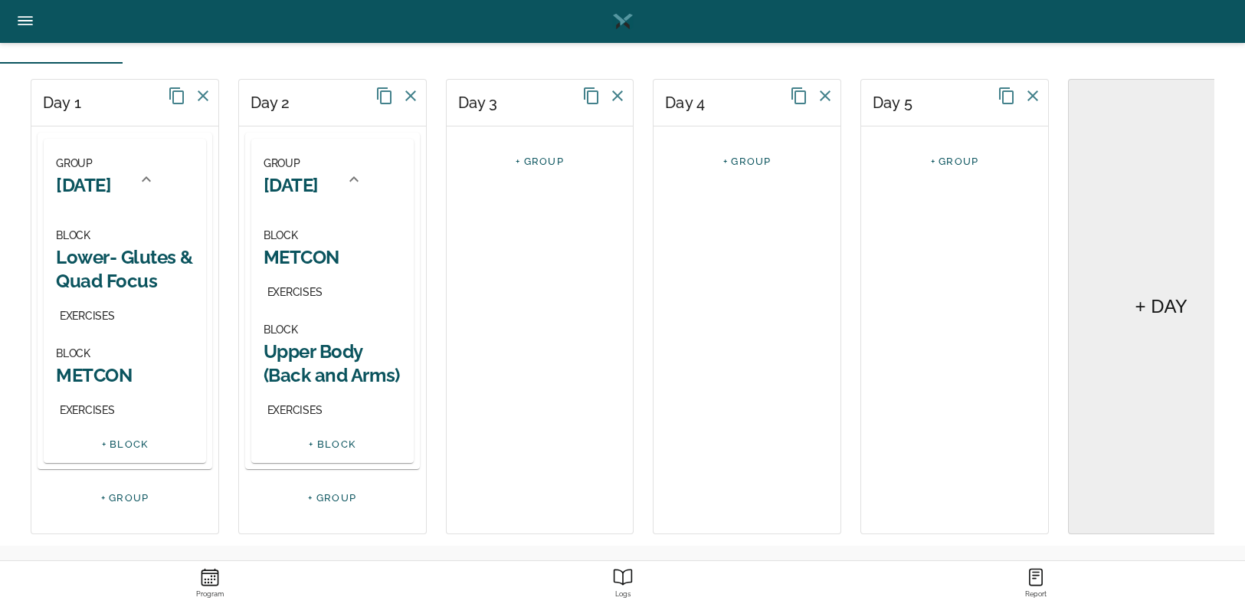
click at [327, 370] on h2 "Upper Body (Back and Arms)" at bounding box center [333, 363] width 138 height 48
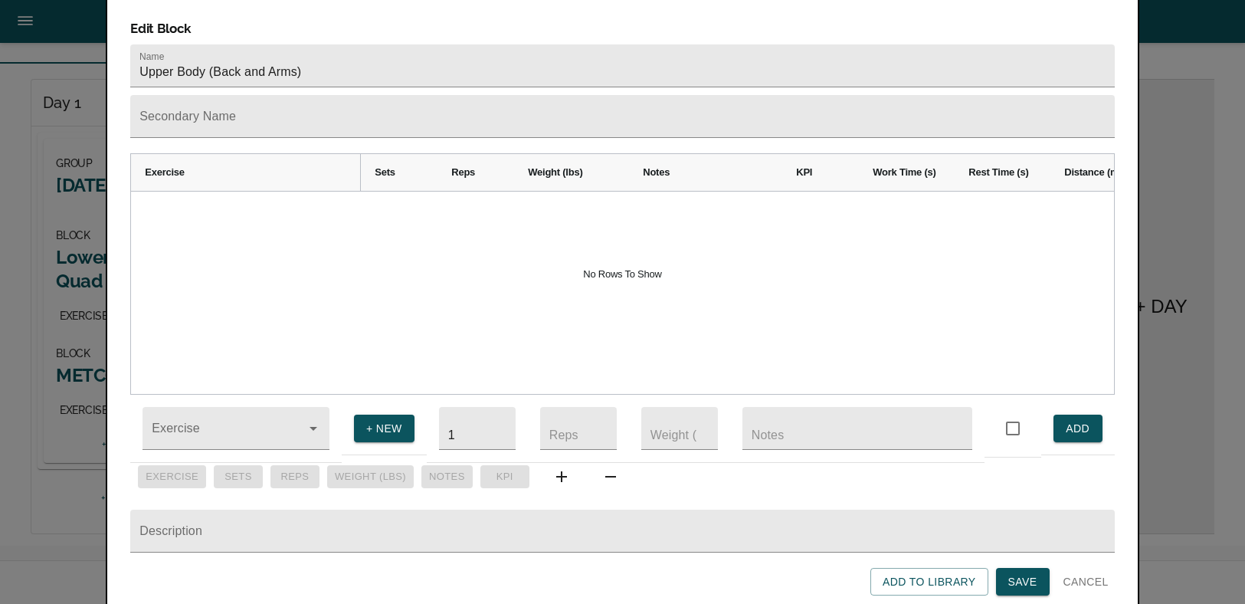
click at [1087, 585] on span "Cancel" at bounding box center [1086, 581] width 45 height 19
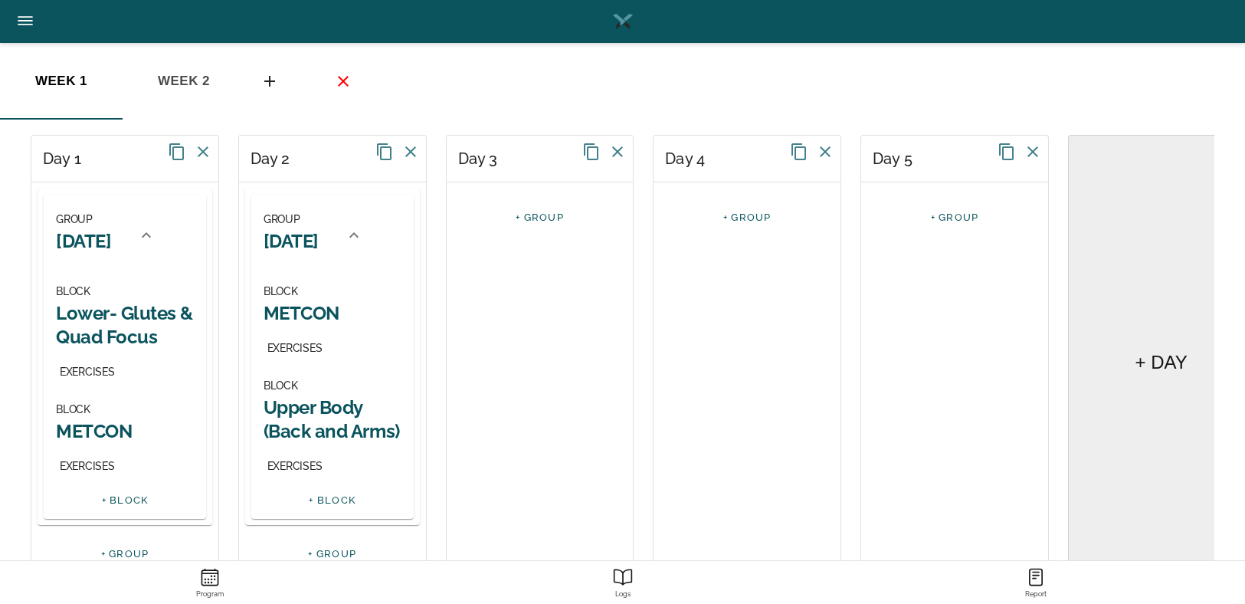
scroll to position [135, 0]
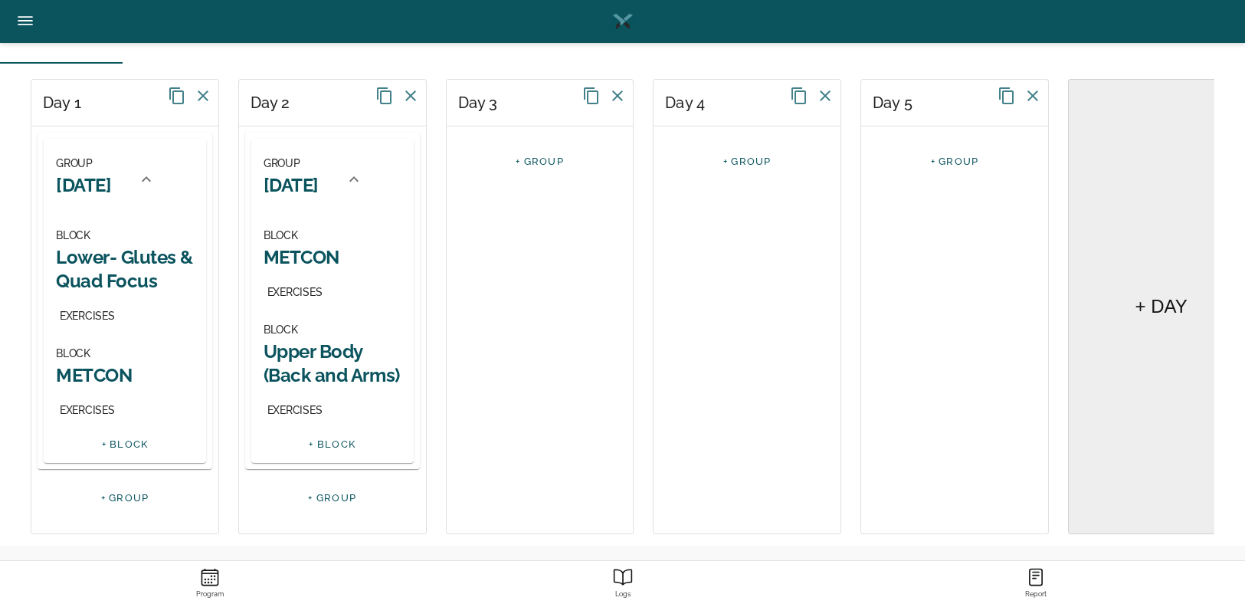
click at [542, 156] on link "+ GROUP" at bounding box center [540, 161] width 48 height 11
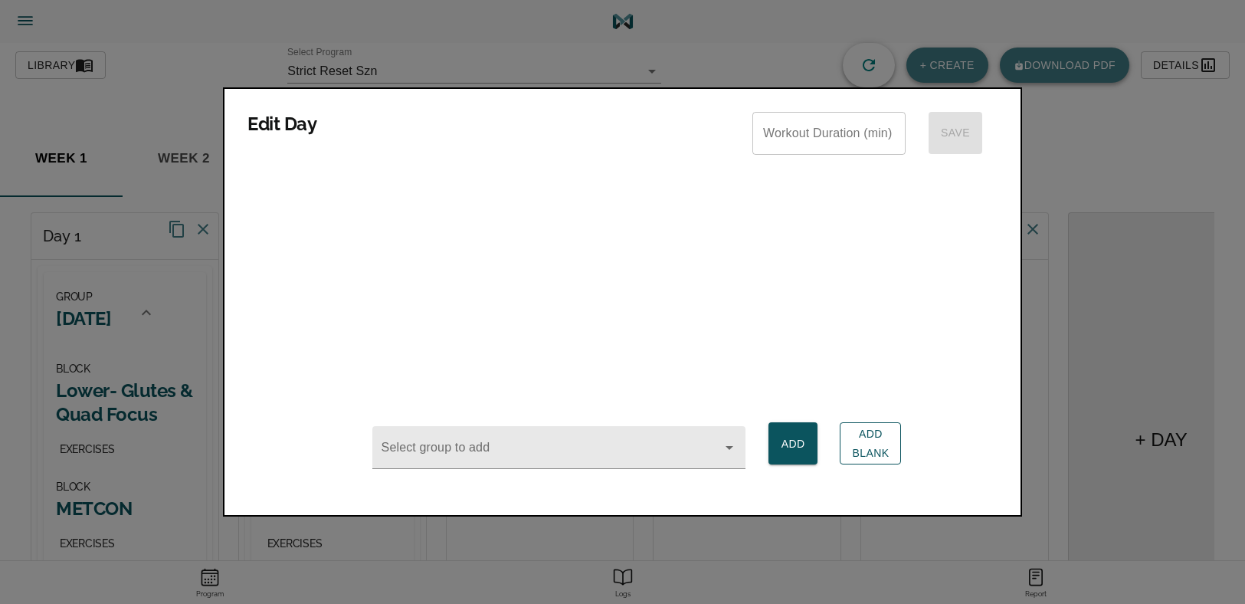
click at [862, 448] on span "Add Blank" at bounding box center [870, 444] width 37 height 38
click at [405, 205] on div "Blank" at bounding box center [623, 201] width 750 height 38
click at [504, 560] on div at bounding box center [622, 302] width 1245 height 604
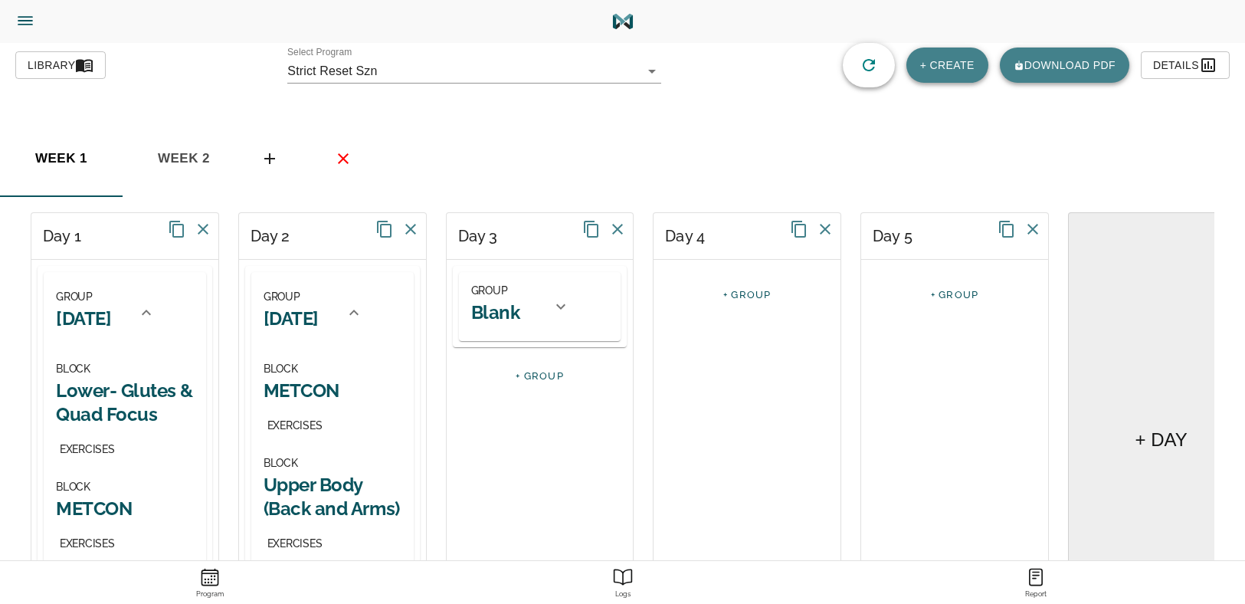
click at [523, 314] on div "GROUP Blank" at bounding box center [507, 306] width 72 height 51
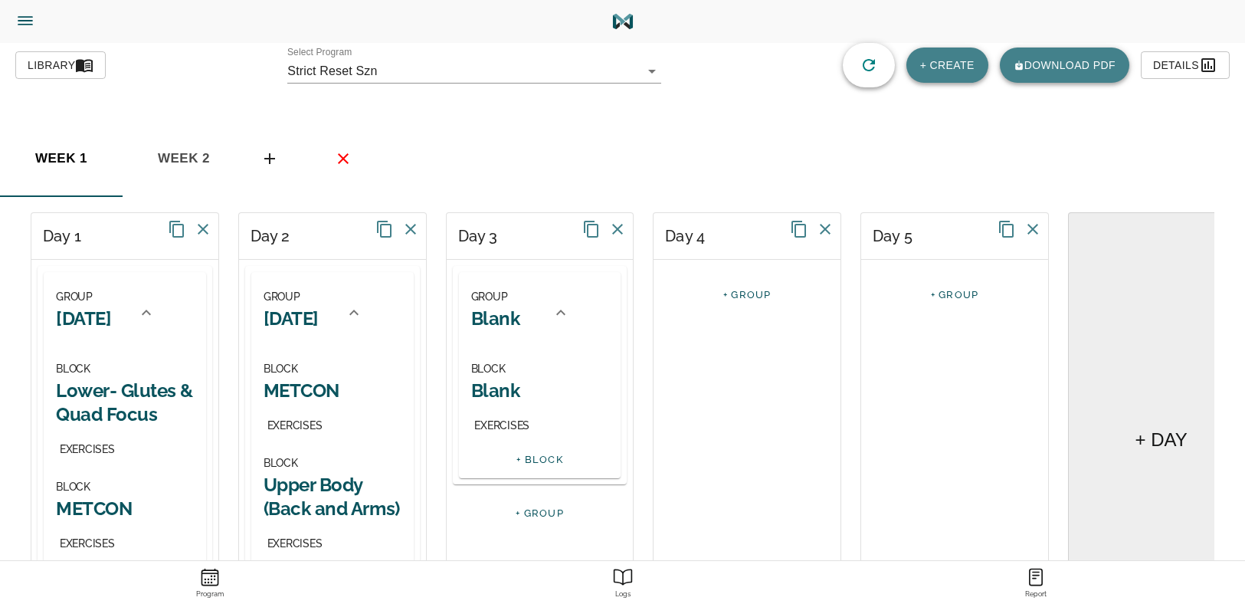
click at [487, 307] on h2 "Blank" at bounding box center [495, 319] width 49 height 24
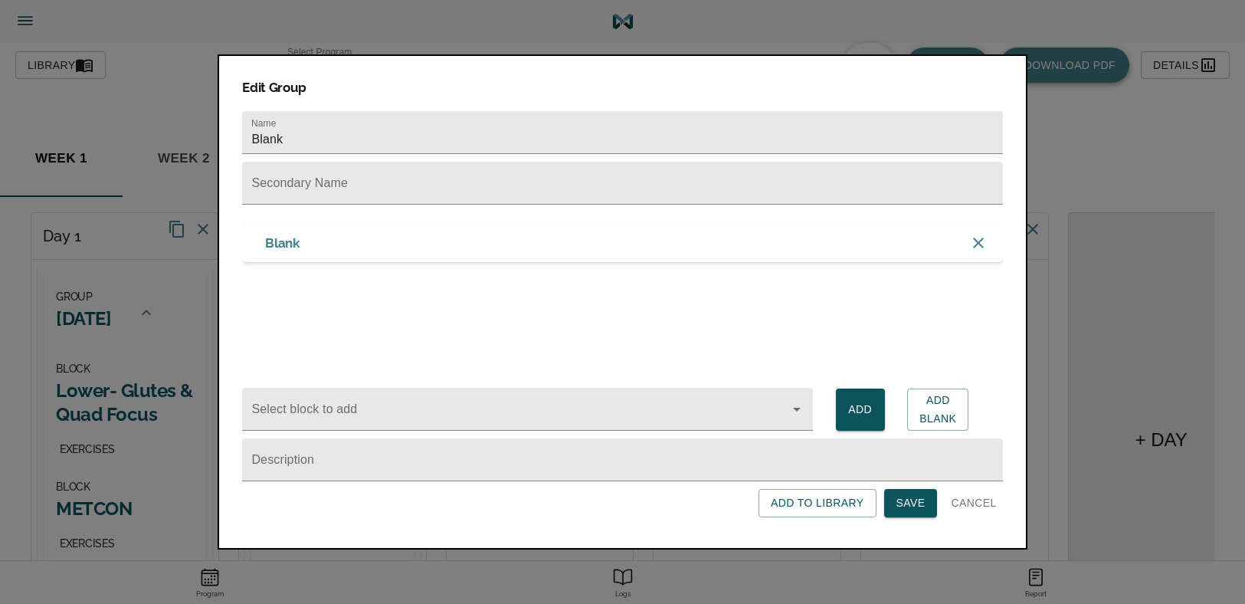
click at [487, 307] on div "Blank" at bounding box center [622, 281] width 760 height 153
click at [367, 140] on input "Blank" at bounding box center [622, 132] width 760 height 43
type input "[DATE]"
click at [895, 494] on button "Save" at bounding box center [911, 503] width 54 height 28
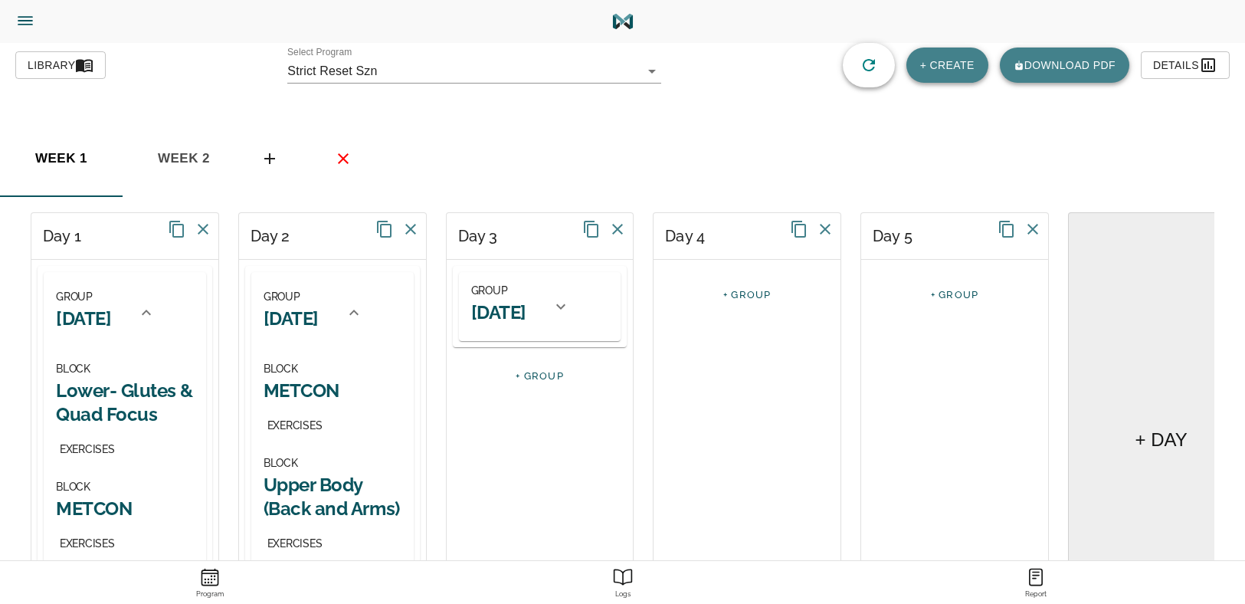
click at [517, 312] on h2 "[DATE]" at bounding box center [498, 312] width 55 height 24
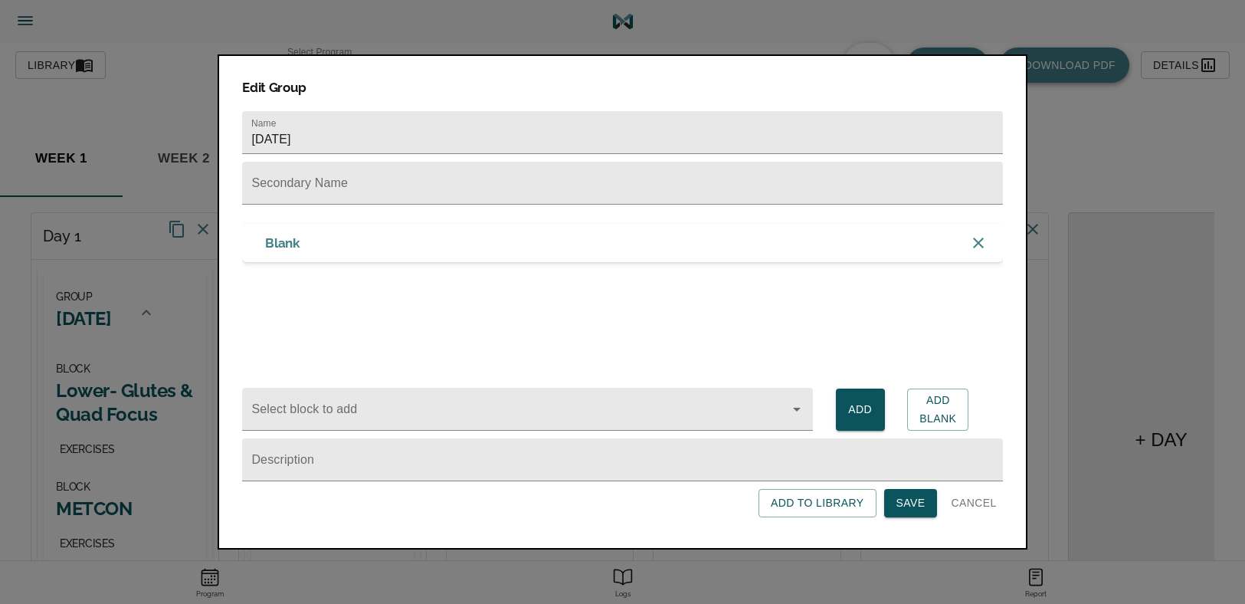
click at [320, 244] on div "Blank" at bounding box center [622, 243] width 760 height 38
click at [966, 508] on span "Cancel" at bounding box center [973, 503] width 45 height 19
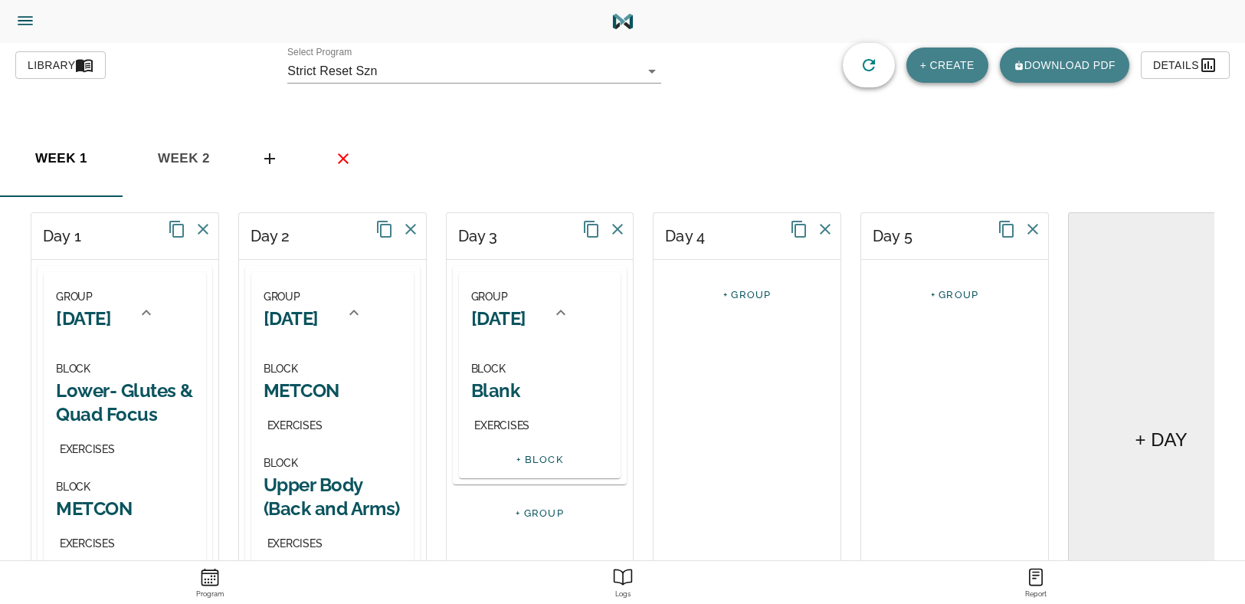
click at [504, 391] on h2 "Blank" at bounding box center [540, 391] width 138 height 24
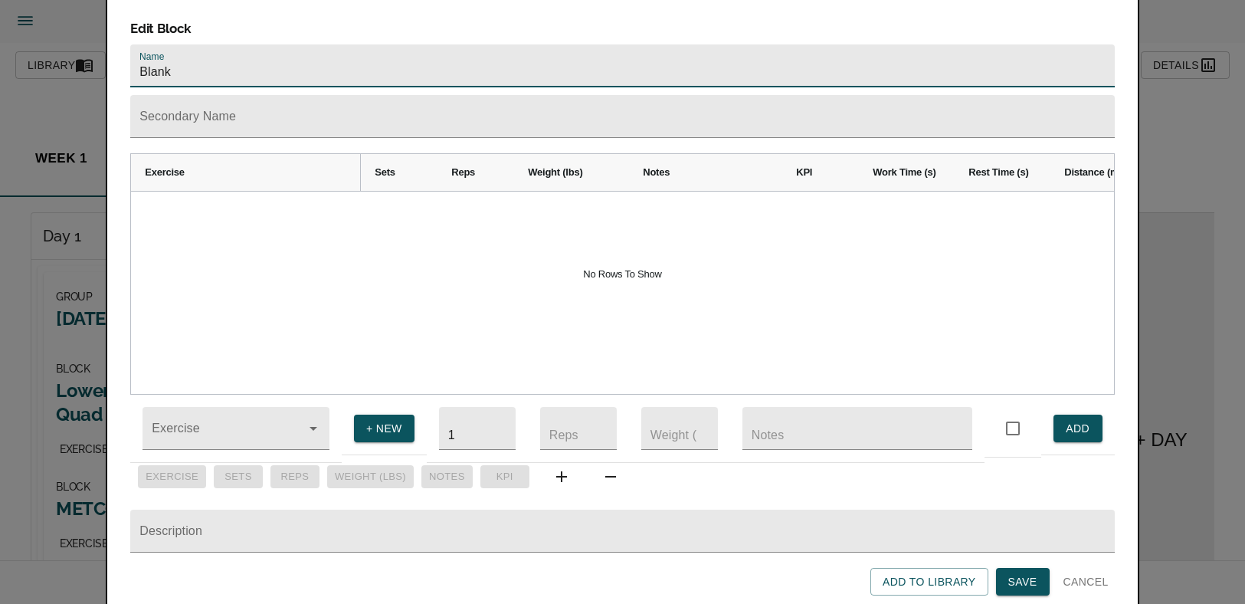
click at [202, 44] on input "Blank" at bounding box center [622, 65] width 984 height 43
click at [201, 44] on input "Blank" at bounding box center [622, 65] width 984 height 43
type input "Yin Yoga"
drag, startPoint x: 1024, startPoint y: 576, endPoint x: 1016, endPoint y: 575, distance: 7.7
click at [1024, 575] on span "Save" at bounding box center [1023, 581] width 29 height 19
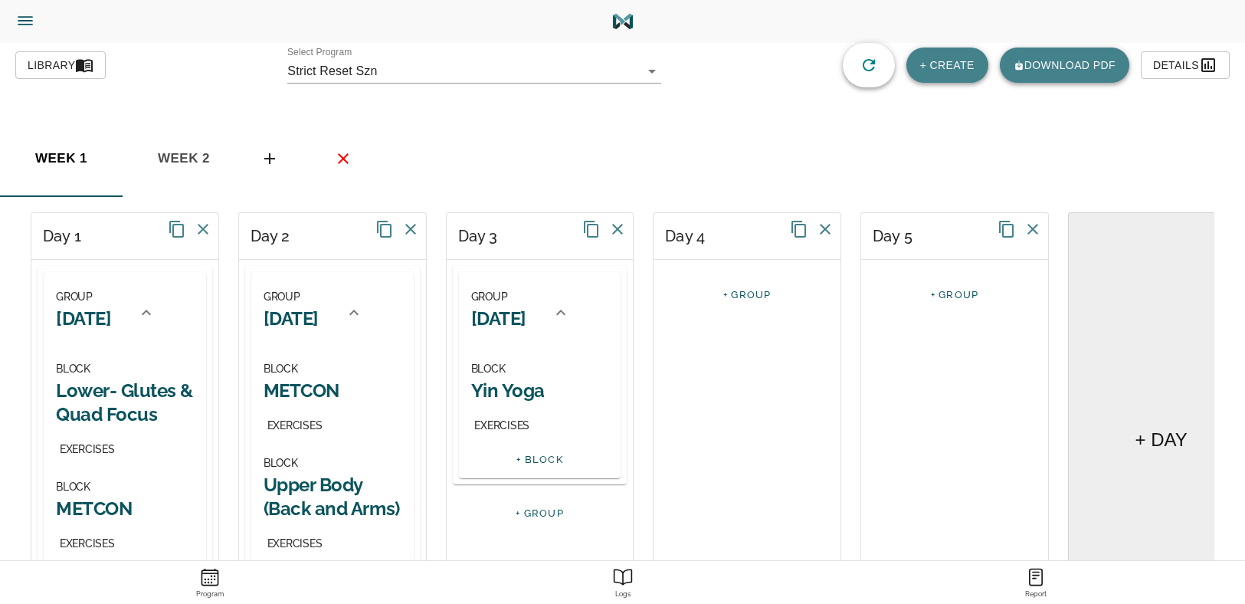
click at [738, 294] on link "+ GROUP" at bounding box center [747, 294] width 48 height 11
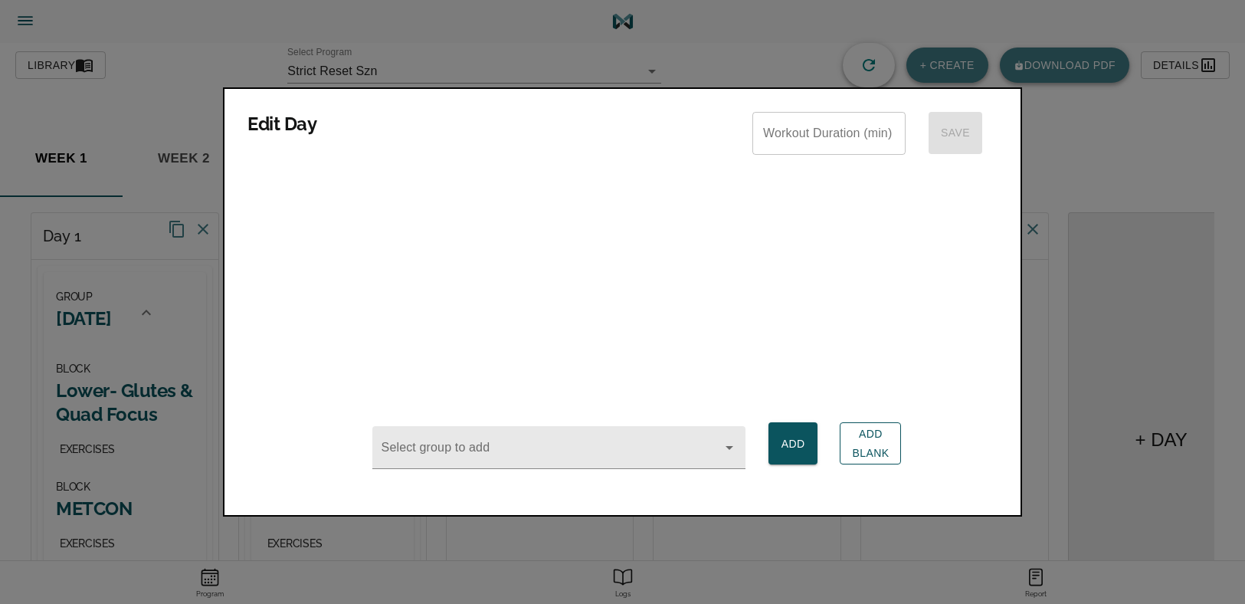
click at [854, 438] on span "Add Blank" at bounding box center [870, 444] width 37 height 38
click at [406, 209] on div "Blank" at bounding box center [623, 201] width 750 height 38
click at [801, 310] on div "Blank" at bounding box center [623, 270] width 750 height 230
click at [770, 528] on div at bounding box center [622, 302] width 1245 height 604
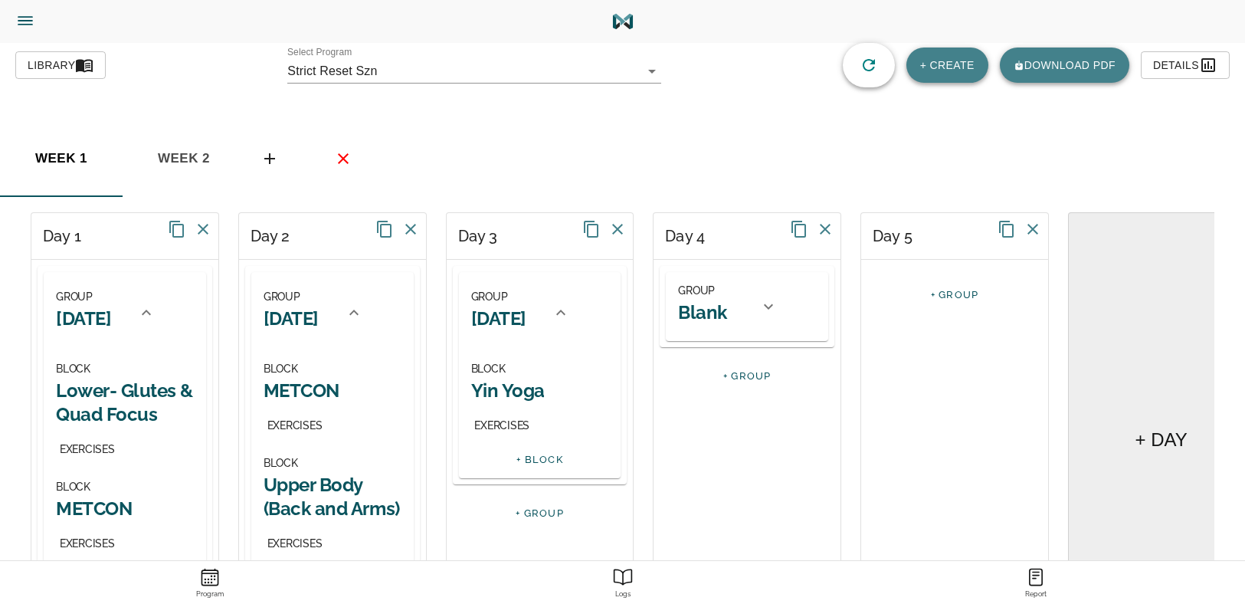
click at [736, 316] on div "GROUP Blank" at bounding box center [714, 306] width 72 height 51
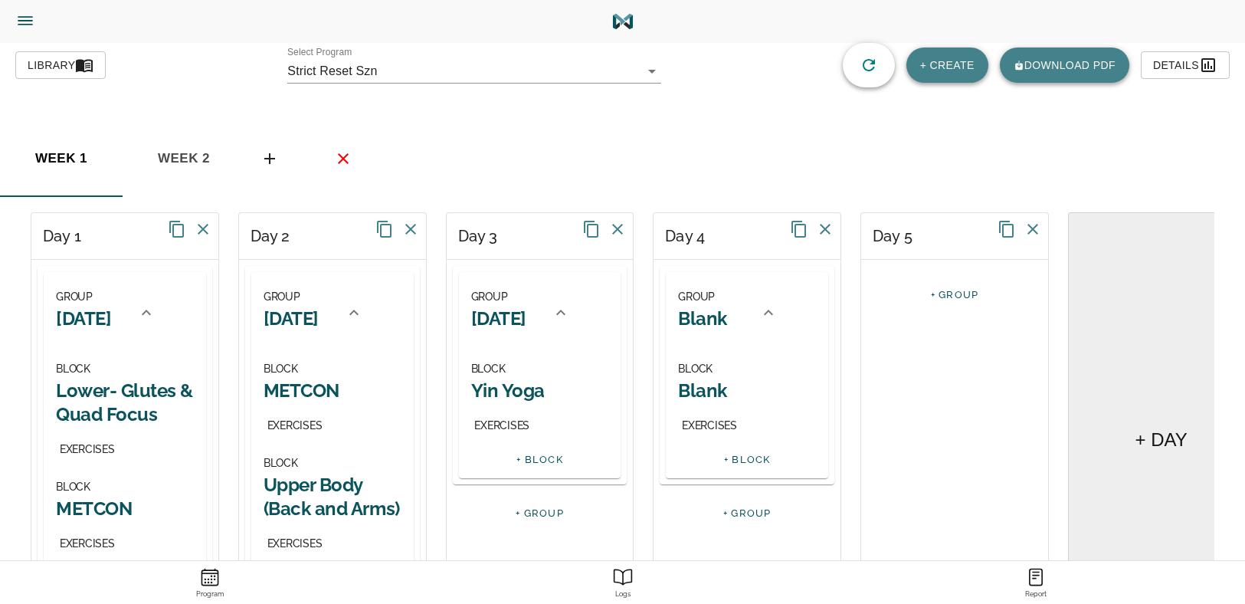
click at [713, 322] on h2 "Blank" at bounding box center [702, 319] width 49 height 24
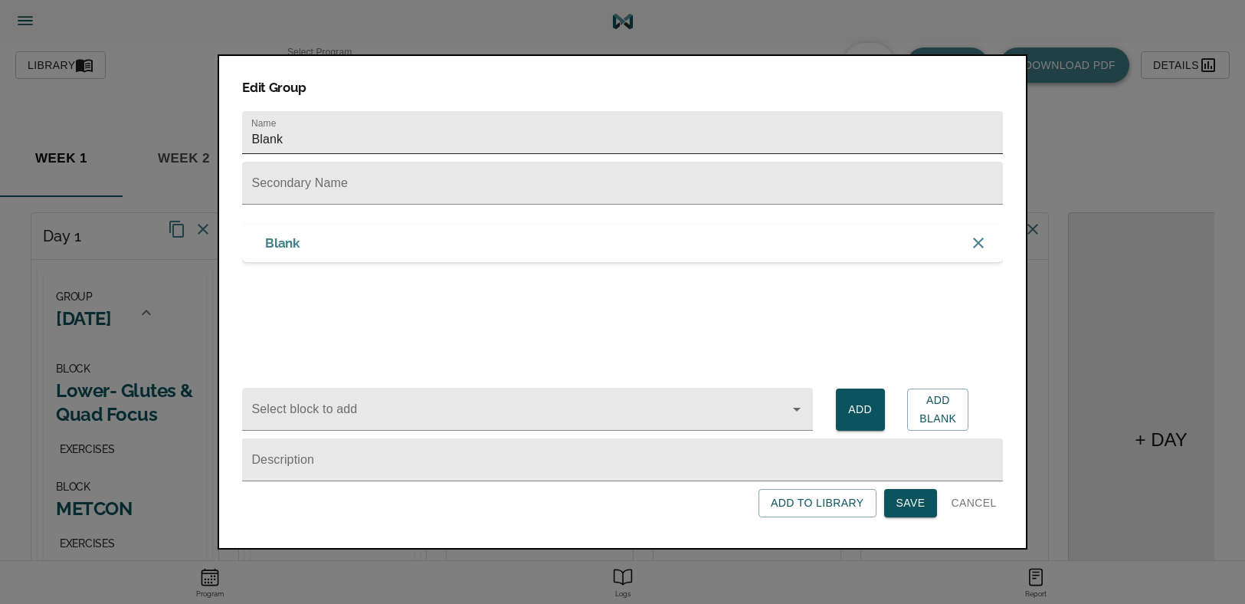
click at [367, 133] on input "Blank" at bounding box center [622, 132] width 760 height 43
type input "[DATE]"
click at [898, 503] on span "Save" at bounding box center [911, 503] width 29 height 19
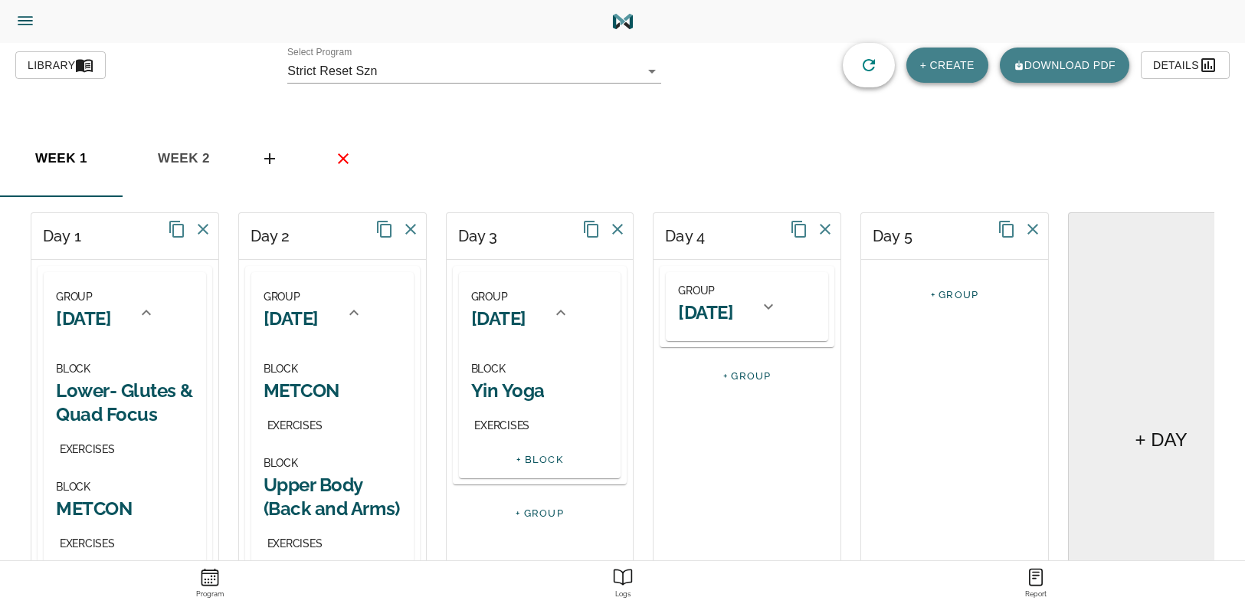
click at [733, 319] on h2 "[DATE]" at bounding box center [705, 312] width 55 height 24
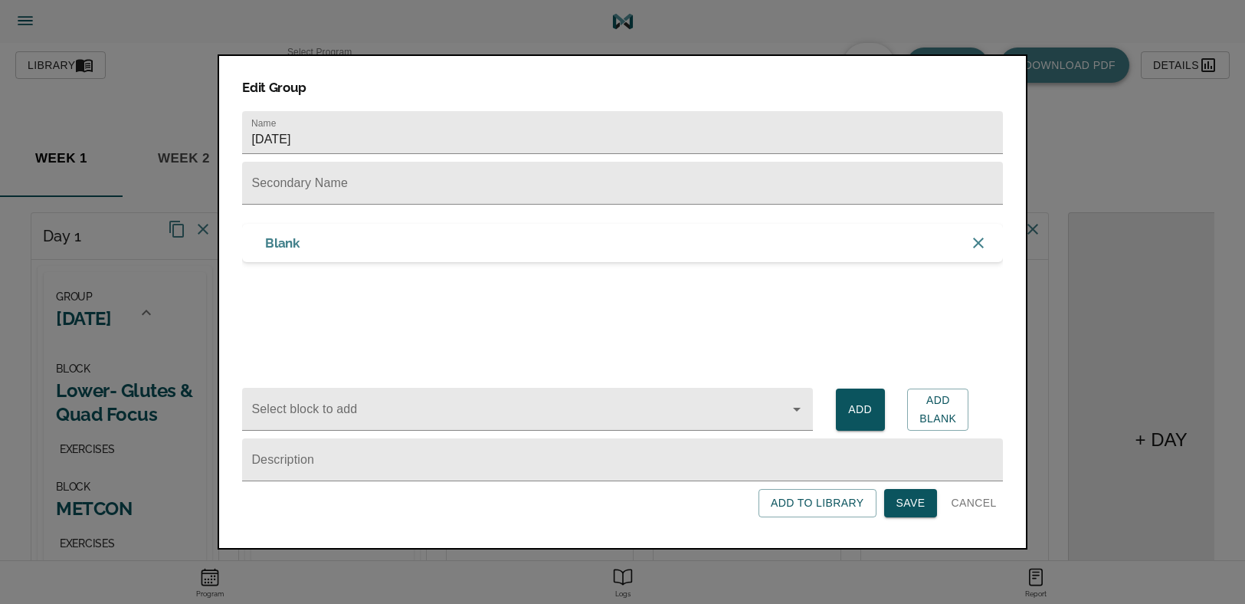
click at [382, 248] on div "Blank" at bounding box center [622, 243] width 760 height 38
click at [306, 247] on div "Blank" at bounding box center [622, 243] width 760 height 38
click at [962, 498] on span "Cancel" at bounding box center [973, 503] width 45 height 19
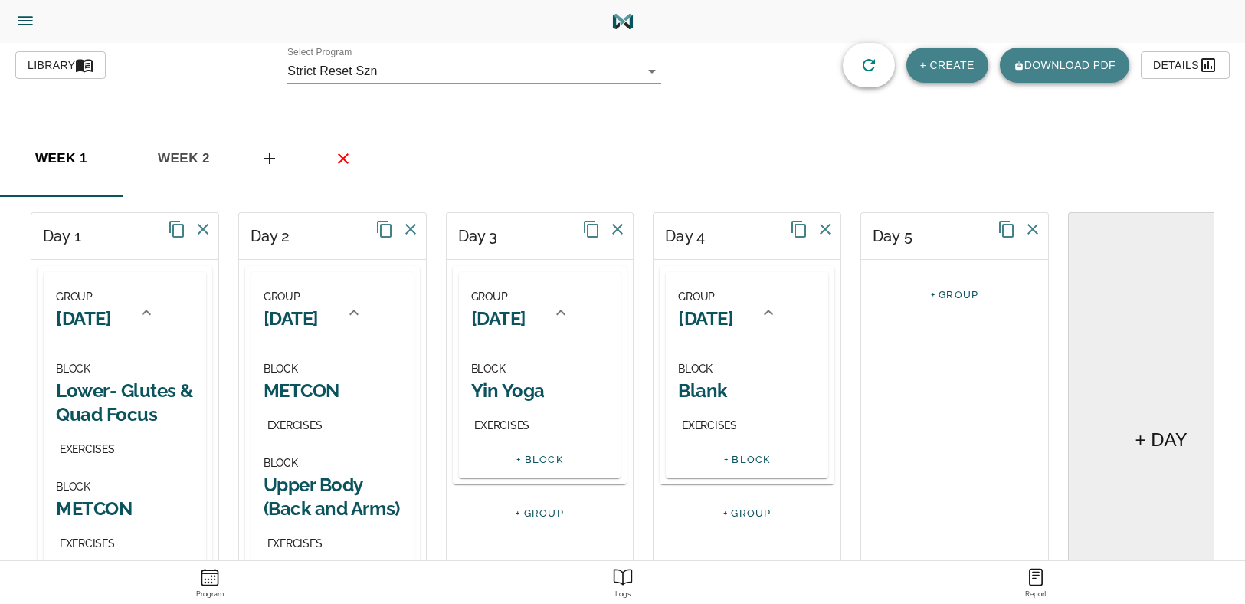
click at [717, 402] on h2 "Blank" at bounding box center [747, 391] width 138 height 24
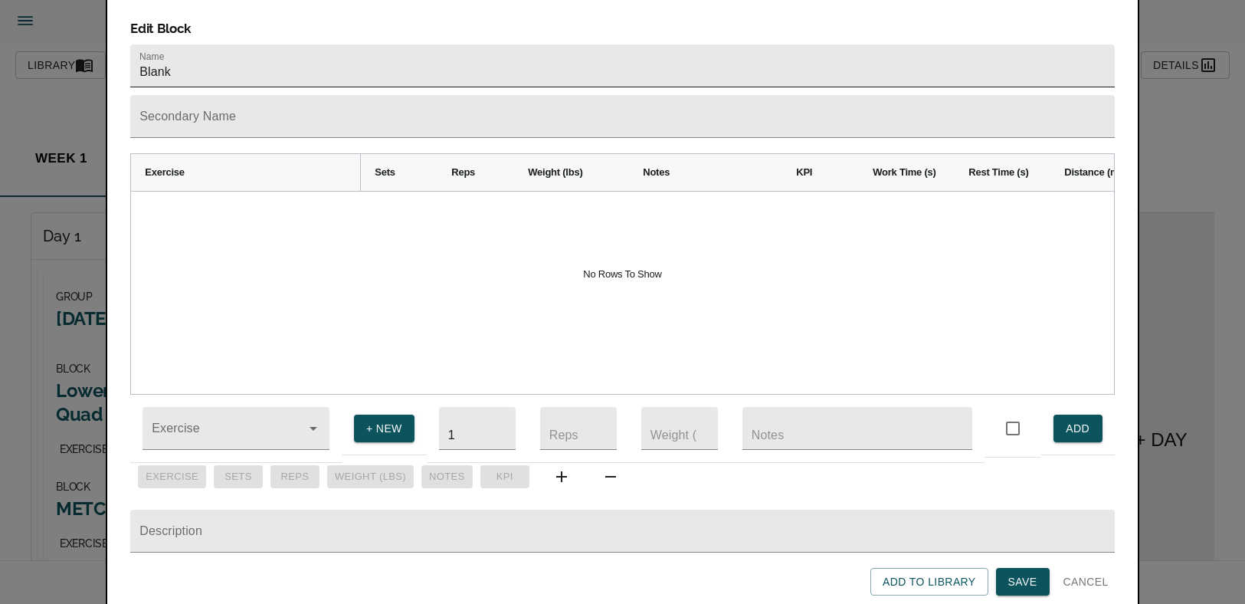
click at [306, 44] on input "Blank" at bounding box center [622, 65] width 984 height 43
click at [305, 44] on input "Blank" at bounding box center [622, 65] width 984 height 43
type input "Lower- Glutes & Hamstrings"
click at [1022, 578] on span "Save" at bounding box center [1023, 581] width 29 height 19
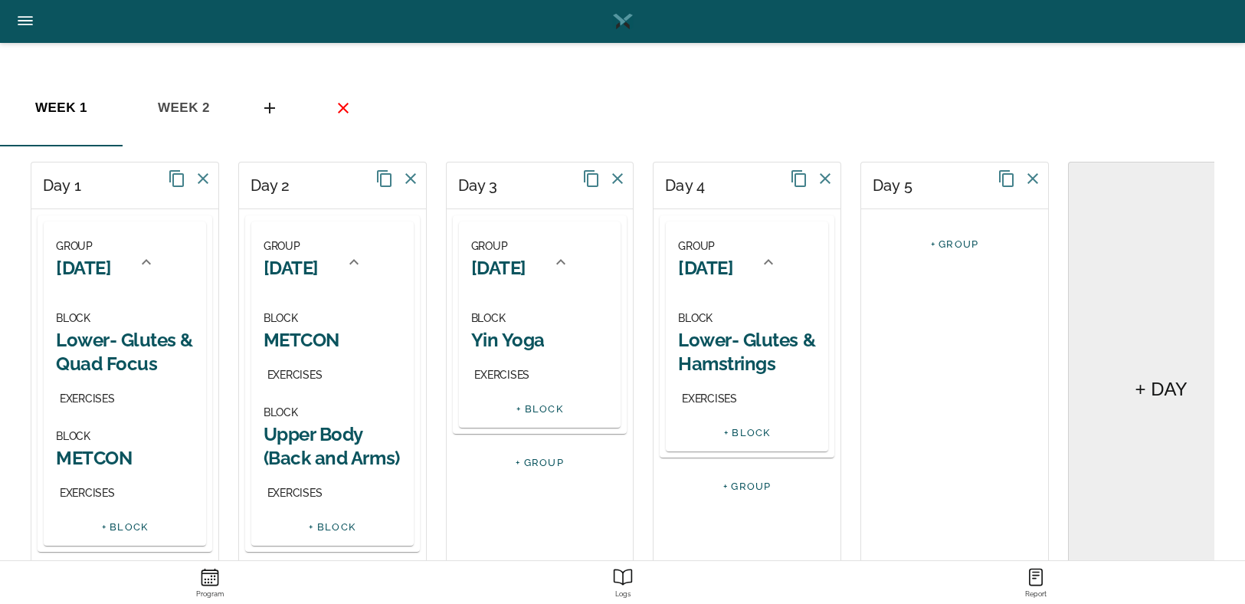
scroll to position [135, 0]
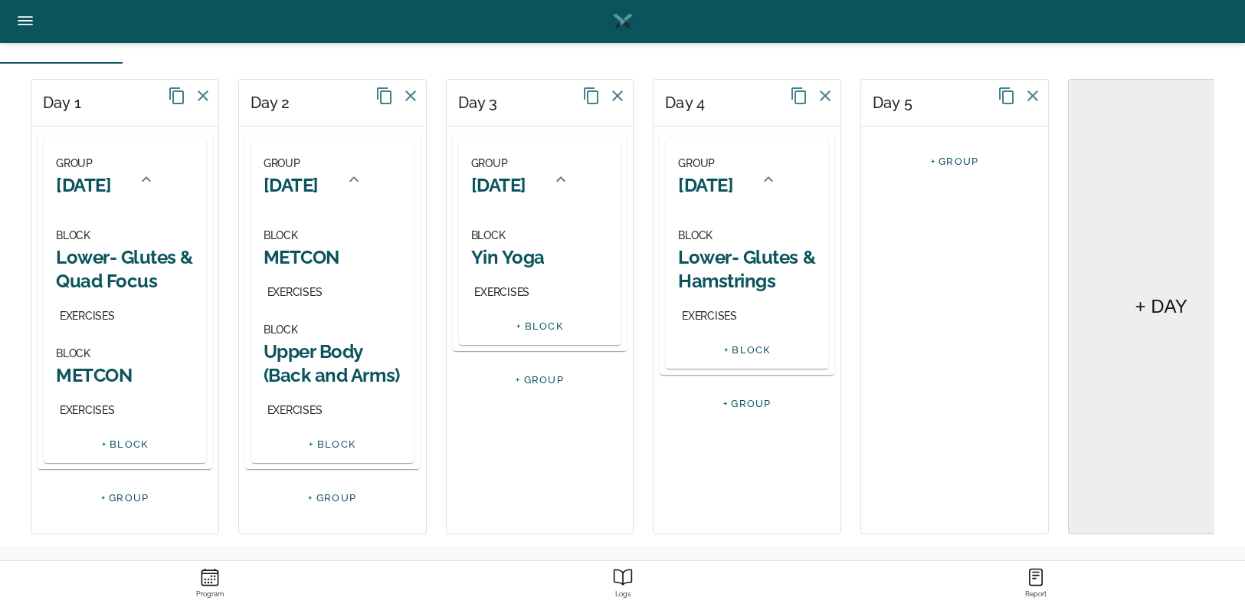
click at [301, 268] on div "BLOCK METCON EXERCISES" at bounding box center [333, 264] width 138 height 76
click at [306, 263] on h2 "METCON" at bounding box center [333, 257] width 138 height 24
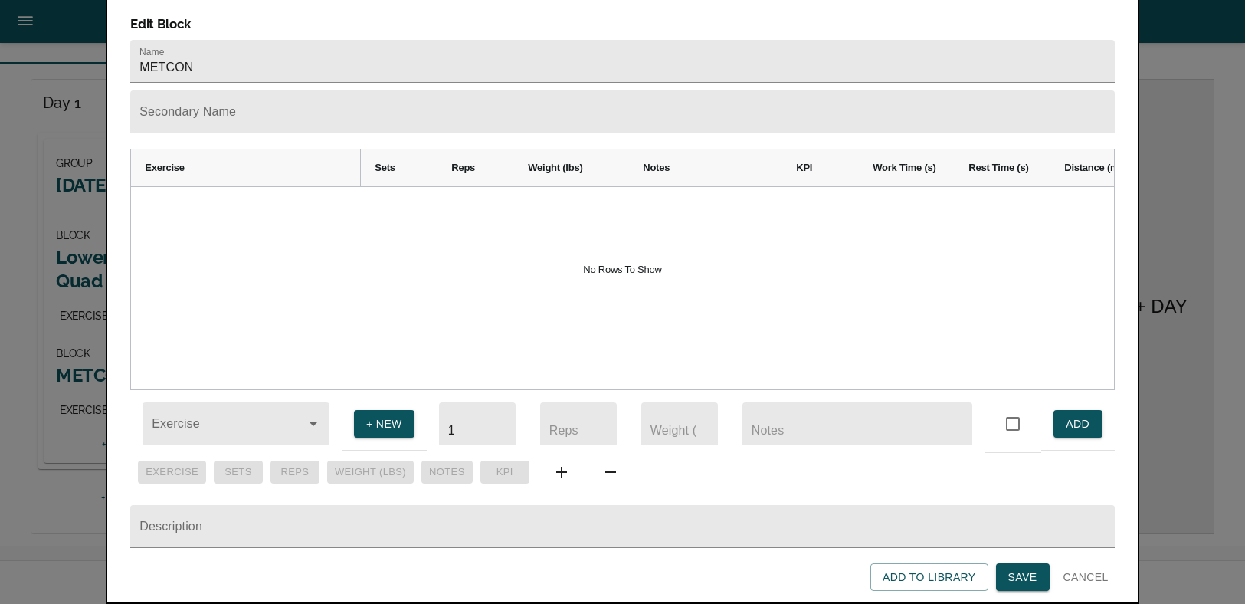
scroll to position [28, 0]
click at [1082, 568] on span "Cancel" at bounding box center [1086, 577] width 45 height 19
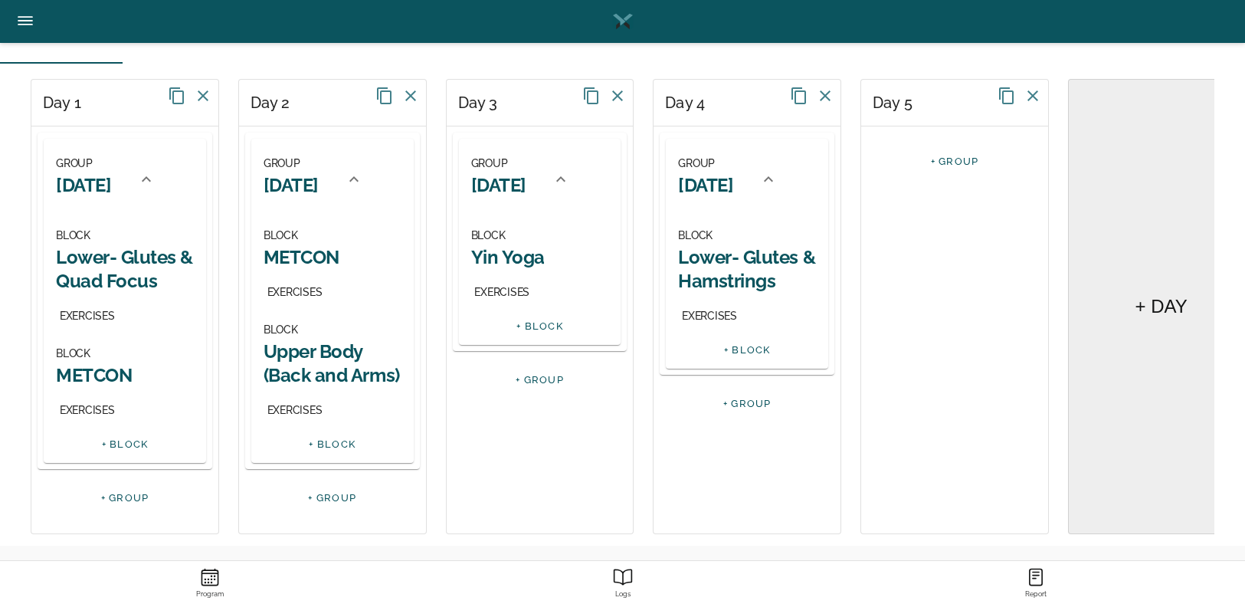
click at [305, 382] on h2 "Upper Body (Back and Arms)" at bounding box center [333, 363] width 138 height 48
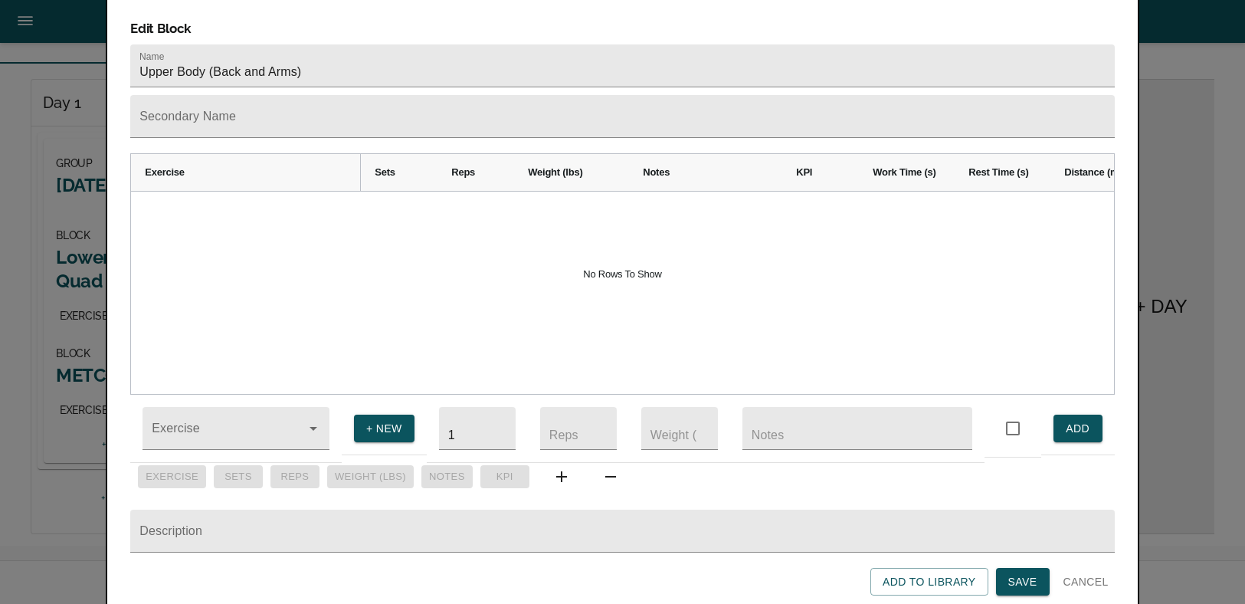
click at [1092, 585] on span "Cancel" at bounding box center [1086, 581] width 45 height 19
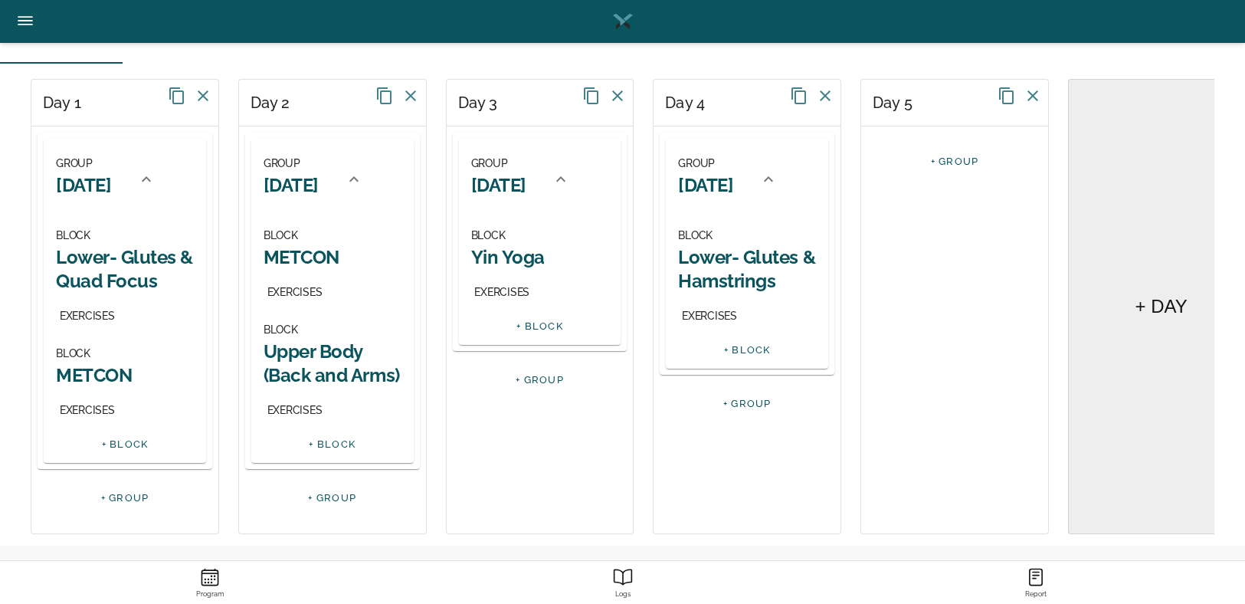
click at [745, 352] on link "+ BLOCK" at bounding box center [747, 349] width 47 height 11
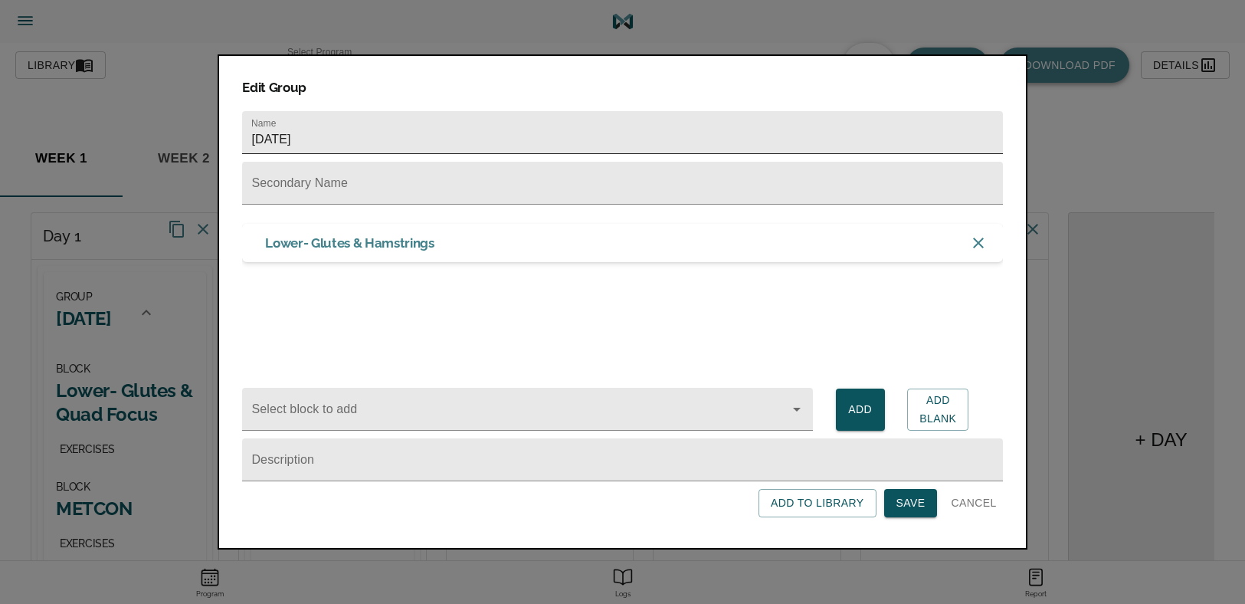
click at [327, 137] on input "[DATE]" at bounding box center [622, 132] width 760 height 43
click at [926, 411] on span "Add Blank" at bounding box center [938, 410] width 37 height 38
drag, startPoint x: 375, startPoint y: 240, endPoint x: 421, endPoint y: 303, distance: 78.5
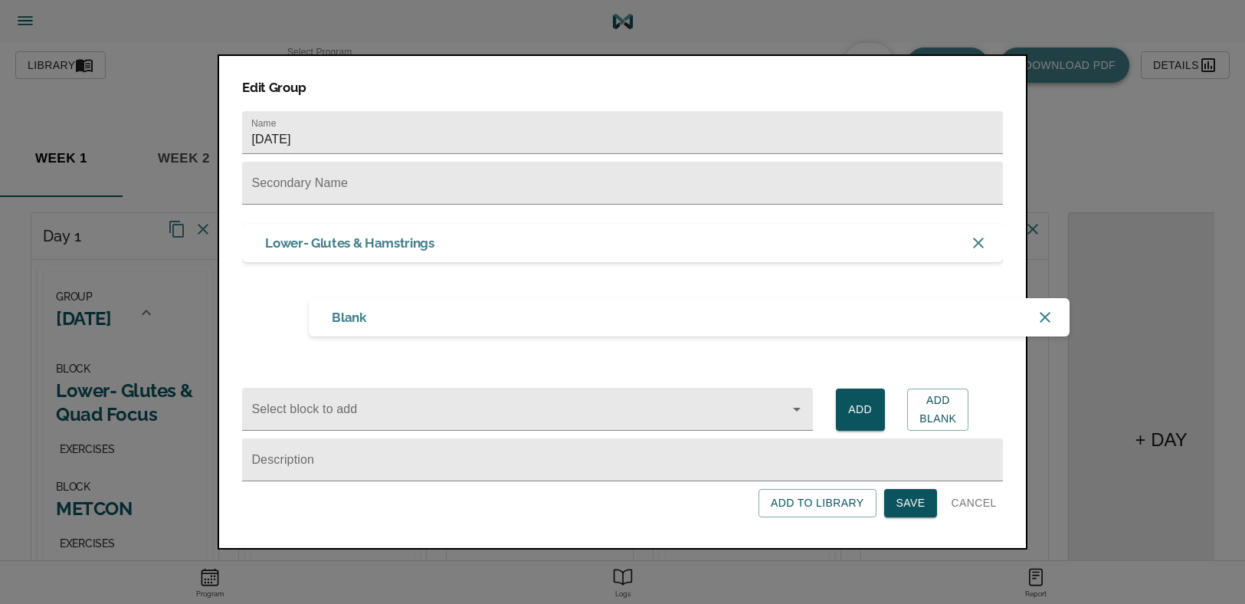
click at [421, 306] on div "Blank Lower- Glutes & Hamstrings" at bounding box center [622, 281] width 760 height 153
click at [349, 286] on div "Blank" at bounding box center [622, 285] width 760 height 38
click at [276, 272] on div "Blank" at bounding box center [622, 285] width 760 height 38
click at [274, 294] on div "Blank" at bounding box center [622, 285] width 760 height 38
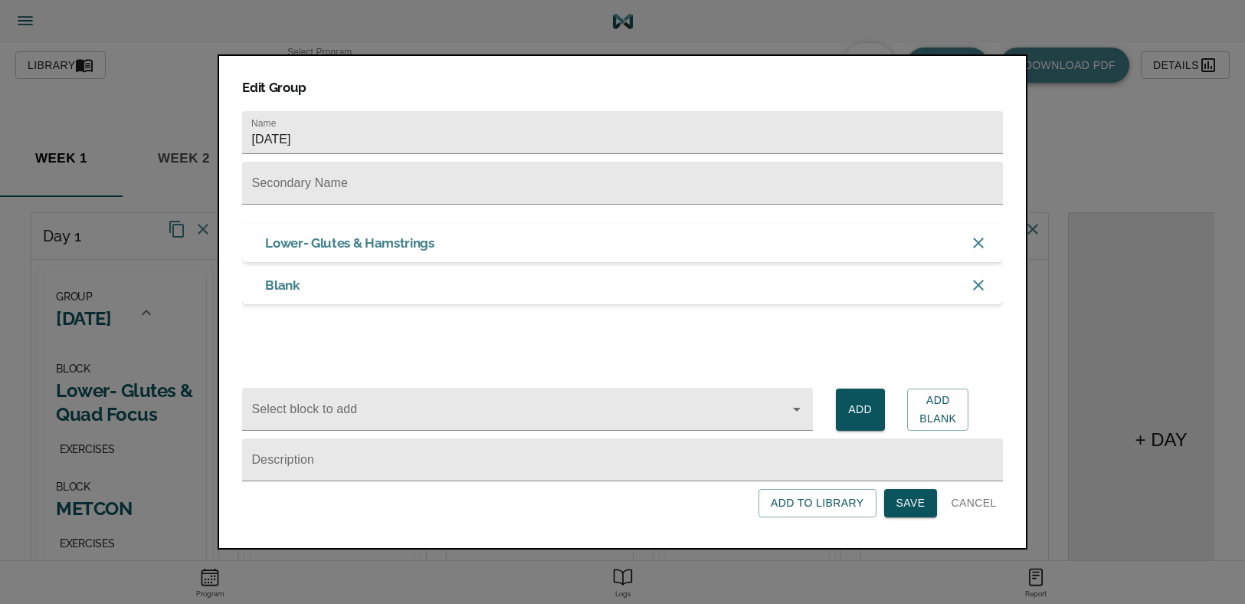
click at [274, 294] on div "Blank" at bounding box center [622, 285] width 760 height 38
click at [920, 504] on span "Save" at bounding box center [911, 503] width 29 height 19
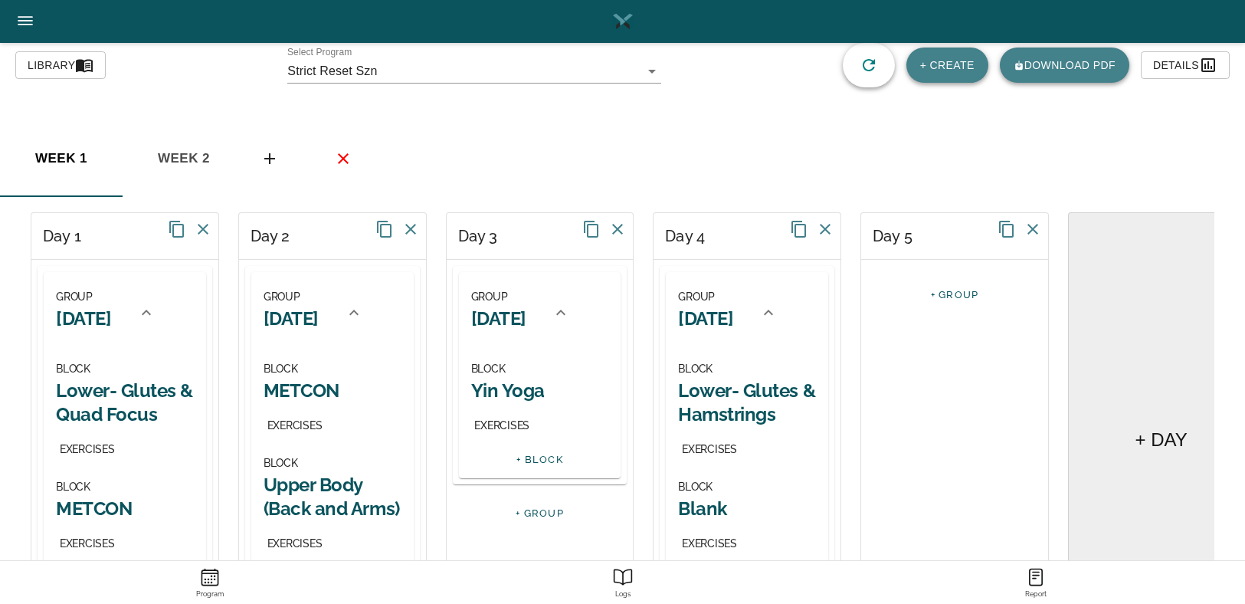
scroll to position [135, 0]
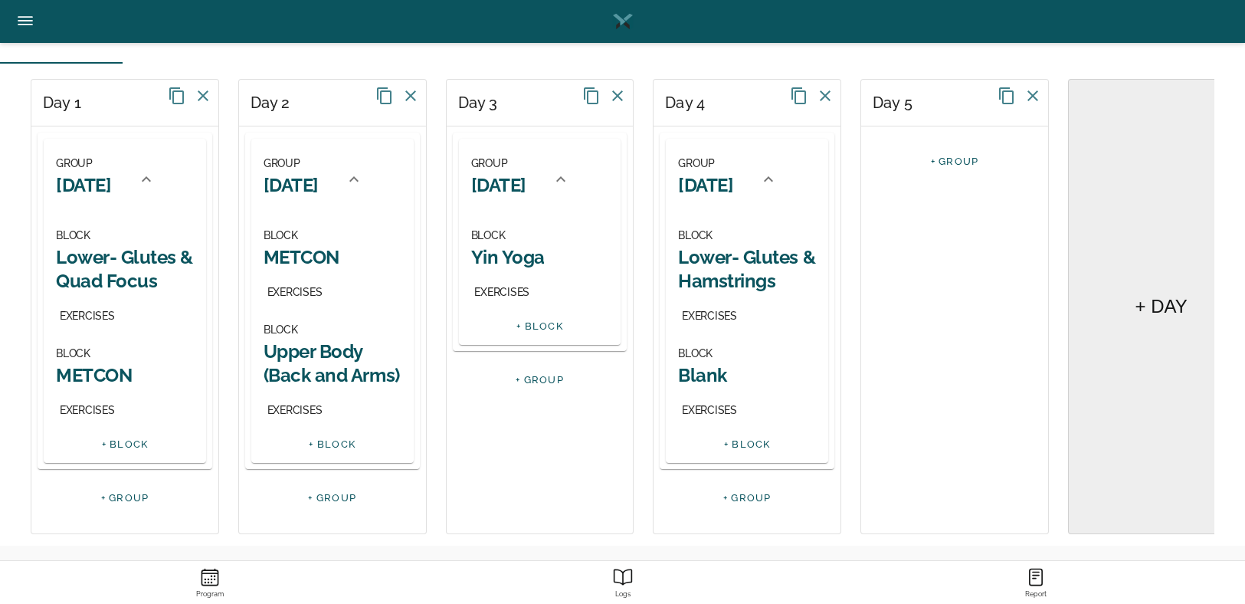
click at [694, 371] on h2 "Blank" at bounding box center [747, 375] width 138 height 24
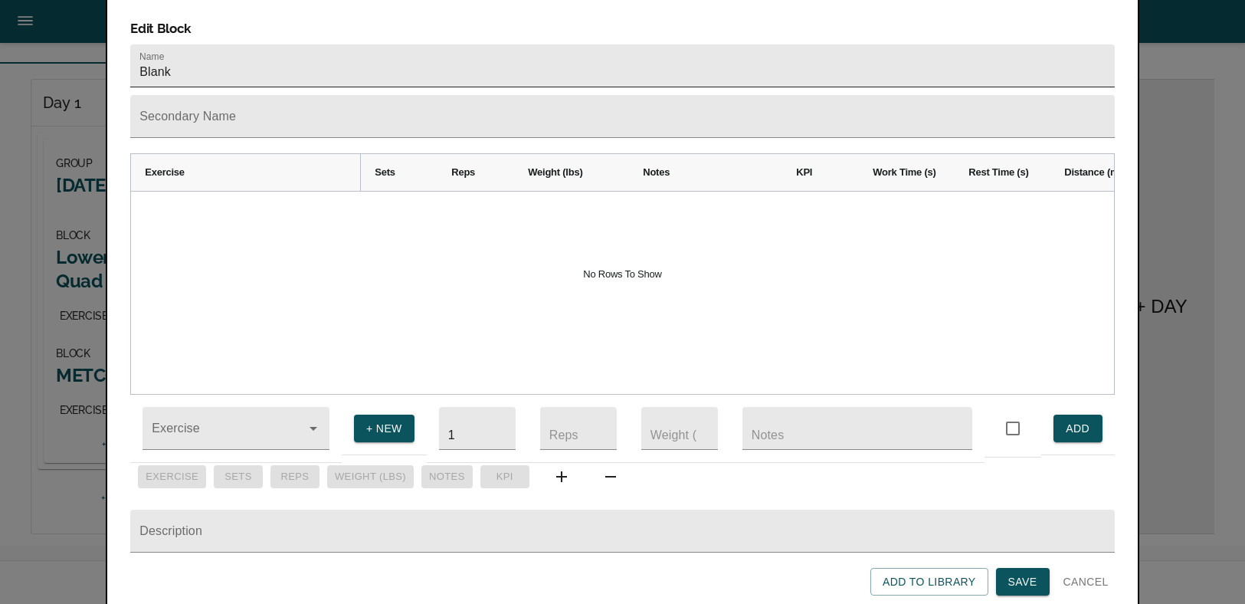
click at [185, 52] on input "Blank" at bounding box center [622, 65] width 984 height 43
type input "METCON"
drag, startPoint x: 1025, startPoint y: 578, endPoint x: 678, endPoint y: 534, distance: 349.9
click at [1025, 577] on span "Save" at bounding box center [1023, 581] width 29 height 19
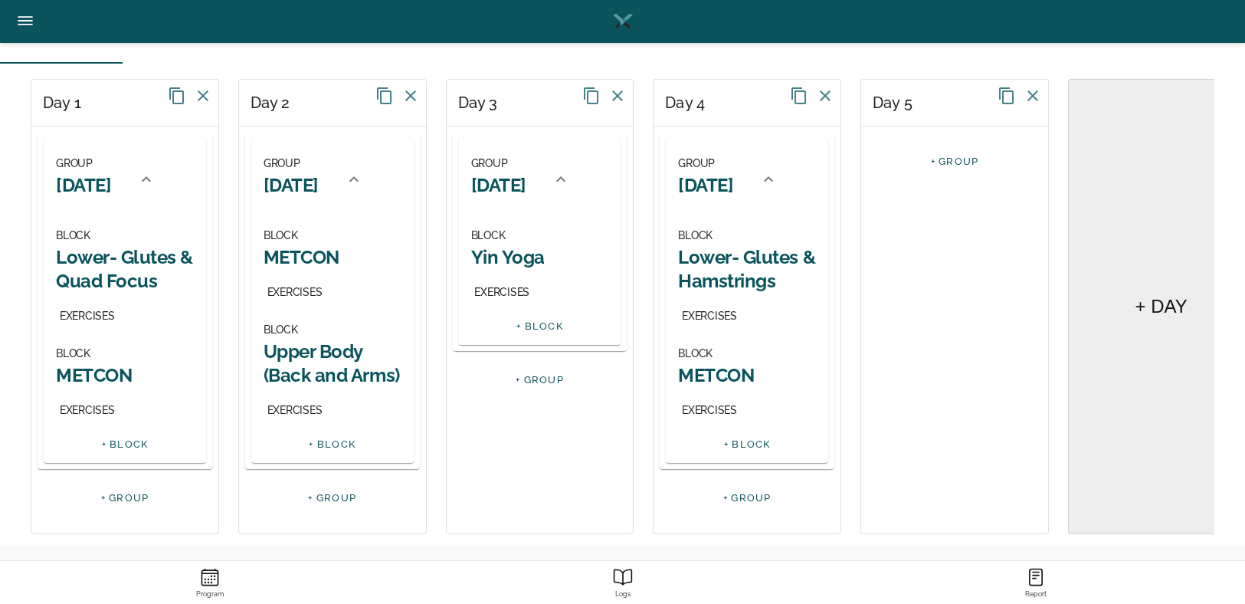
click at [297, 320] on div "BLOCK Upper Body (Back and Arms) EXERCISES" at bounding box center [333, 370] width 138 height 100
click at [335, 366] on h2 "Upper Body (Back and Arms)" at bounding box center [333, 363] width 138 height 48
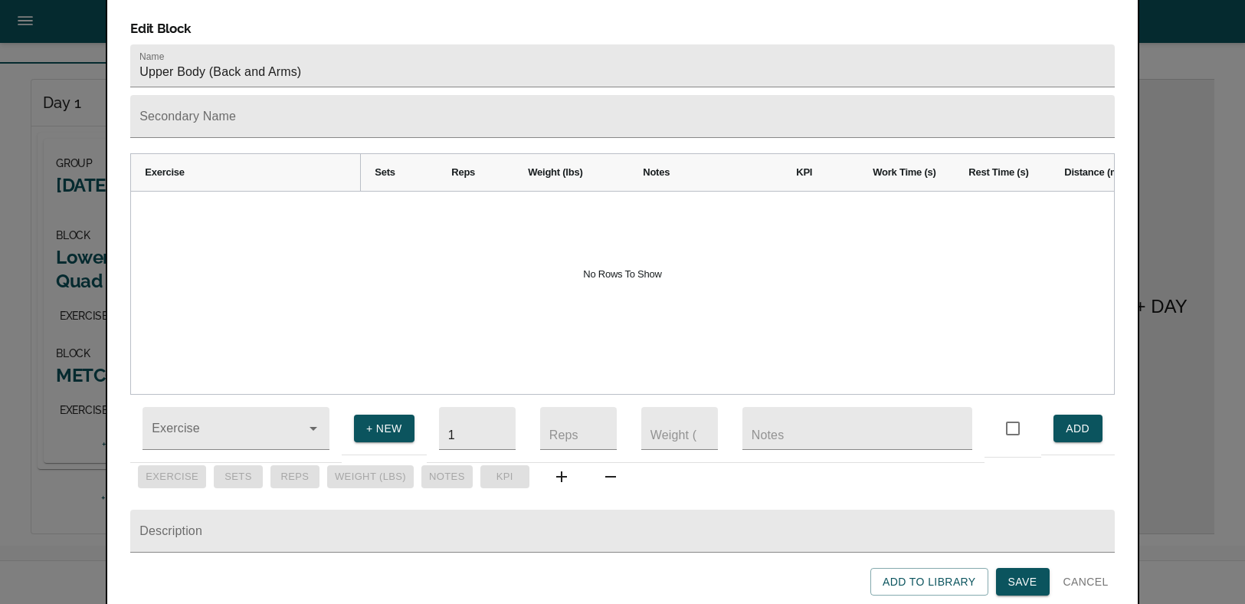
click at [1093, 576] on span "Cancel" at bounding box center [1086, 581] width 45 height 19
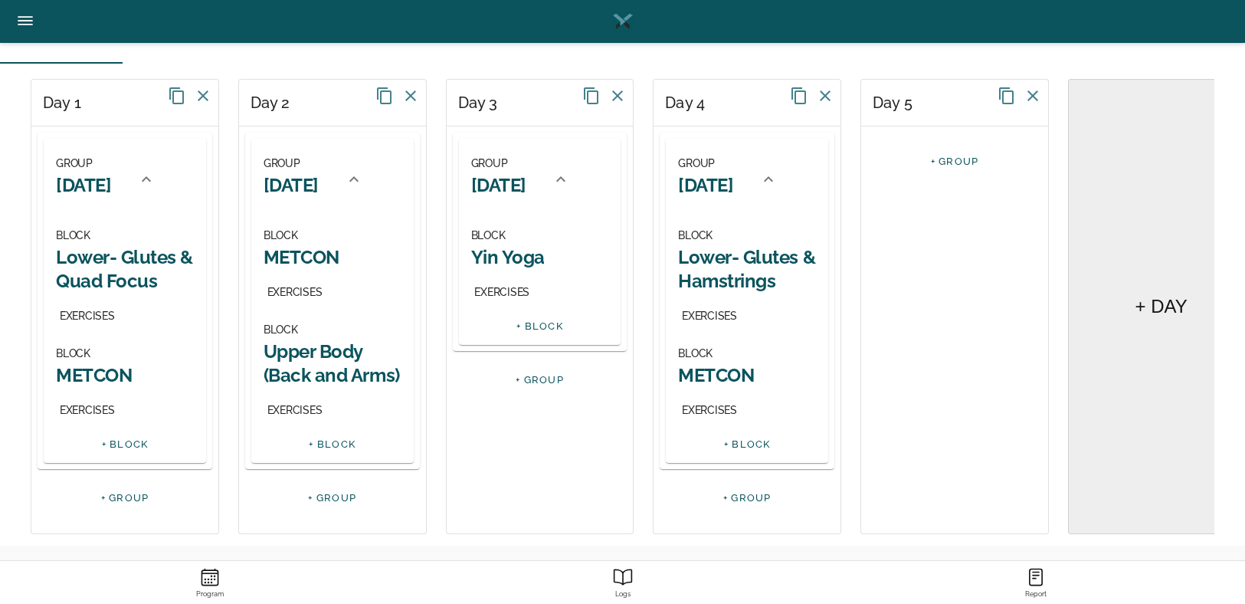
click at [302, 179] on h2 "[DATE]" at bounding box center [291, 185] width 55 height 24
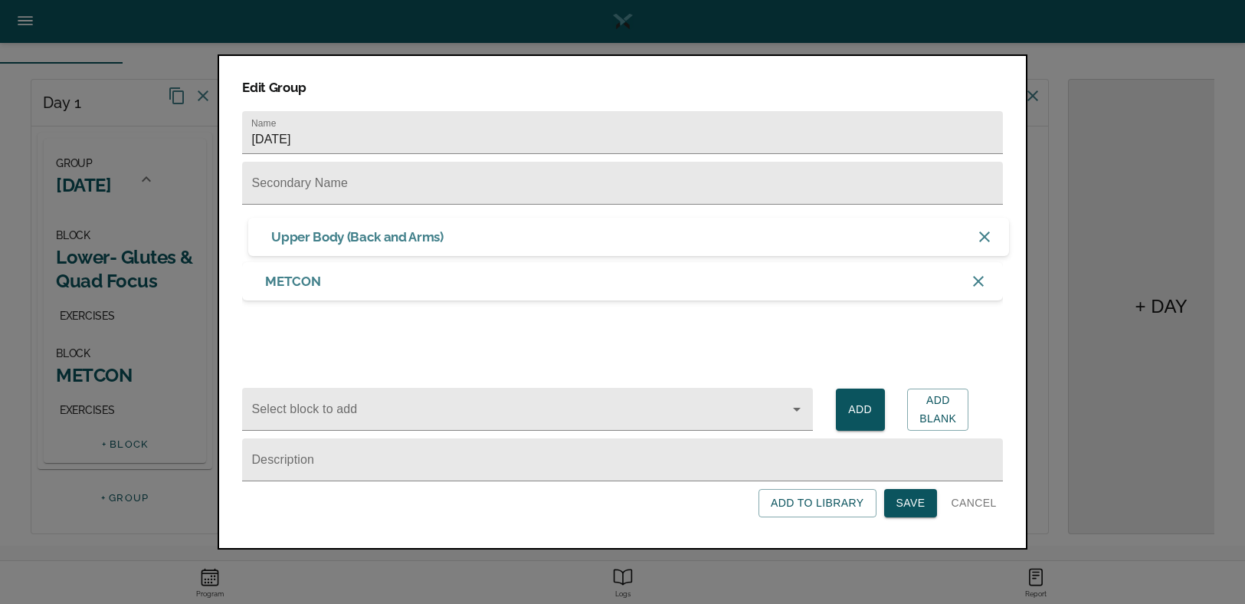
drag, startPoint x: 389, startPoint y: 293, endPoint x: 400, endPoint y: 238, distance: 56.4
click at [400, 238] on div "METCON Upper Body (Back and Arms)" at bounding box center [622, 264] width 760 height 80
click at [904, 505] on span "Save" at bounding box center [911, 503] width 29 height 19
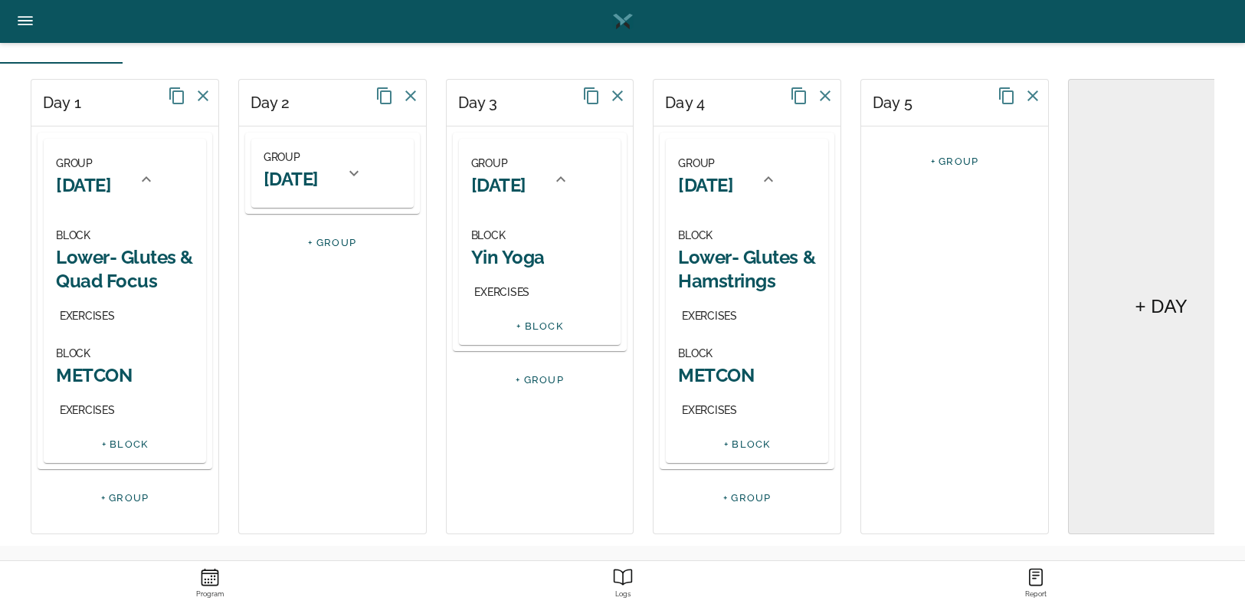
click at [316, 171] on h2 "[DATE]" at bounding box center [291, 179] width 55 height 24
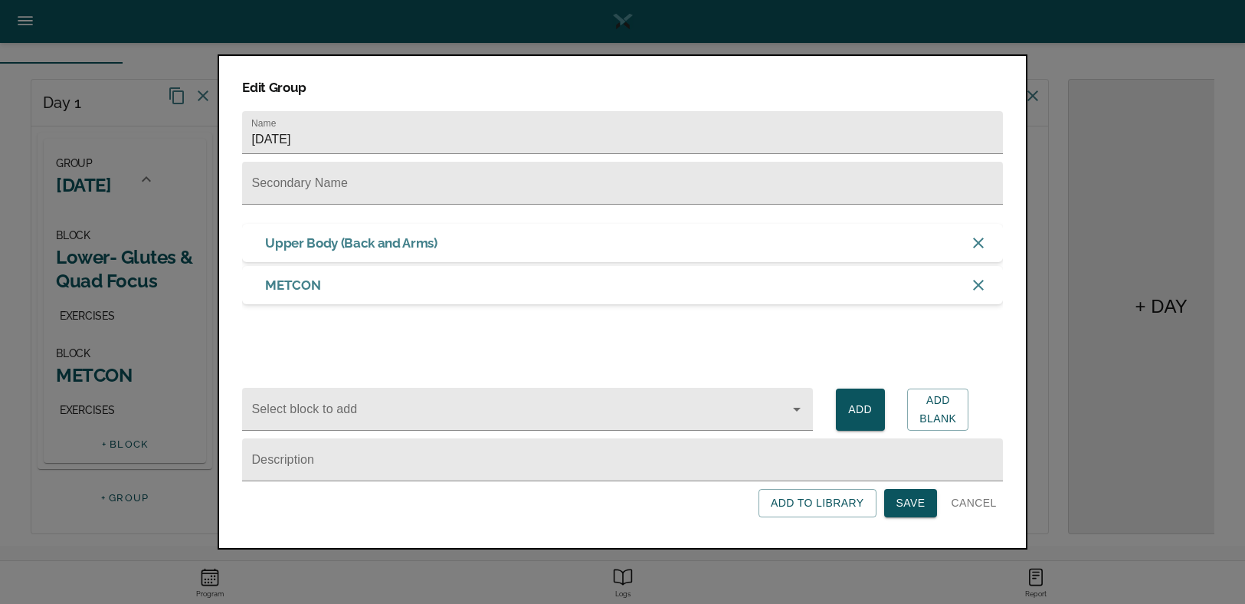
click at [904, 500] on span "Save" at bounding box center [911, 503] width 29 height 19
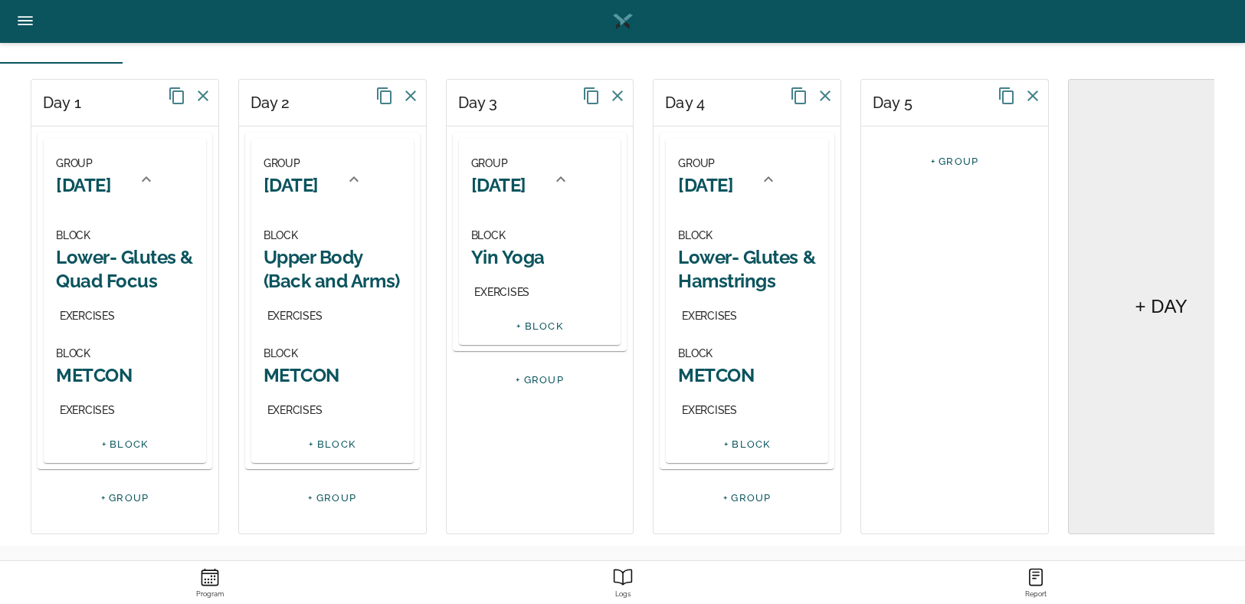
click at [529, 271] on div "BLOCK Yin Yoga EXERCISES" at bounding box center [540, 264] width 138 height 76
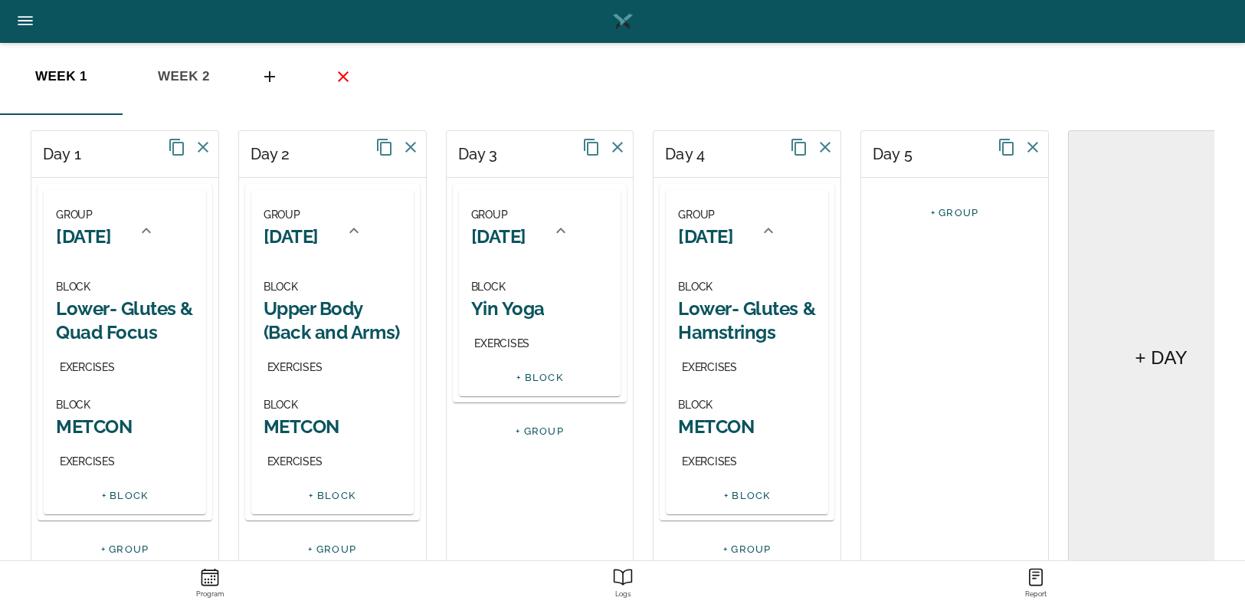
scroll to position [58, 0]
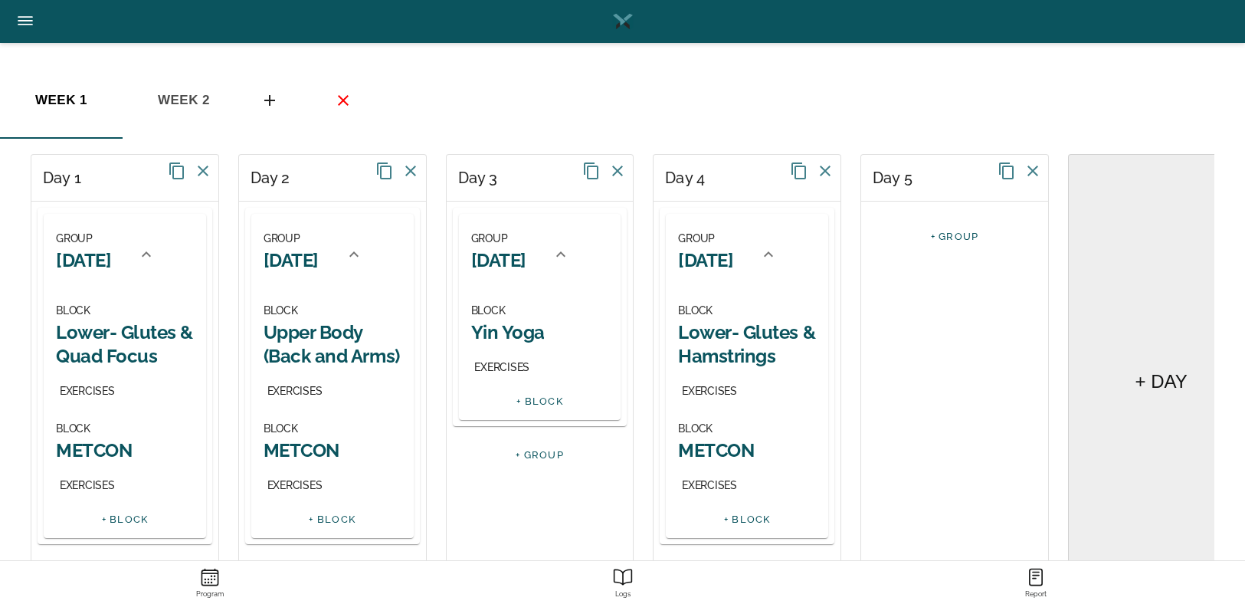
click at [953, 234] on link "+ GROUP" at bounding box center [955, 236] width 48 height 11
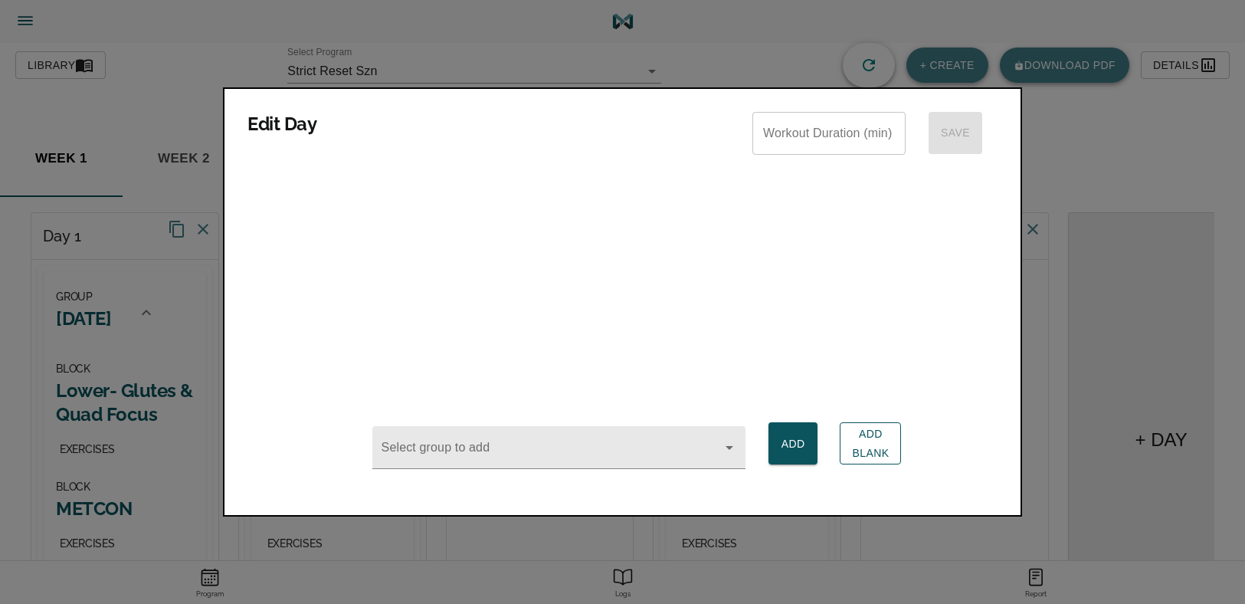
click at [878, 454] on span "Add Blank" at bounding box center [870, 444] width 37 height 38
click at [926, 572] on div at bounding box center [622, 302] width 1245 height 604
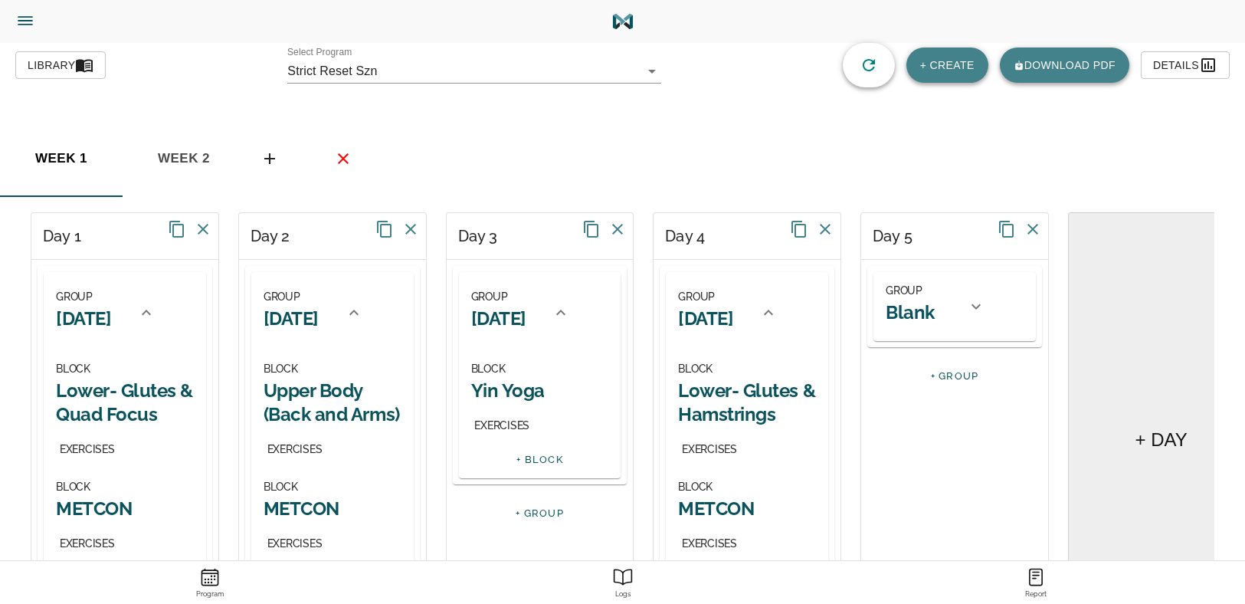
click at [914, 321] on h2 "Blank" at bounding box center [910, 312] width 49 height 24
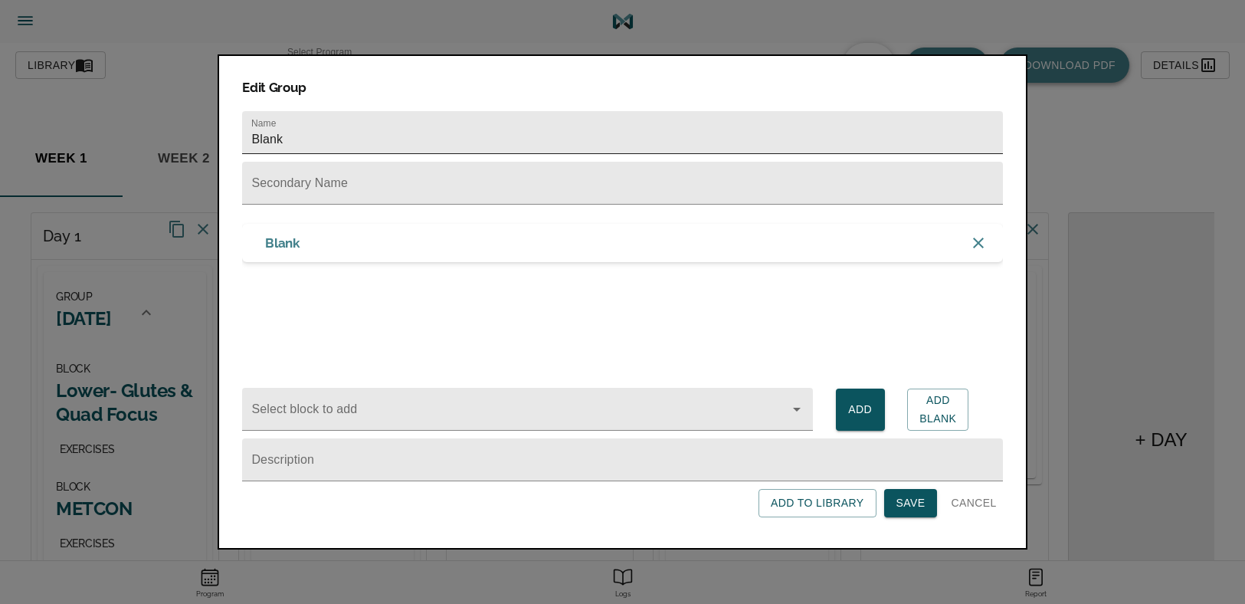
click at [311, 135] on input "Blank" at bounding box center [622, 132] width 760 height 43
type input "s"
type input "[DATE]"
click at [888, 502] on button "Save" at bounding box center [911, 503] width 54 height 28
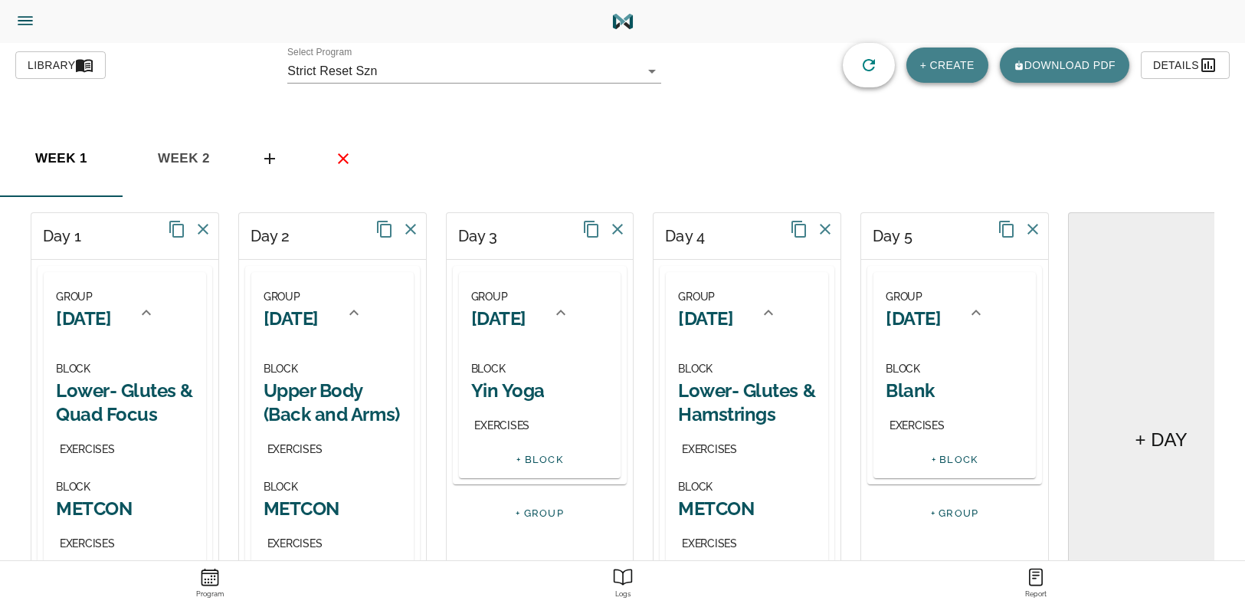
click at [915, 388] on h2 "Blank" at bounding box center [955, 391] width 138 height 24
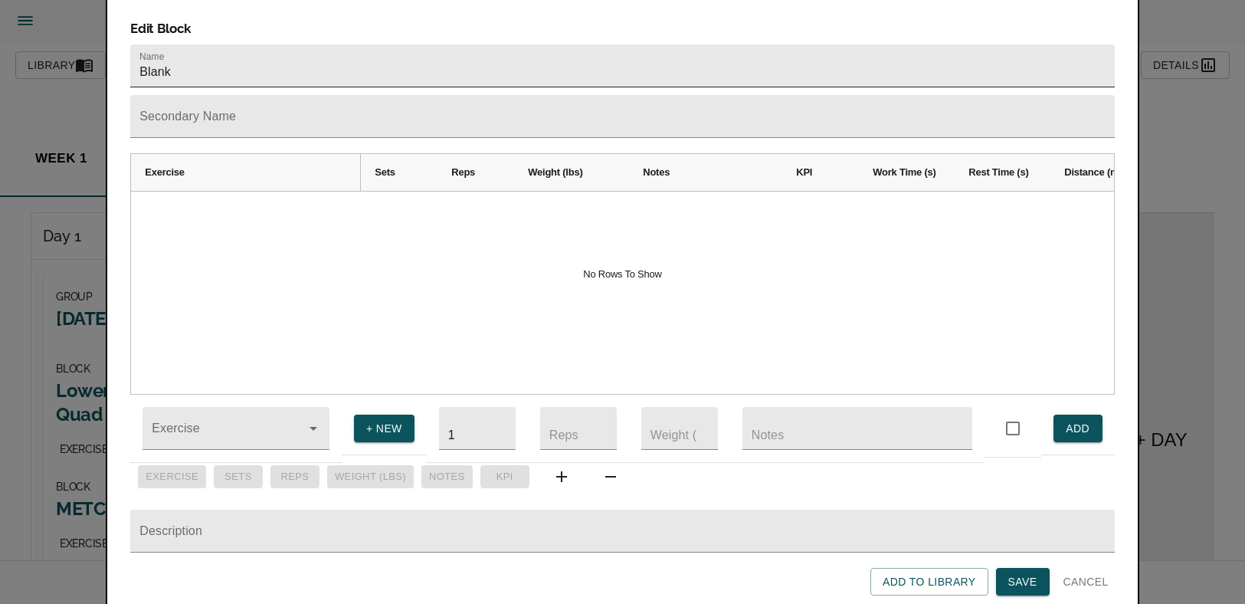
click at [269, 45] on input "Blank" at bounding box center [622, 65] width 984 height 43
type input "Push Focus & Conditioning"
click at [1024, 576] on span "Save" at bounding box center [1023, 581] width 29 height 19
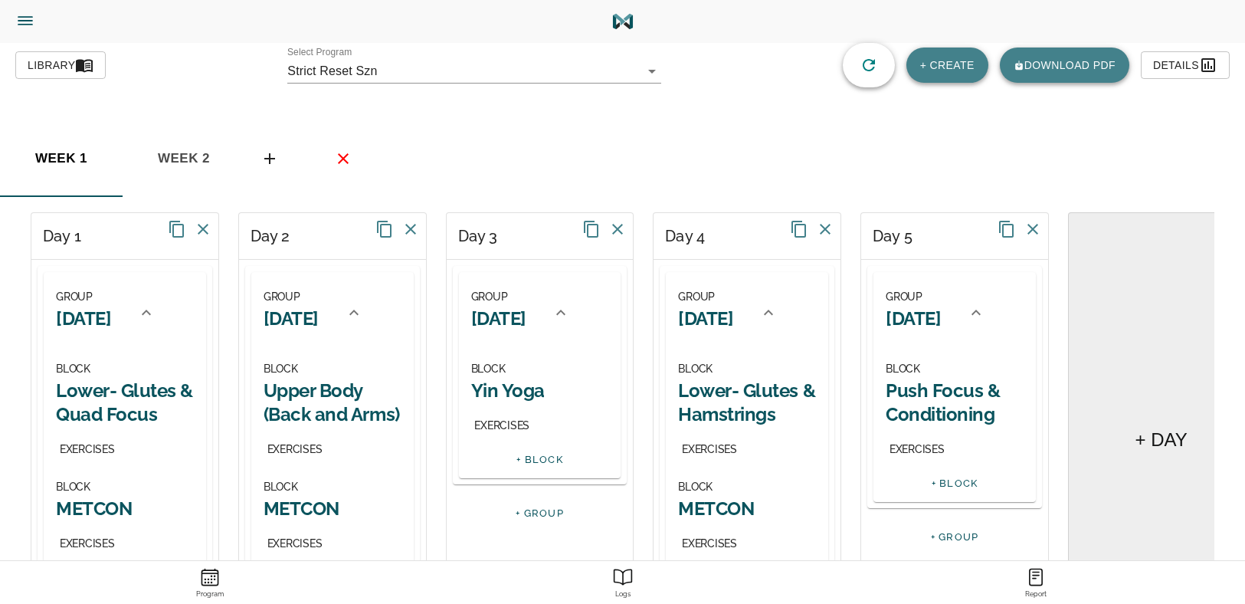
click at [957, 486] on link "+ BLOCK" at bounding box center [955, 482] width 47 height 11
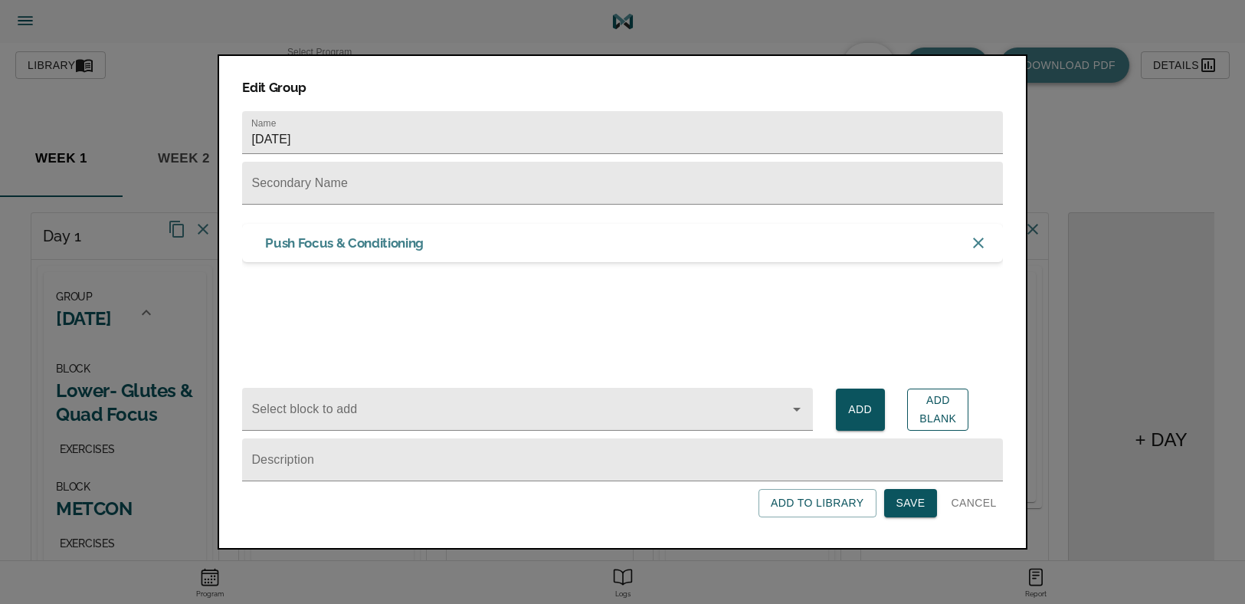
click at [929, 407] on span "Add Blank" at bounding box center [938, 410] width 37 height 38
click at [333, 290] on div "Blank" at bounding box center [622, 285] width 760 height 38
click at [353, 296] on div "Blank" at bounding box center [622, 285] width 760 height 38
click at [904, 499] on span "Save" at bounding box center [911, 503] width 29 height 19
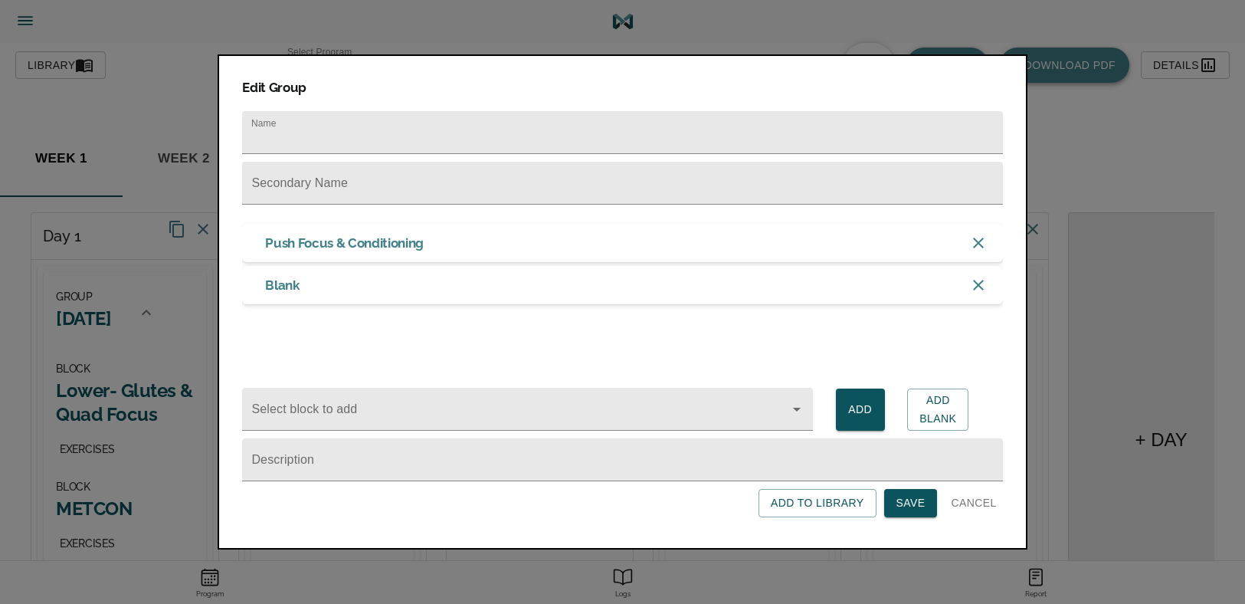
scroll to position [135, 0]
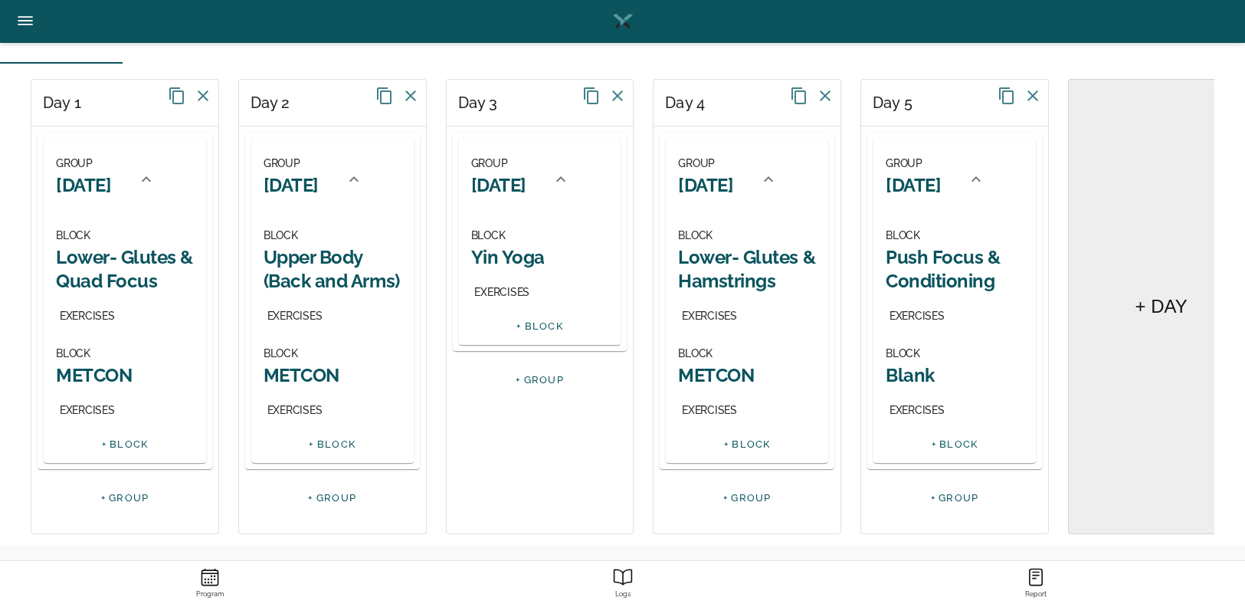
click at [913, 386] on div "BLOCK Blank EXERCISES" at bounding box center [955, 382] width 138 height 76
click at [914, 379] on h2 "Blank" at bounding box center [955, 375] width 138 height 24
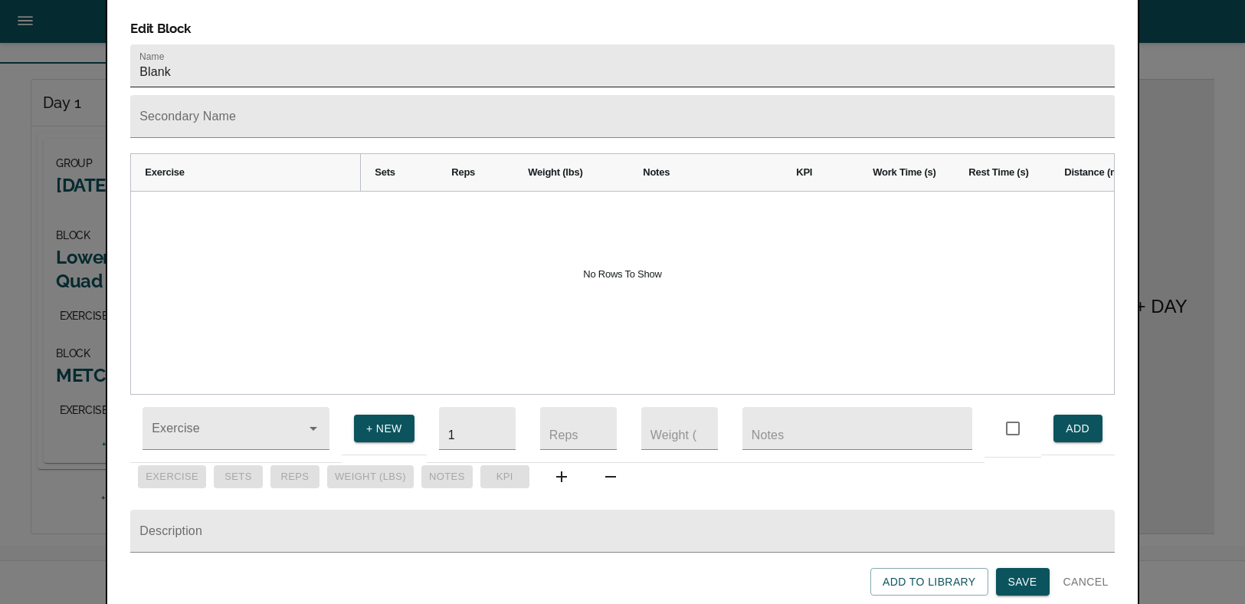
click at [202, 48] on input "Blank" at bounding box center [622, 65] width 984 height 43
type input "METCON"
click at [1023, 582] on span "Save" at bounding box center [1023, 581] width 29 height 19
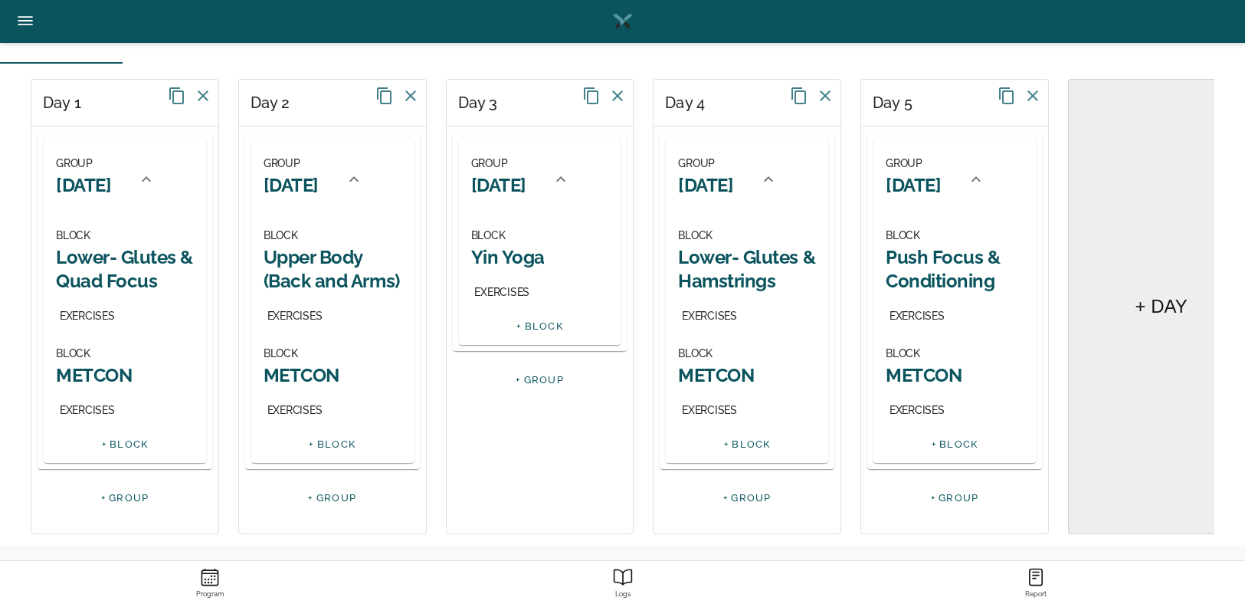
click at [307, 263] on h2 "Upper Body (Back and Arms)" at bounding box center [333, 269] width 138 height 48
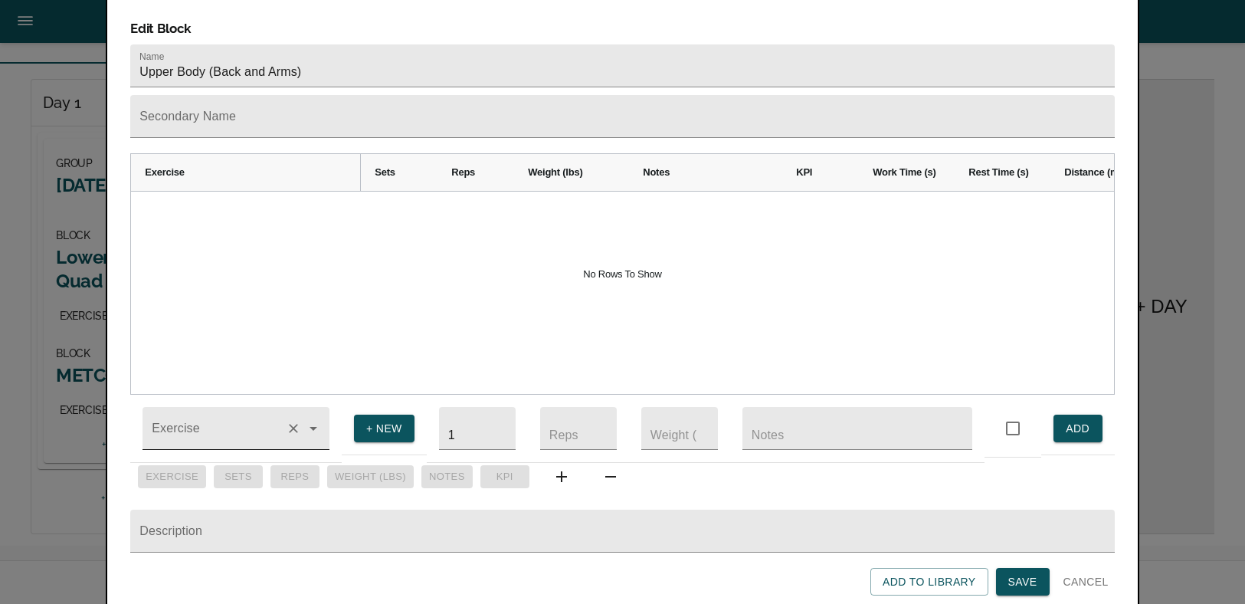
click at [201, 421] on input "Exercise" at bounding box center [214, 435] width 131 height 28
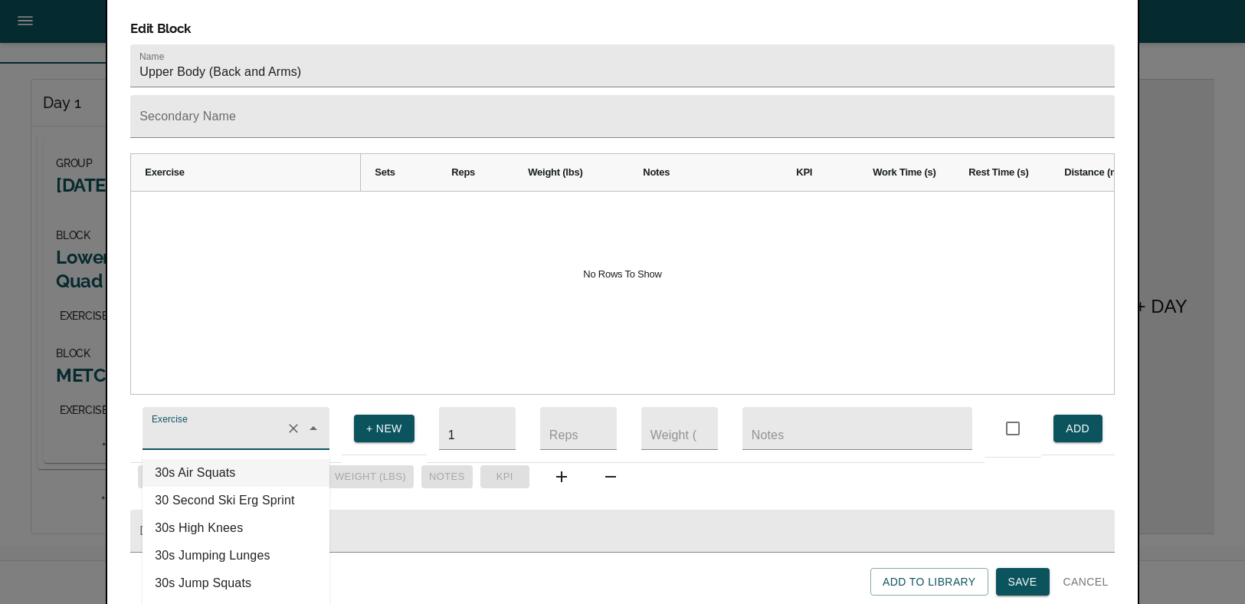
click at [189, 459] on li "30s Air Squats" at bounding box center [236, 473] width 187 height 28
type input "30s Air Squats"
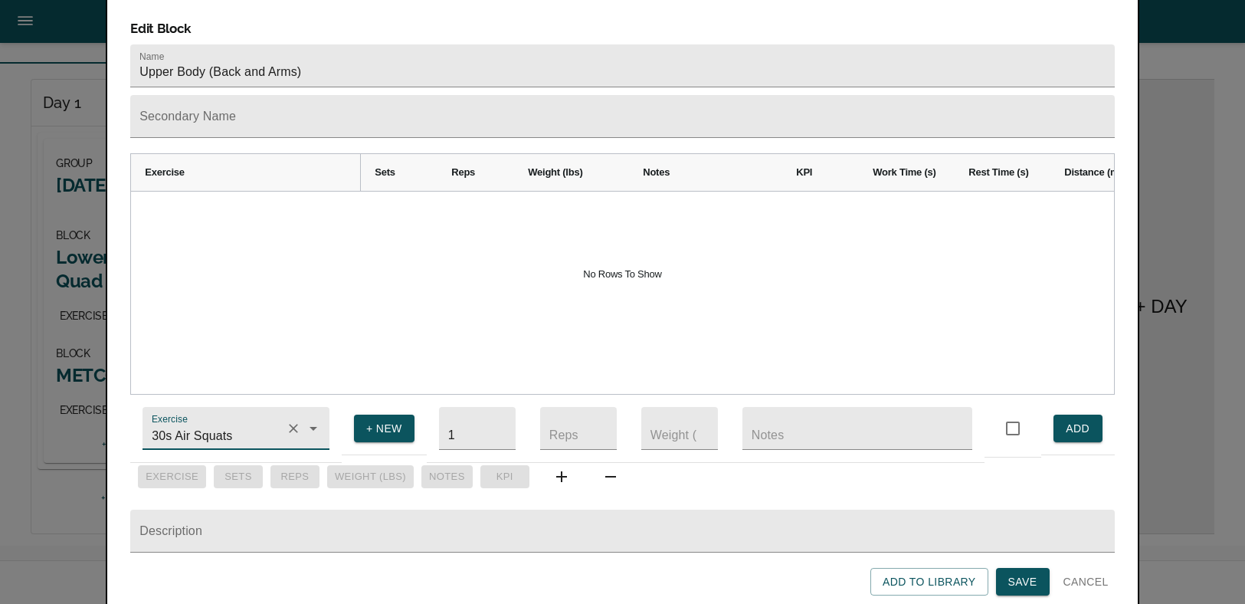
click at [1068, 419] on span "ADD" at bounding box center [1078, 428] width 25 height 19
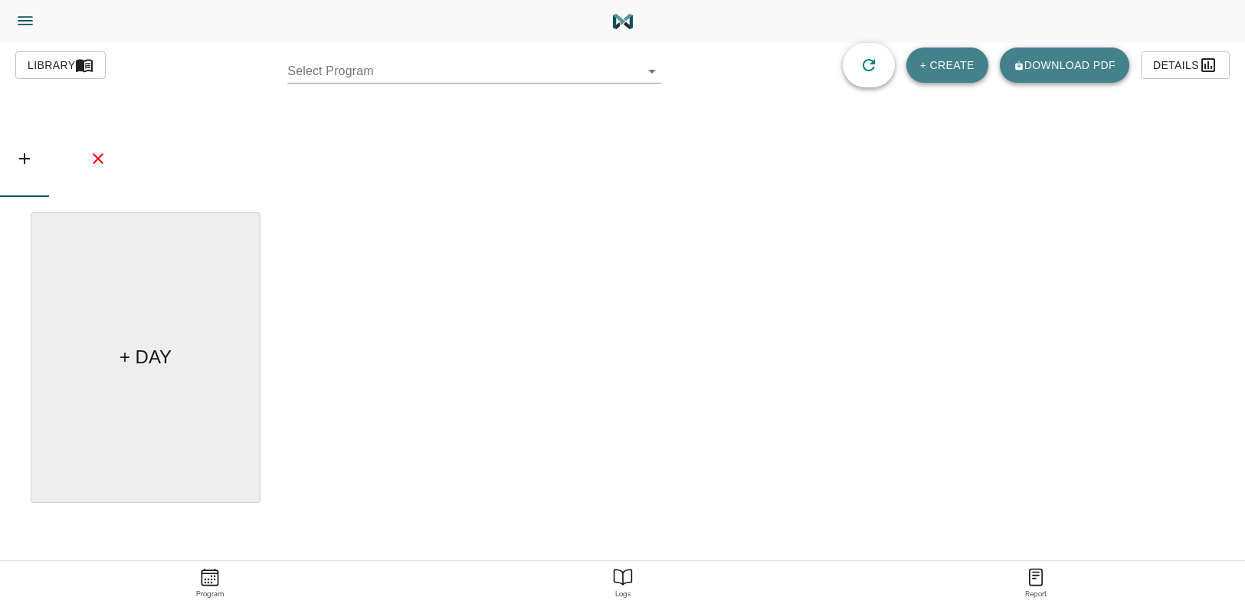
click at [290, 59] on div "Select Program ​" at bounding box center [474, 65] width 374 height 37
click at [320, 77] on body "[PERSON_NAME] Trainer Trainer Dashboard Program Builder Athlete Report One Rep …" at bounding box center [622, 345] width 1245 height 690
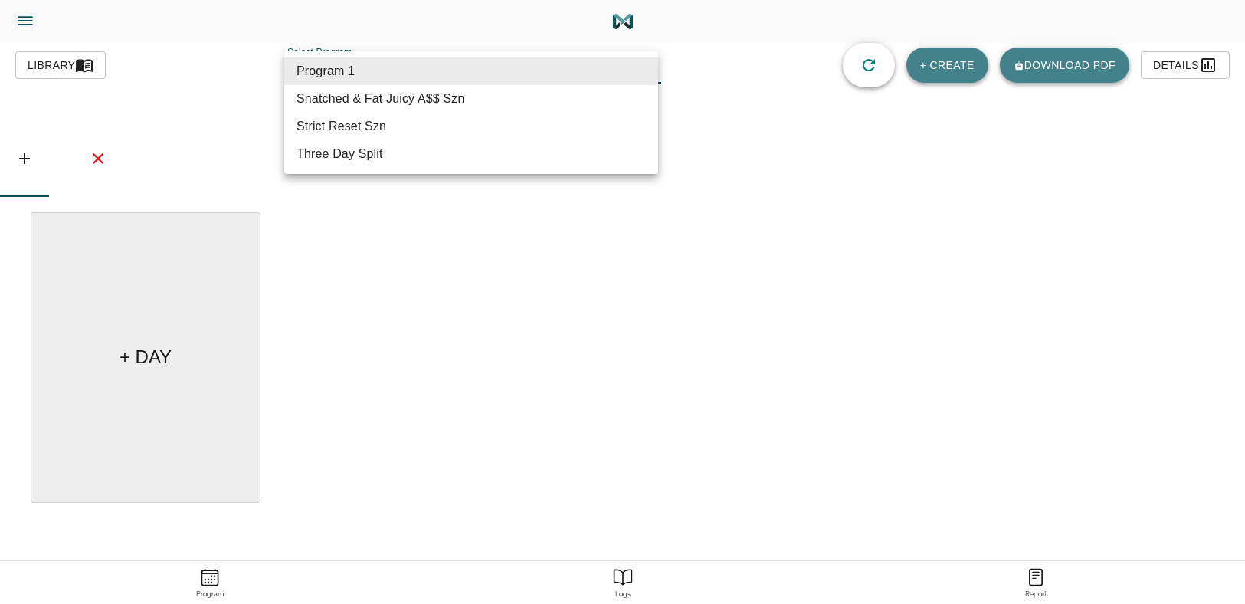
click at [317, 123] on li "Strict Reset Szn" at bounding box center [471, 127] width 374 height 28
type input "618"
type input "Strict Reset Szn"
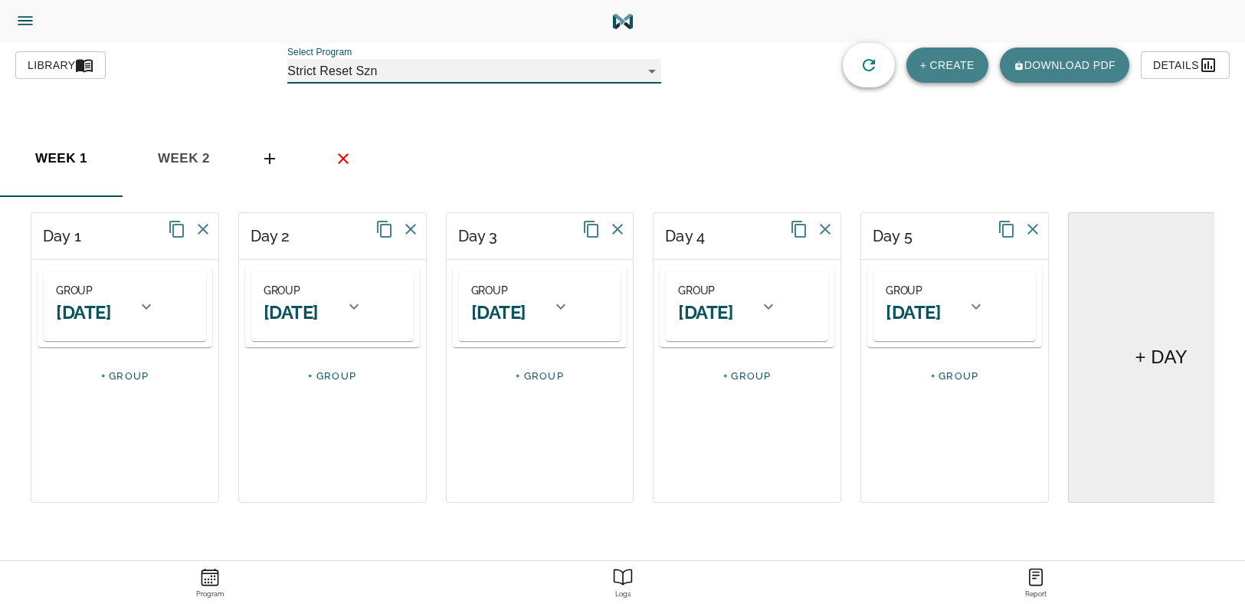
click at [91, 313] on h2 "[DATE]" at bounding box center [83, 312] width 55 height 24
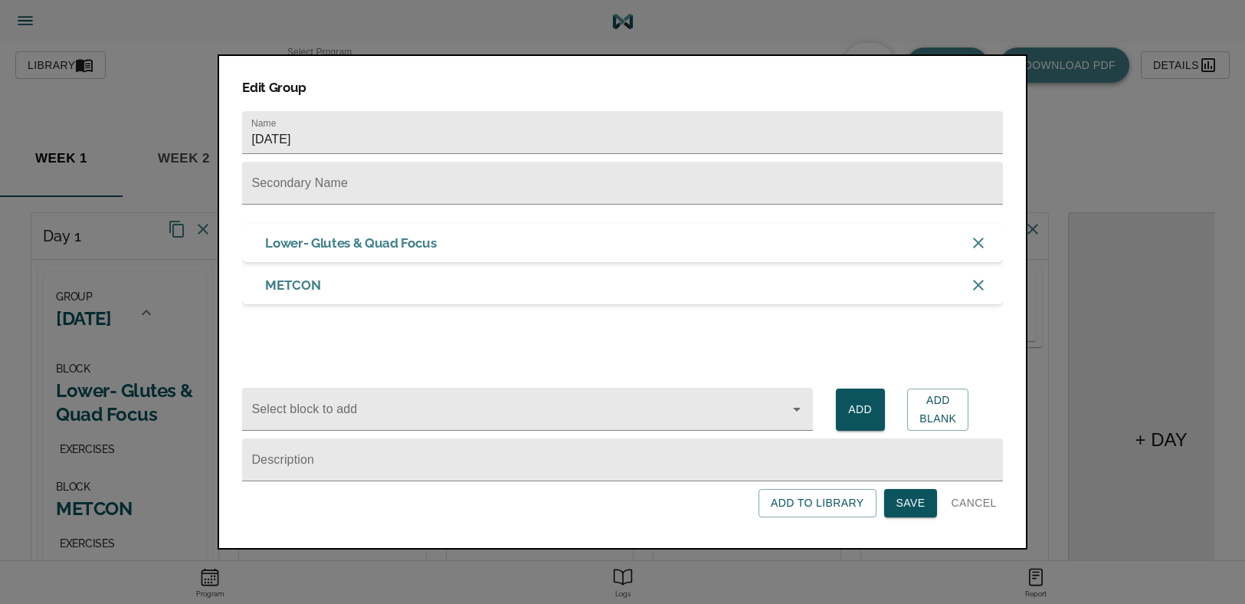
click at [985, 504] on span "Cancel" at bounding box center [973, 503] width 45 height 19
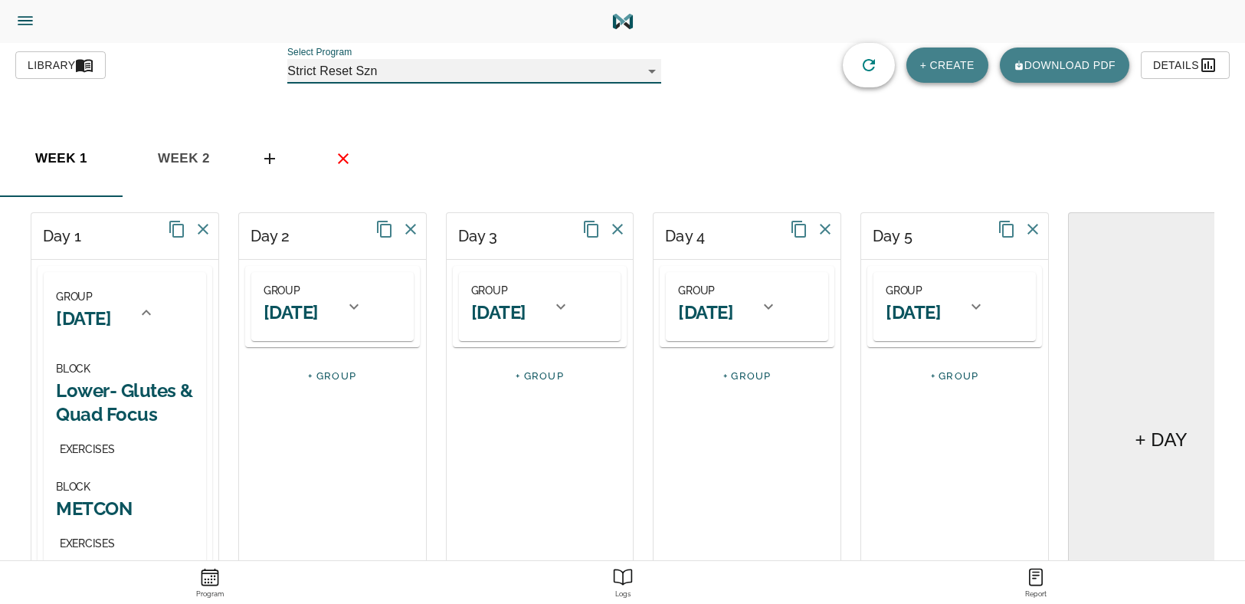
click at [294, 330] on div "GROUP [DATE]" at bounding box center [291, 306] width 55 height 51
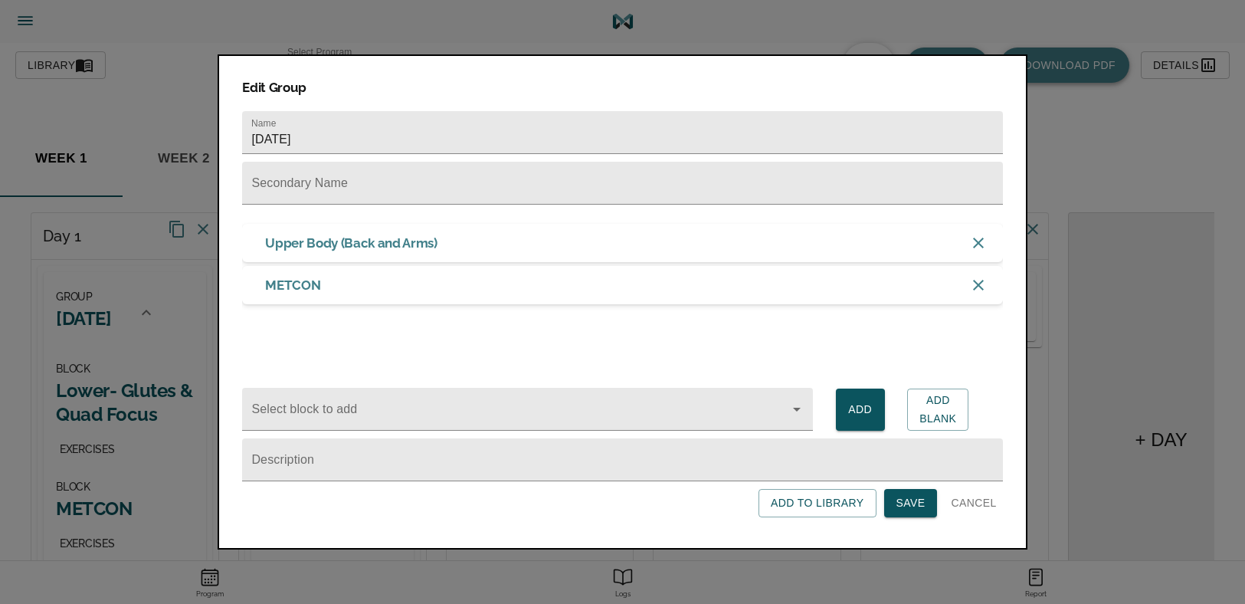
click at [985, 500] on span "Cancel" at bounding box center [973, 503] width 45 height 19
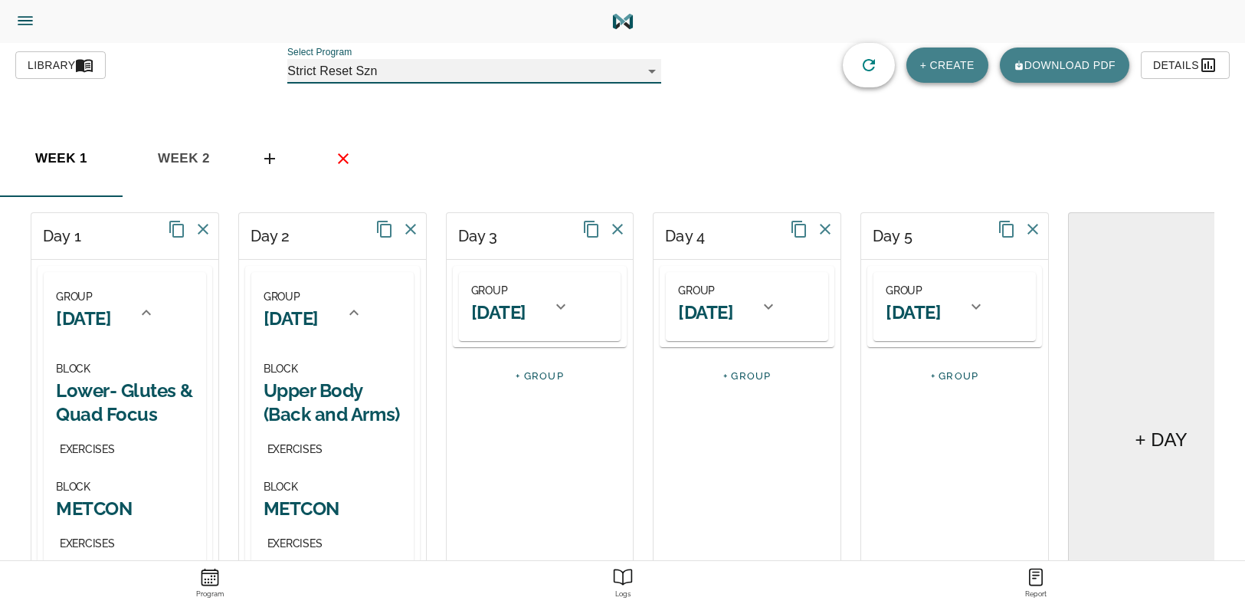
click at [107, 394] on h2 "Lower- Glutes & Quad Focus" at bounding box center [125, 403] width 138 height 48
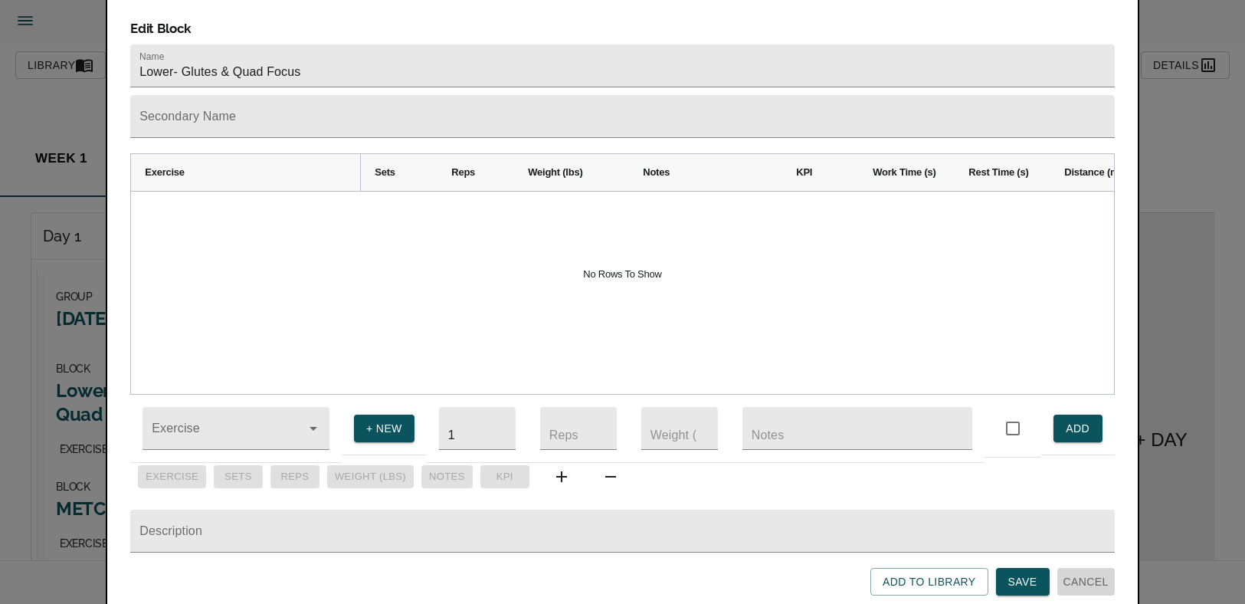
click at [1098, 578] on span "Cancel" at bounding box center [1086, 581] width 45 height 19
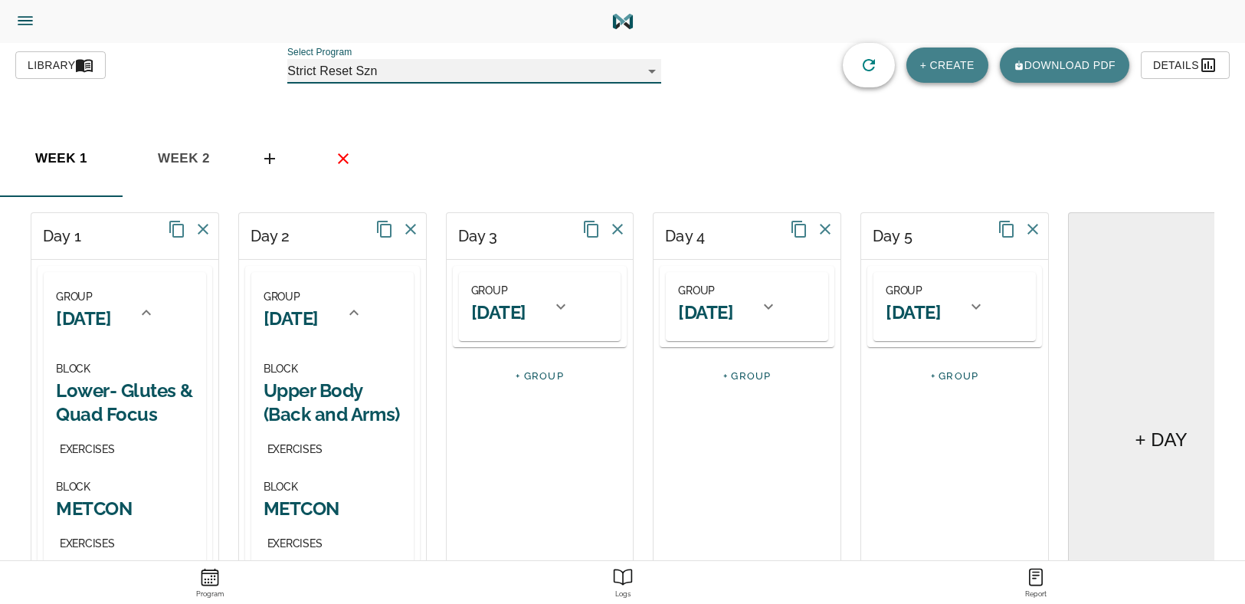
click at [526, 320] on h2 "[DATE]" at bounding box center [498, 312] width 55 height 24
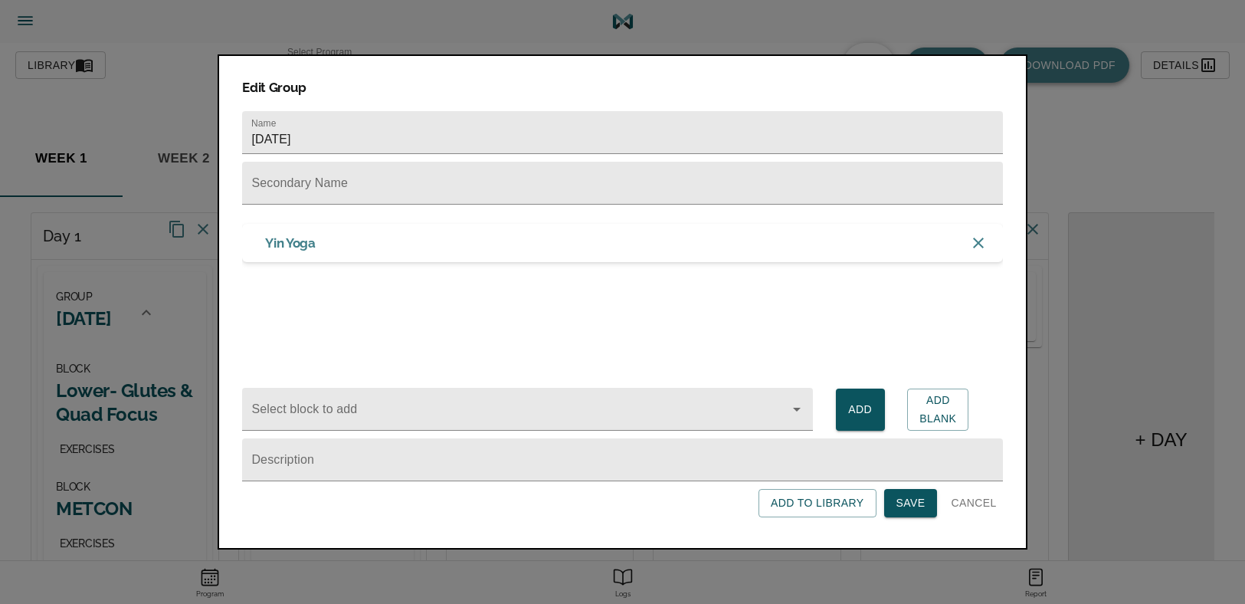
click at [976, 499] on span "Cancel" at bounding box center [973, 503] width 45 height 19
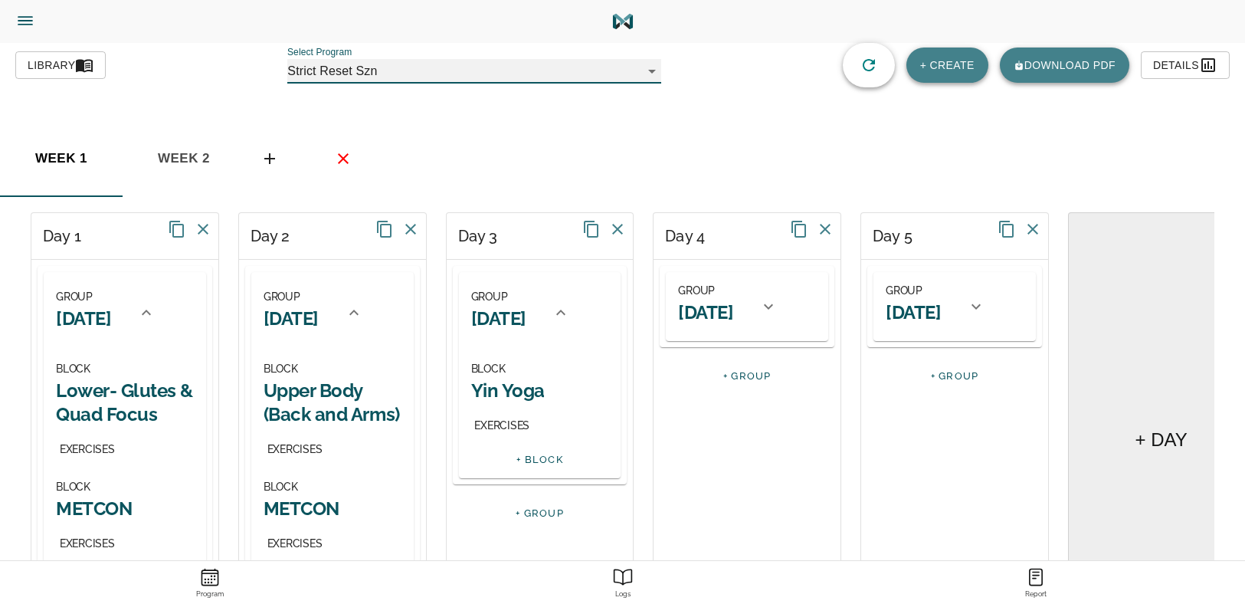
click at [112, 401] on h2 "Lower- Glutes & Quad Focus" at bounding box center [125, 403] width 138 height 48
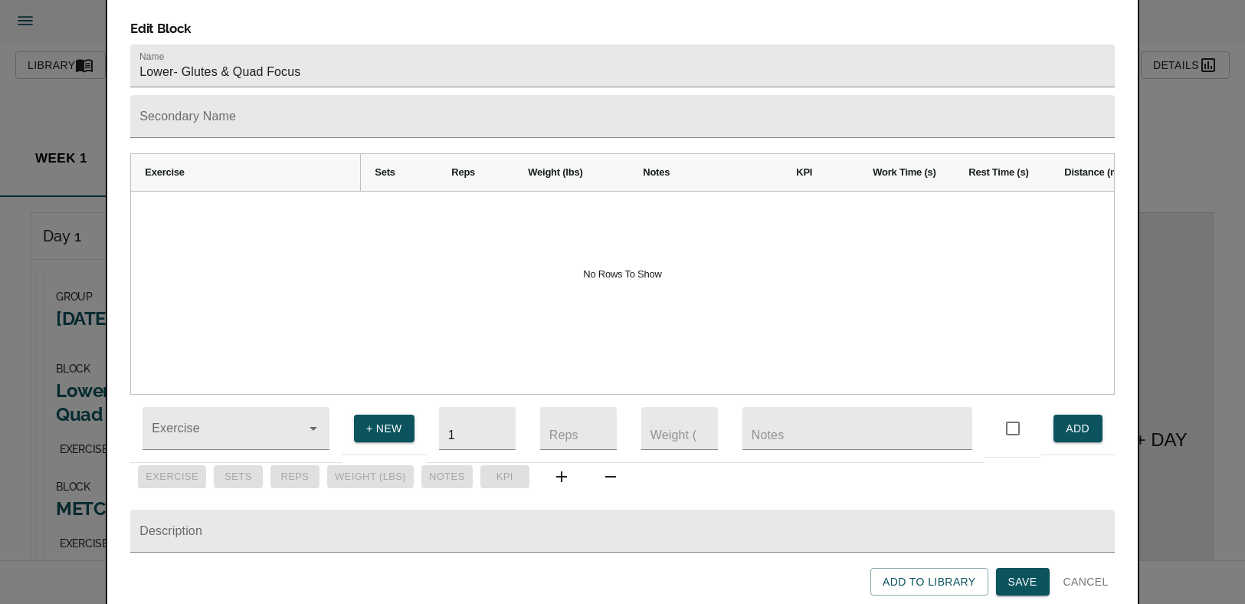
click at [1086, 574] on span "Cancel" at bounding box center [1086, 581] width 45 height 19
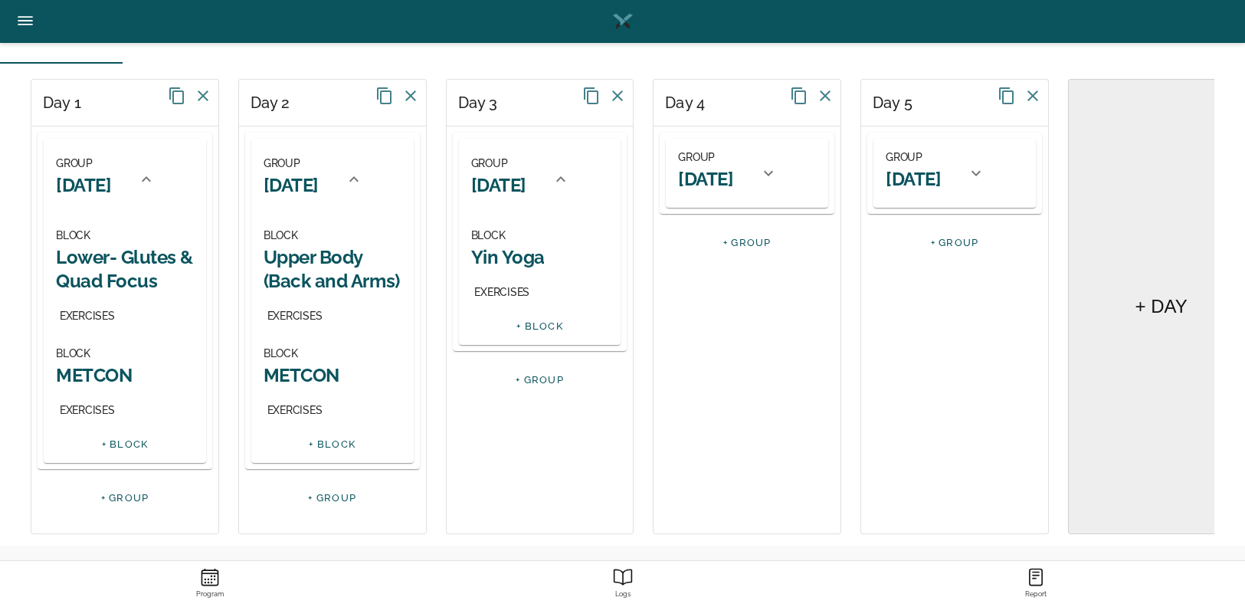
scroll to position [135, 0]
click at [126, 448] on link "+ BLOCK" at bounding box center [125, 443] width 47 height 11
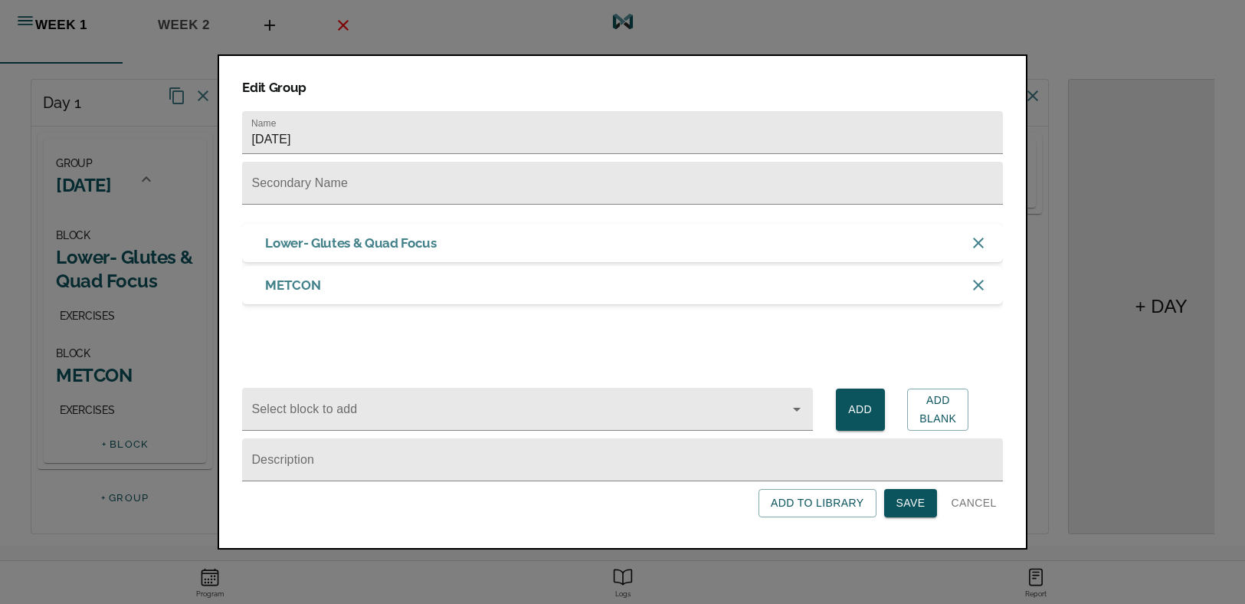
scroll to position [0, 0]
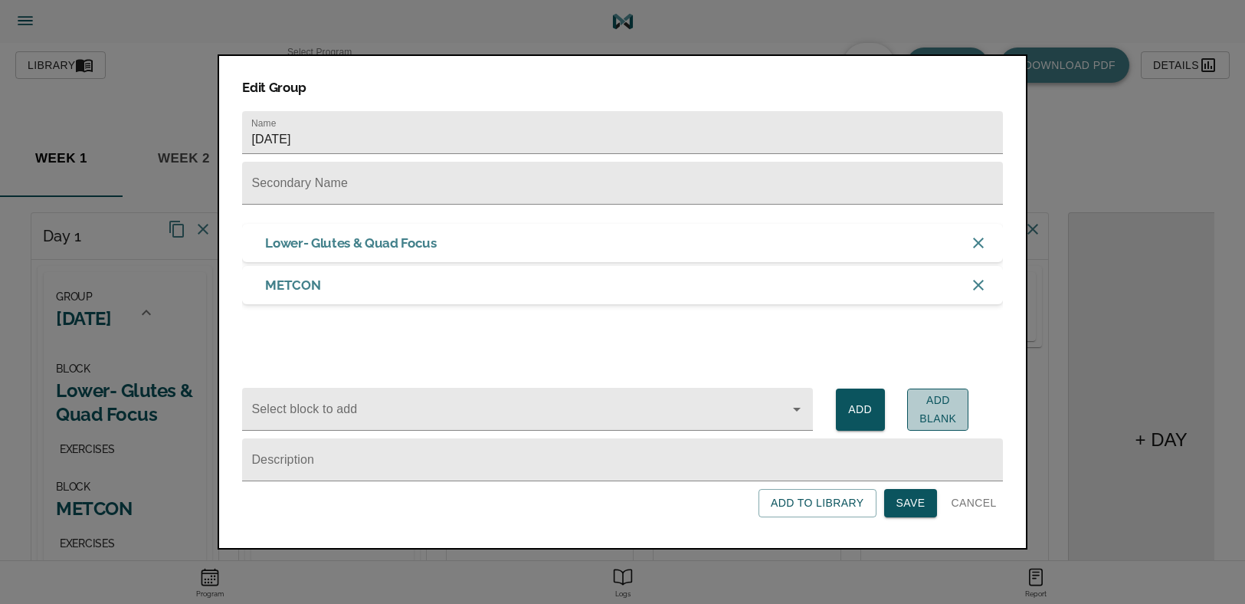
click at [950, 413] on span "Add Blank" at bounding box center [938, 410] width 37 height 38
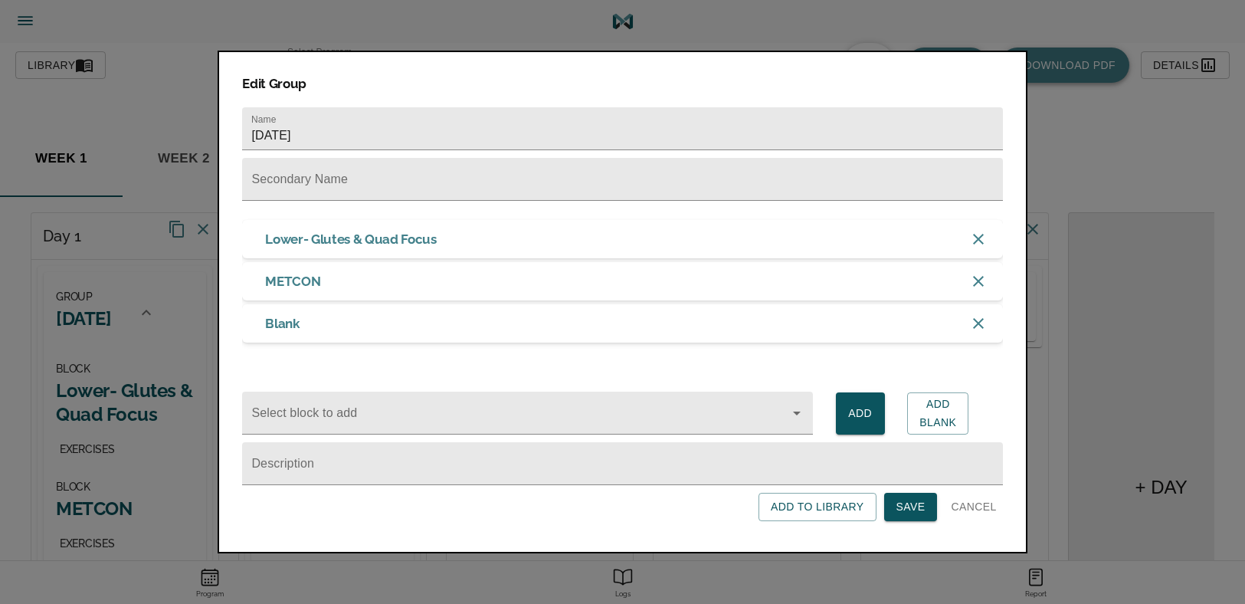
click at [340, 320] on div "Blank" at bounding box center [622, 323] width 760 height 38
click at [929, 513] on button "Save" at bounding box center [911, 507] width 54 height 28
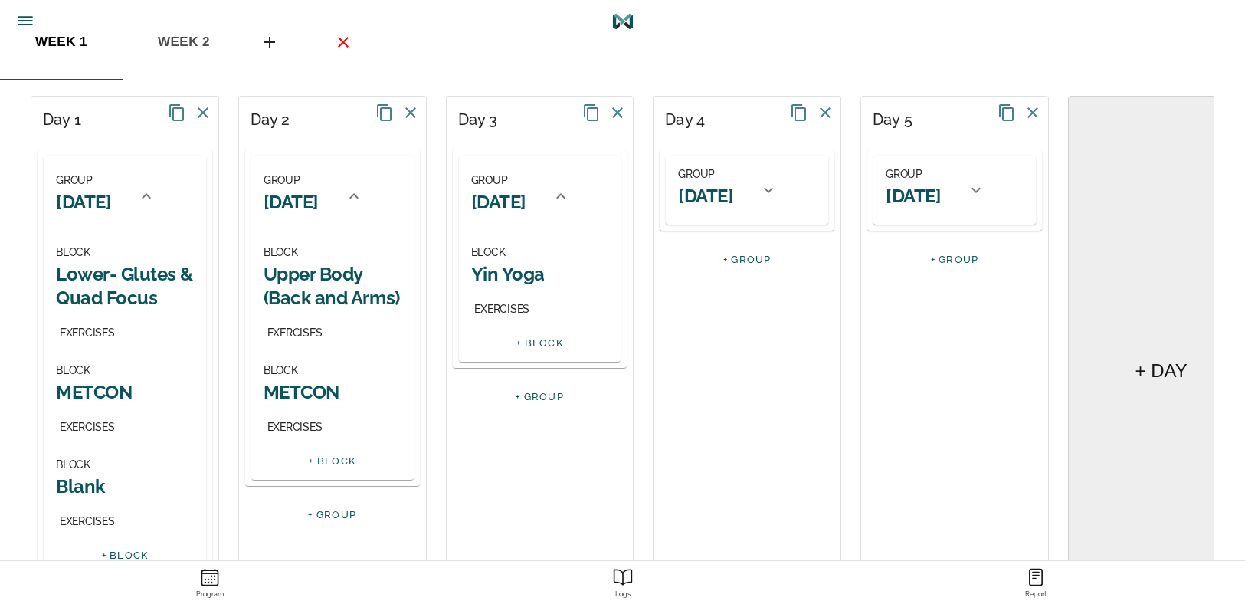
scroll to position [229, 0]
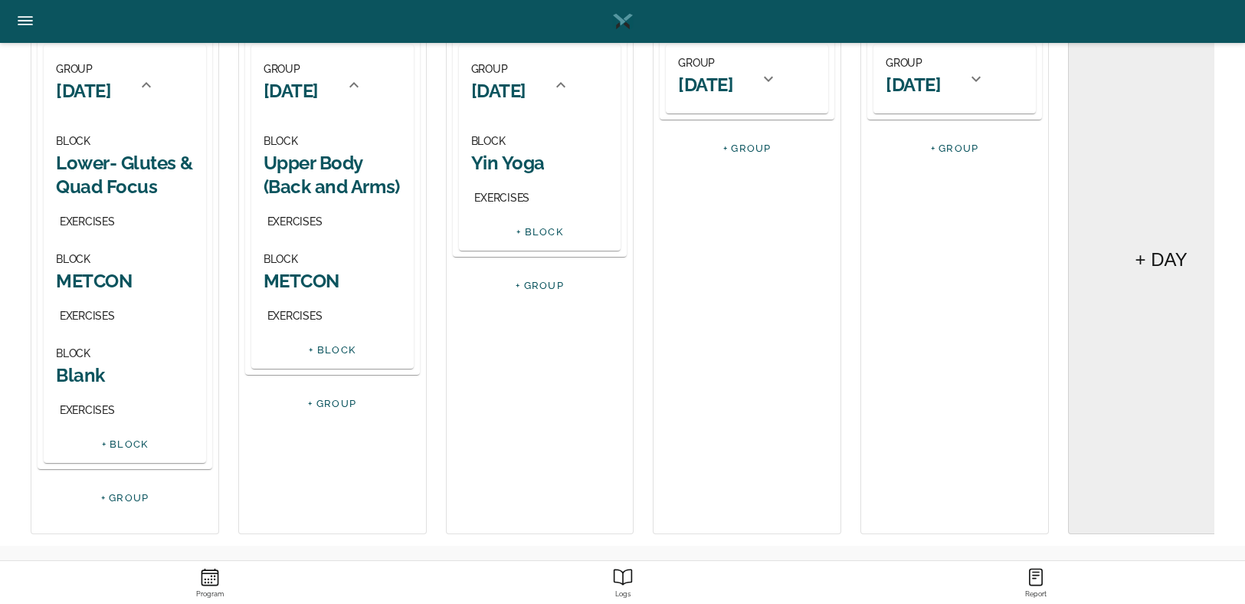
click at [74, 371] on h2 "Blank" at bounding box center [125, 375] width 138 height 24
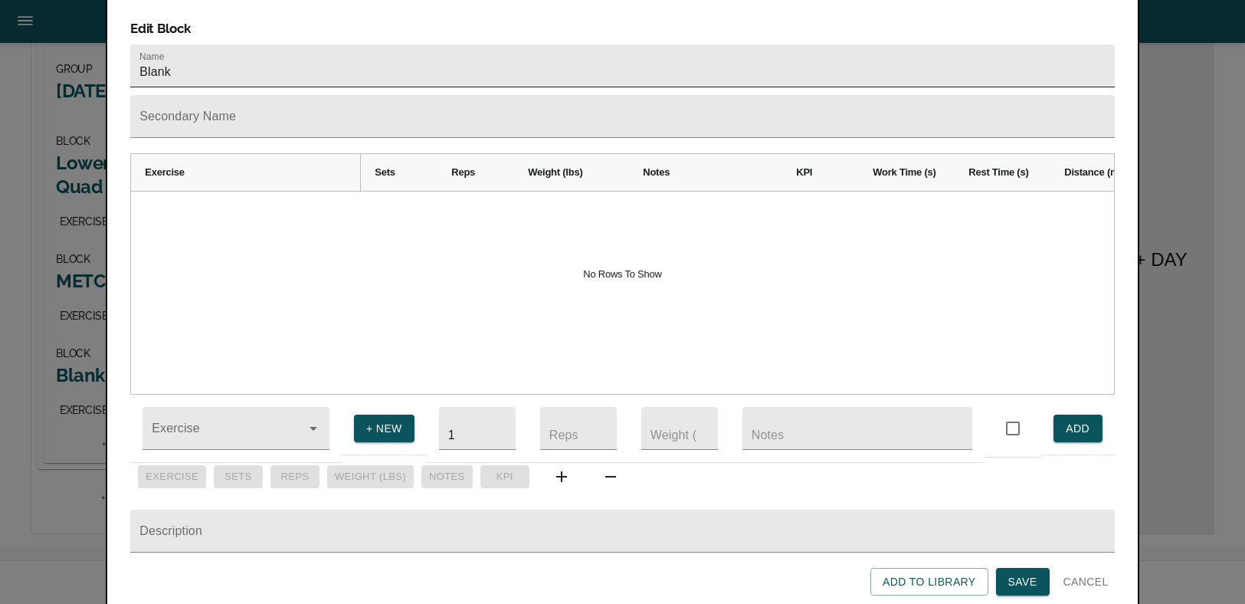
click at [198, 52] on input "Blank" at bounding box center [622, 65] width 984 height 43
click at [197, 52] on input "Blank" at bounding box center [622, 65] width 984 height 43
type input "c"
type input "Core & Mobility"
click at [1022, 579] on span "Save" at bounding box center [1023, 581] width 29 height 19
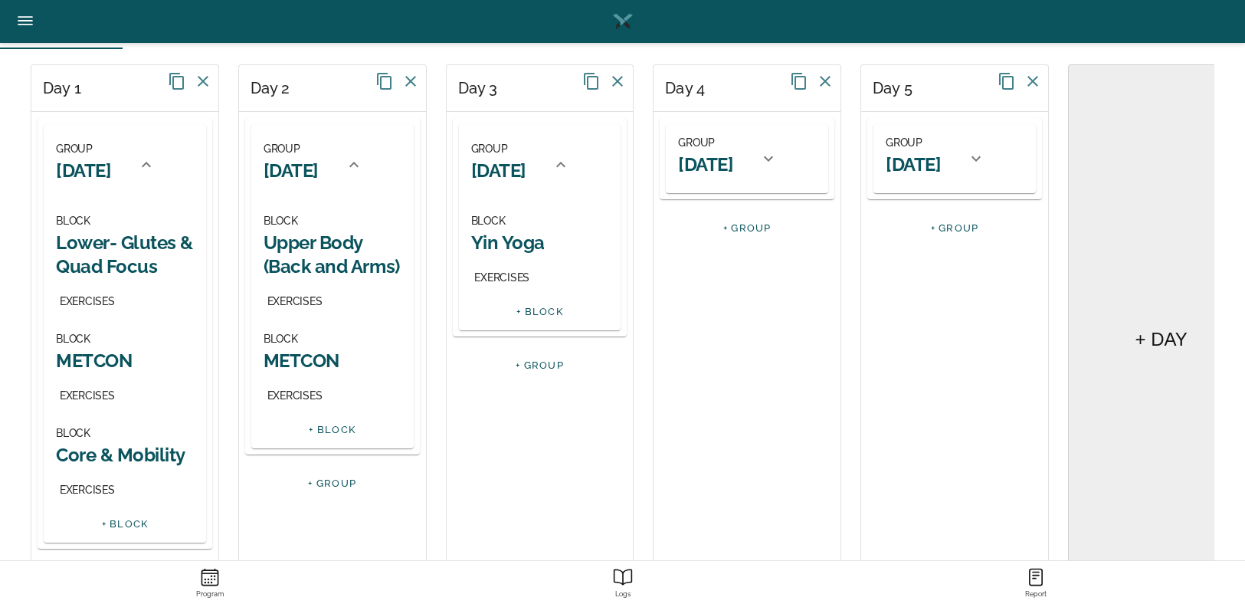
scroll to position [153, 0]
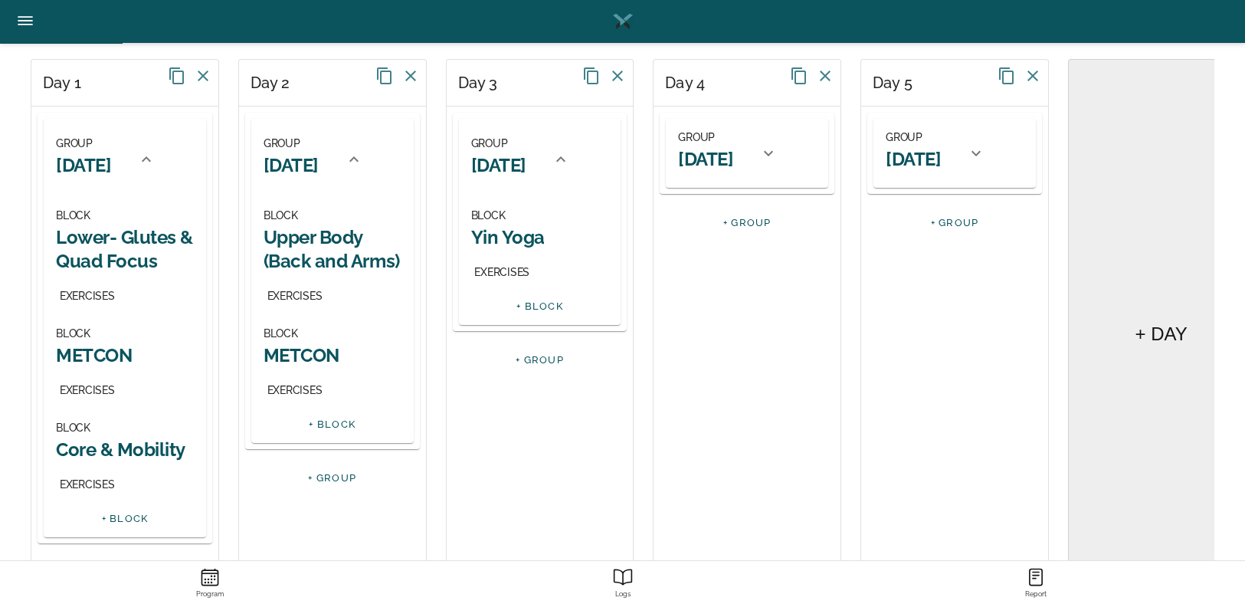
click at [333, 425] on link "+ BLOCK" at bounding box center [332, 423] width 47 height 11
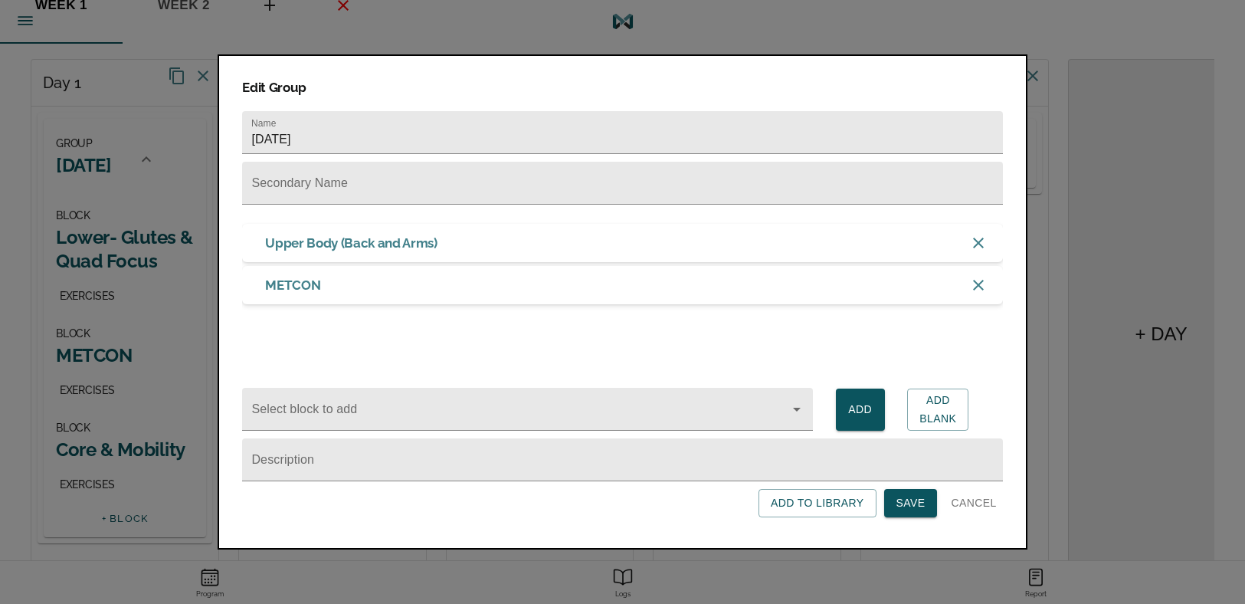
scroll to position [0, 0]
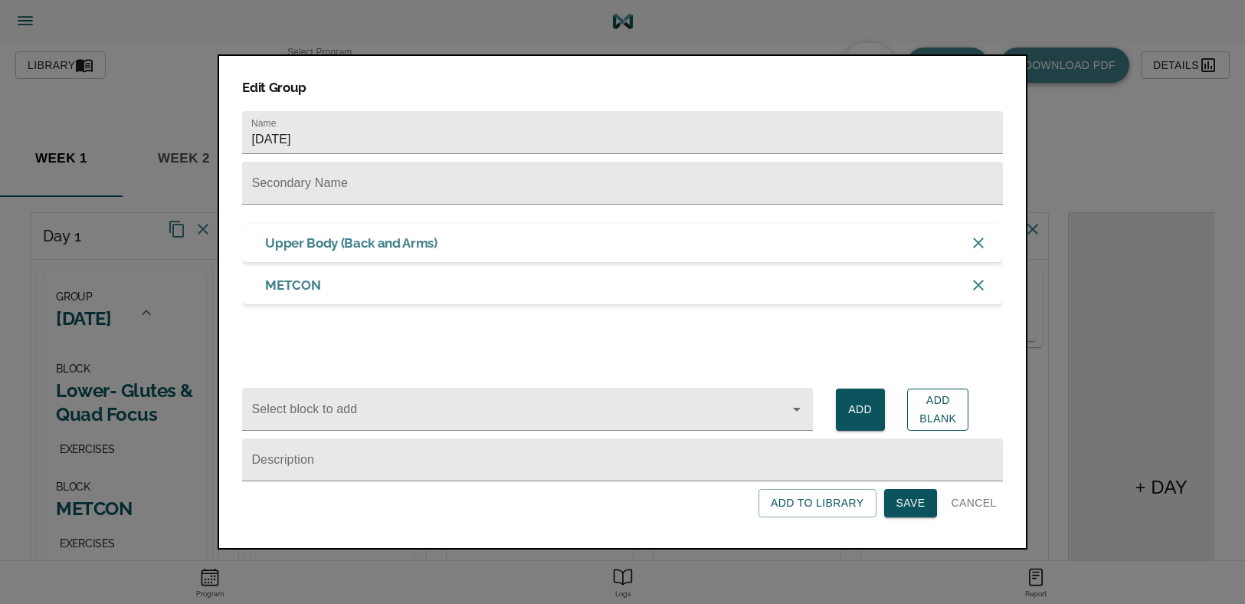
click at [934, 408] on span "Add Blank" at bounding box center [938, 410] width 37 height 38
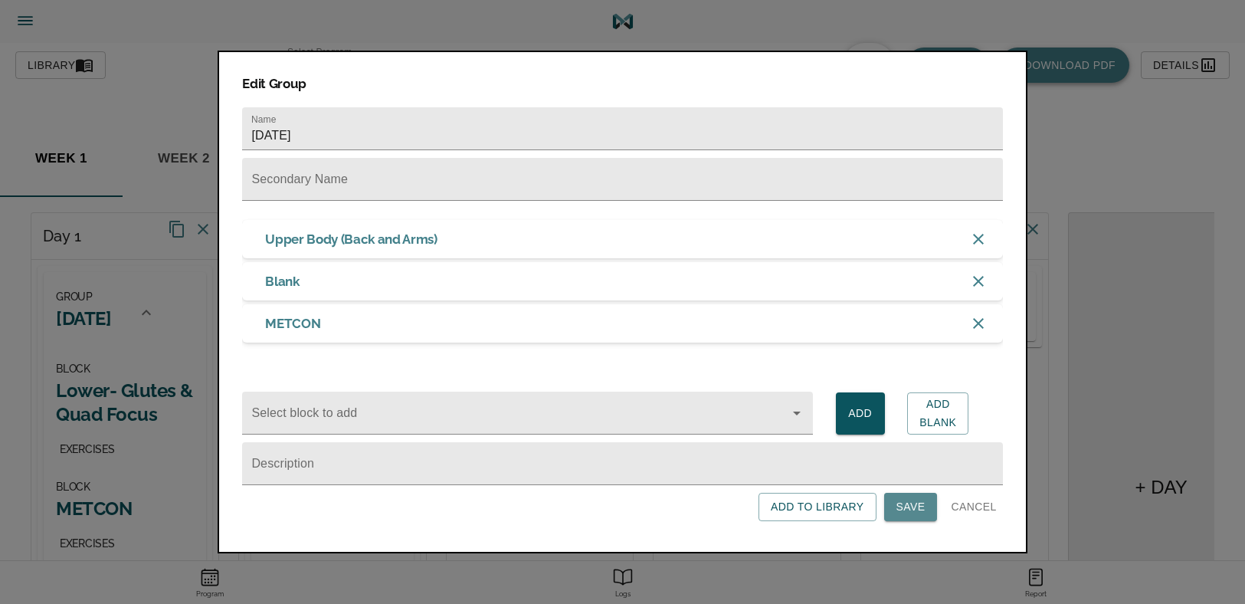
click at [905, 517] on span "Save" at bounding box center [911, 506] width 29 height 19
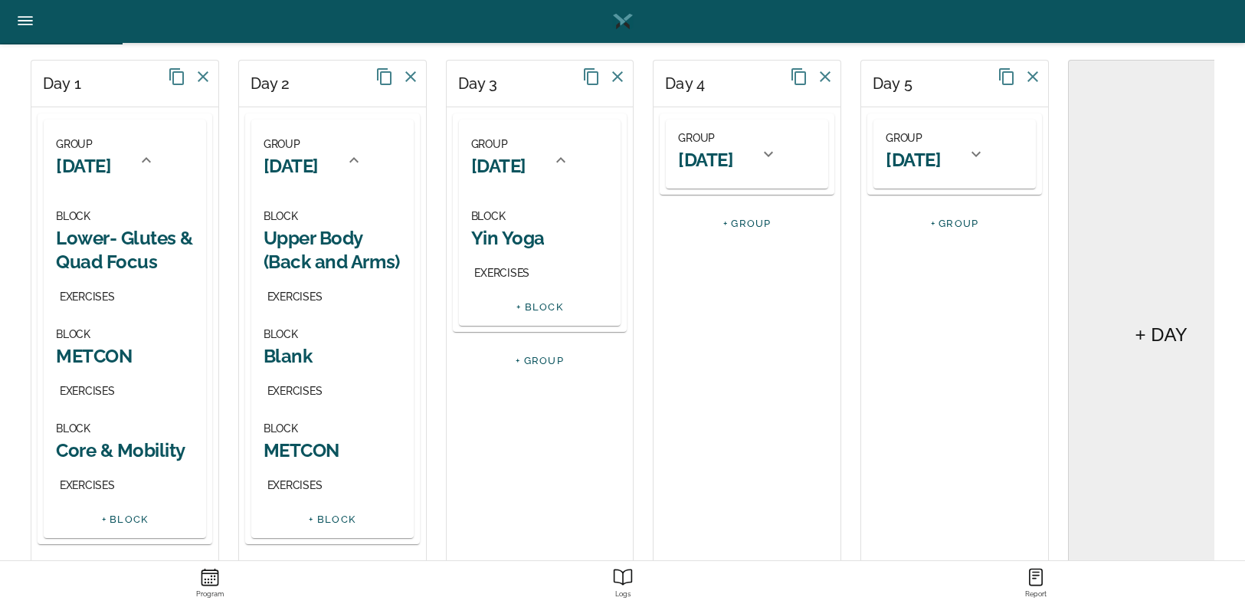
scroll to position [153, 0]
click at [294, 352] on h2 "Blank" at bounding box center [333, 355] width 138 height 24
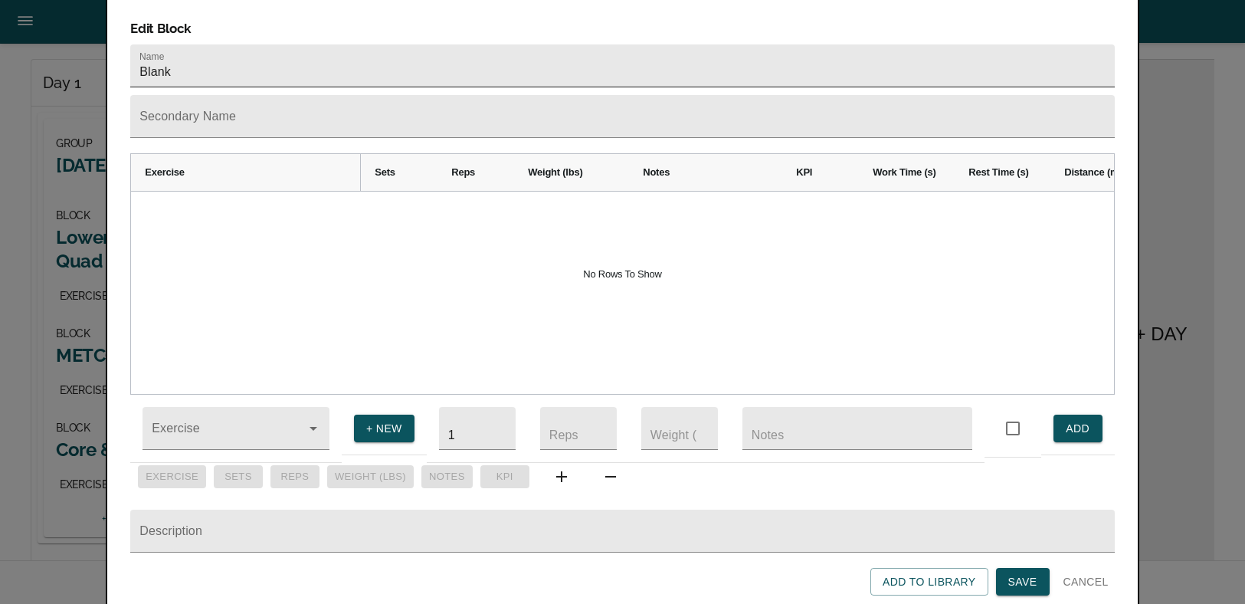
click at [192, 44] on input "Blank" at bounding box center [622, 65] width 984 height 43
type input "Core & Mobility"
click at [1008, 569] on button "Save" at bounding box center [1023, 582] width 54 height 28
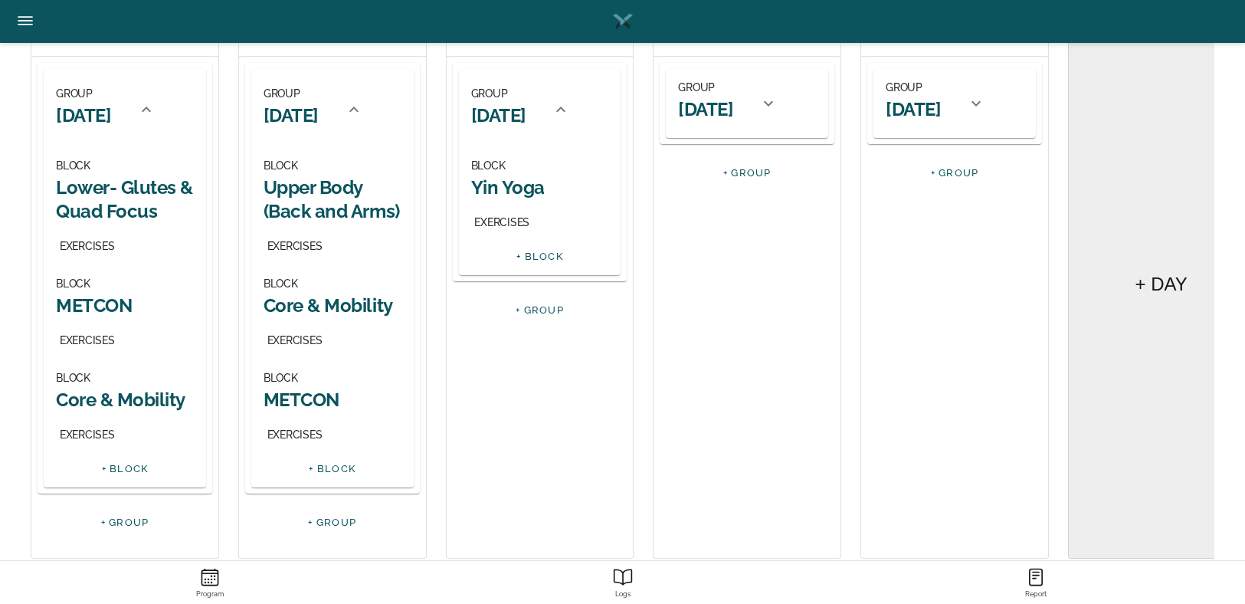
scroll to position [229, 0]
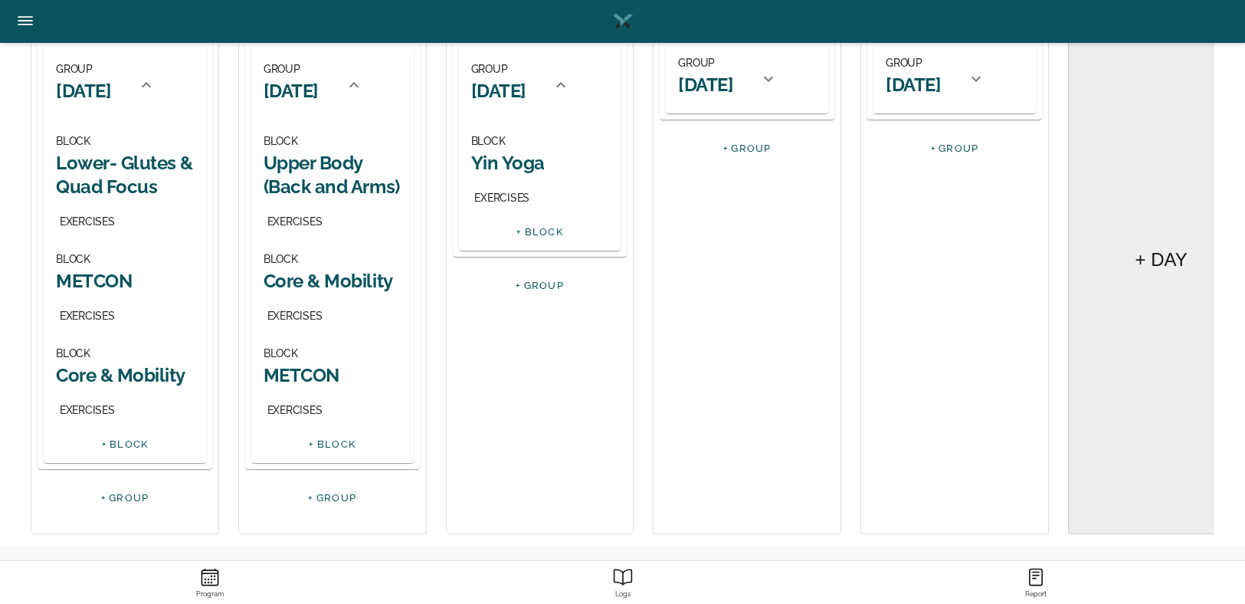
click at [307, 284] on h2 "Core & Mobility" at bounding box center [333, 281] width 138 height 24
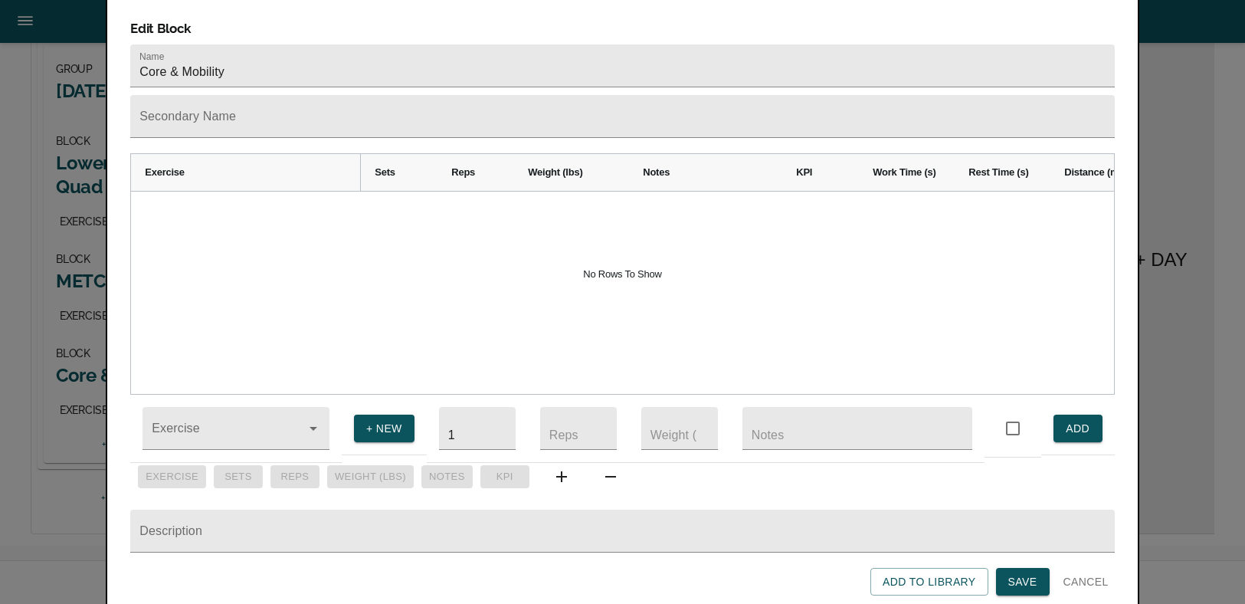
click at [1084, 577] on span "Cancel" at bounding box center [1086, 581] width 45 height 19
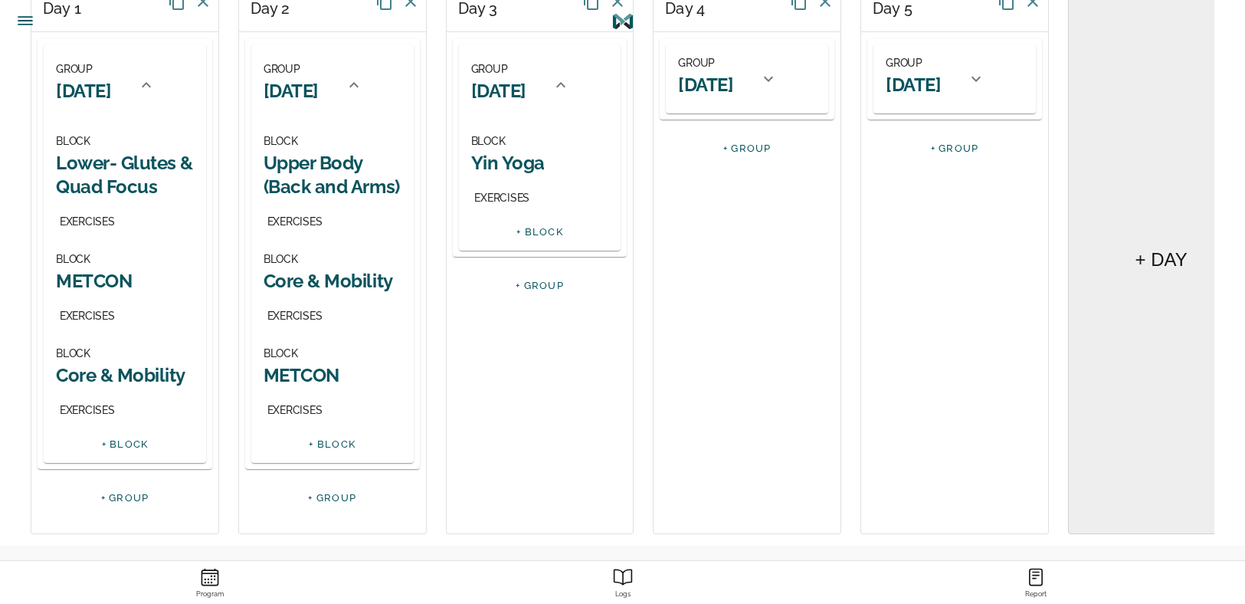
scroll to position [0, 0]
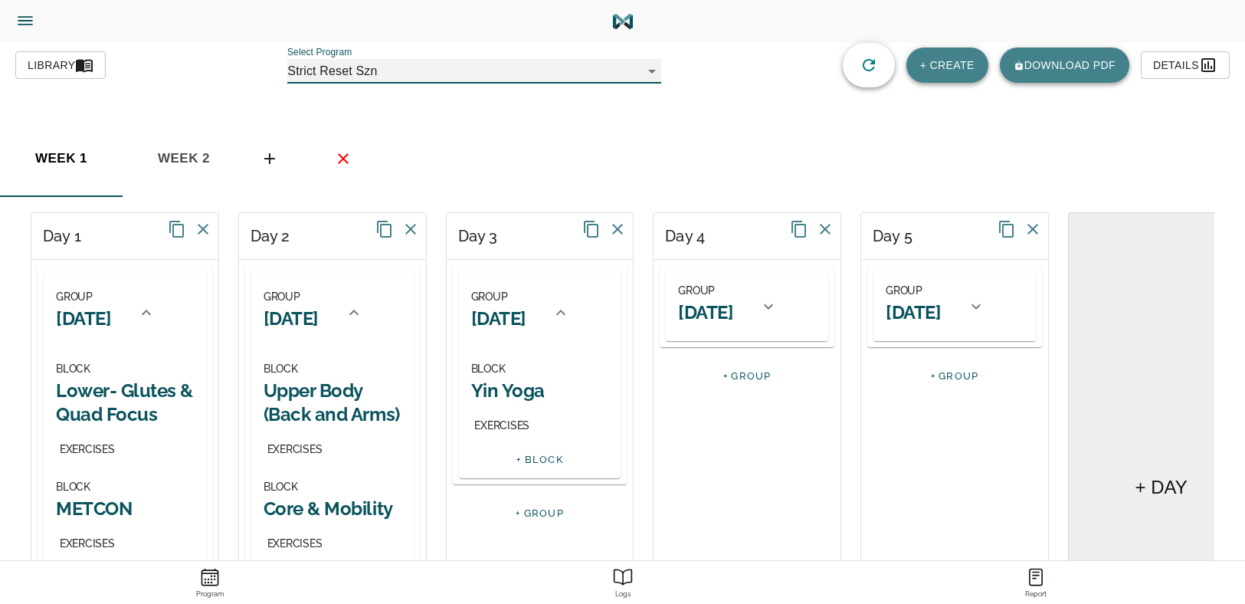
click at [307, 310] on h2 "[DATE]" at bounding box center [291, 319] width 55 height 24
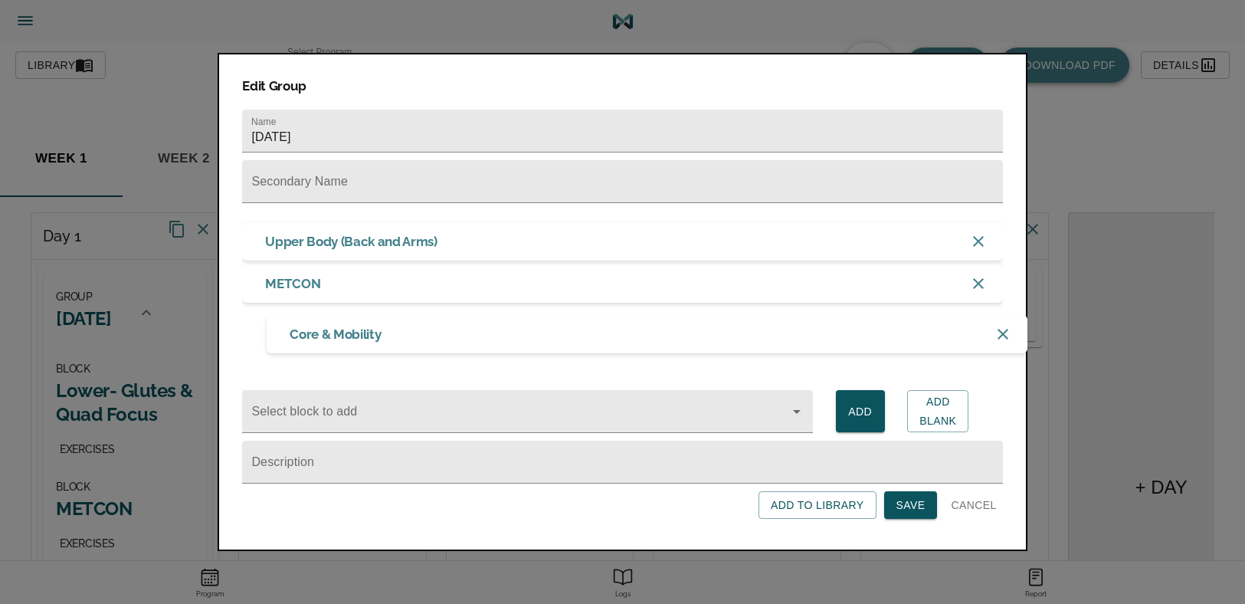
drag, startPoint x: 378, startPoint y: 283, endPoint x: 401, endPoint y: 335, distance: 57.0
click at [400, 337] on div "Upper Body (Back and Arms) Core & Mobility METCON" at bounding box center [622, 283] width 760 height 123
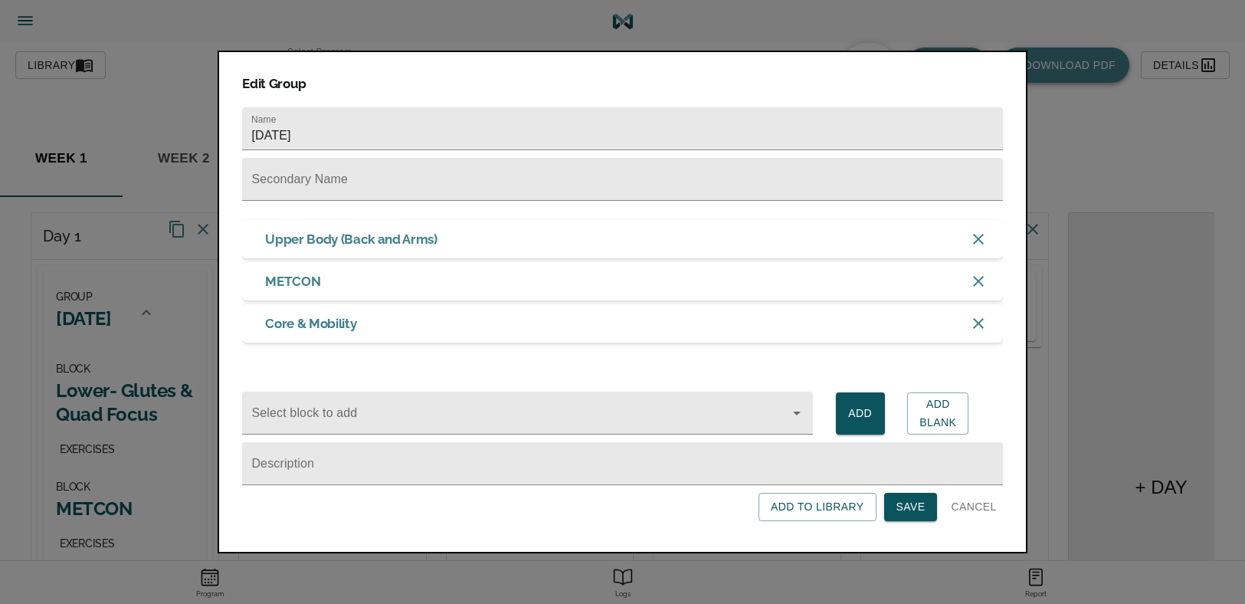
click at [900, 517] on span "Save" at bounding box center [911, 506] width 29 height 19
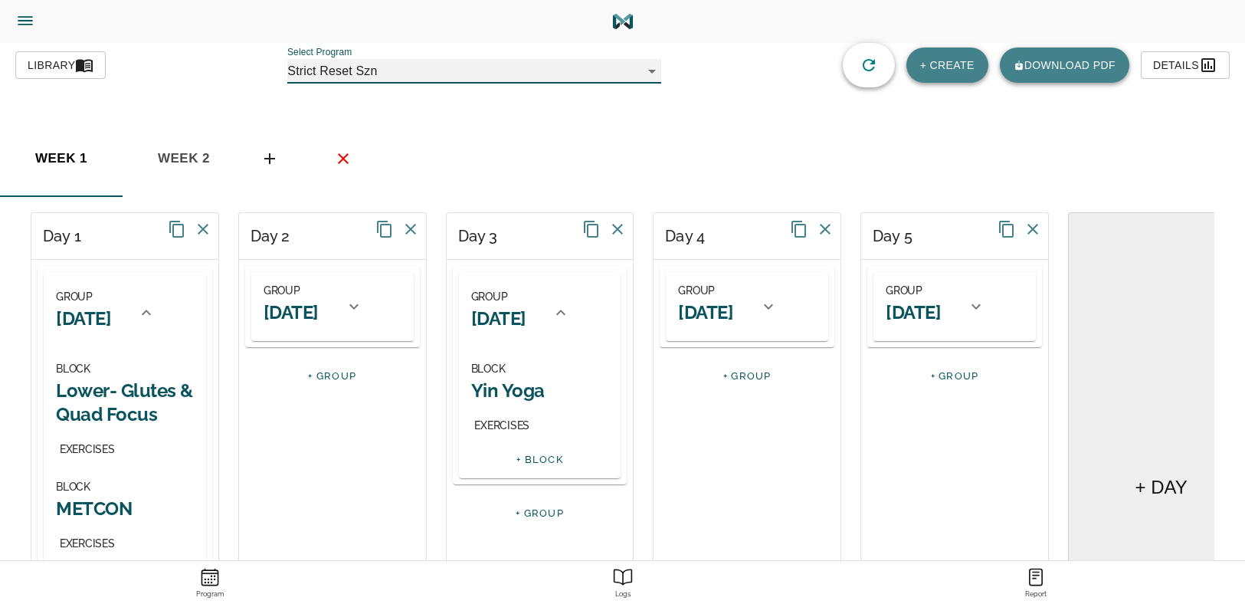
click at [308, 310] on h2 "[DATE]" at bounding box center [291, 312] width 55 height 24
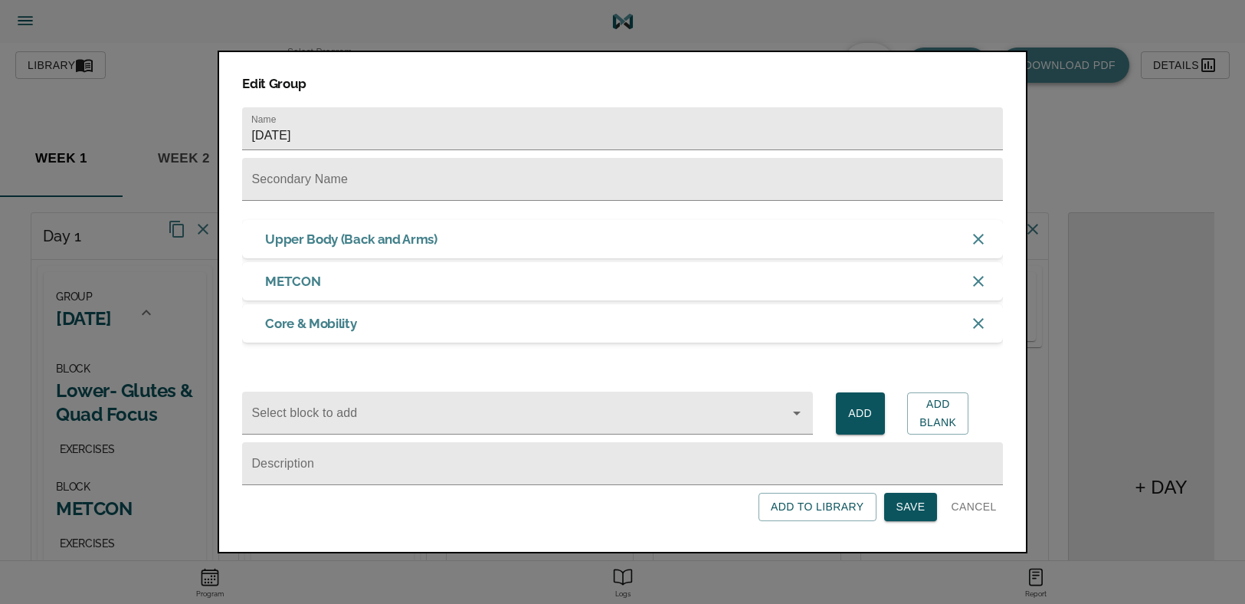
click at [913, 508] on span "Save" at bounding box center [911, 506] width 29 height 19
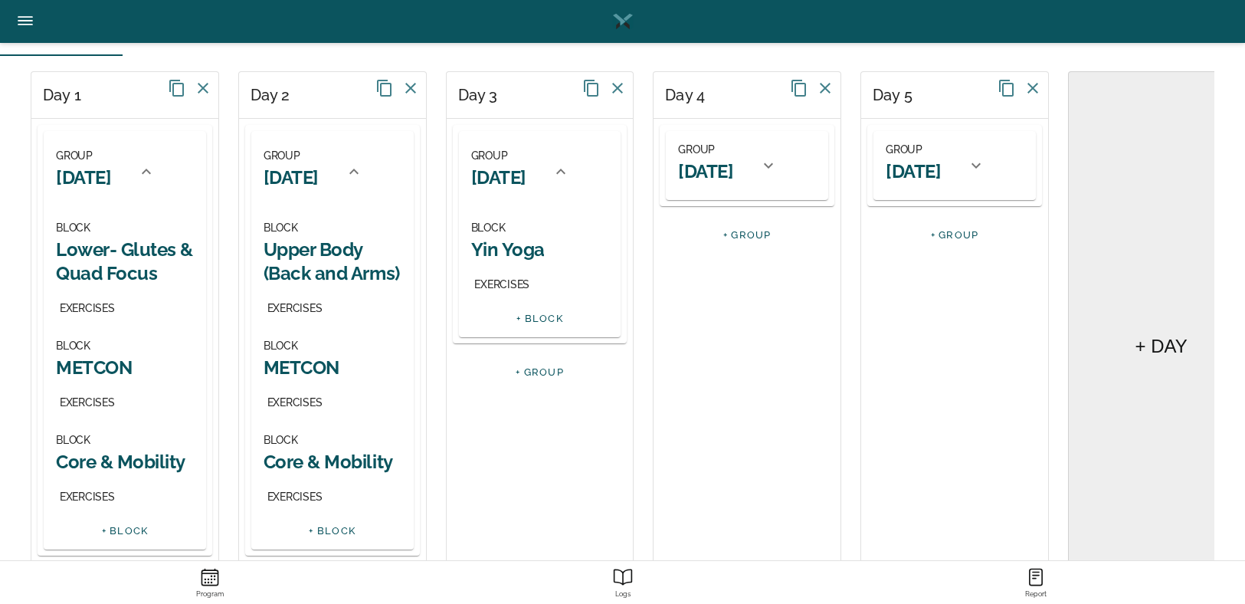
scroll to position [76, 0]
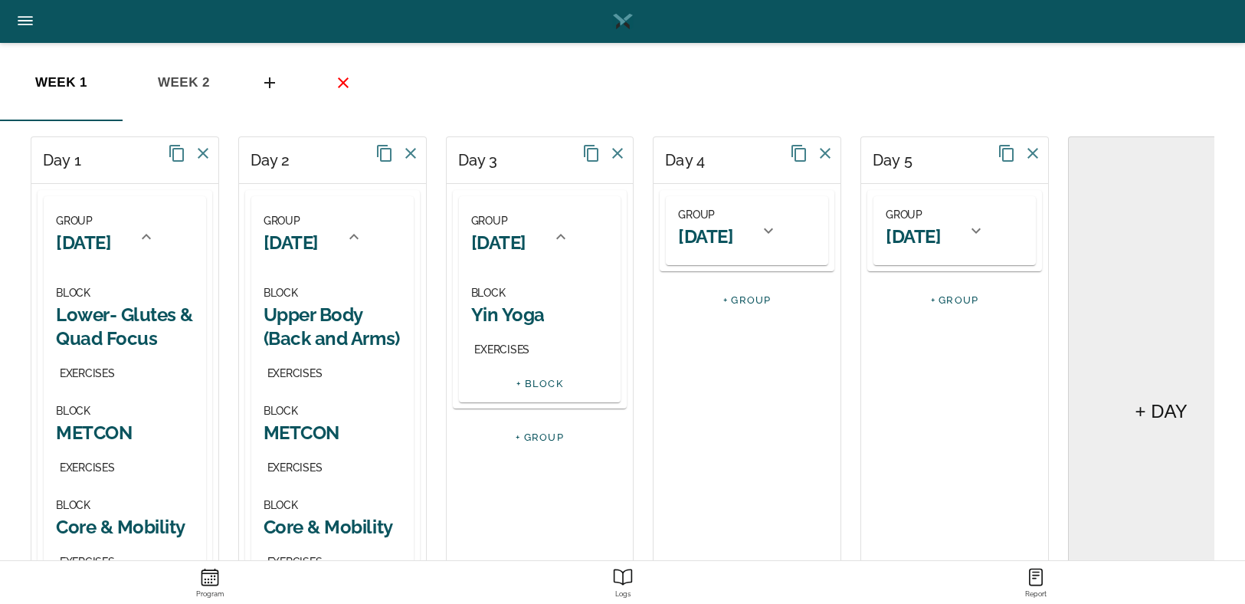
click at [530, 362] on div "BLOCK Yin Yoga EXERCISES" at bounding box center [540, 324] width 162 height 94
click at [733, 247] on h2 "[DATE]" at bounding box center [705, 237] width 55 height 24
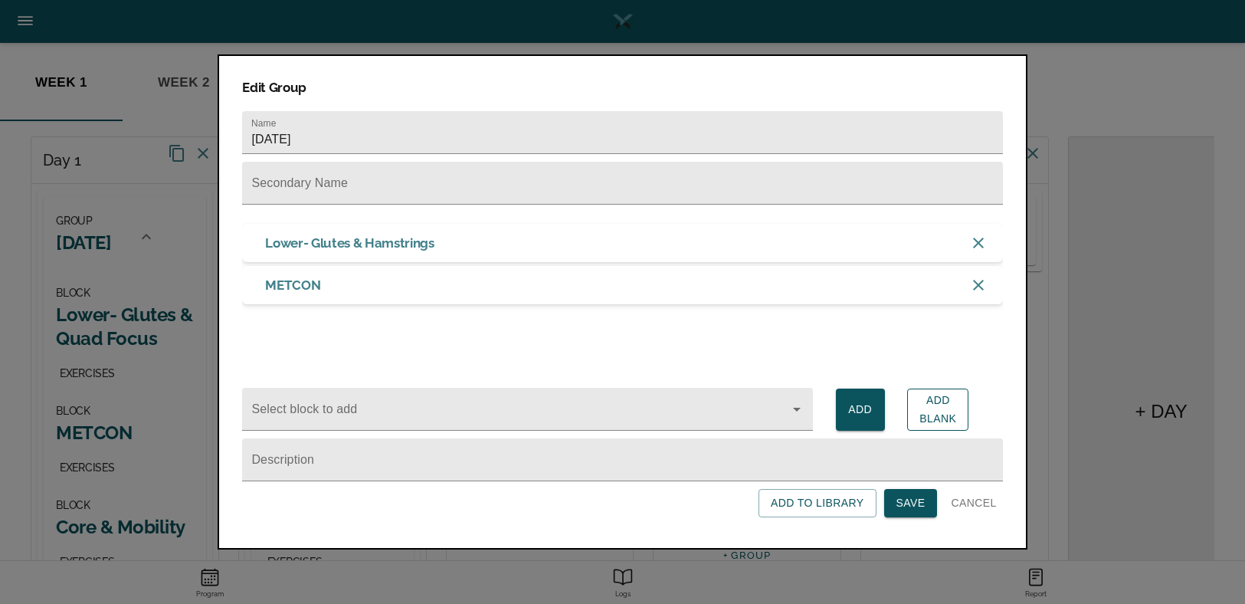
drag, startPoint x: 941, startPoint y: 408, endPoint x: 910, endPoint y: 410, distance: 30.7
click at [941, 408] on span "Add Blank" at bounding box center [938, 410] width 37 height 38
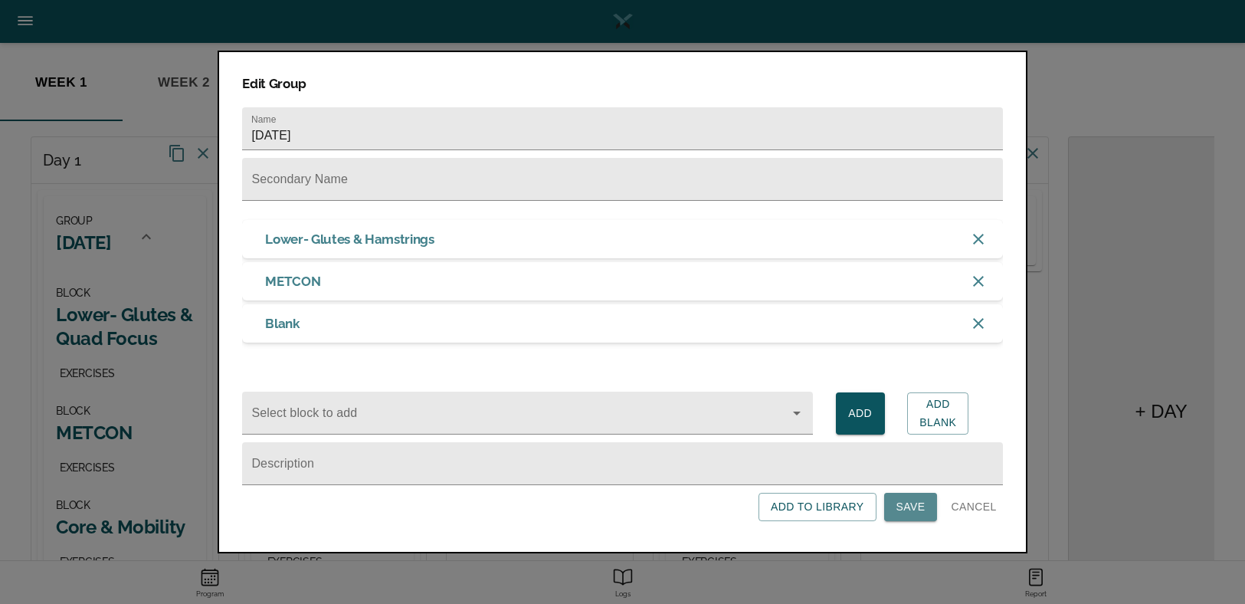
click at [914, 500] on button "Save" at bounding box center [911, 507] width 54 height 28
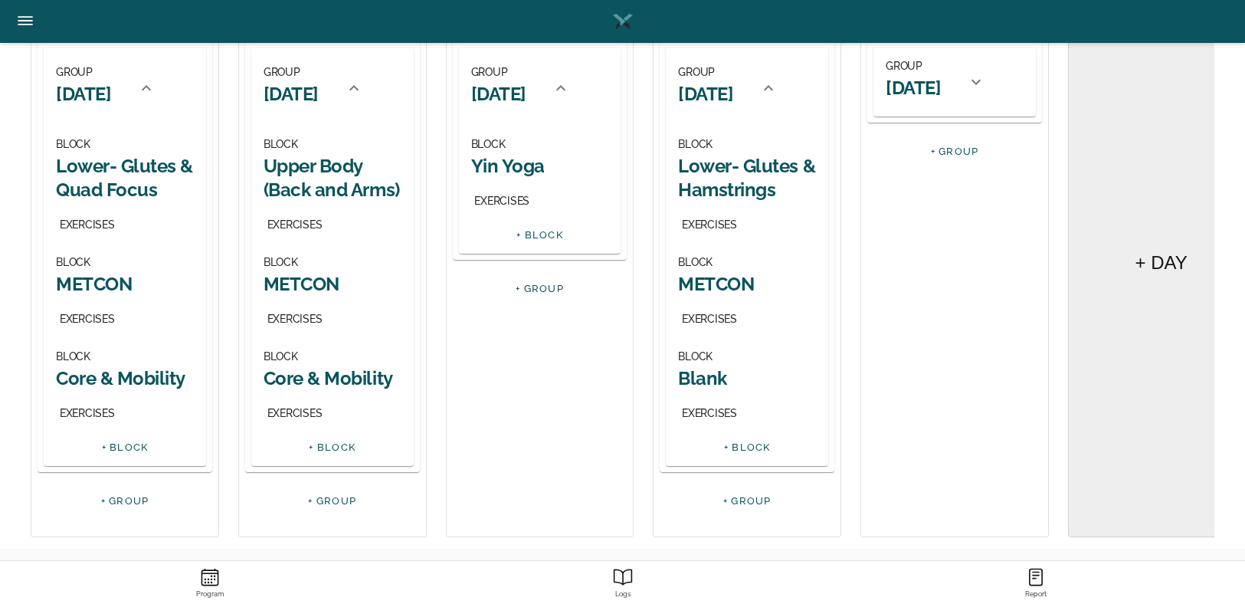
scroll to position [229, 0]
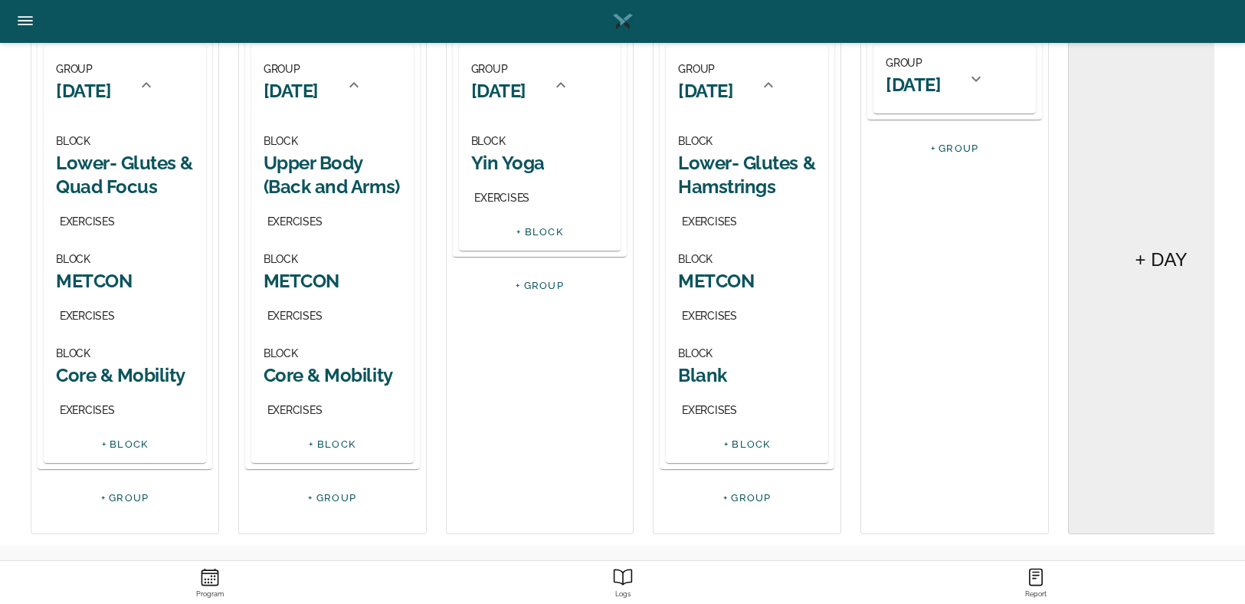
click at [708, 369] on h2 "Blank" at bounding box center [747, 375] width 138 height 24
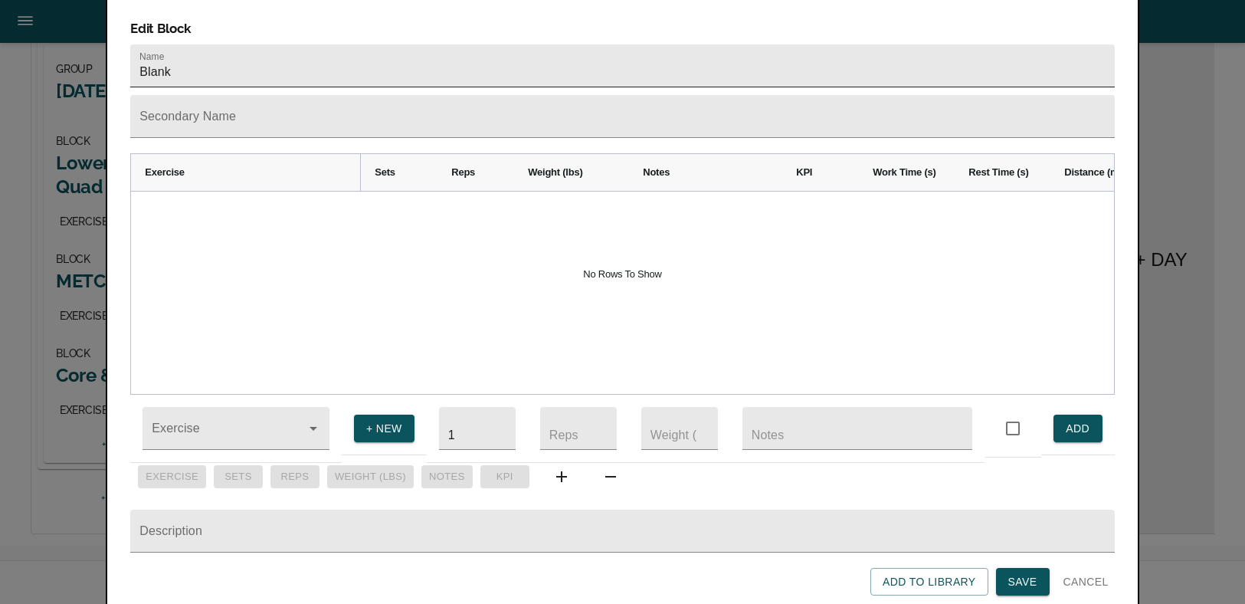
click at [175, 44] on input "Blank" at bounding box center [622, 65] width 984 height 43
type input "Core & Mobility"
click at [1007, 574] on button "Save" at bounding box center [1023, 582] width 54 height 28
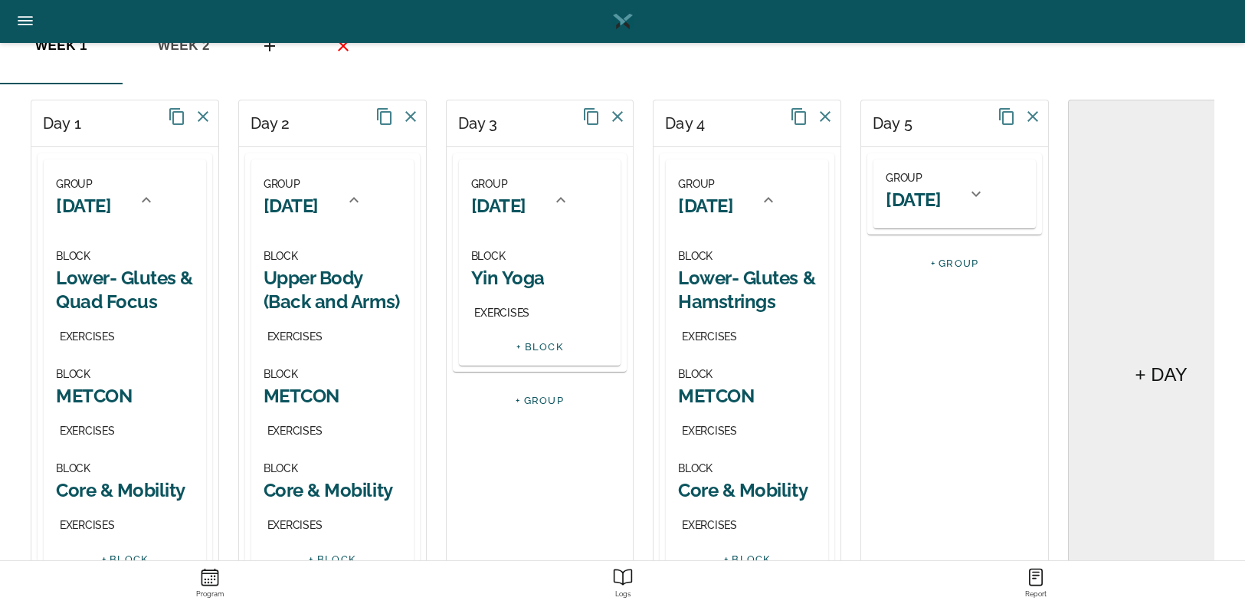
scroll to position [77, 0]
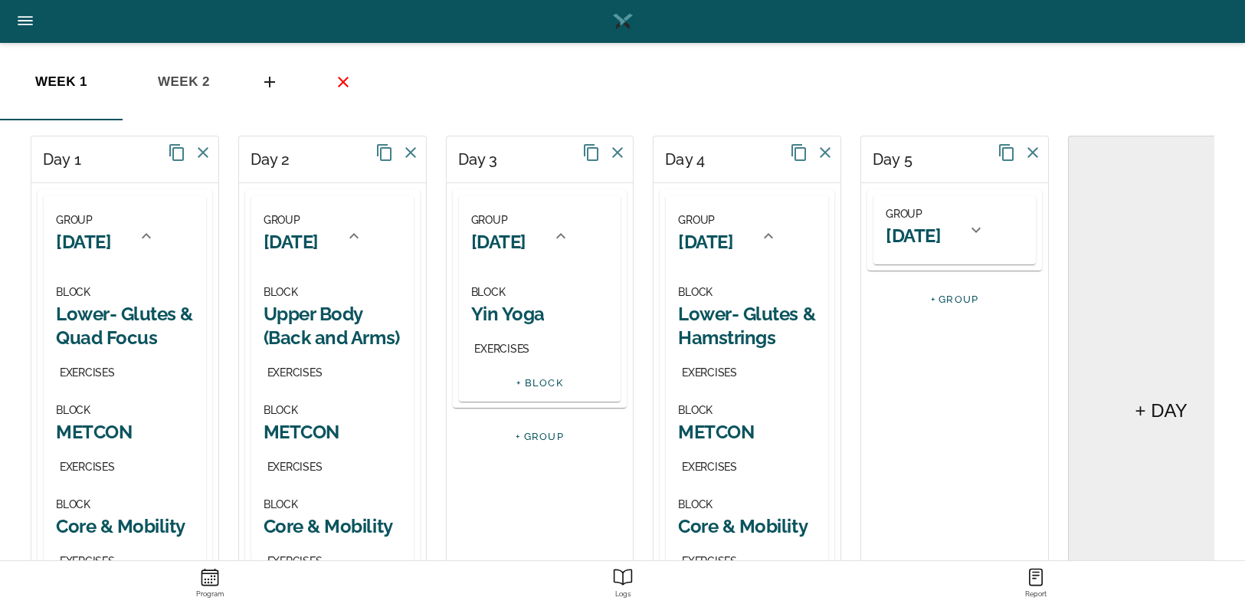
click at [940, 222] on div "GROUP [DATE]" at bounding box center [913, 230] width 55 height 51
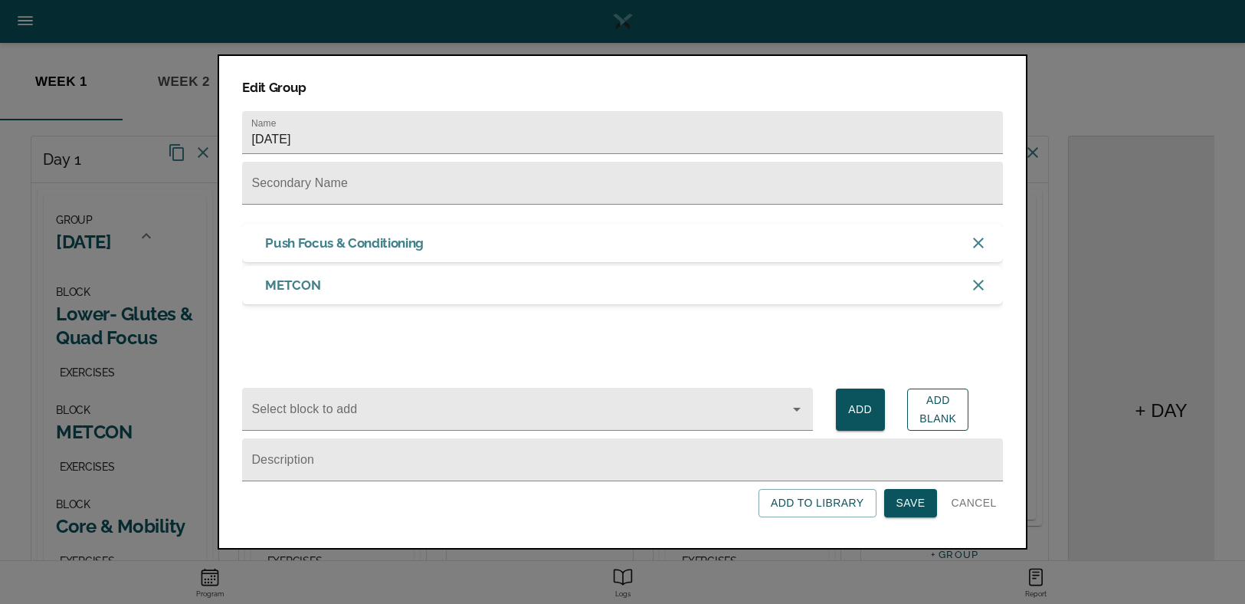
click at [950, 418] on span "Add Blank" at bounding box center [938, 410] width 37 height 38
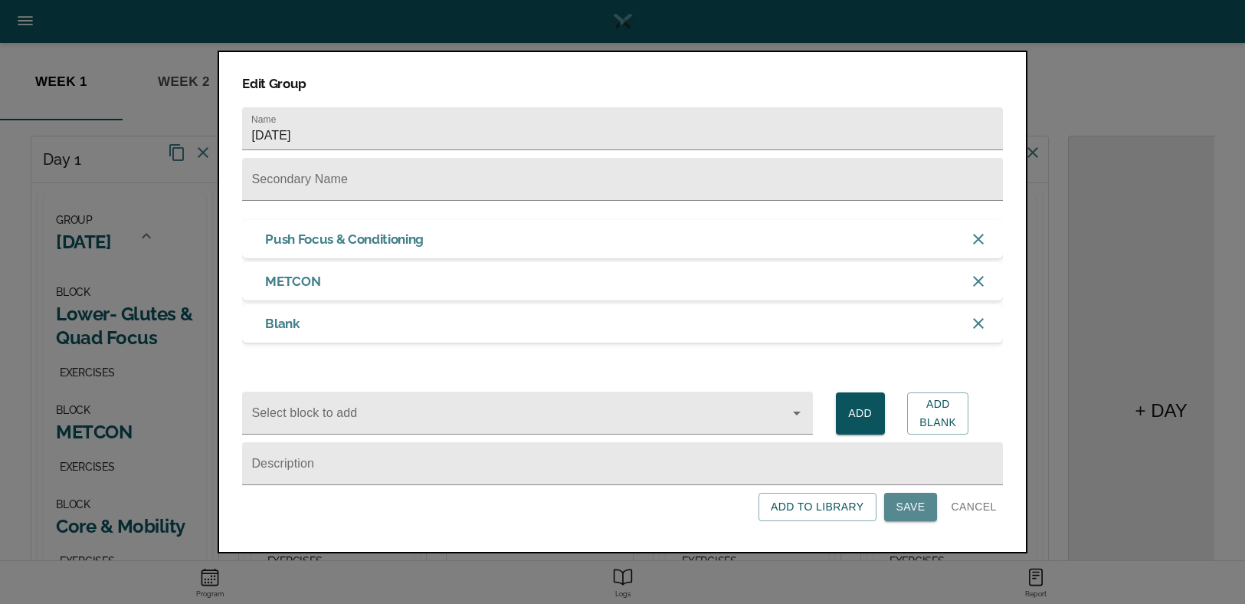
click at [911, 517] on span "Save" at bounding box center [911, 506] width 29 height 19
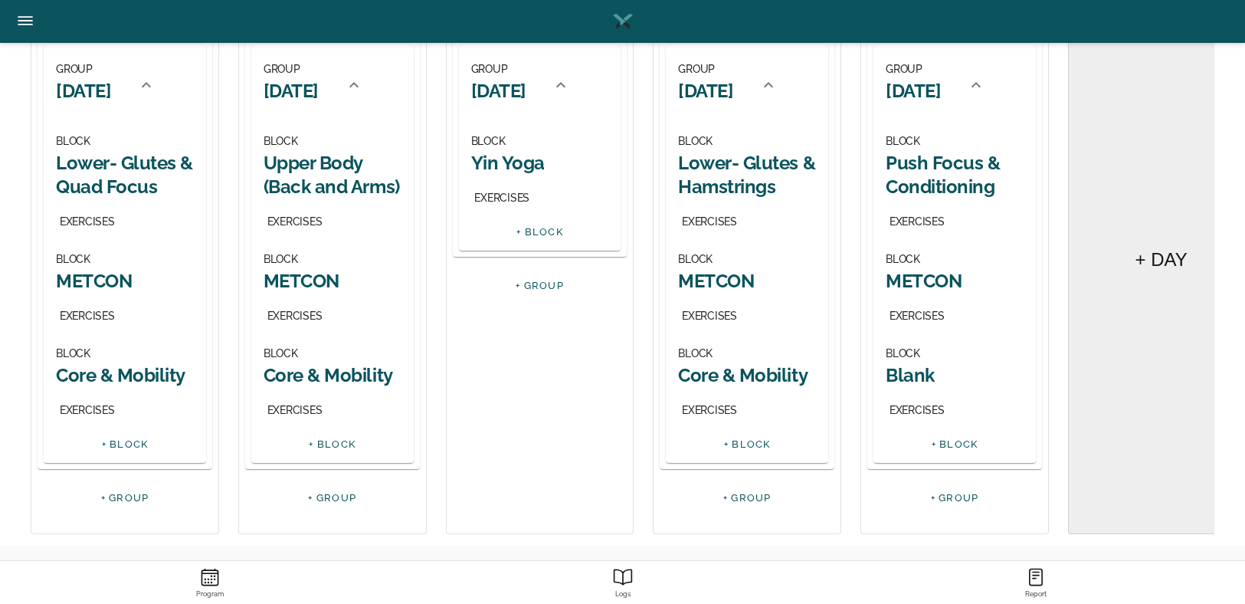
scroll to position [229, 0]
click at [910, 379] on h2 "Blank" at bounding box center [955, 375] width 138 height 24
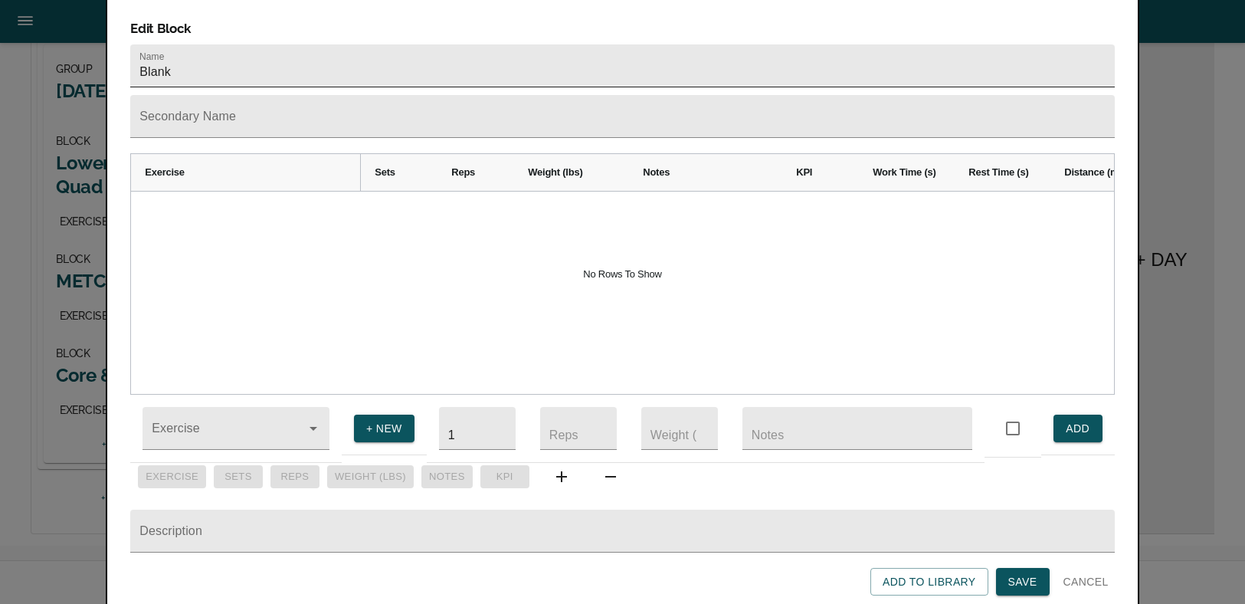
click at [218, 51] on input "Blank" at bounding box center [622, 65] width 984 height 43
type input "Core & Mobility"
click at [1012, 580] on span "Save" at bounding box center [1023, 581] width 29 height 19
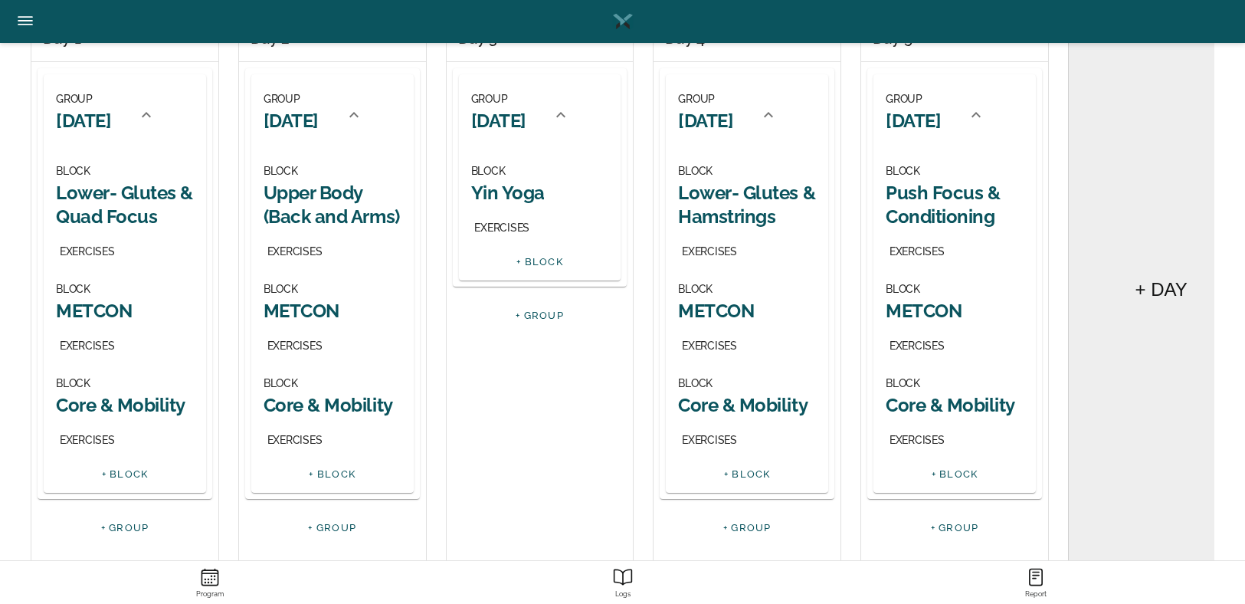
scroll to position [0, 0]
